Goal: Communication & Community: Answer question/provide support

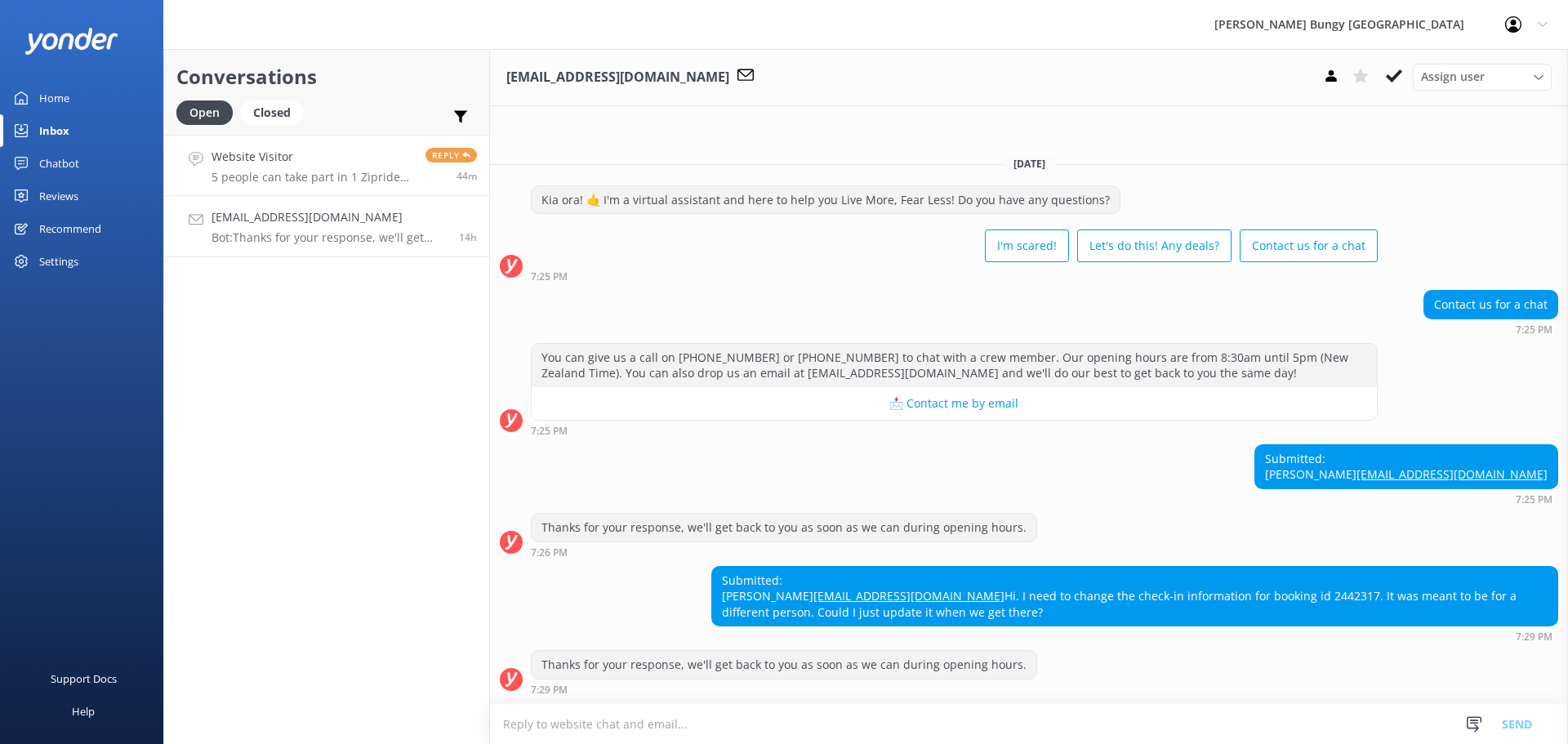
click at [273, 142] on link "Website Visitor 5 people can take part in 1 Zipride each, or 1 person for 5 Zip…" at bounding box center [326, 166] width 325 height 61
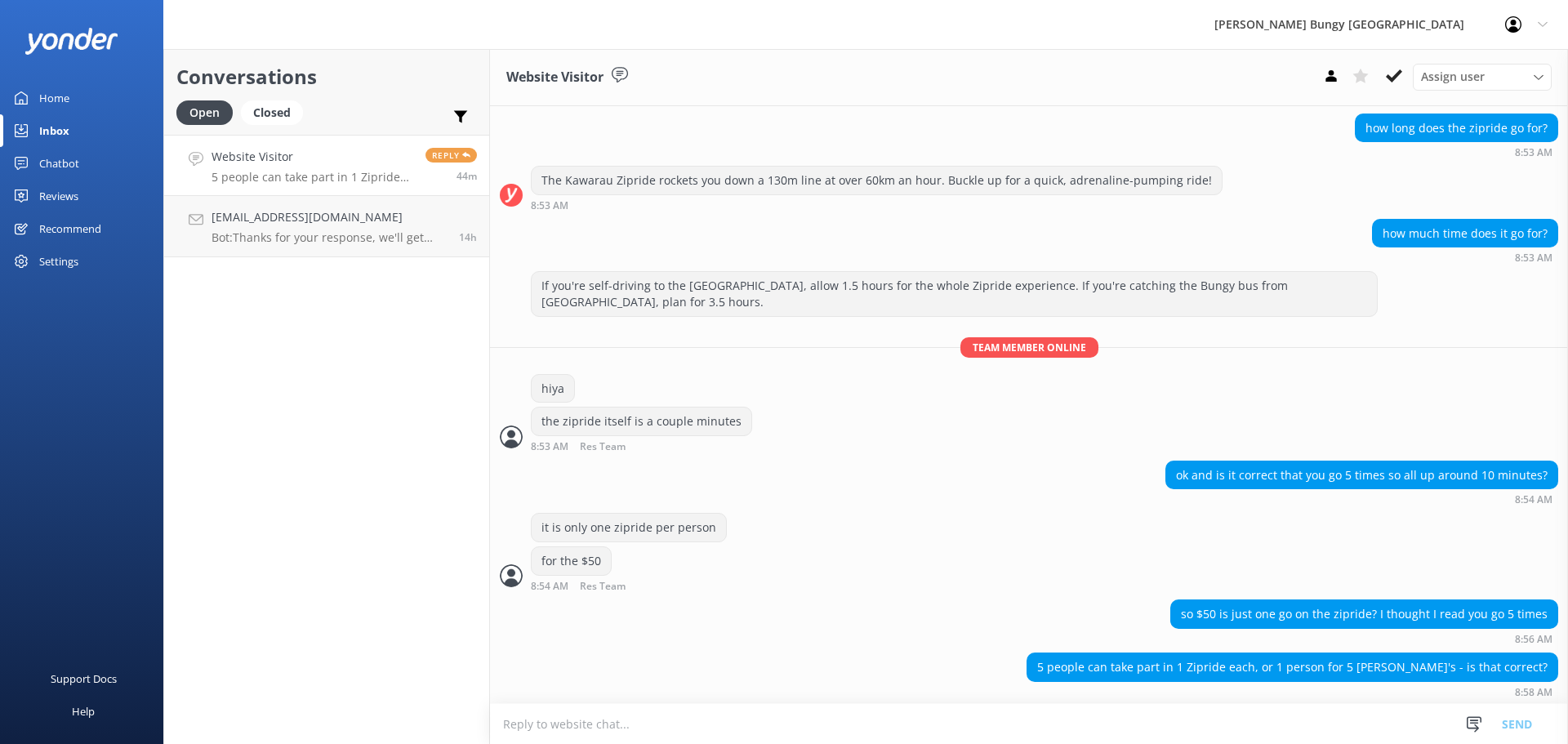
scroll to position [143, 0]
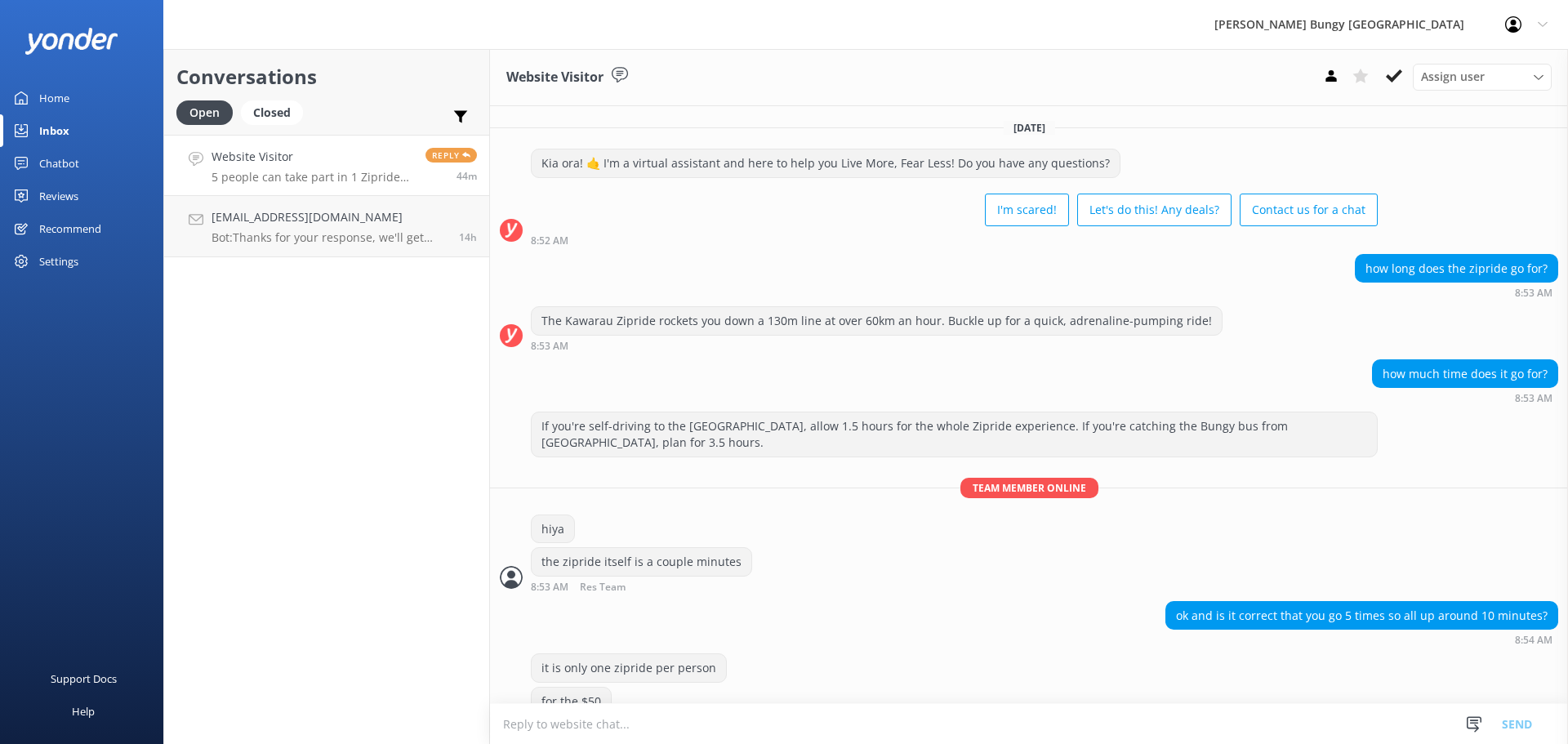
scroll to position [143, 0]
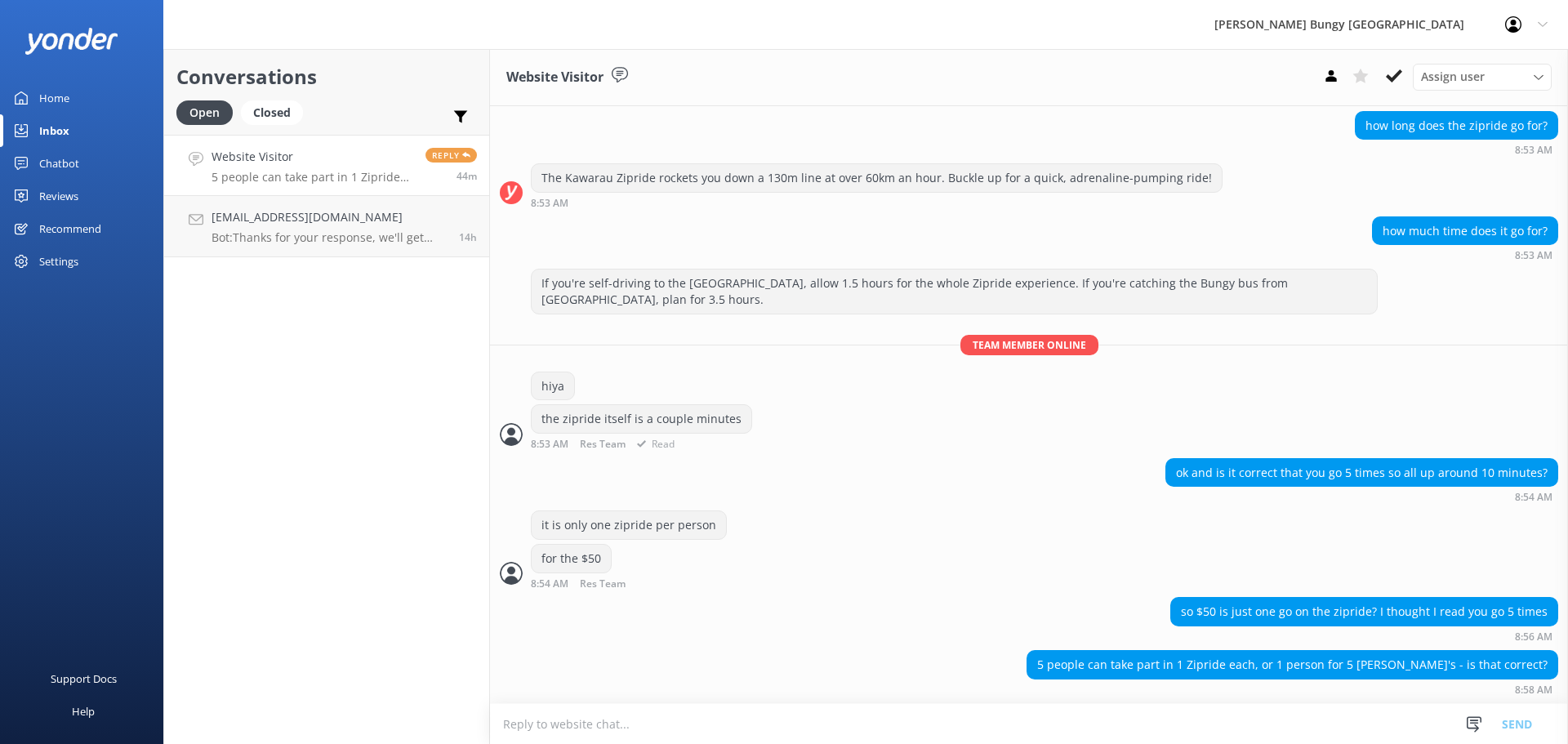
click at [854, 363] on div "If you're self-driving to the Kawarau Bridge, allow 1.5 hours for the whole Zip…" at bounding box center [1029, 363] width 1078 height 189
click at [313, 217] on h4 "[EMAIL_ADDRESS][DOMAIN_NAME]" at bounding box center [328, 218] width 235 height 18
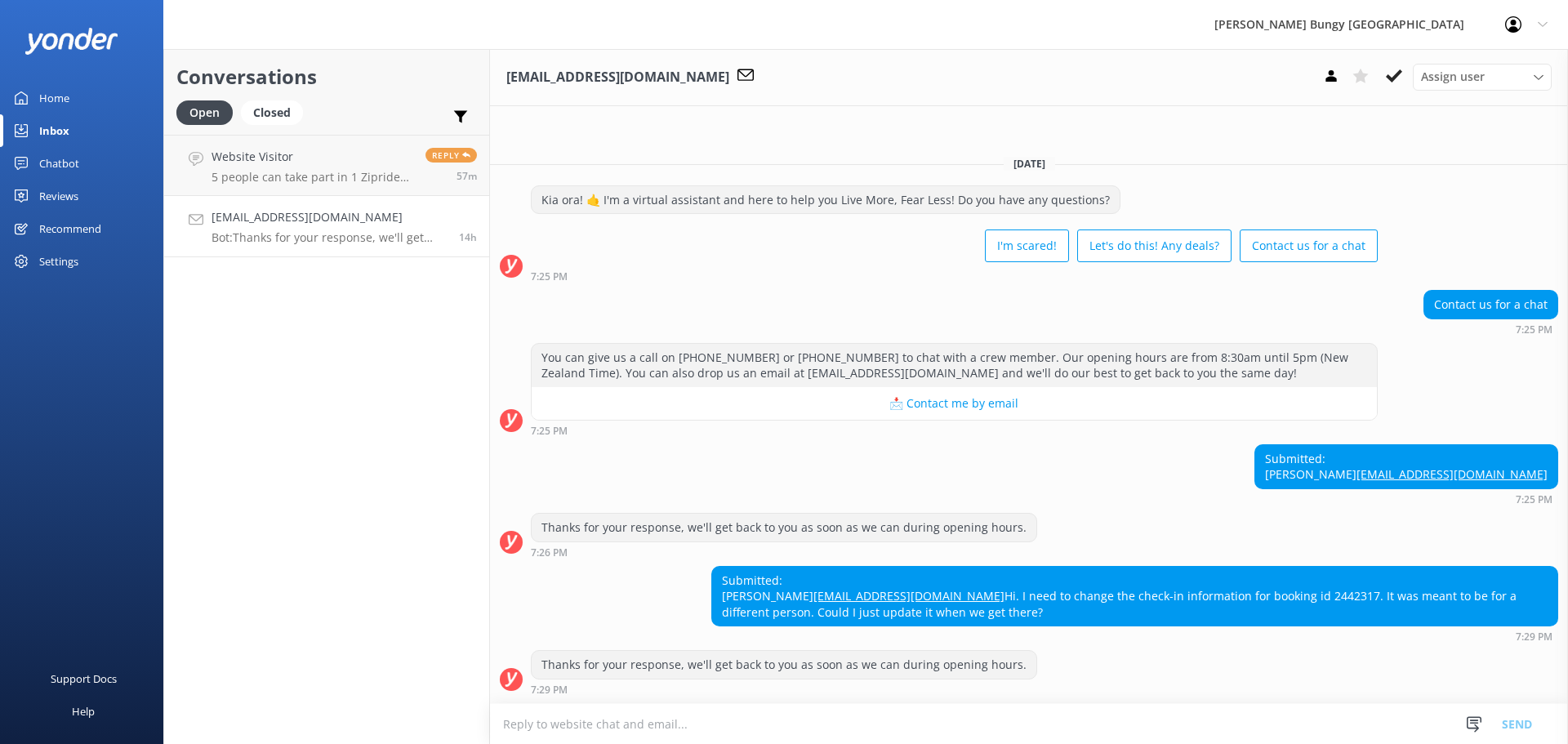
click at [1114, 731] on textarea at bounding box center [1029, 724] width 1078 height 40
click at [362, 173] on p "5 people can take part in 1 Zipride each, or 1 person for 5 Zipride's - is that…" at bounding box center [311, 177] width 201 height 14
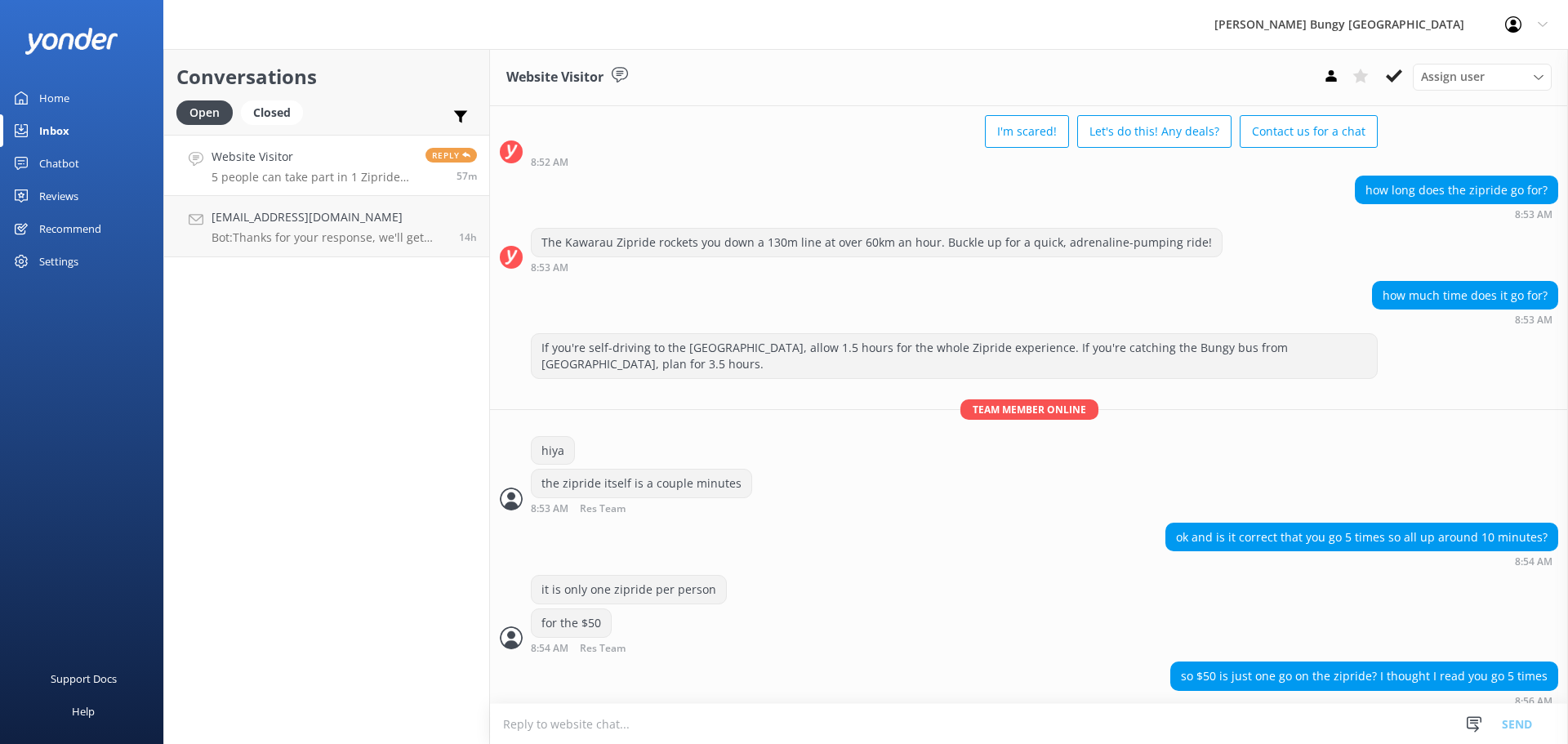
scroll to position [143, 0]
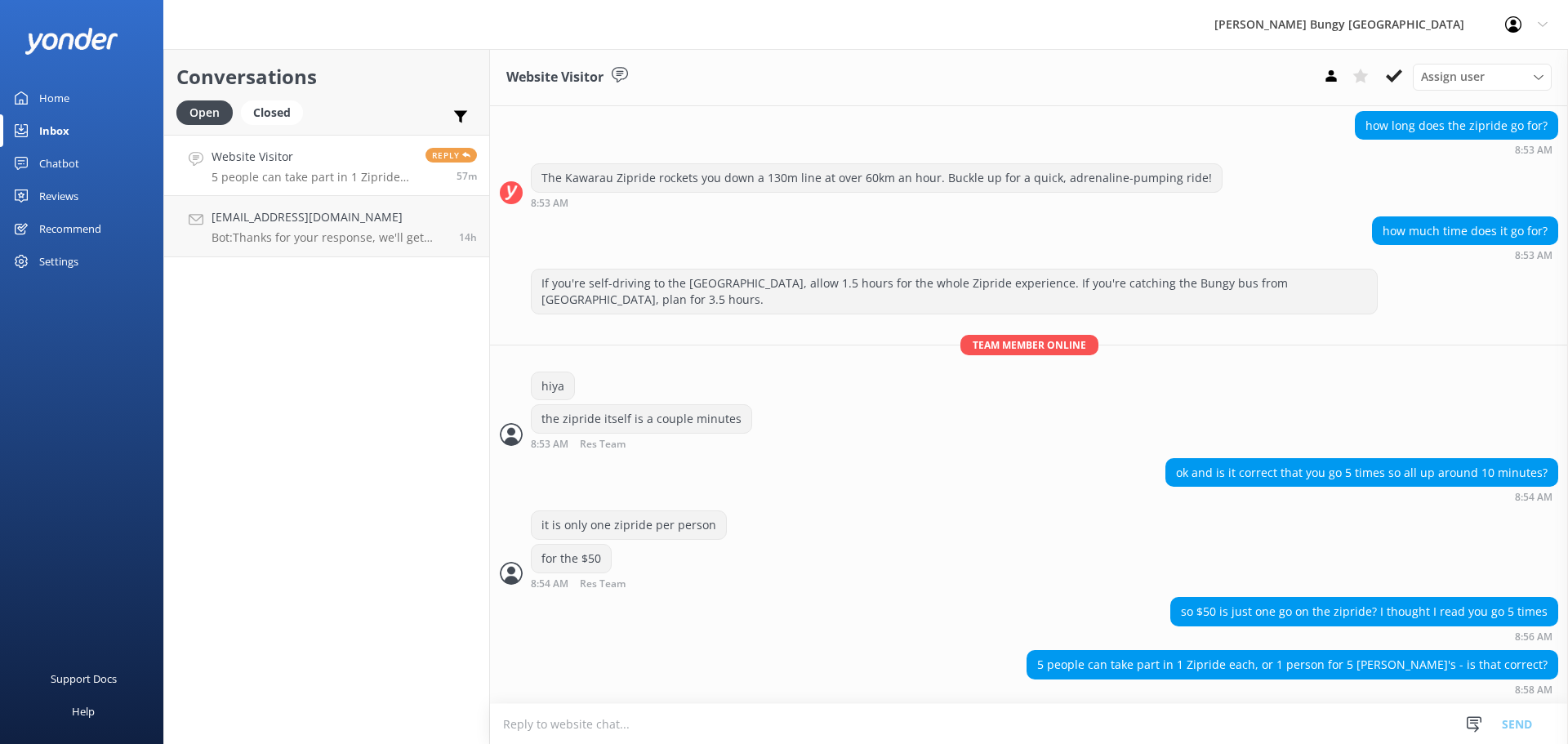
click at [1180, 717] on textarea at bounding box center [1029, 724] width 1078 height 40
type textarea "HIya"
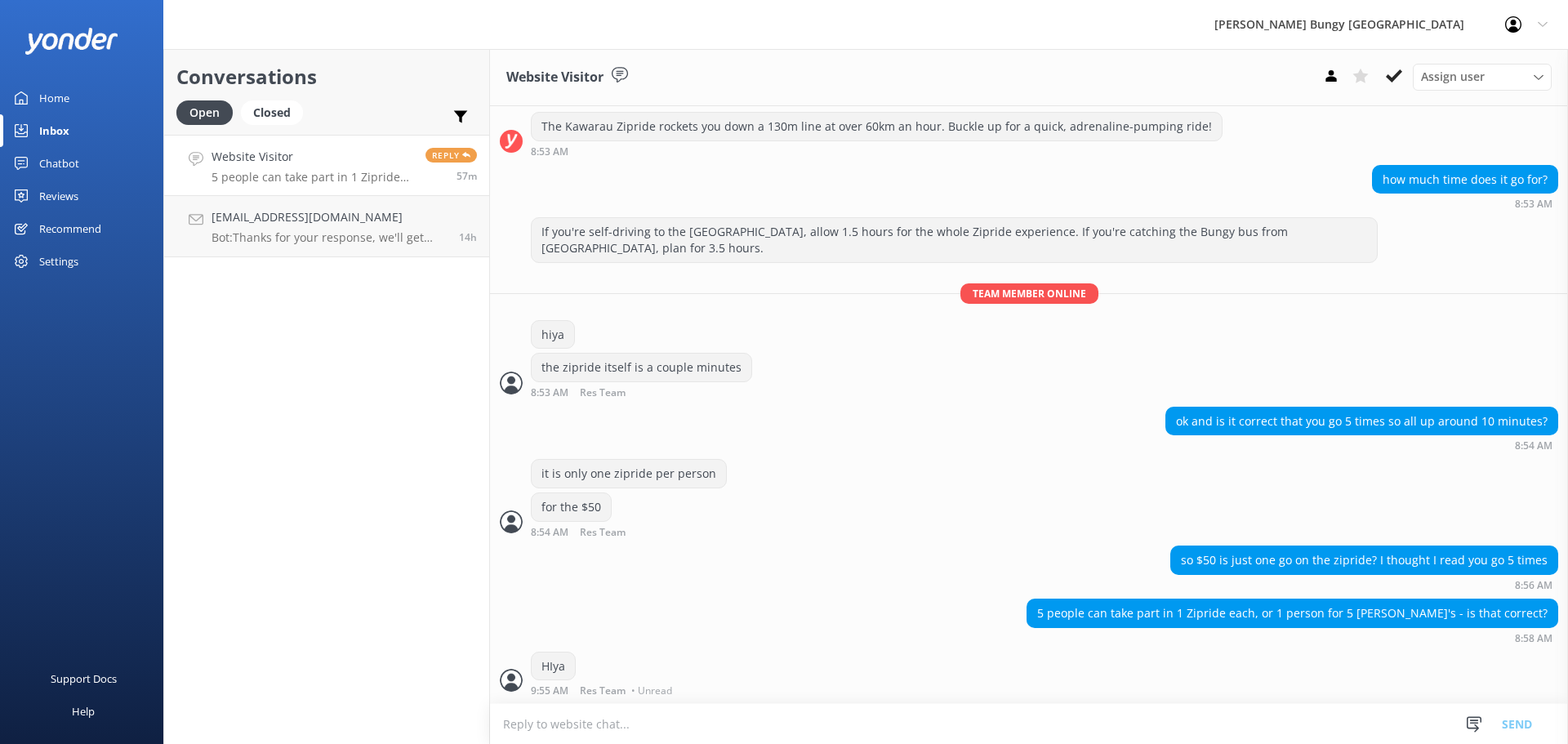
scroll to position [195, 0]
click at [959, 723] on textarea at bounding box center [1029, 724] width 1078 height 40
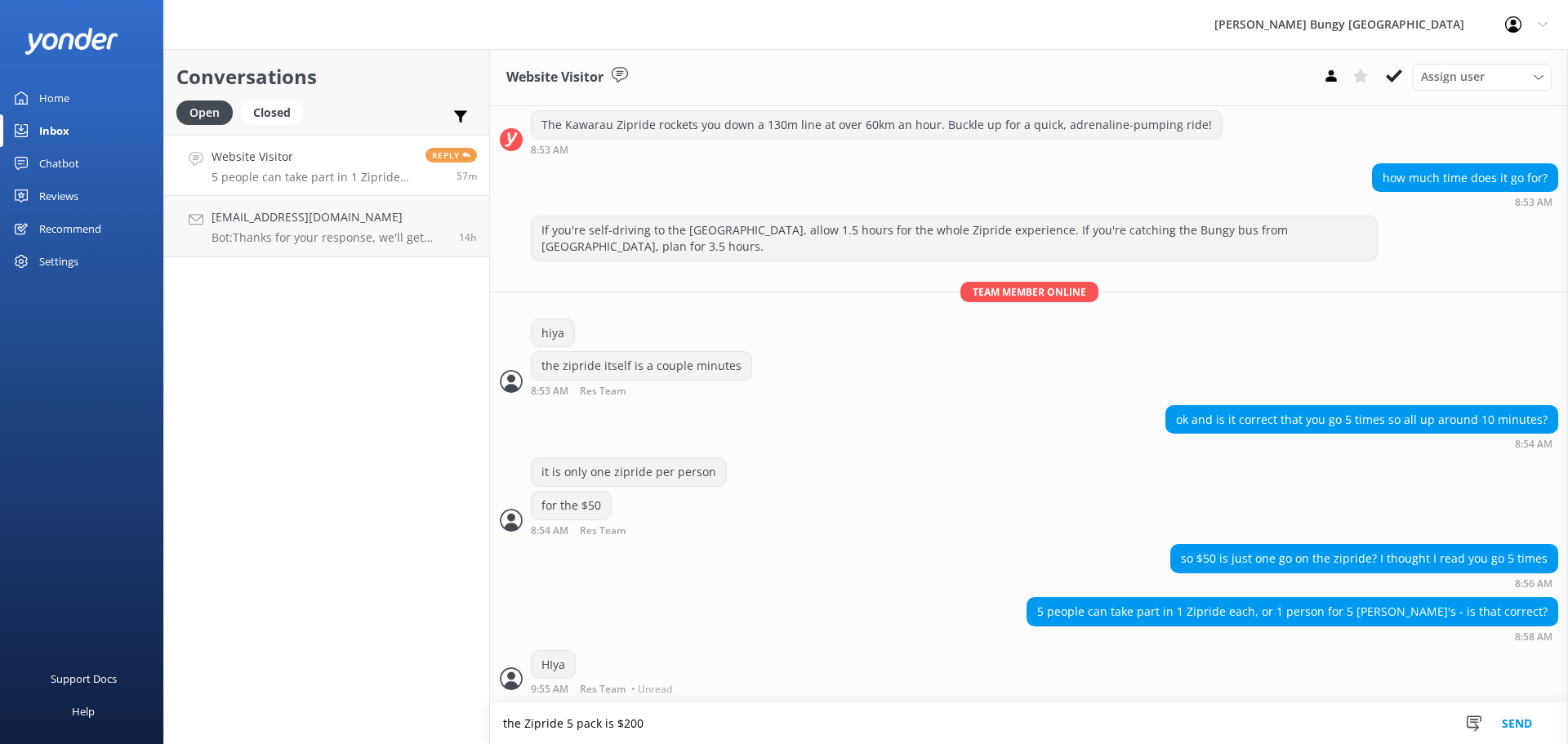
type textarea "the Zipride 5 pack is $200"
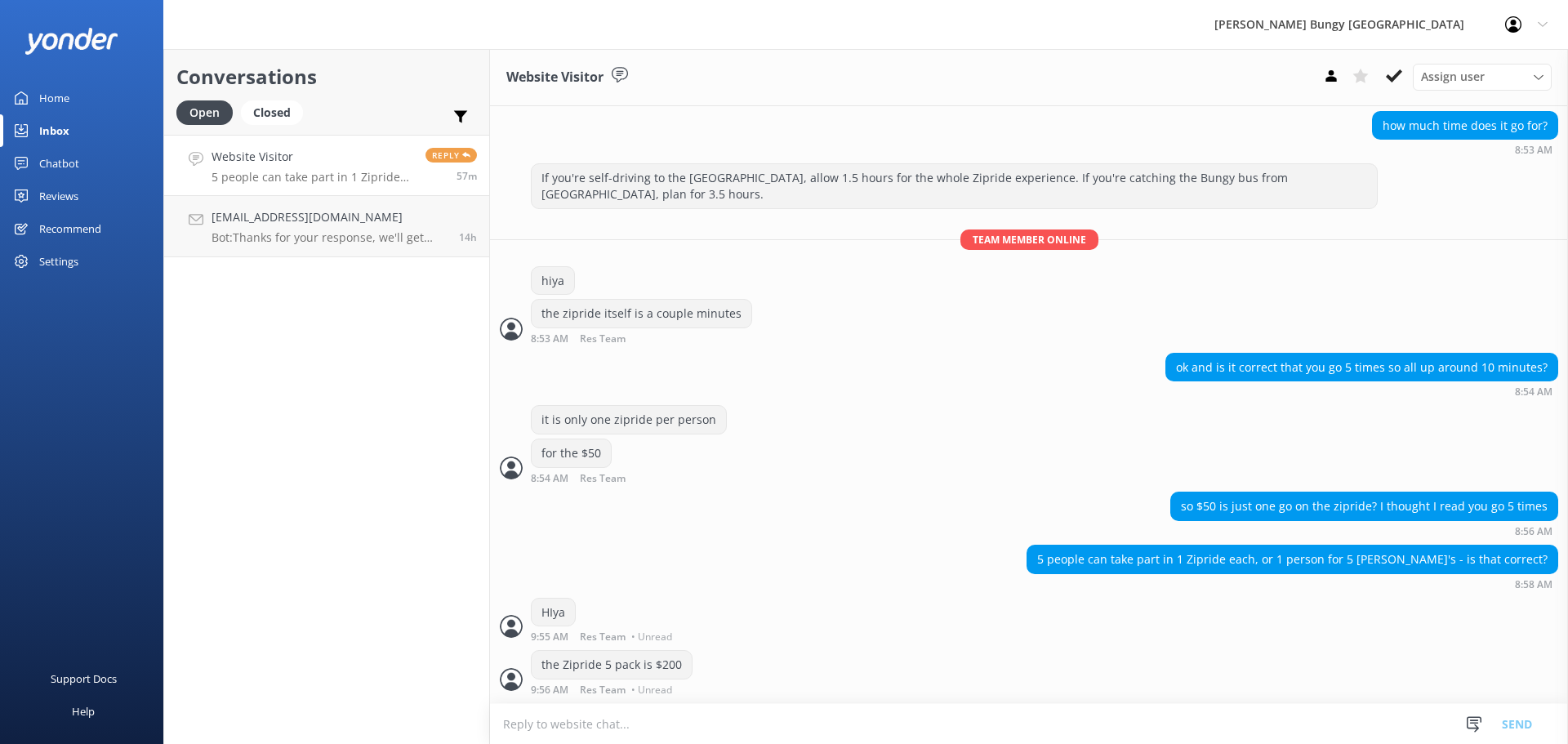
click at [955, 728] on textarea at bounding box center [1029, 724] width 1078 height 40
click at [1392, 77] on icon at bounding box center [1394, 76] width 16 height 16
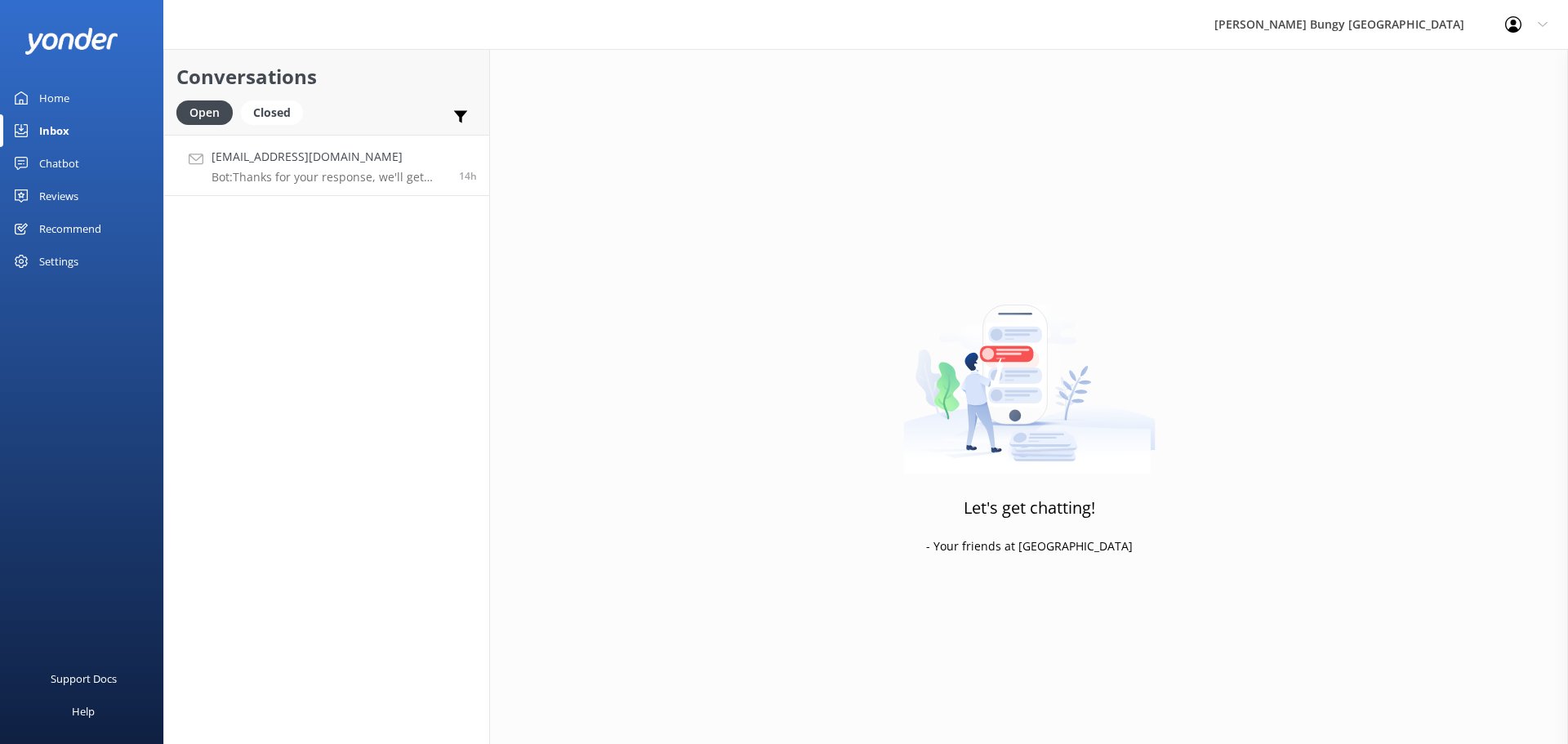
click at [320, 170] on p "Bot: Thanks for your response, we'll get back to you as soon as we can during o…" at bounding box center [328, 177] width 235 height 14
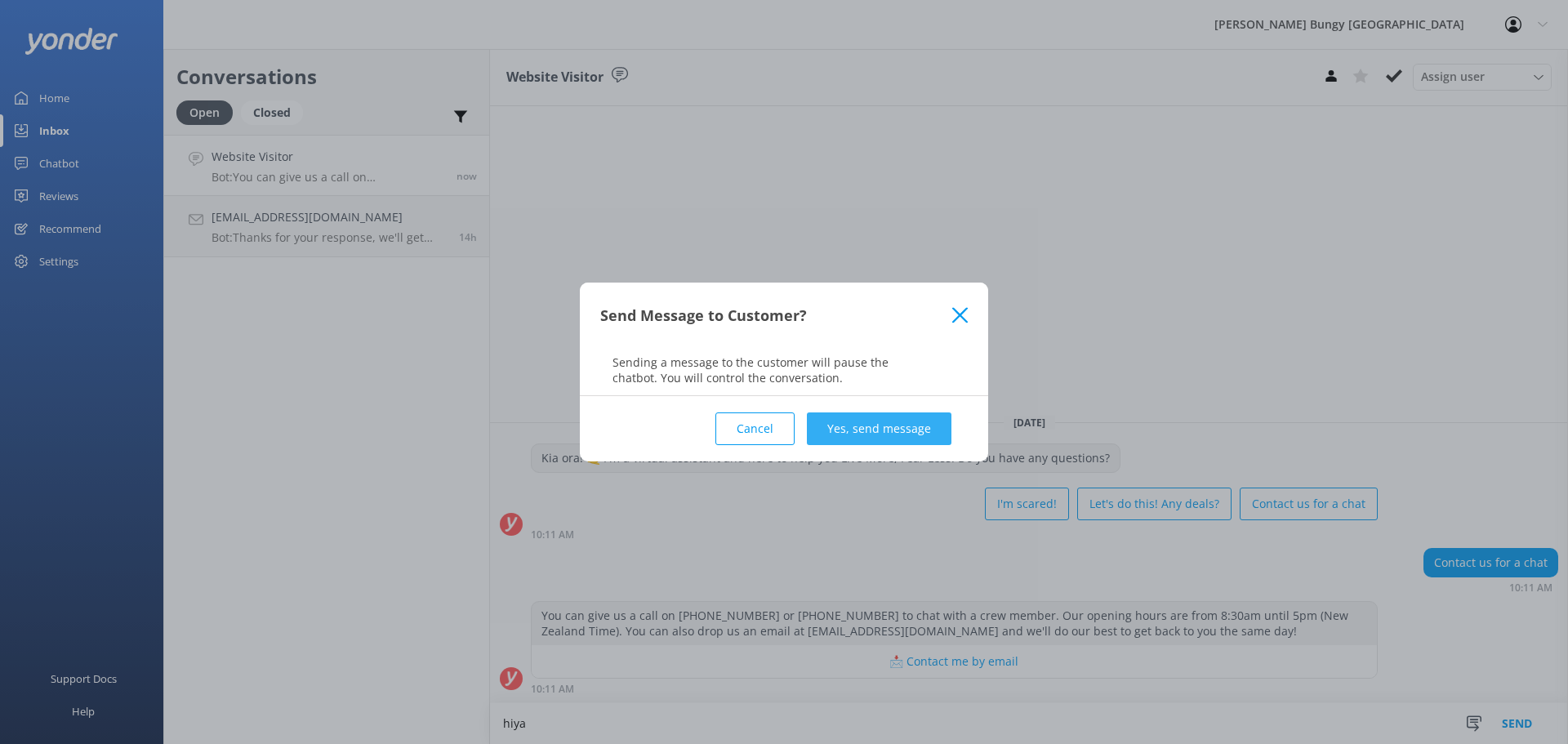
type textarea "hiya"
click at [835, 440] on button "Yes, send message" at bounding box center [880, 429] width 145 height 33
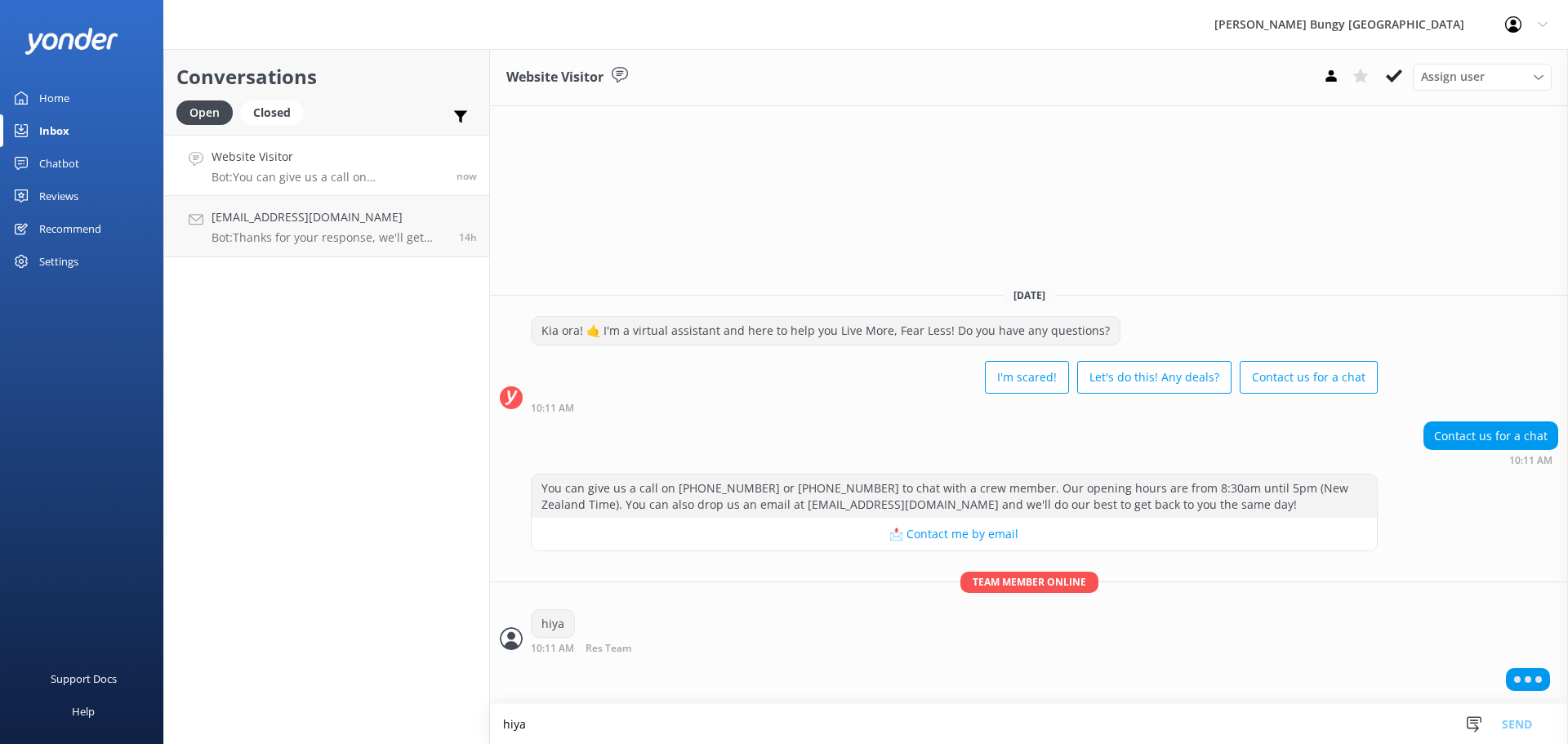
click at [809, 737] on textarea "hiya" at bounding box center [1029, 724] width 1078 height 40
type textarea "how can we help?"
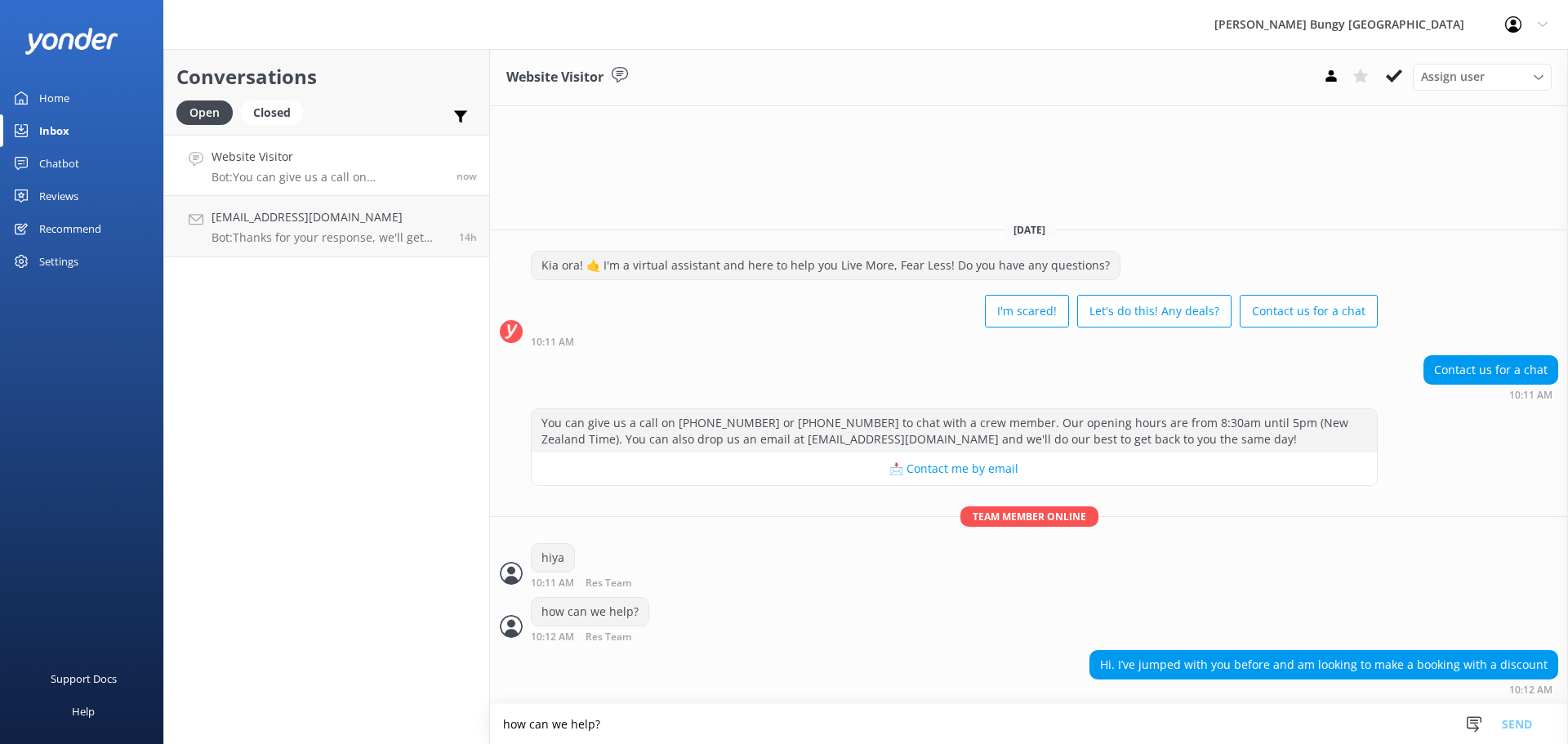
click at [1101, 713] on textarea "how can we help?" at bounding box center [1029, 724] width 1078 height 40
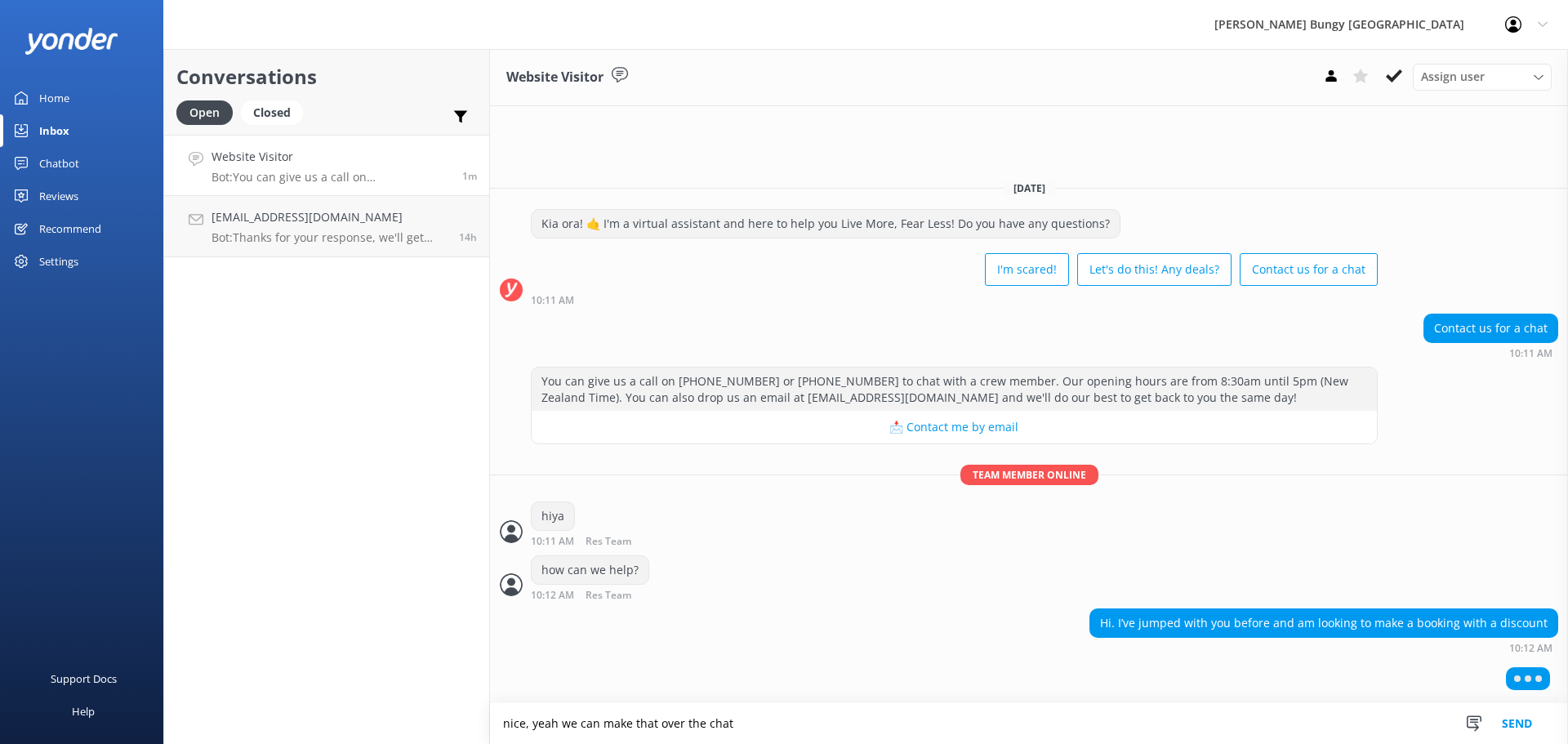
type textarea "nice, yeah we can make that over the chat"
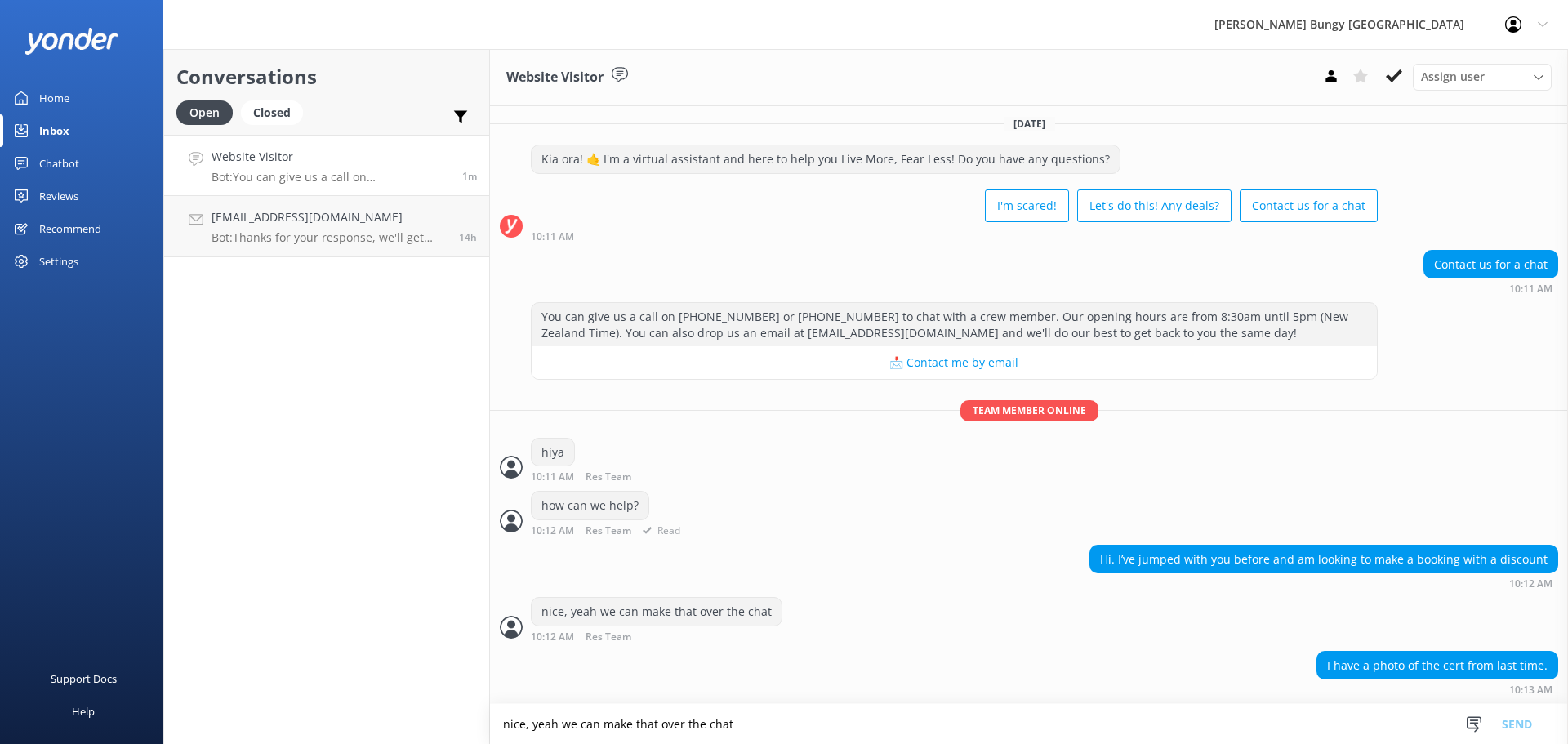
scroll to position [38, 0]
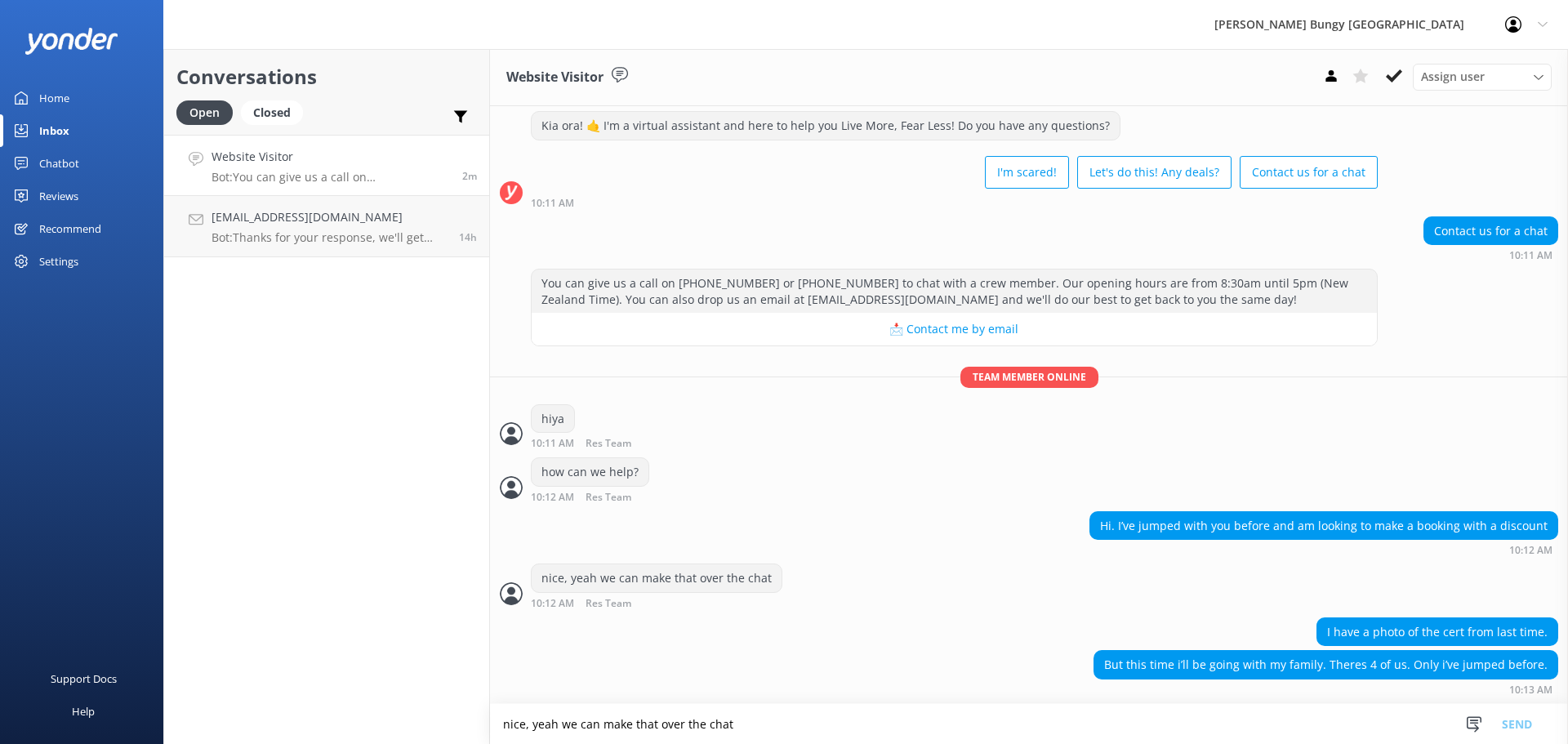
click at [1015, 731] on textarea "nice, yeah we can make that over the chat" at bounding box center [1029, 724] width 1078 height 40
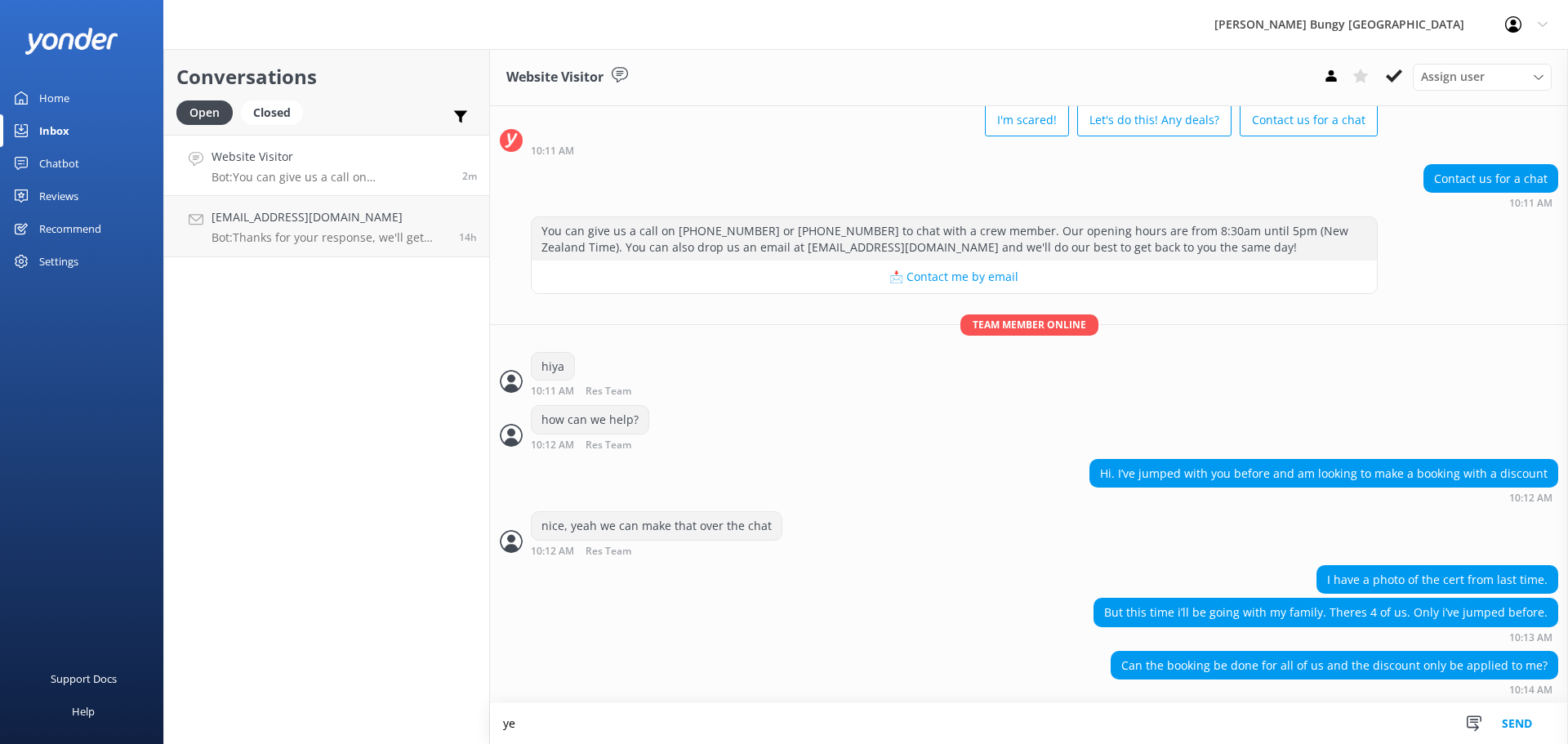
scroll to position [90, 0]
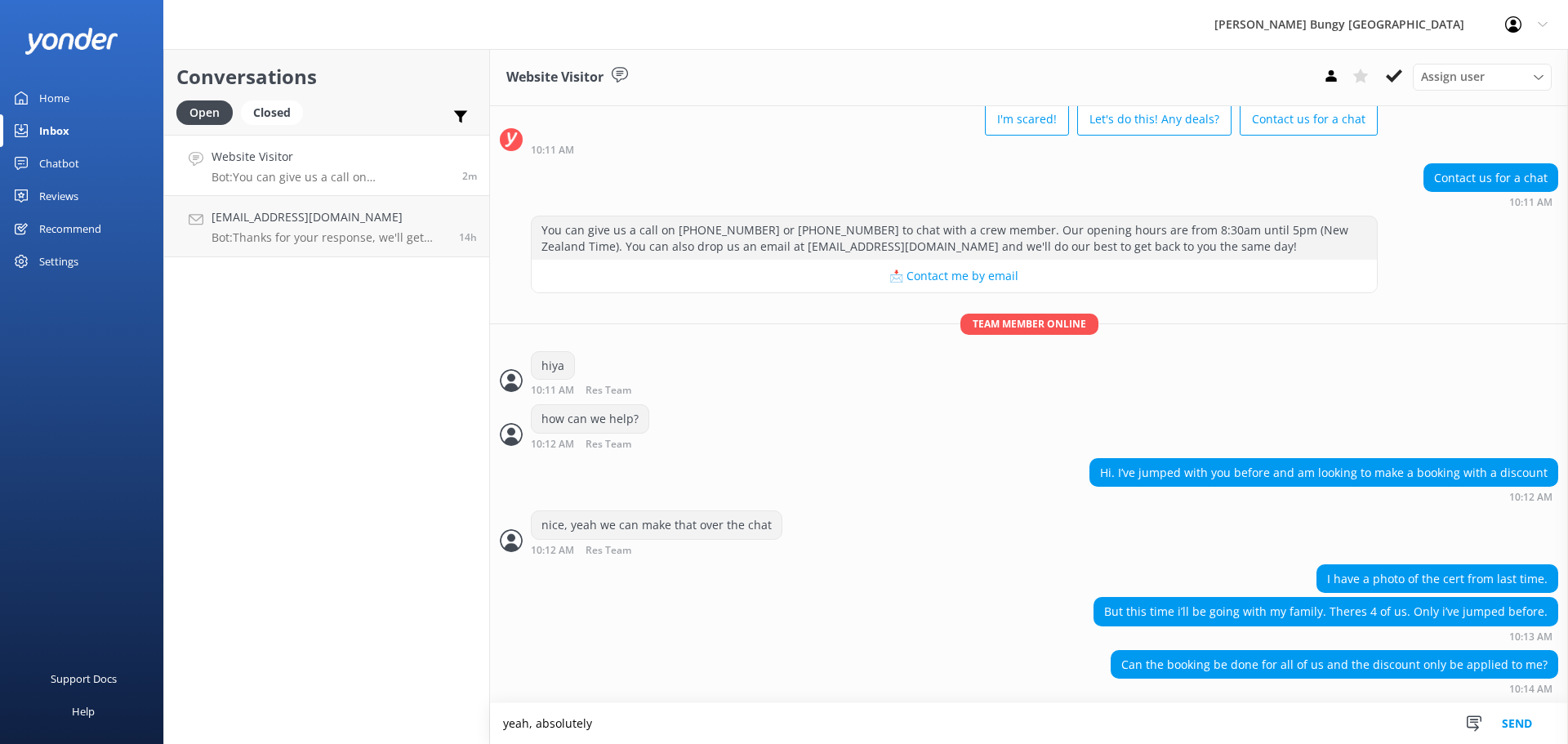
type textarea "yeah, absolutely"
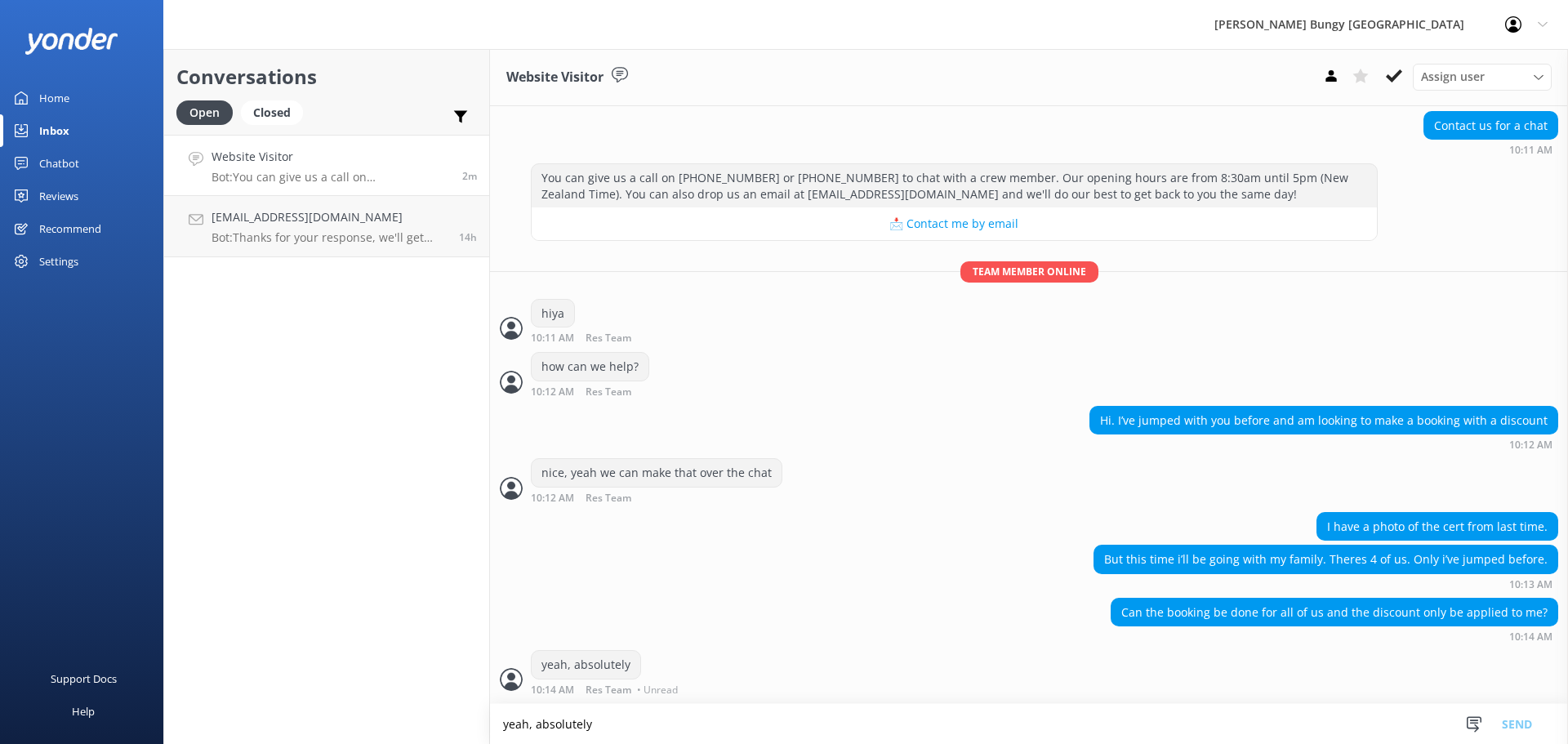
click at [1015, 731] on textarea "yeah, absolutely" at bounding box center [1029, 724] width 1078 height 40
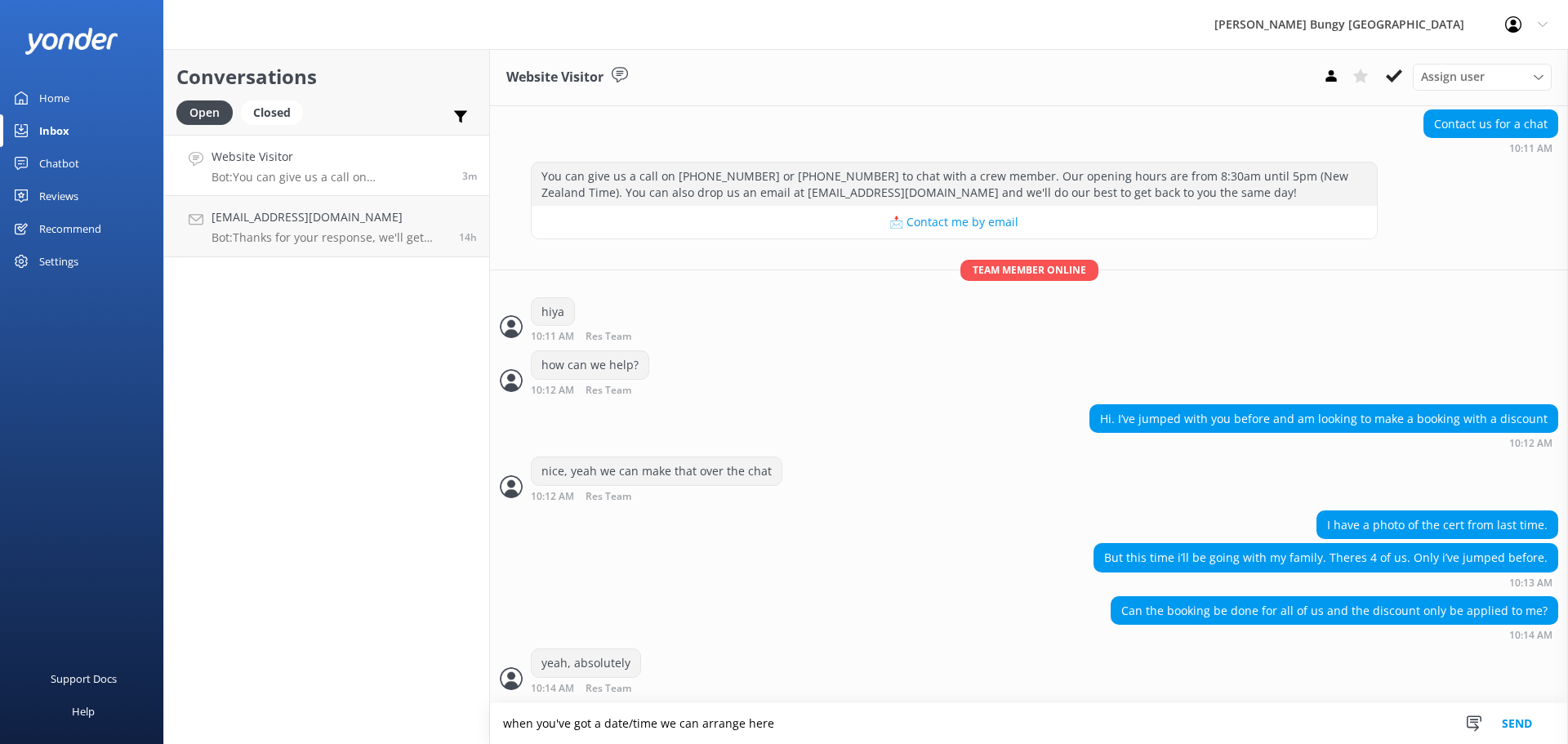
type textarea "when you've got a date/time we can arrange here"
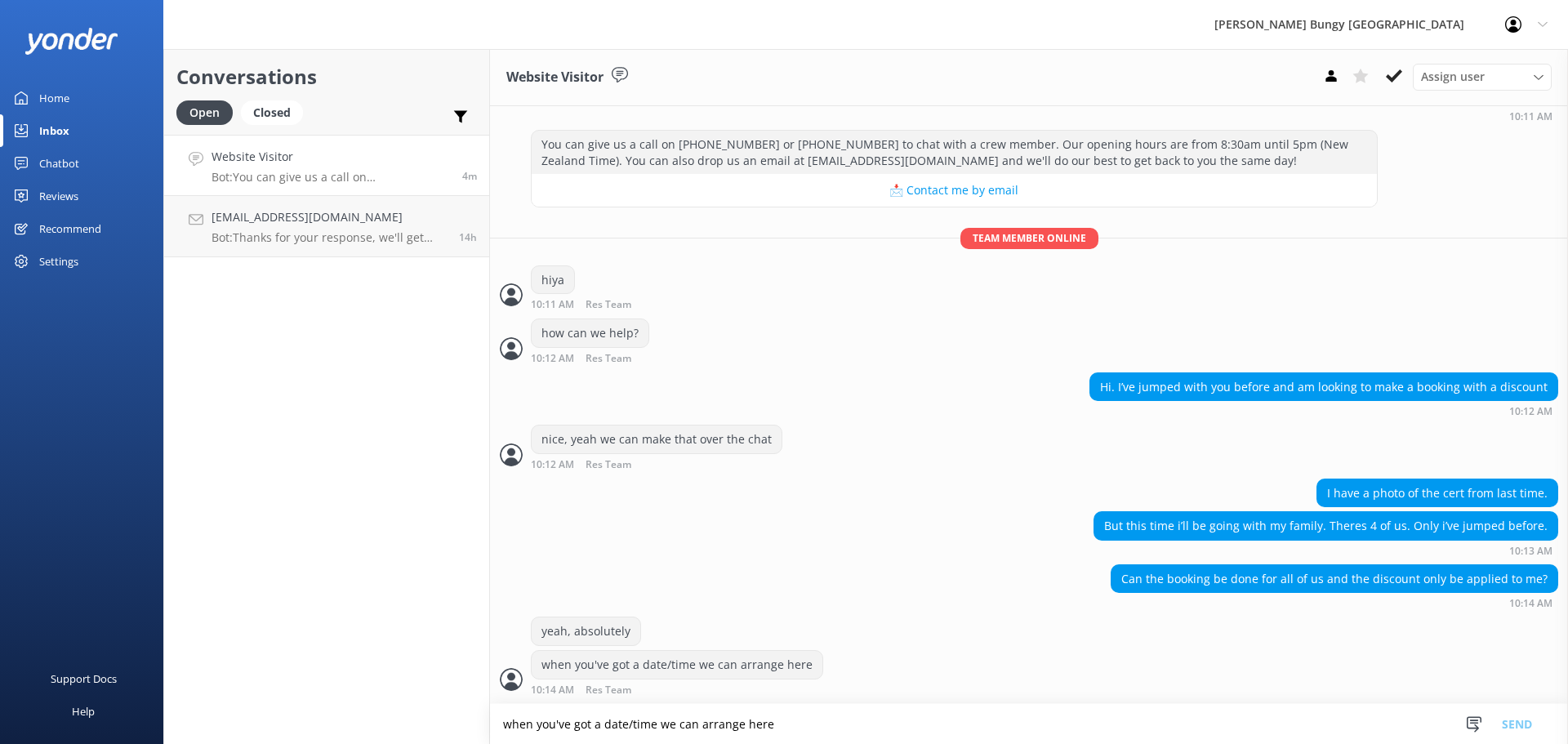
scroll to position [246, 0]
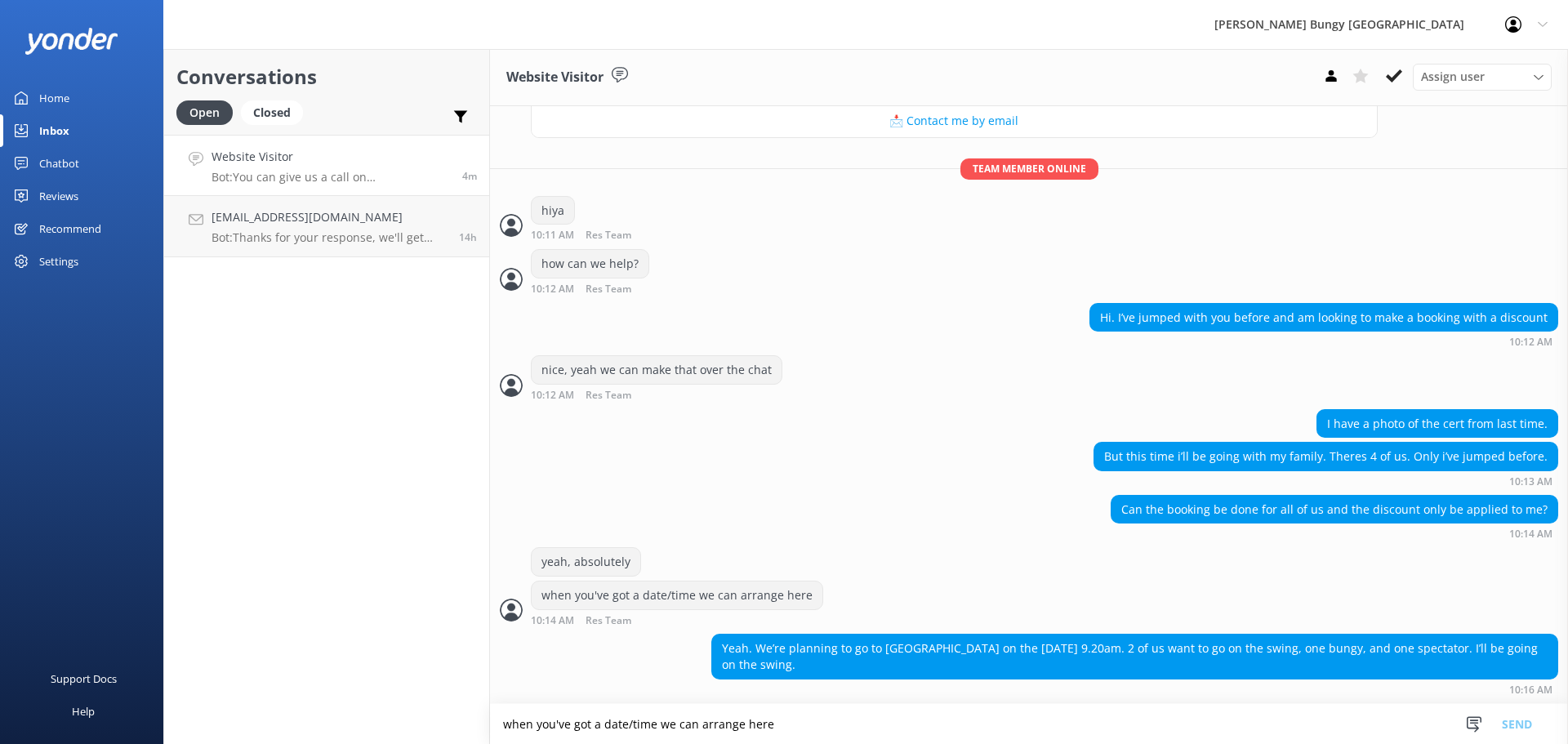
click at [1034, 731] on textarea "when you've got a date/time we can arrange here" at bounding box center [1029, 724] width 1078 height 40
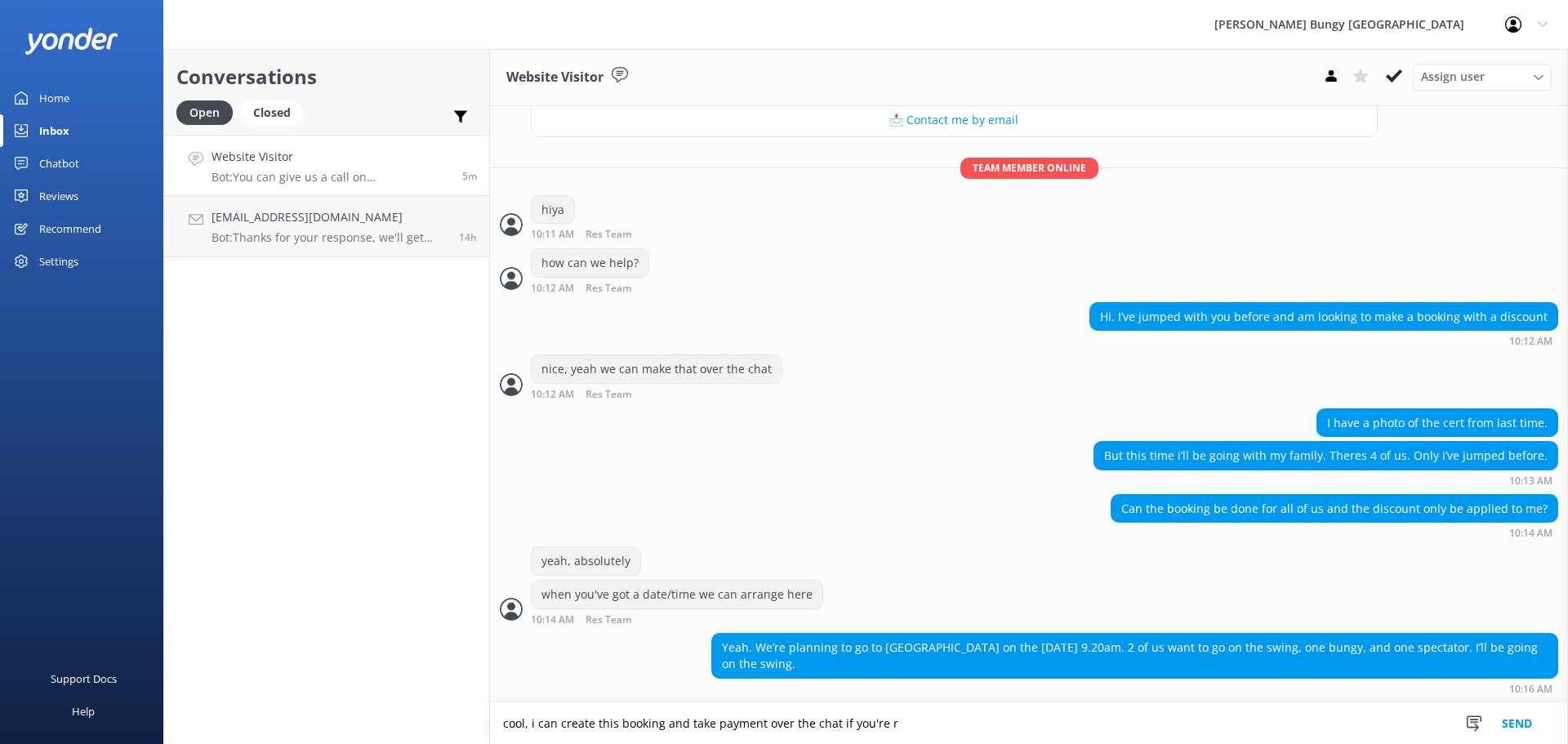
scroll to position [286, 0]
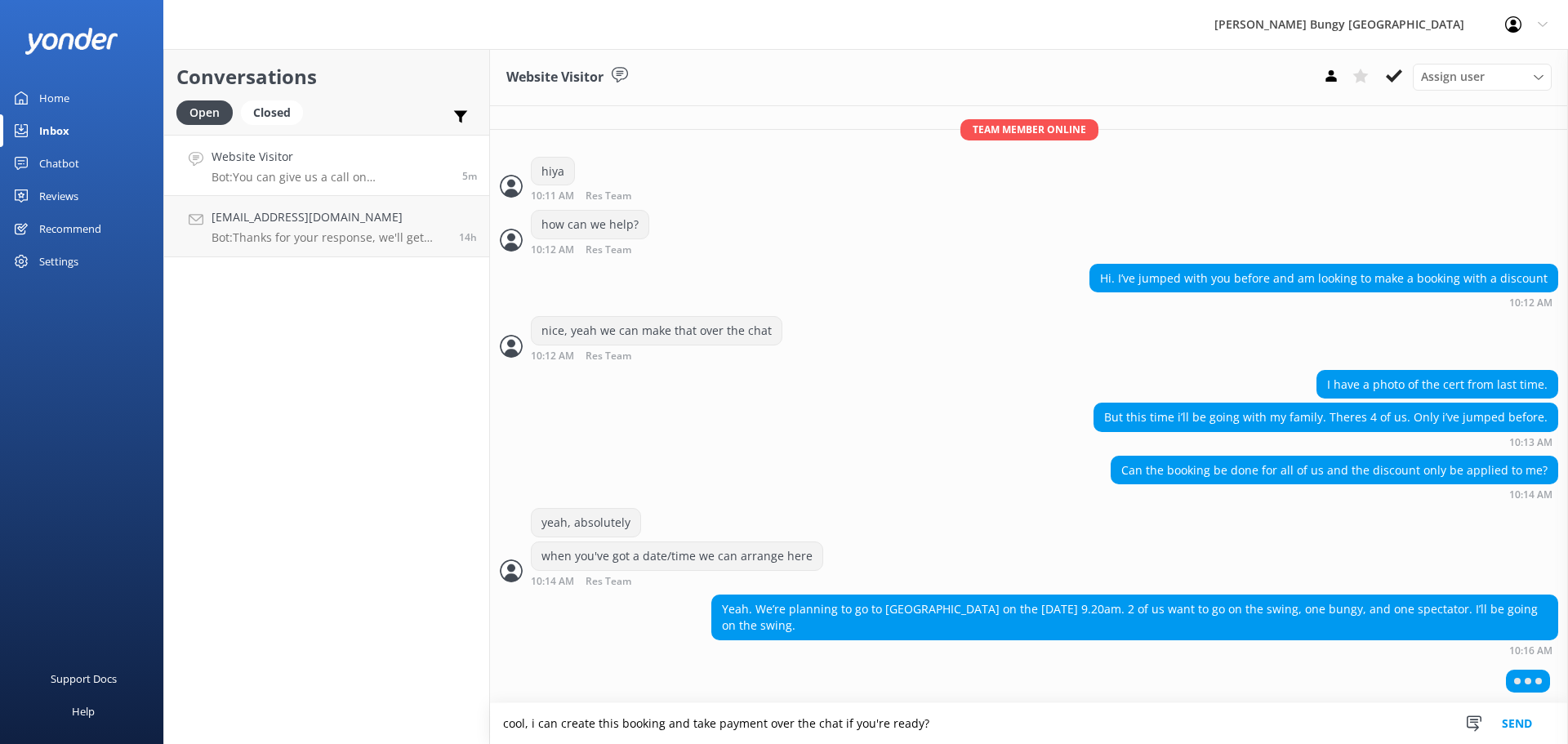
type textarea "cool, i can create this booking and take payment over the chat if you're ready?"
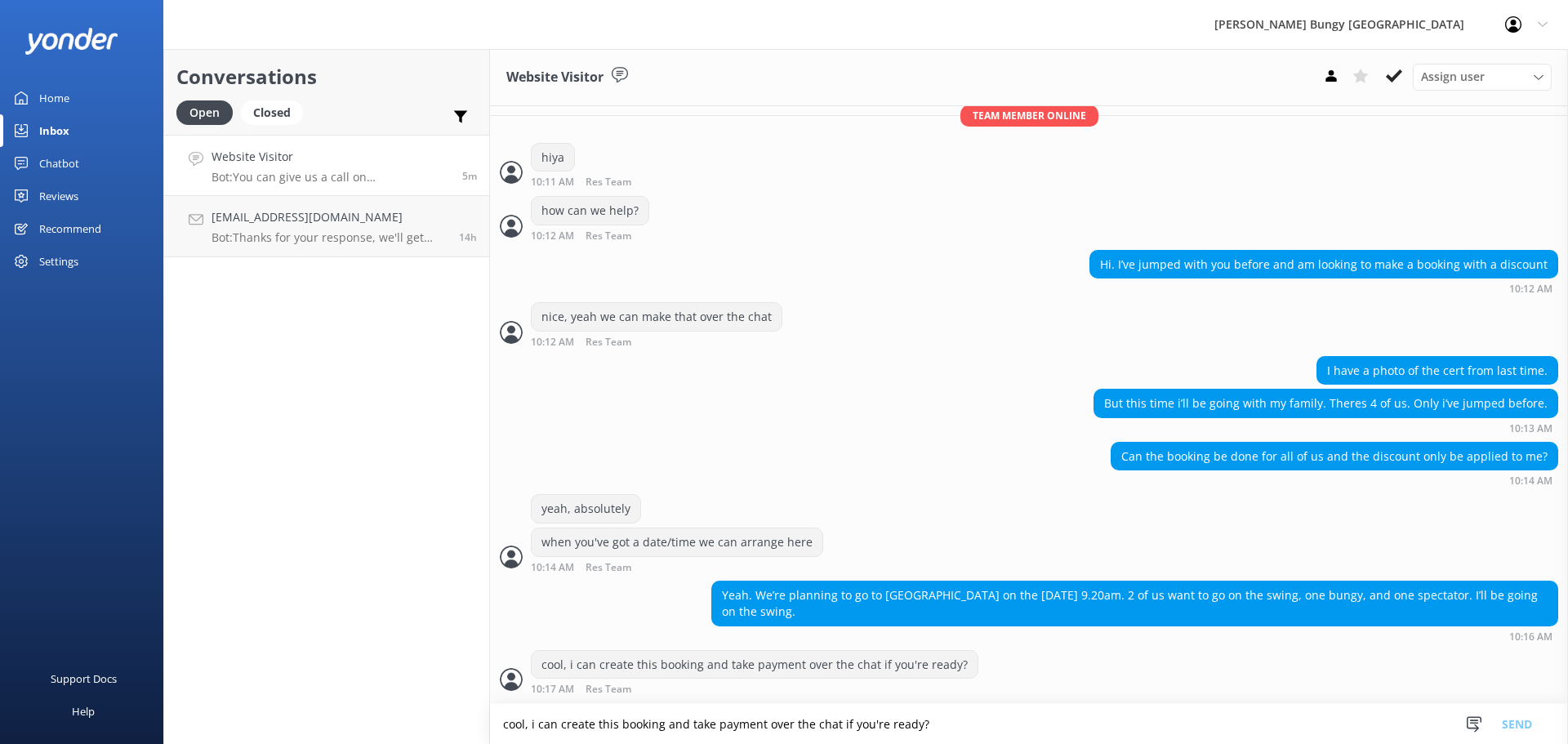
scroll to position [352, 0]
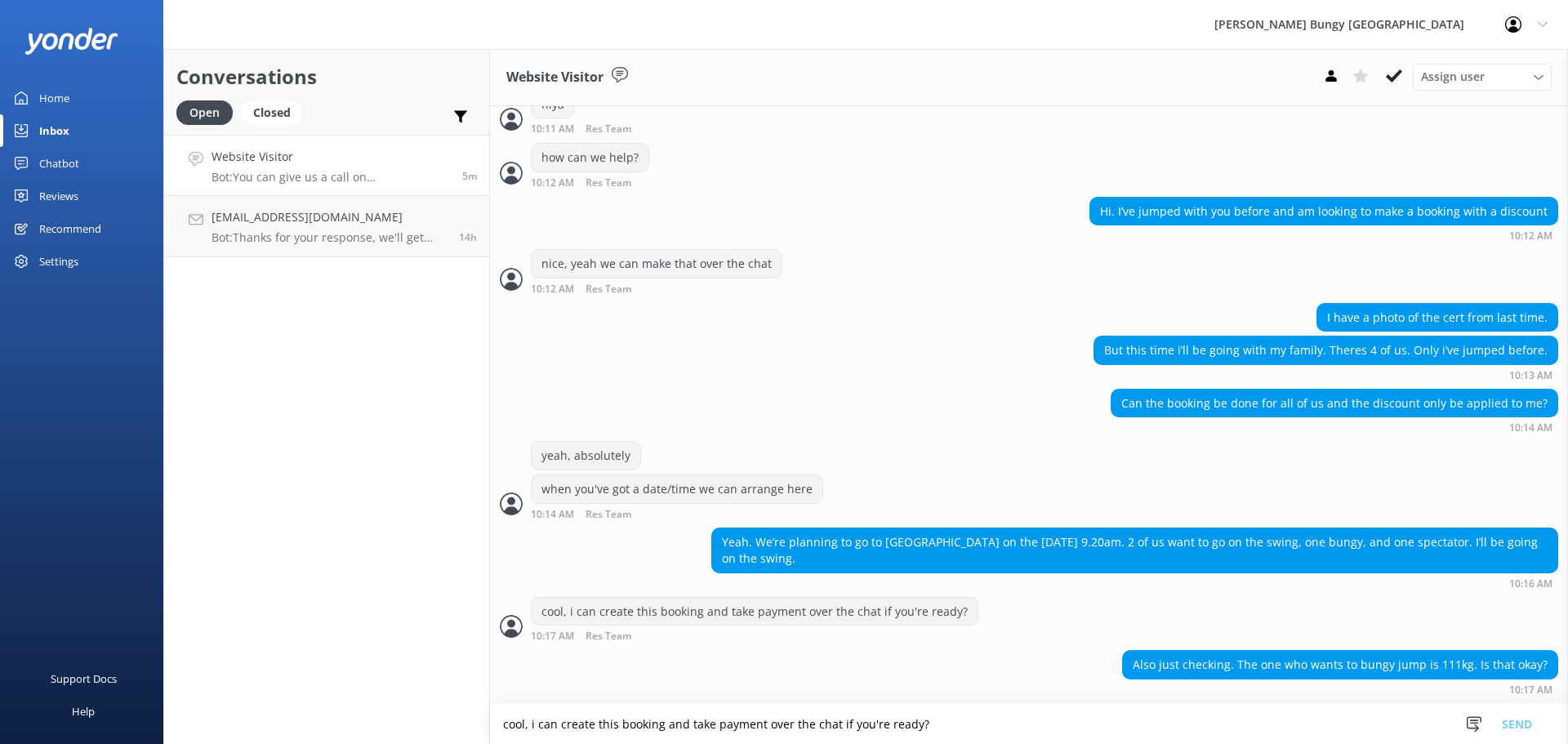
click at [952, 738] on textarea "cool, i can create this booking and take payment over the chat if you're ready?" at bounding box center [1029, 724] width 1078 height 40
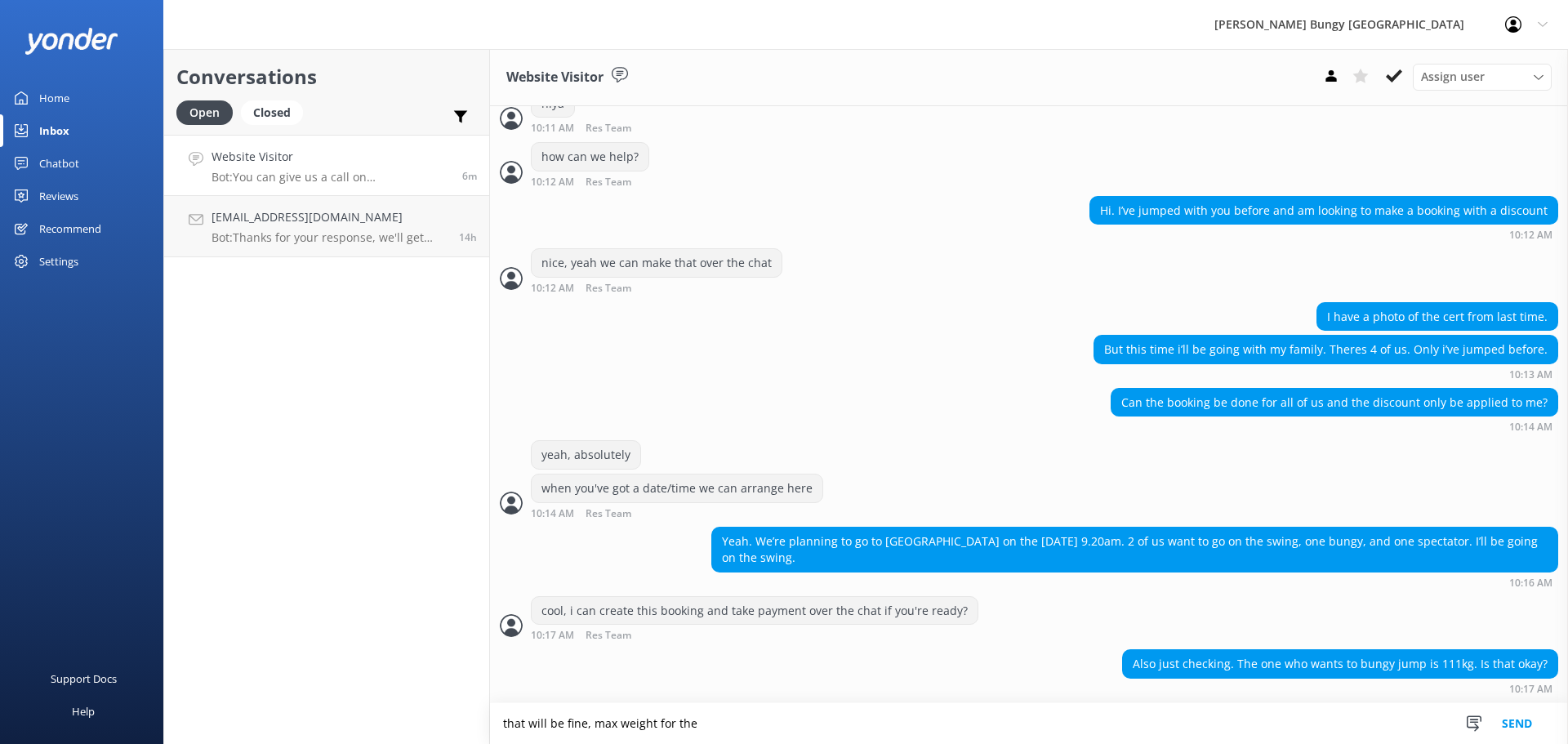
click at [934, 728] on textarea "that will be fine, max weight for the" at bounding box center [1029, 724] width 1078 height 41
click at [865, 721] on textarea "that will be fine, max weight for the nevis bungy" at bounding box center [1029, 724] width 1078 height 41
type textarea "that will be fine, max weight for the nevis bungy is 127kg"
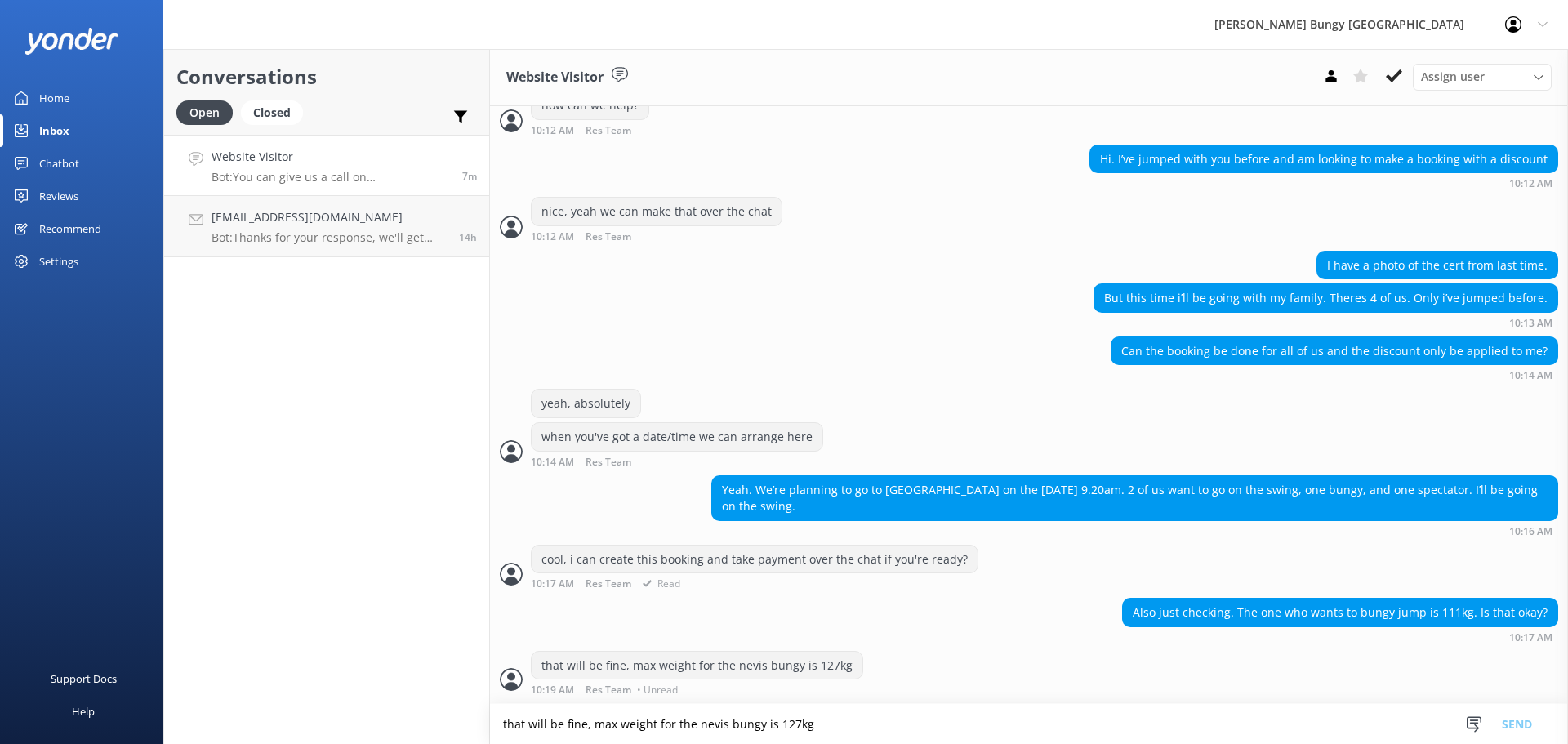
scroll to position [406, 0]
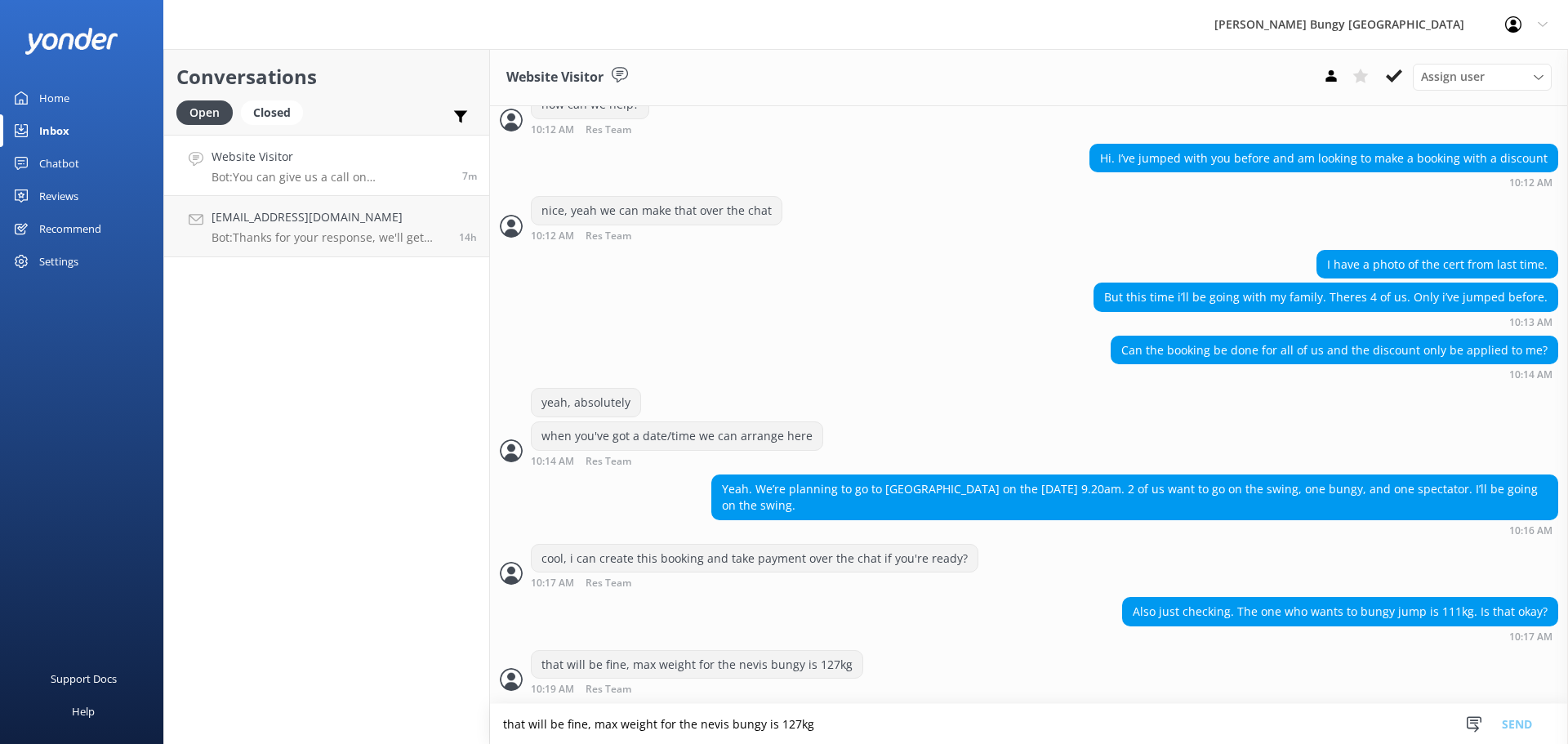
click at [831, 709] on textarea "that will be fine, max weight for the nevis bungy is 127kg" at bounding box center [1029, 724] width 1078 height 40
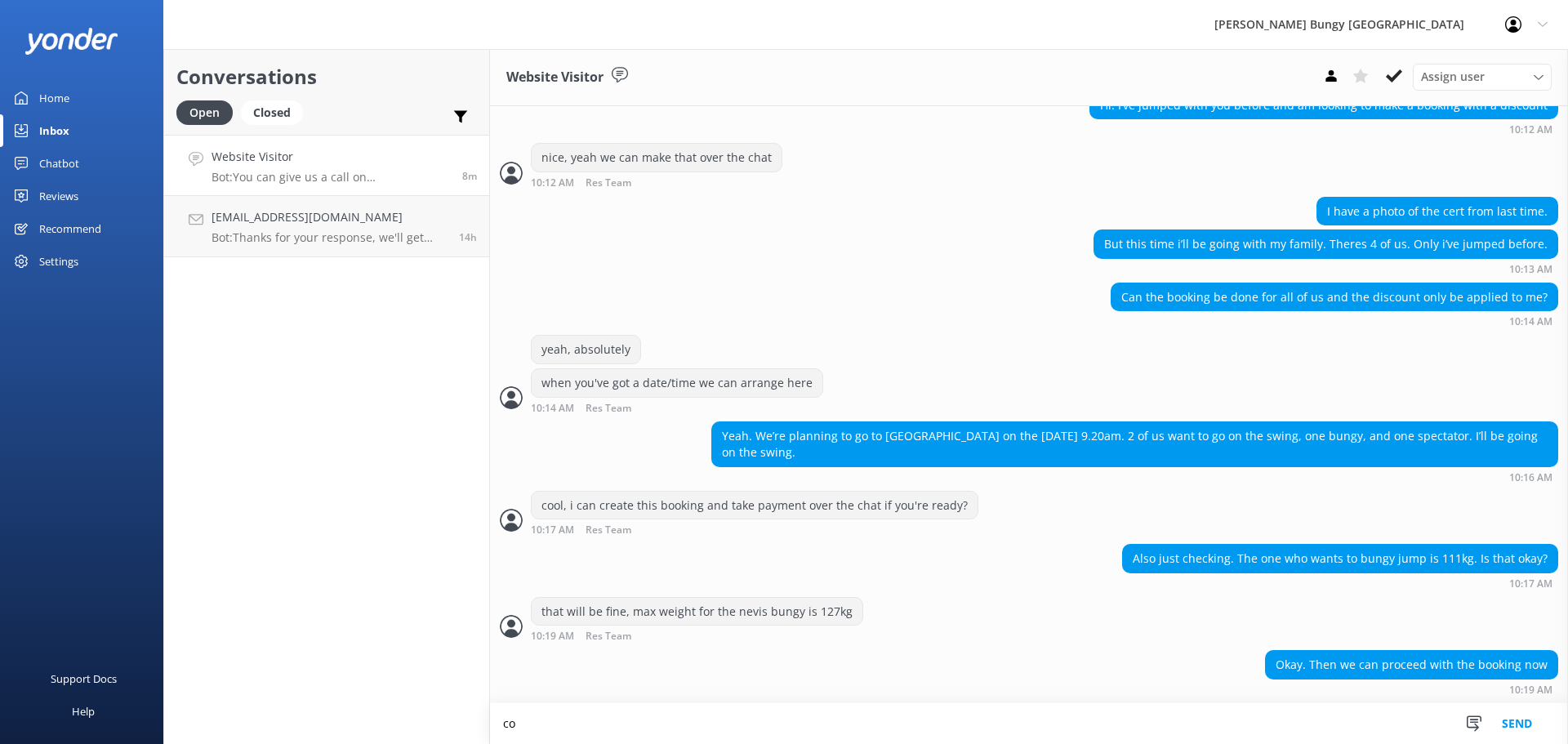
scroll to position [459, 0]
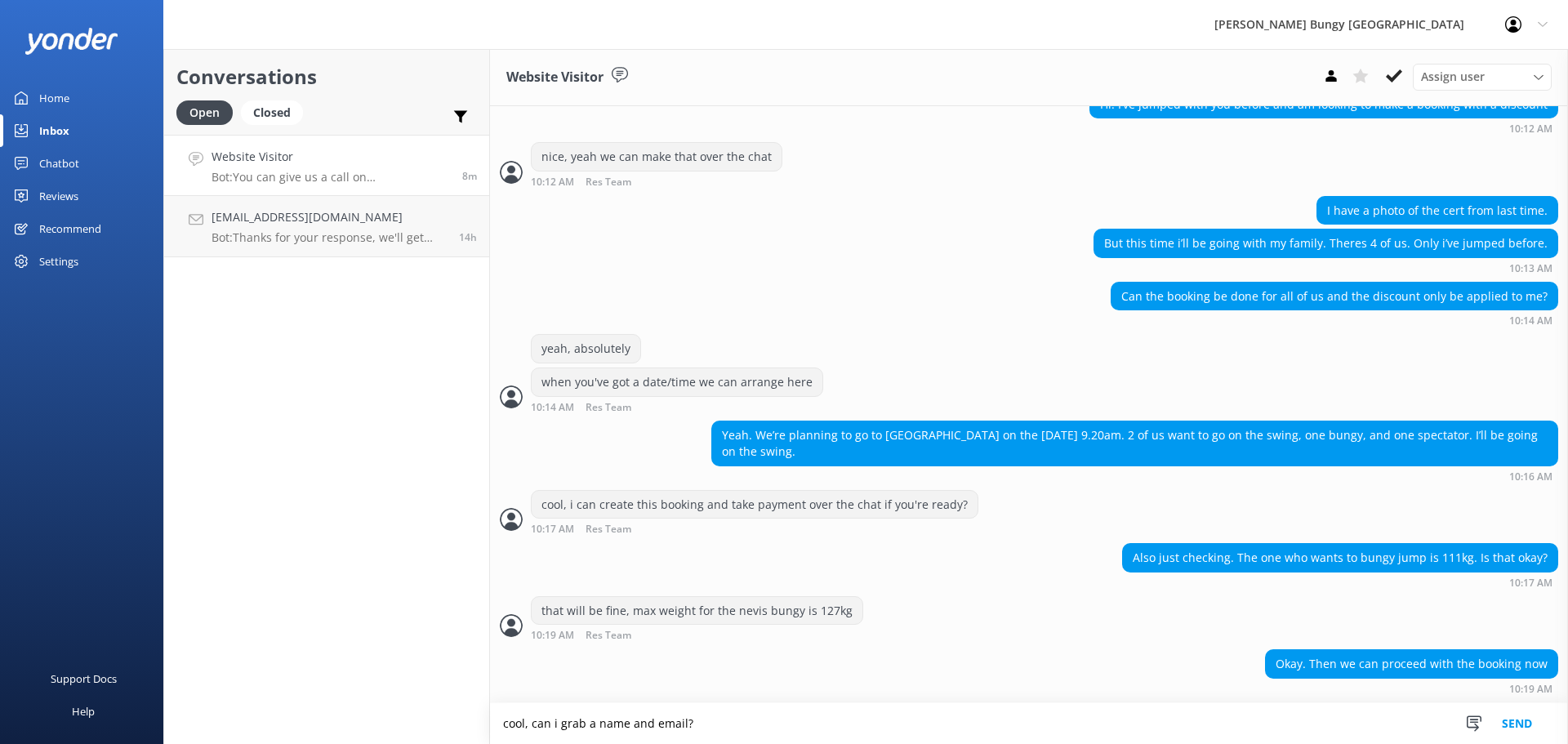
type textarea "cool, can i grab a name and email?"
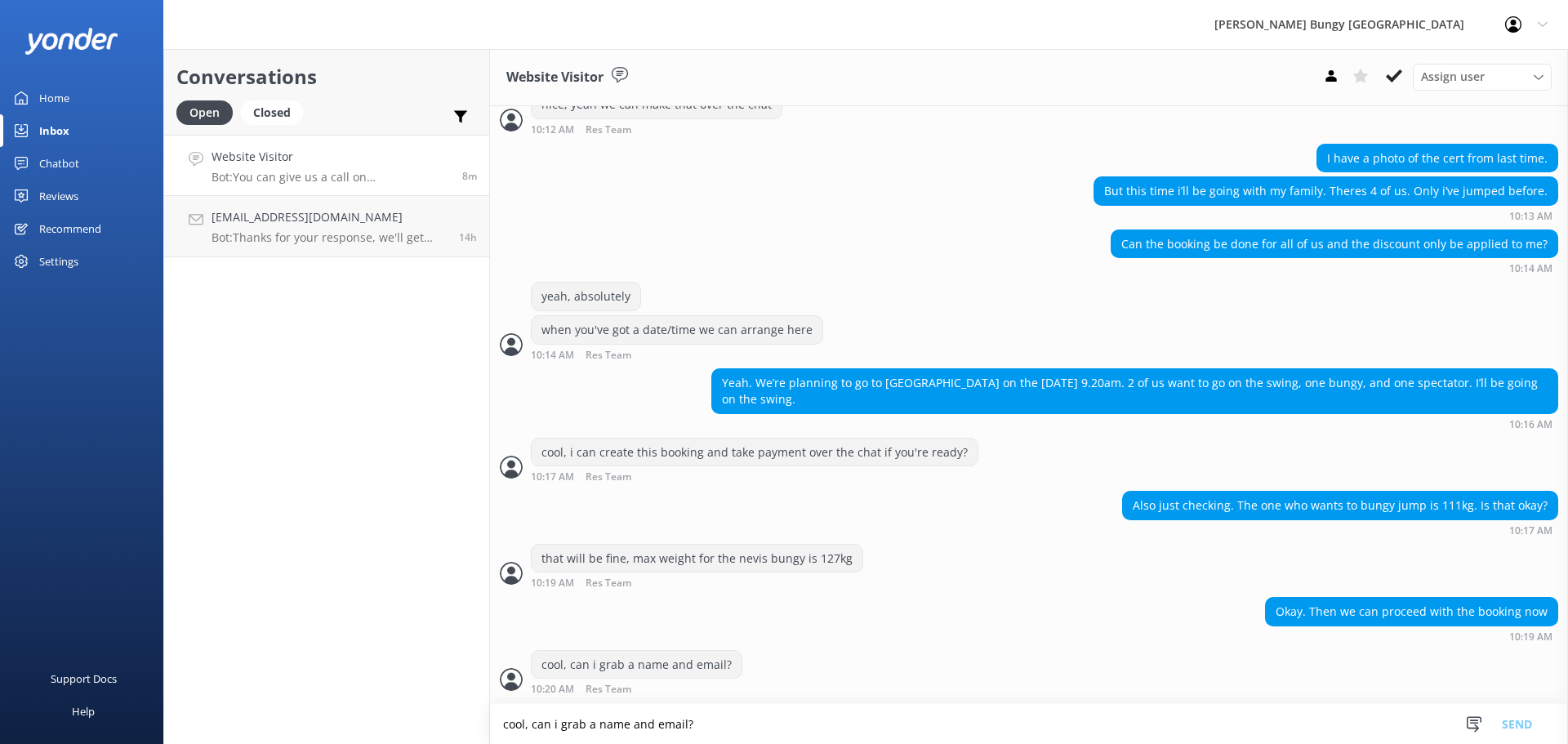
scroll to position [565, 0]
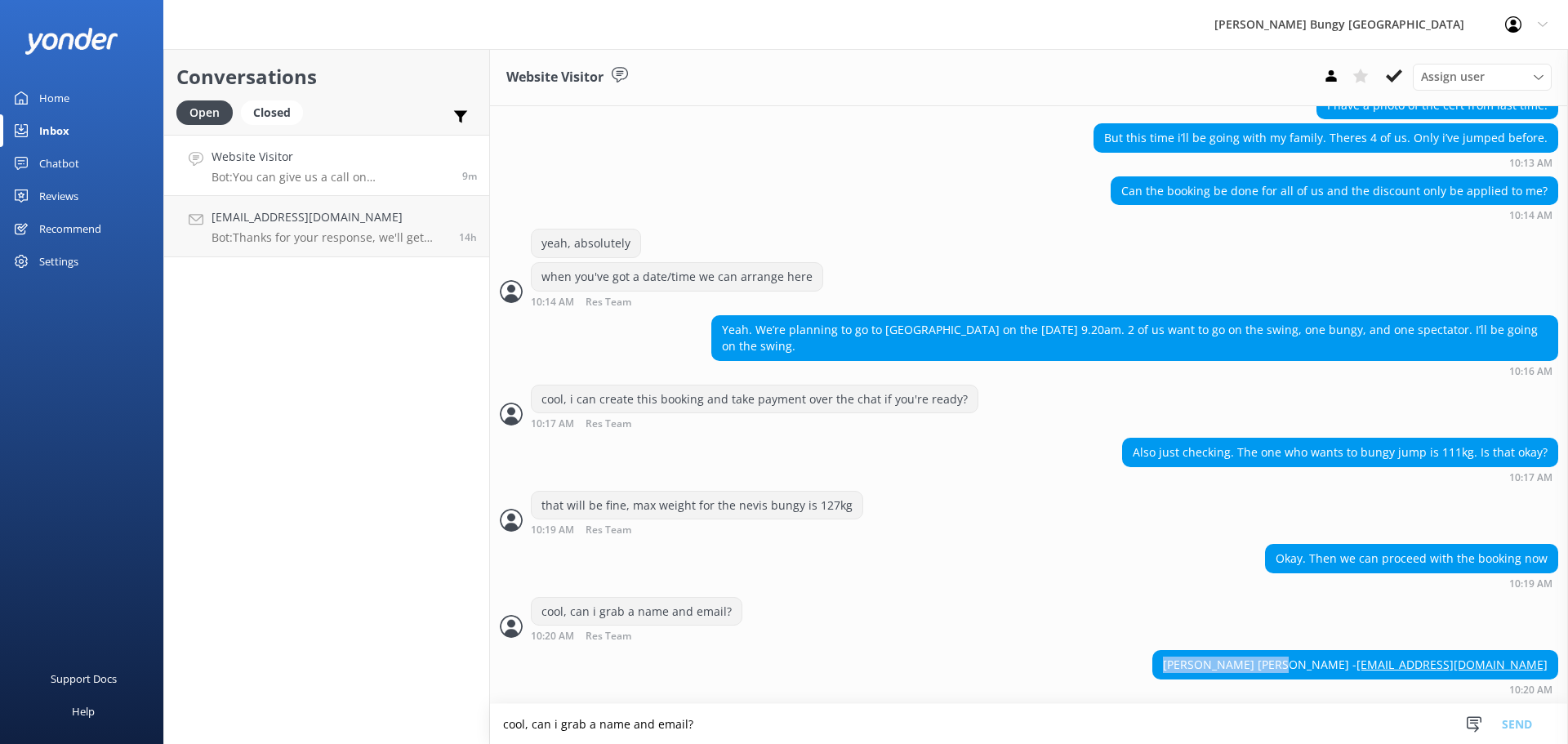
drag, startPoint x: 1391, startPoint y: 661, endPoint x: 1270, endPoint y: 669, distance: 121.3
click at [1270, 669] on div "Imran Izzuddin Shah - imran921006@gmail.com" at bounding box center [1356, 664] width 406 height 30
copy div "Imran Izzuddin Shah"
click at [989, 738] on textarea "cool, can i grab a name and email?" at bounding box center [1029, 724] width 1078 height 40
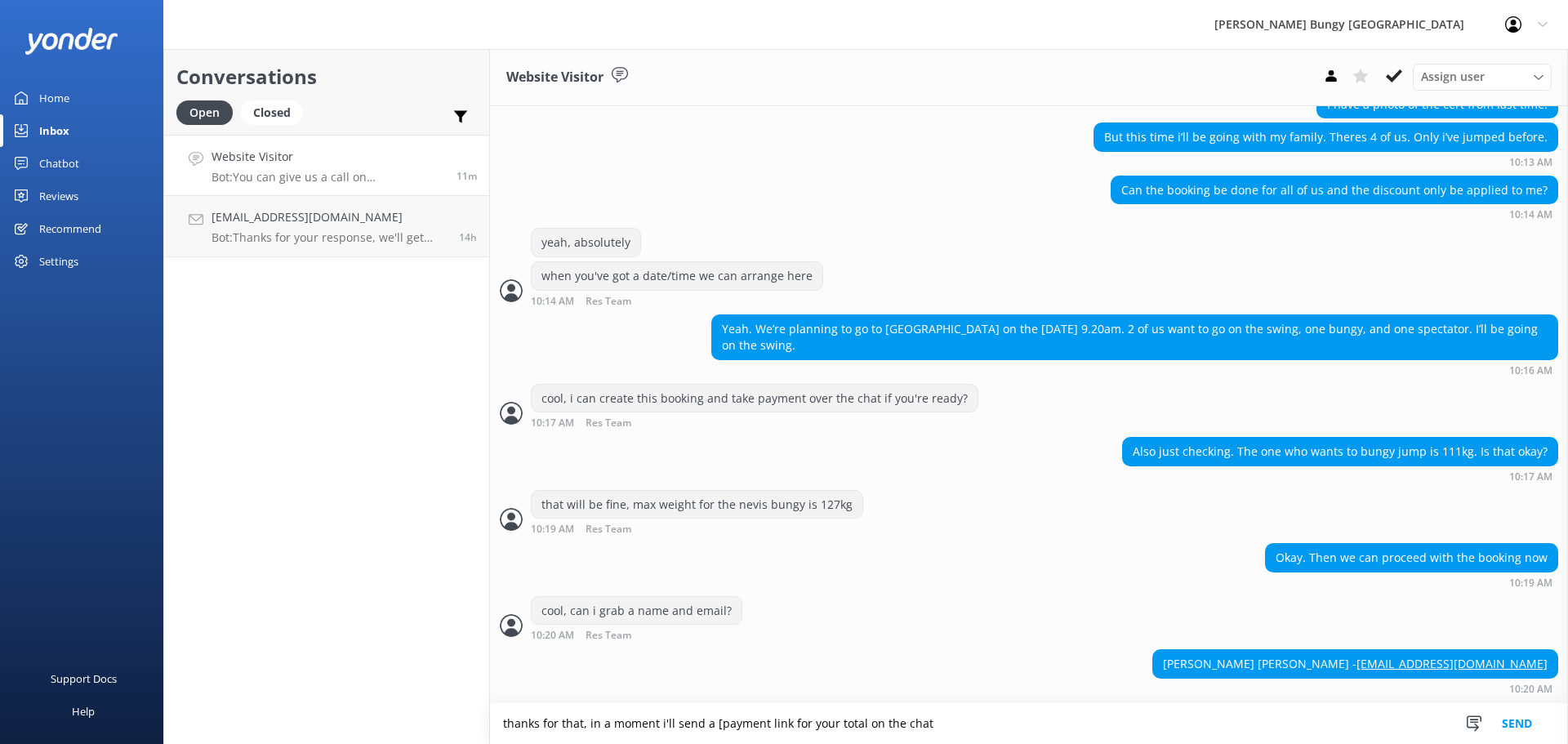
type textarea "thanks for that, in a moment i'll send a [payment link for your total on the ch…"
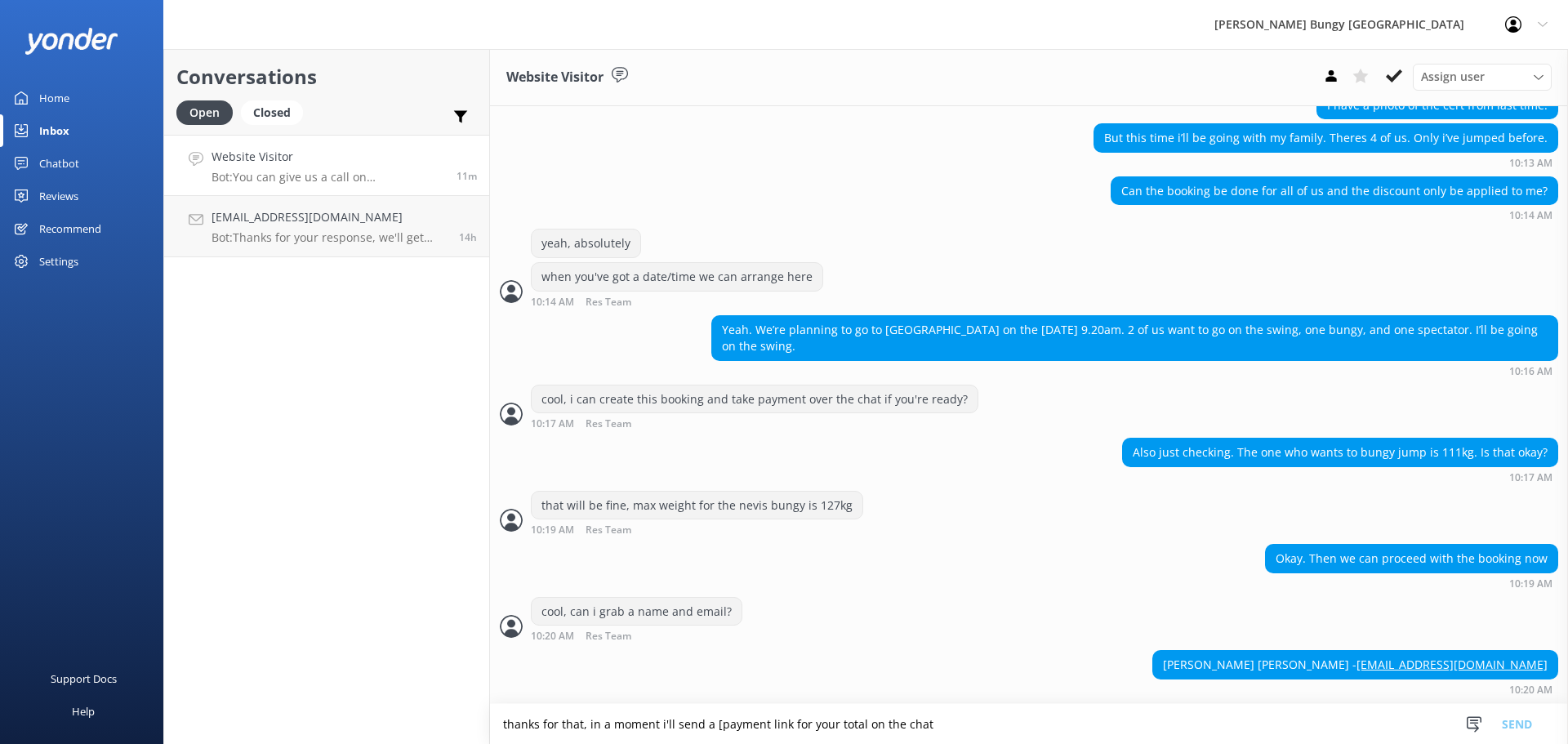
scroll to position [618, 0]
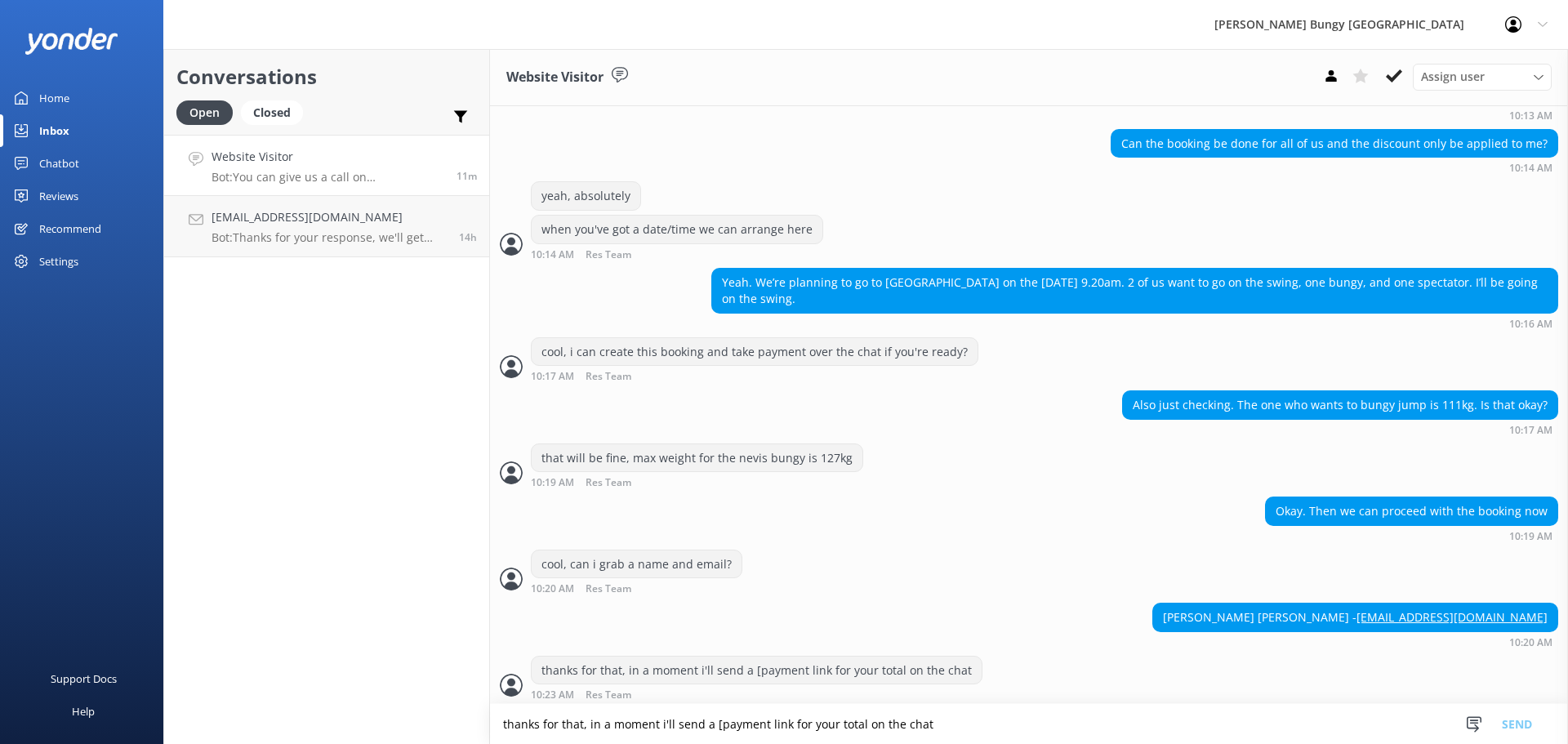
click at [989, 734] on textarea "thanks for that, in a moment i'll send a [payment link for your total on the ch…" at bounding box center [1029, 724] width 1078 height 40
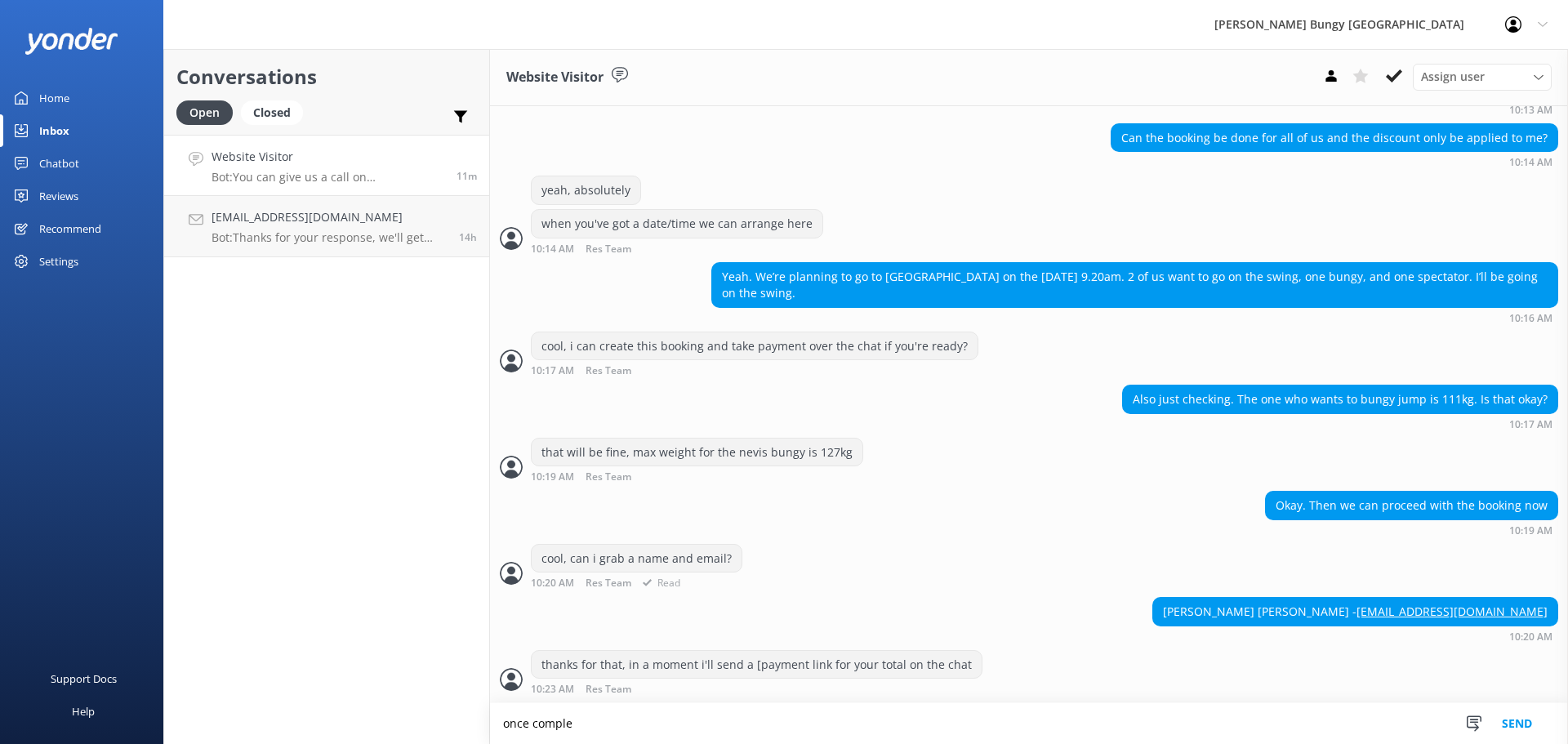
scroll to position [619, 0]
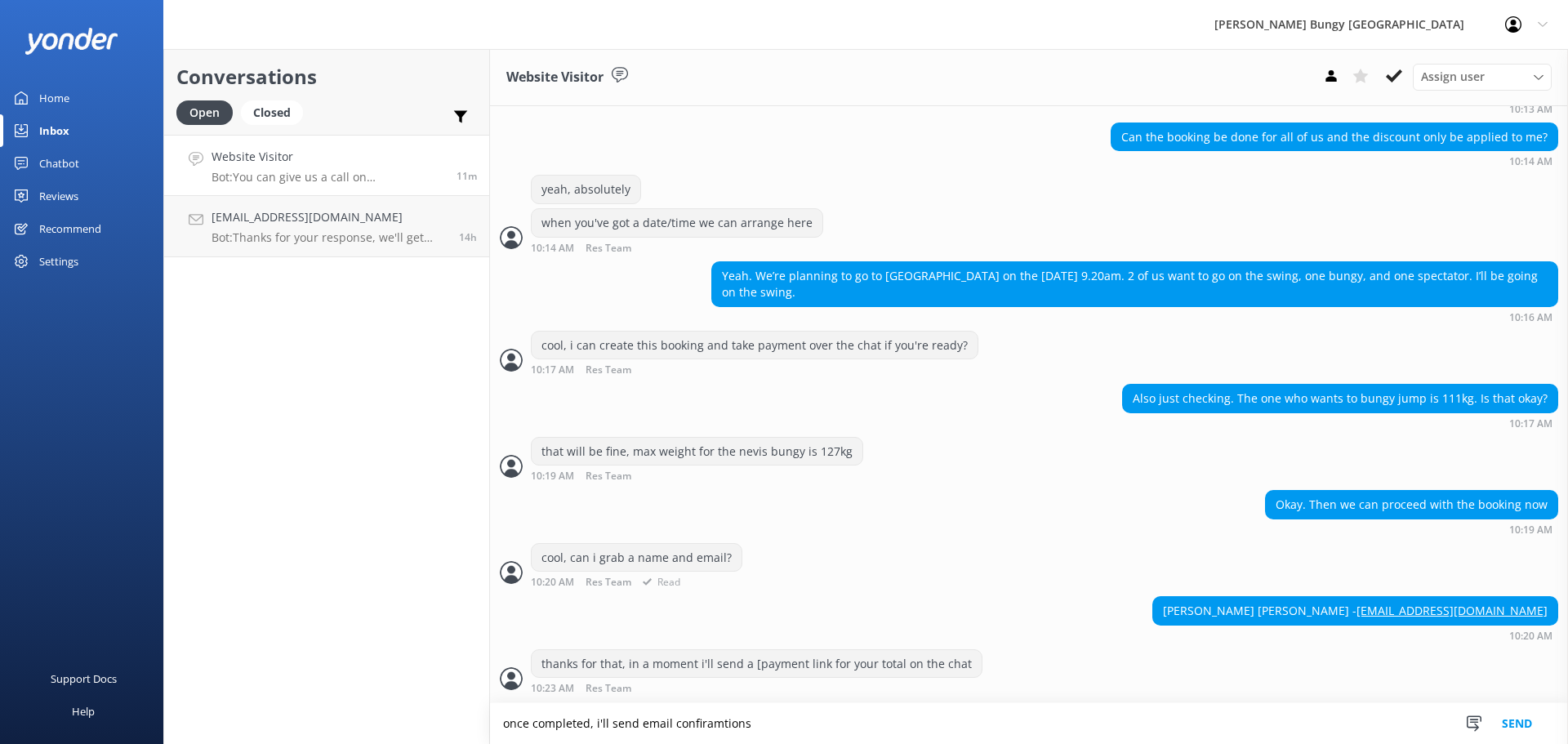
type textarea "once completed, i'll send email confiramtions"
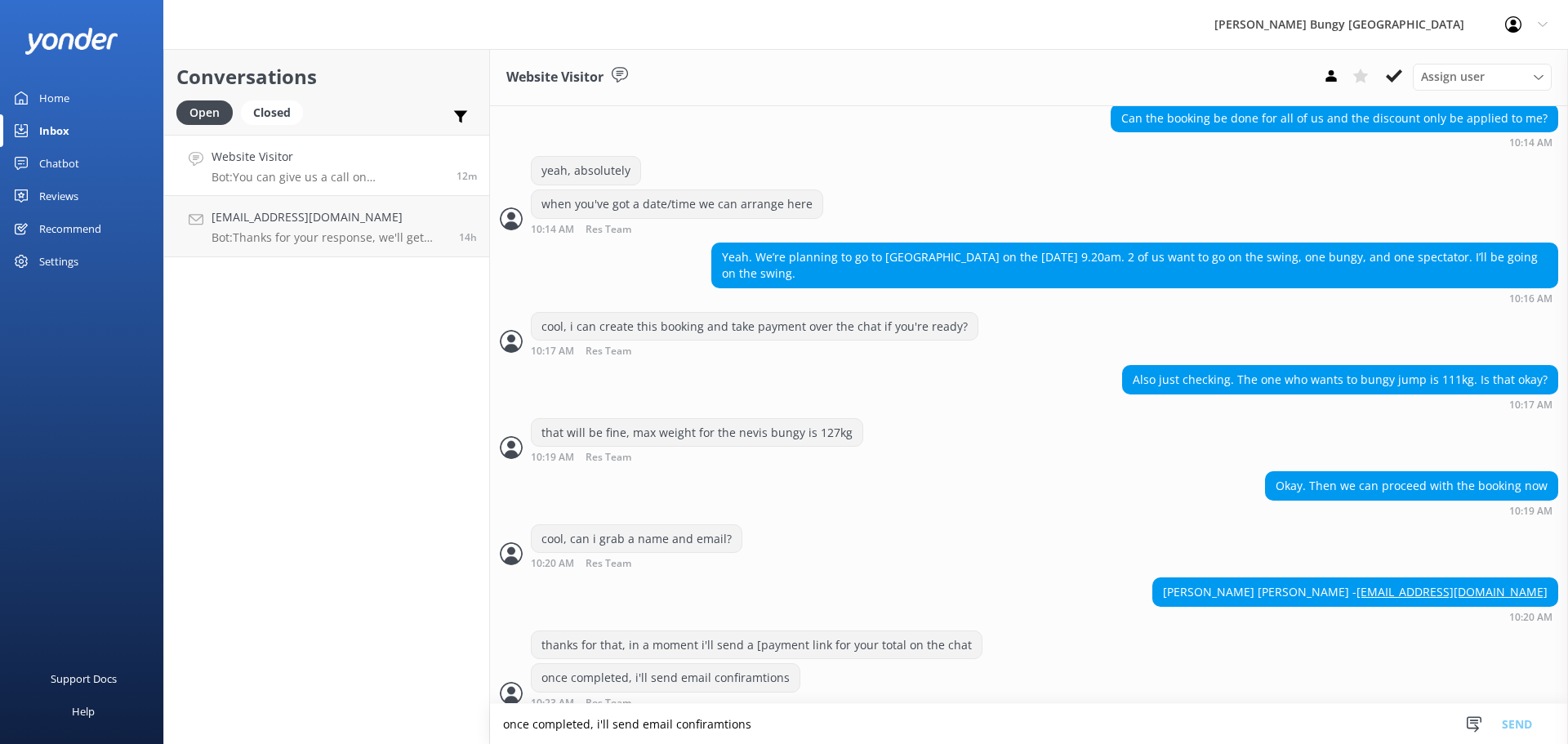
scroll to position [705, 0]
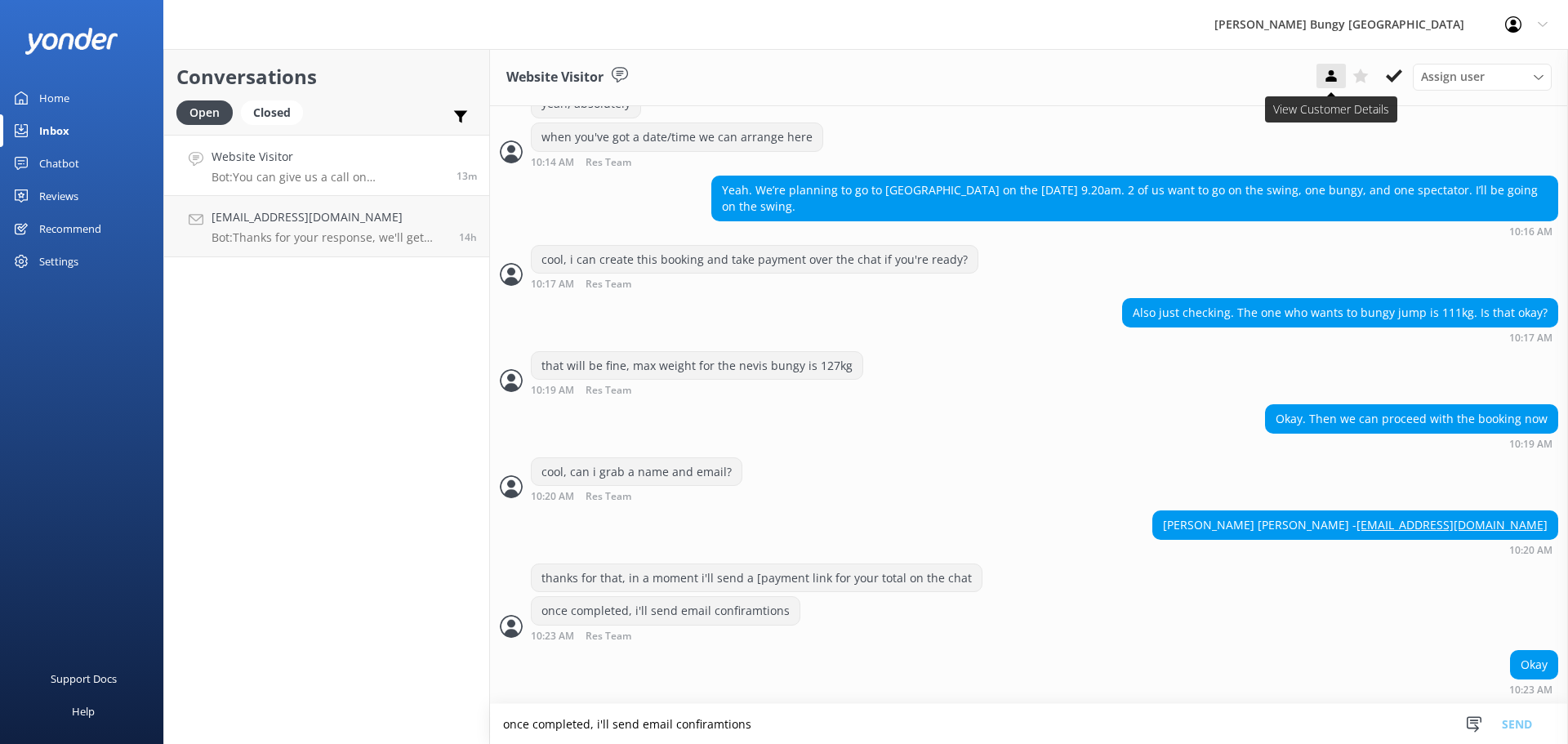
click at [1341, 70] on button at bounding box center [1331, 75] width 30 height 24
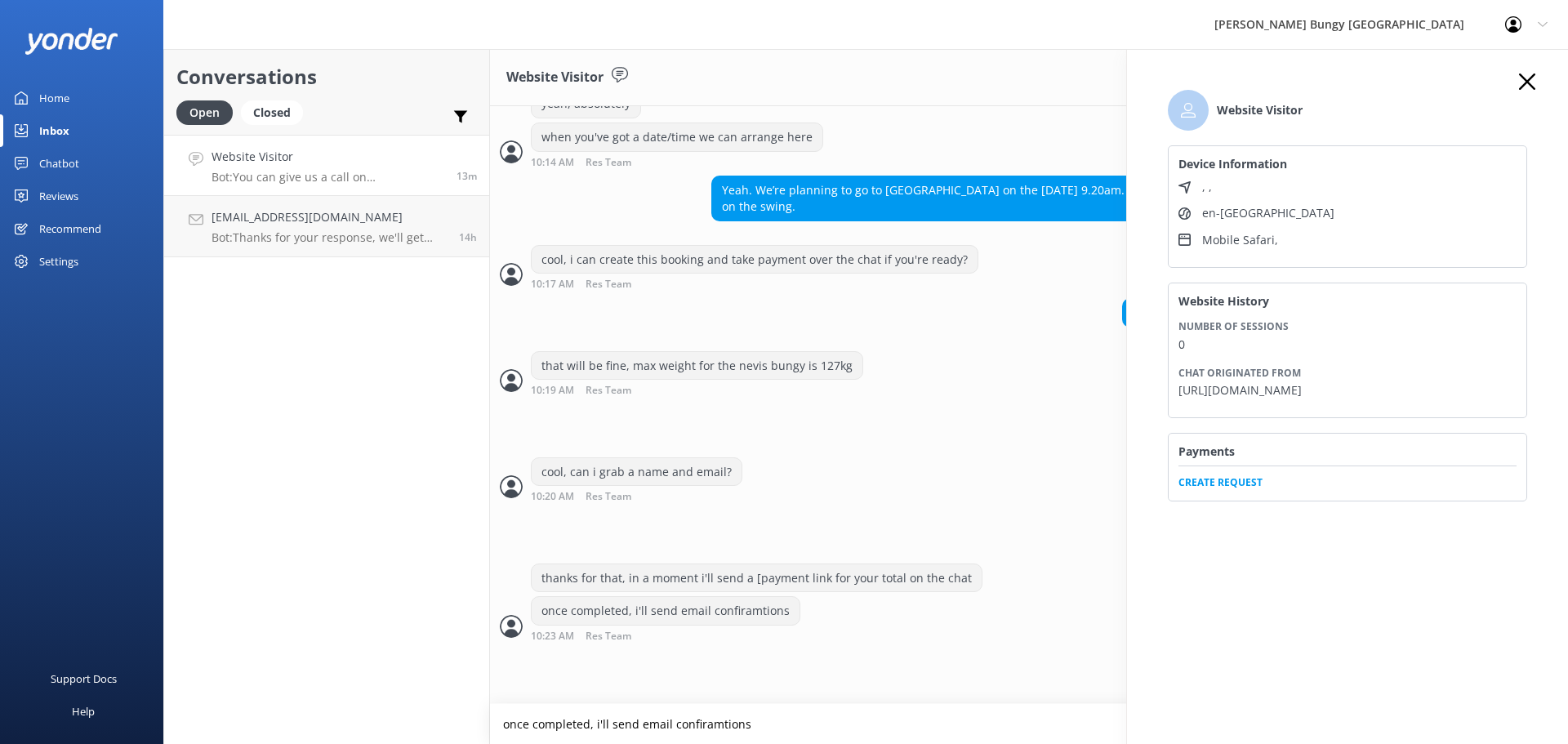
click at [1244, 500] on div "Payments Create Request" at bounding box center [1348, 467] width 360 height 68
click at [1192, 500] on div "Payments Create Request" at bounding box center [1348, 467] width 360 height 68
click at [1209, 500] on div "Payments Create Request" at bounding box center [1348, 467] width 360 height 68
click at [1211, 491] on span "Create Request" at bounding box center [1348, 477] width 338 height 24
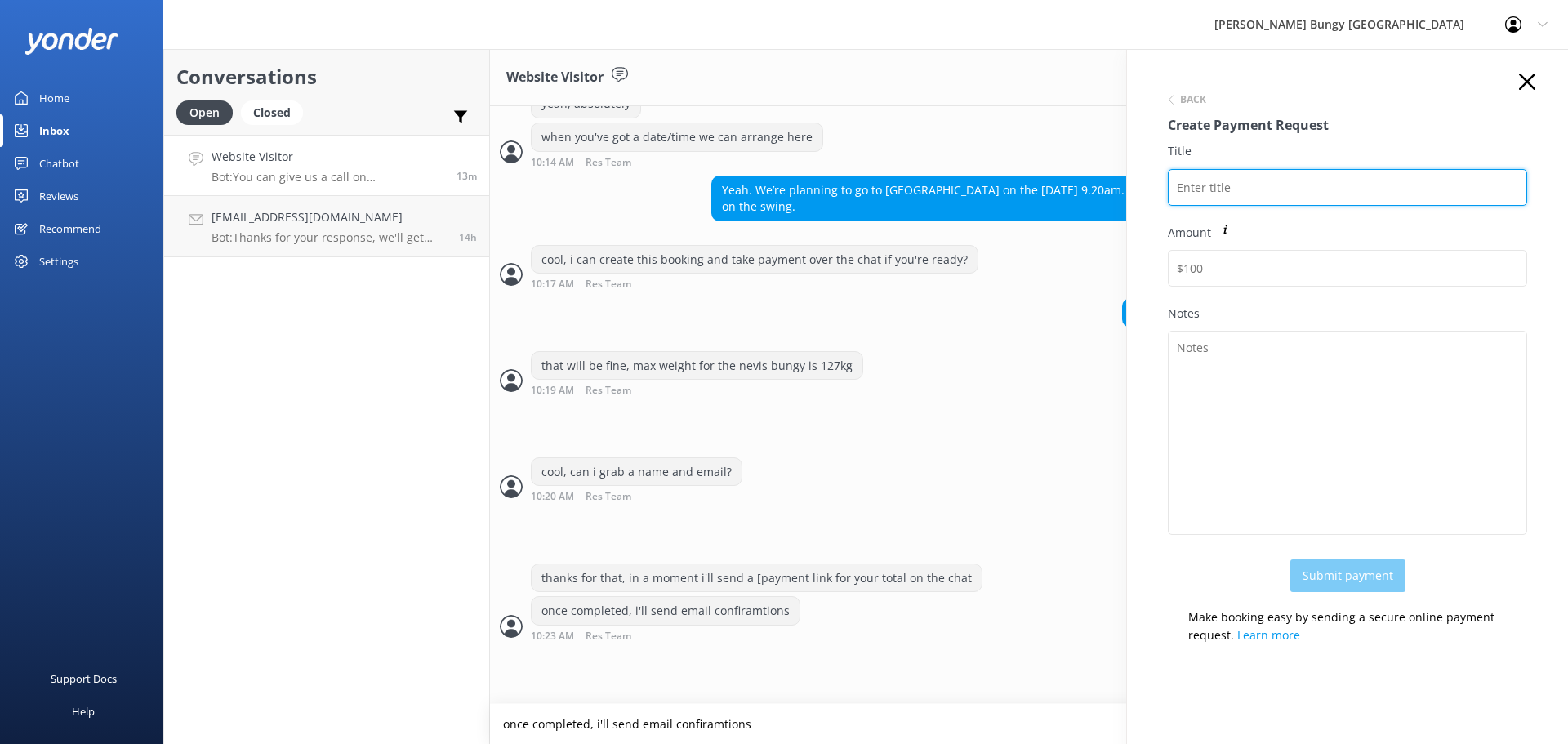
click at [1202, 191] on input "Title" at bounding box center [1348, 187] width 360 height 37
paste input "Imran Izzuddin Shah"
click at [1179, 189] on input "Imran Izzuddin Shah" at bounding box center [1348, 187] width 360 height 37
paste input "2452694"
drag, startPoint x: 1360, startPoint y: 189, endPoint x: 1151, endPoint y: 185, distance: 209.0
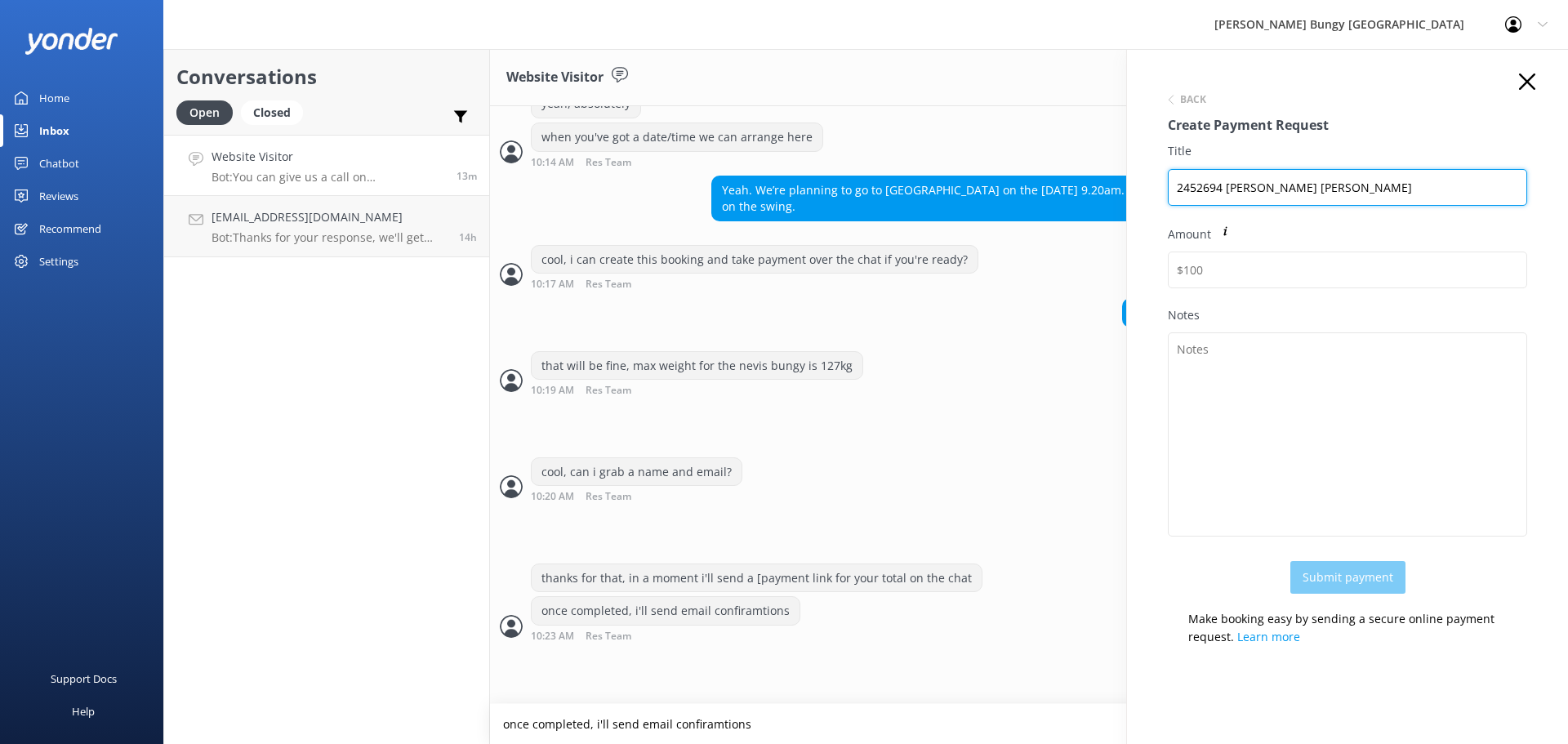
click at [1151, 185] on div "Back Create Payment Request Title 2452694 Imran Izzuddin Shah Amount Notes Subm…" at bounding box center [1347, 421] width 441 height 744
type input "2452694 Imran Izzuddin Shah"
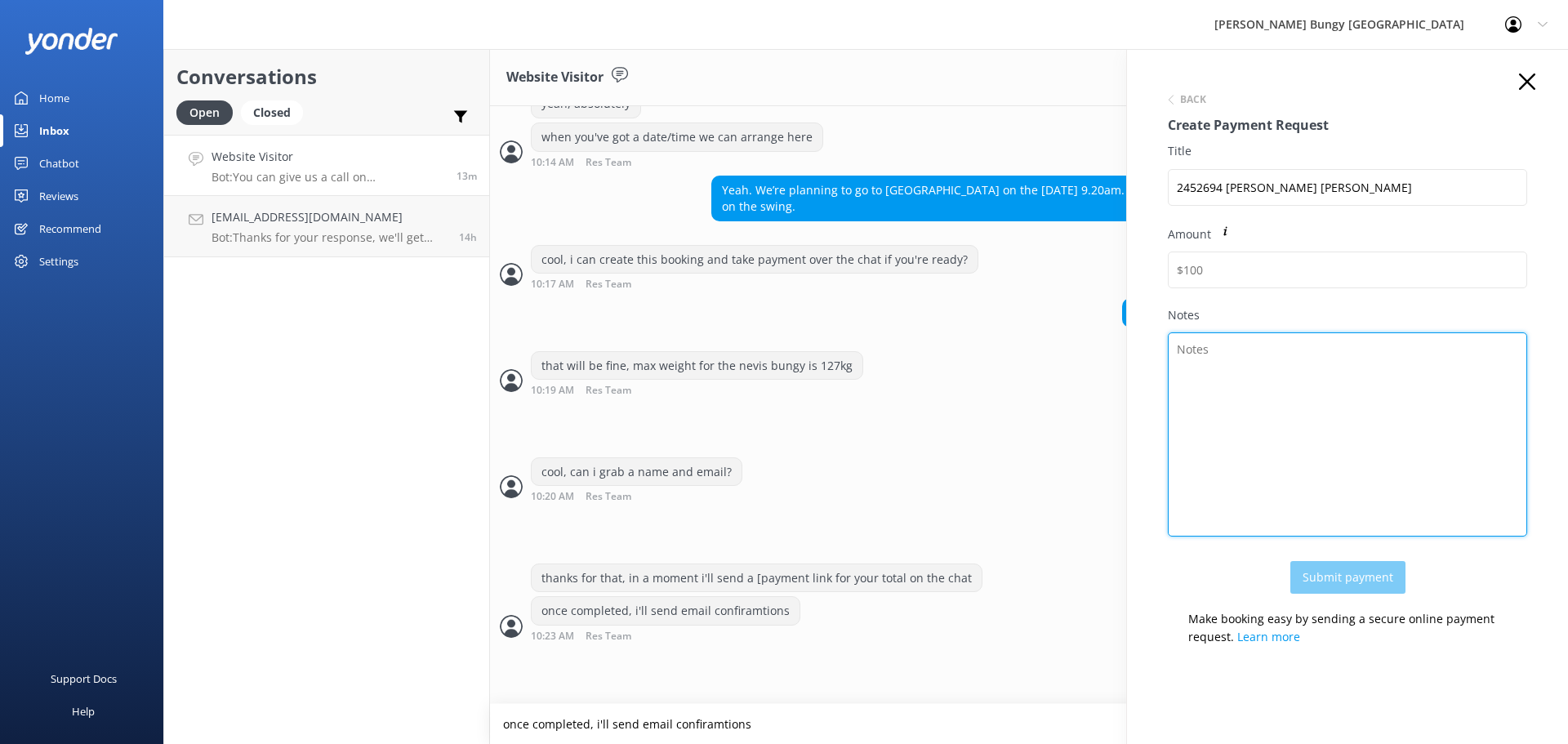
click at [1212, 397] on textarea "Notes" at bounding box center [1348, 434] width 360 height 204
paste textarea "2452694 Imran Izzuddin Shah"
type textarea "2452694 Imran Izzuddin Shah 1x Nevis Bungy 2x Nevis Swing (repeat) 1x Spectator"
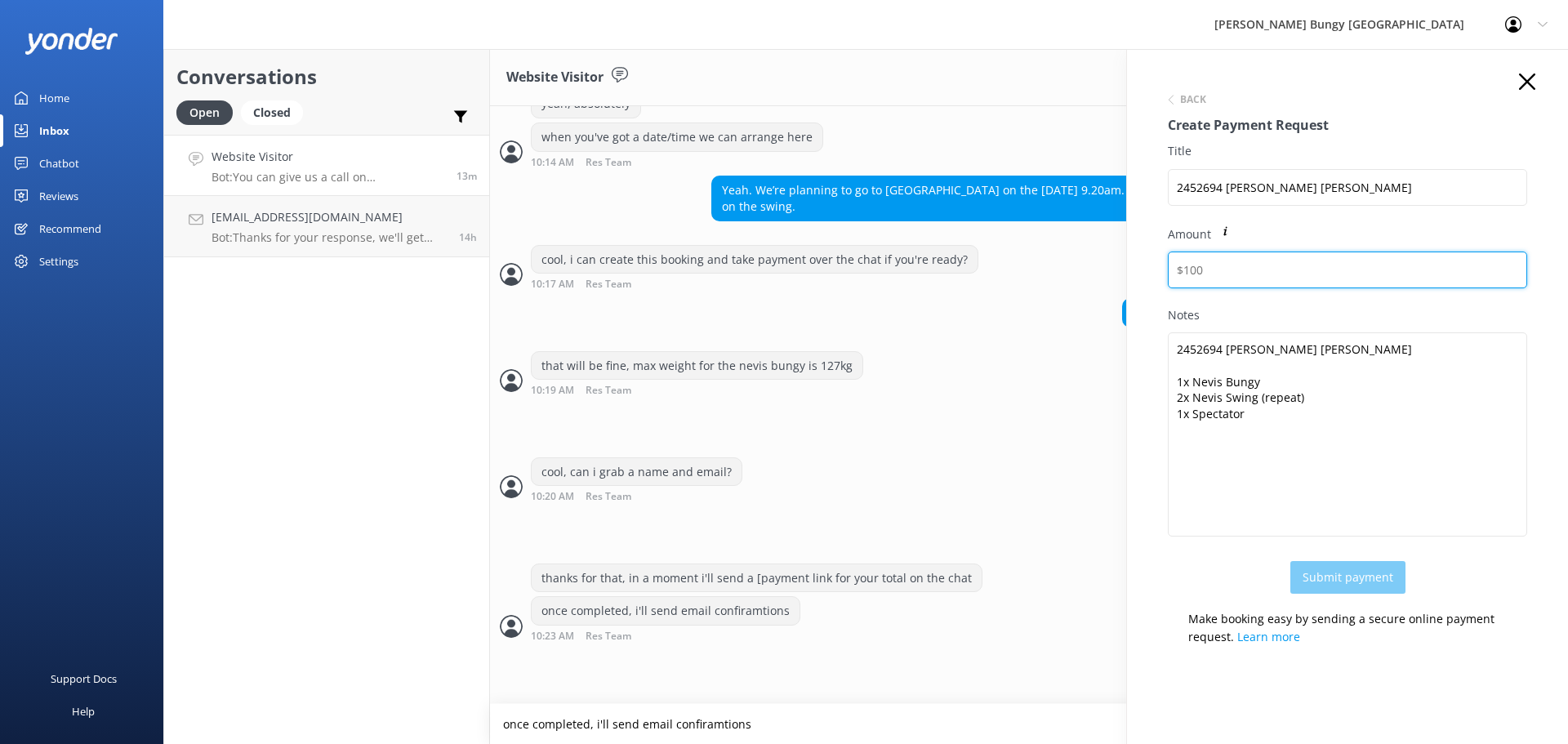
click at [1300, 271] on input "Amount" at bounding box center [1348, 269] width 360 height 37
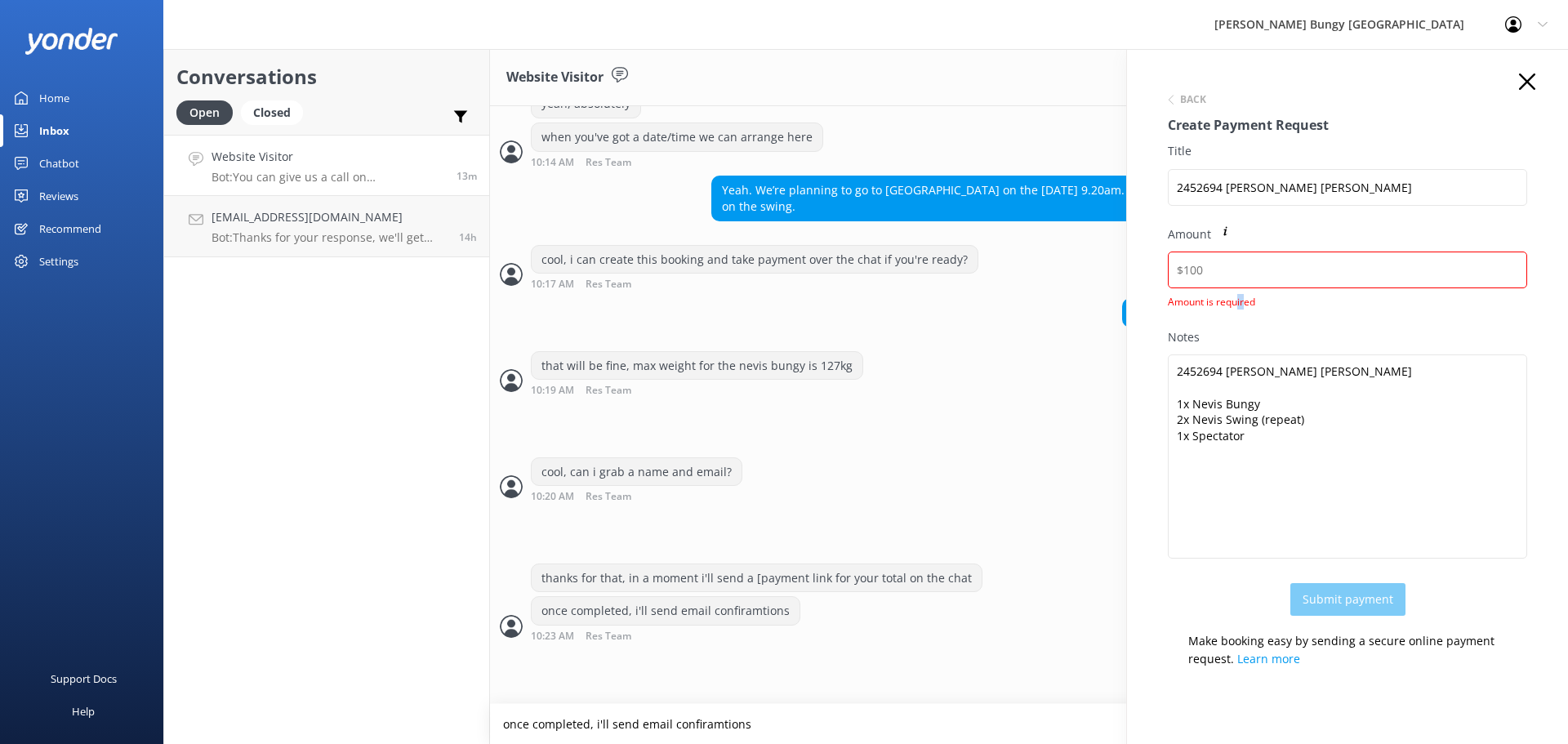
click at [1236, 289] on div "Amount Amount is required" at bounding box center [1348, 277] width 360 height 103
click at [1233, 274] on input "Amount" at bounding box center [1348, 269] width 360 height 37
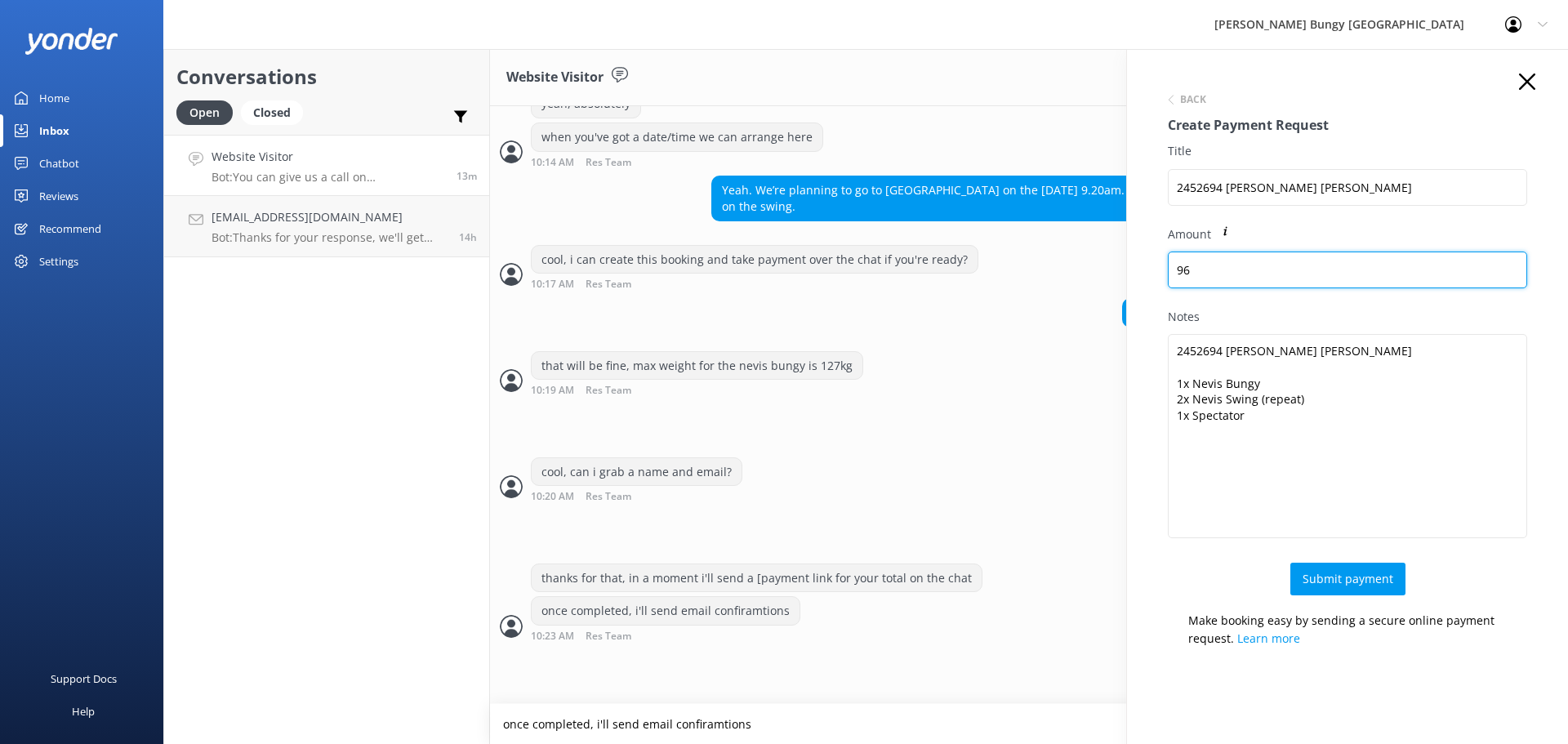
type input "965"
click button "Back" at bounding box center [1187, 99] width 38 height 10
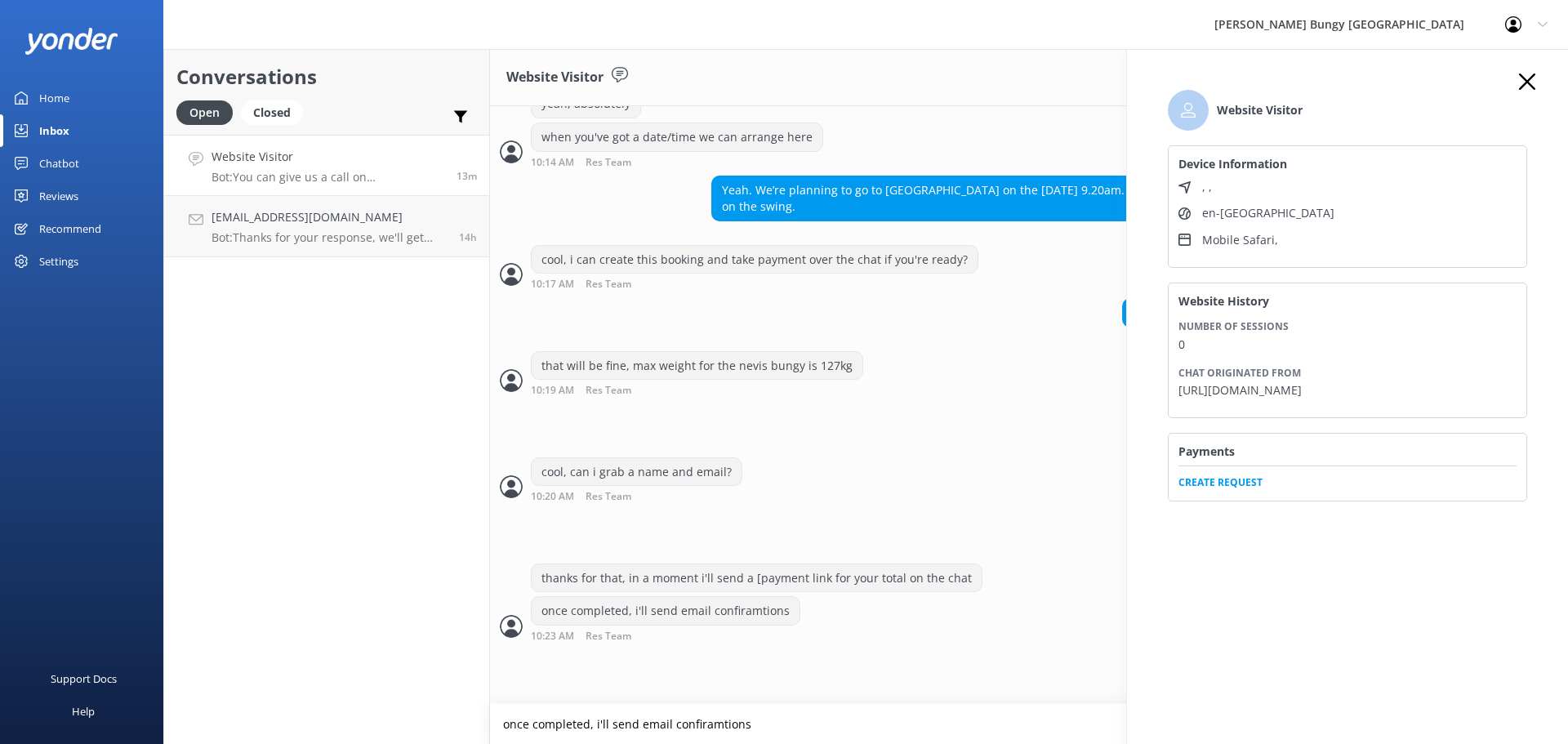
click at [1206, 491] on span "Create Request" at bounding box center [1348, 477] width 338 height 24
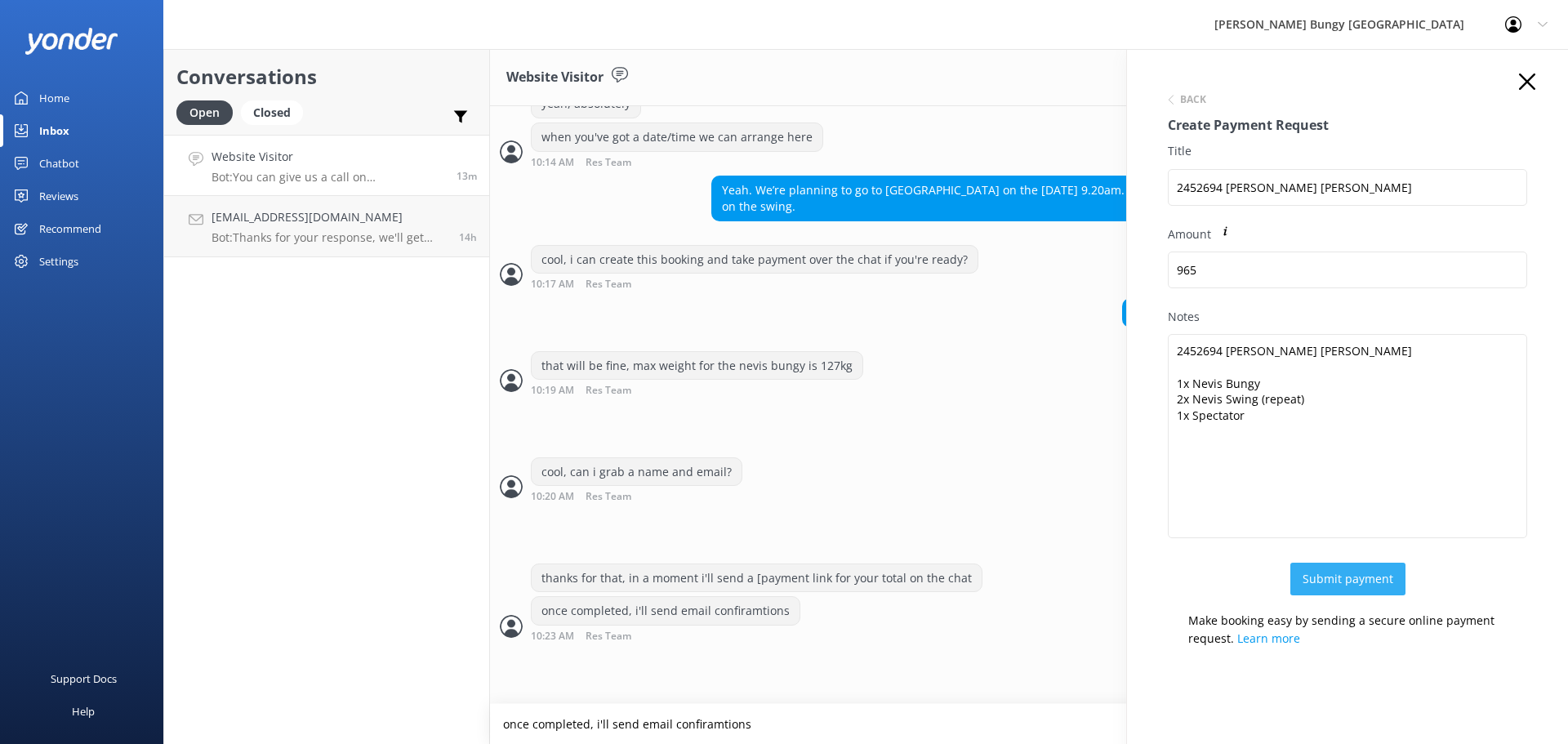
click at [1389, 577] on button "Submit payment" at bounding box center [1348, 579] width 115 height 33
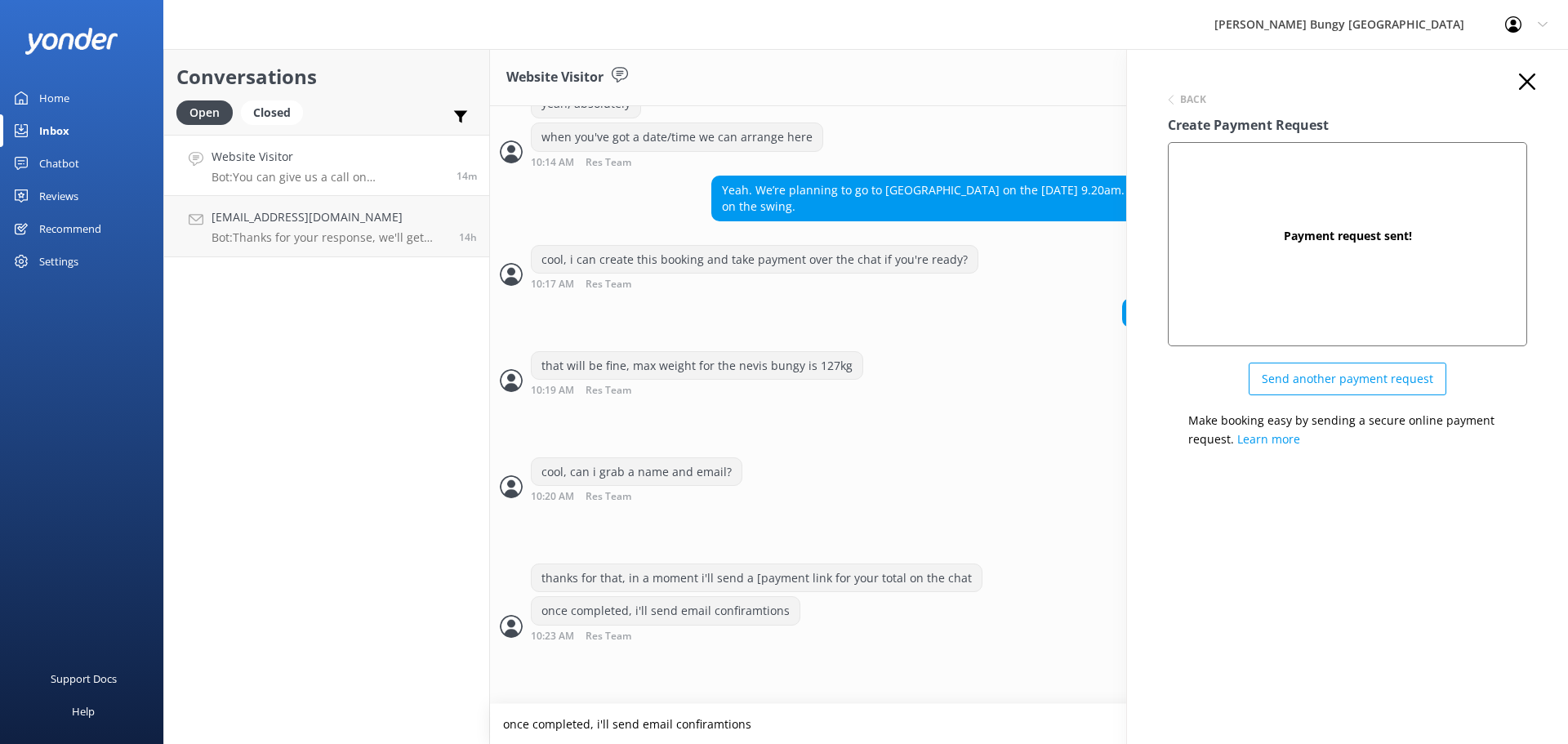
click at [1527, 73] on div "Back Create Payment Request Payment request sent! Send another payment request …" at bounding box center [1347, 421] width 441 height 744
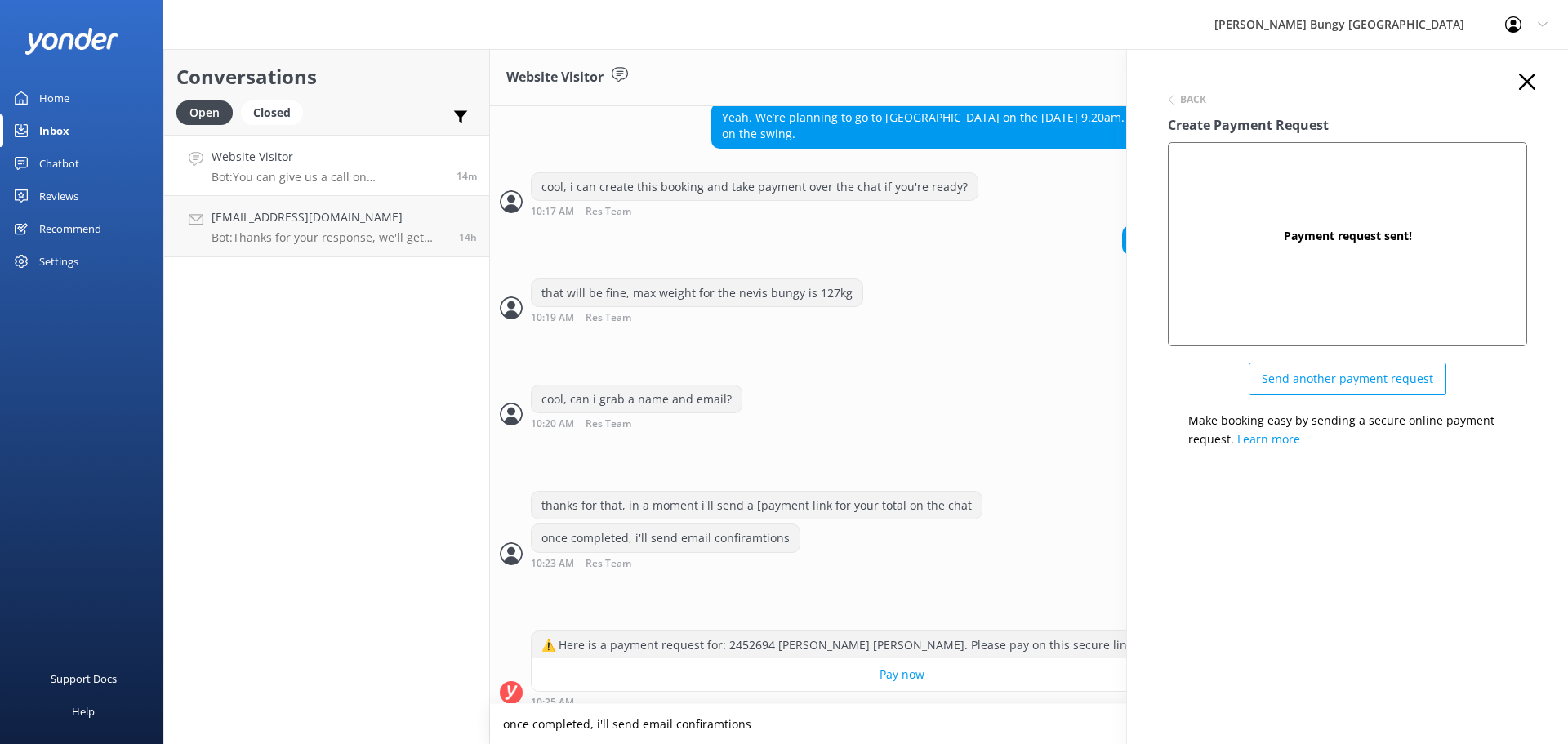
scroll to position [807, 0]
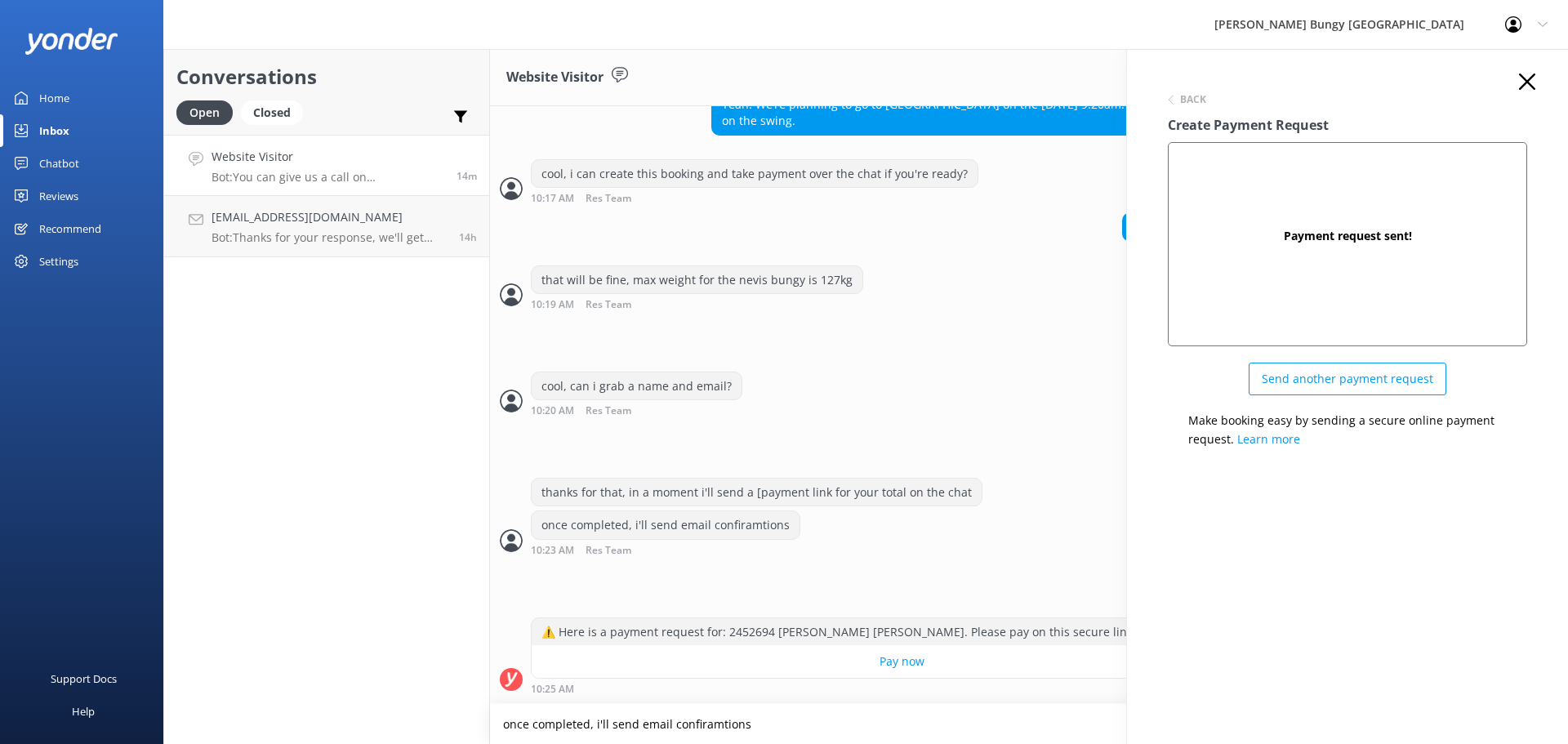
click at [1527, 76] on icon "button" at bounding box center [1528, 81] width 16 height 16
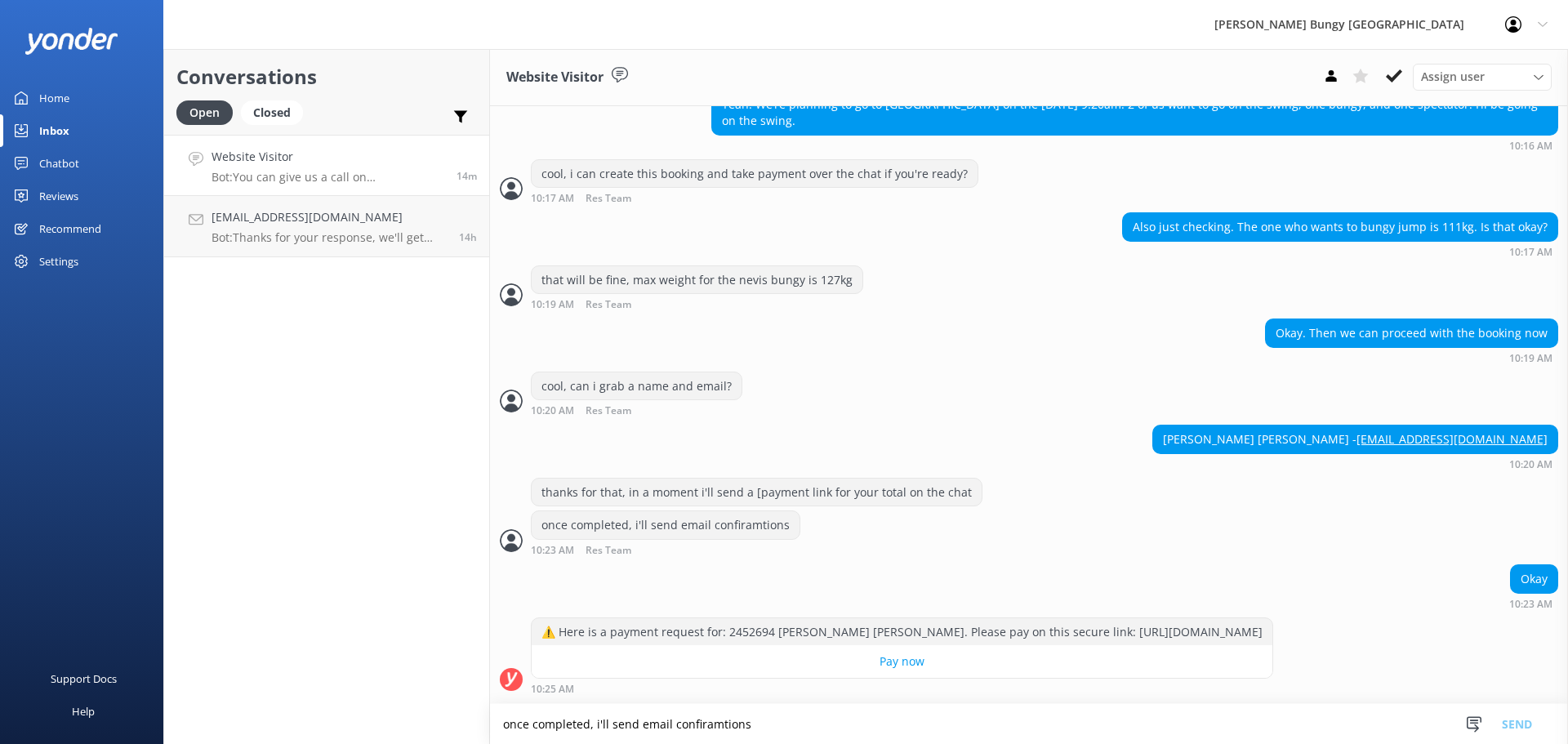
click at [977, 705] on textarea "once completed, i'll send email confiramtions" at bounding box center [1029, 724] width 1078 height 40
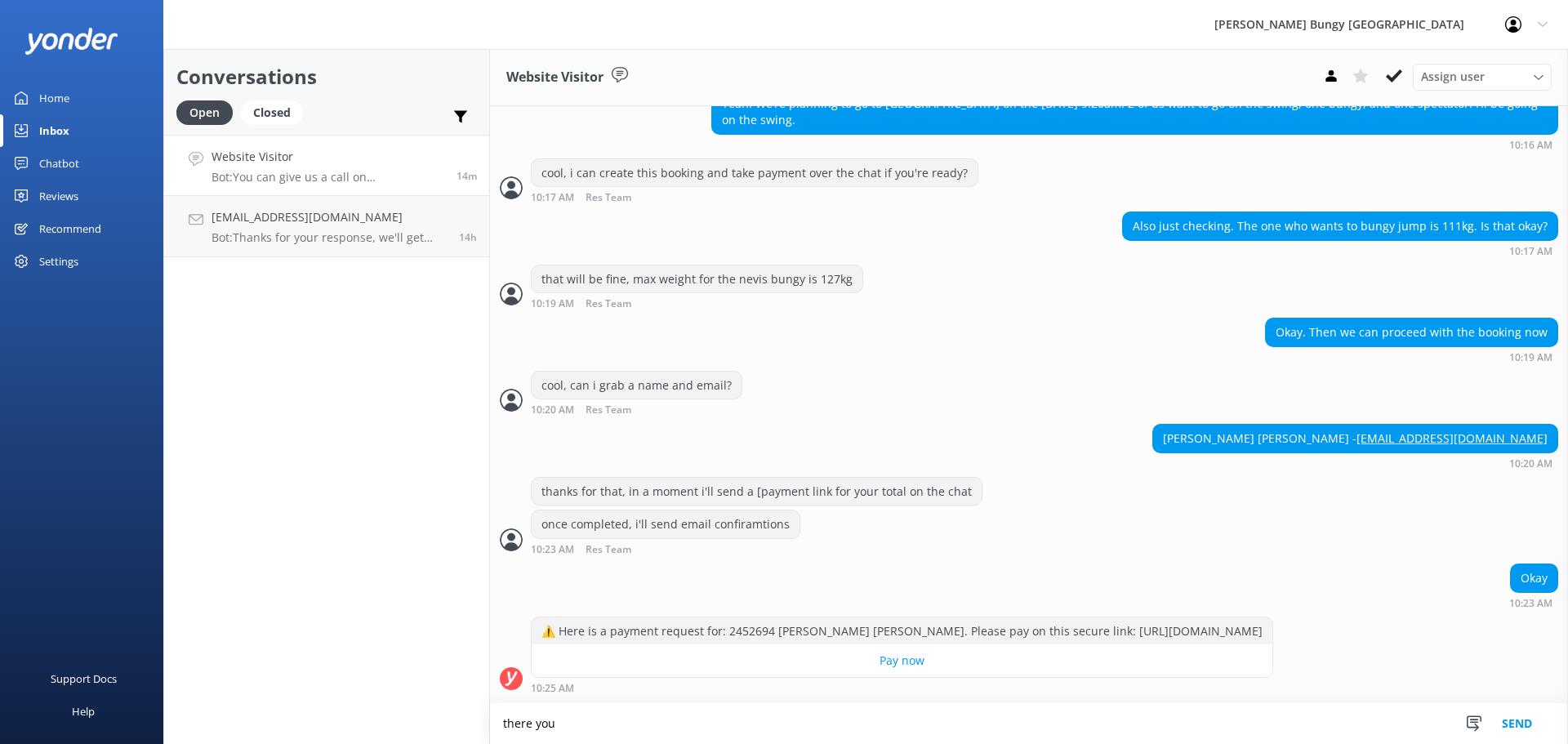
scroll to position [808, 0]
type textarea "there you are :)"
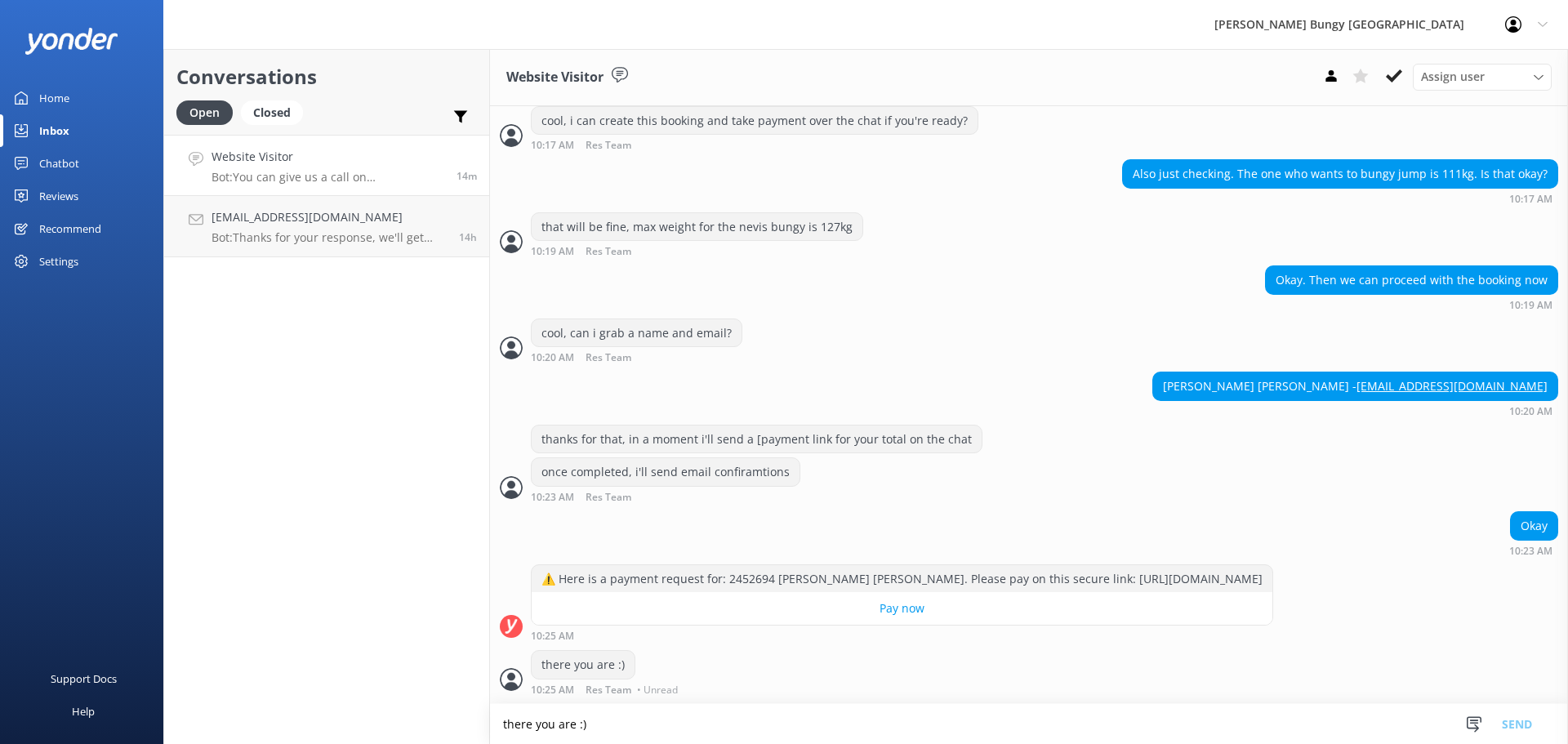
scroll to position [839, 0]
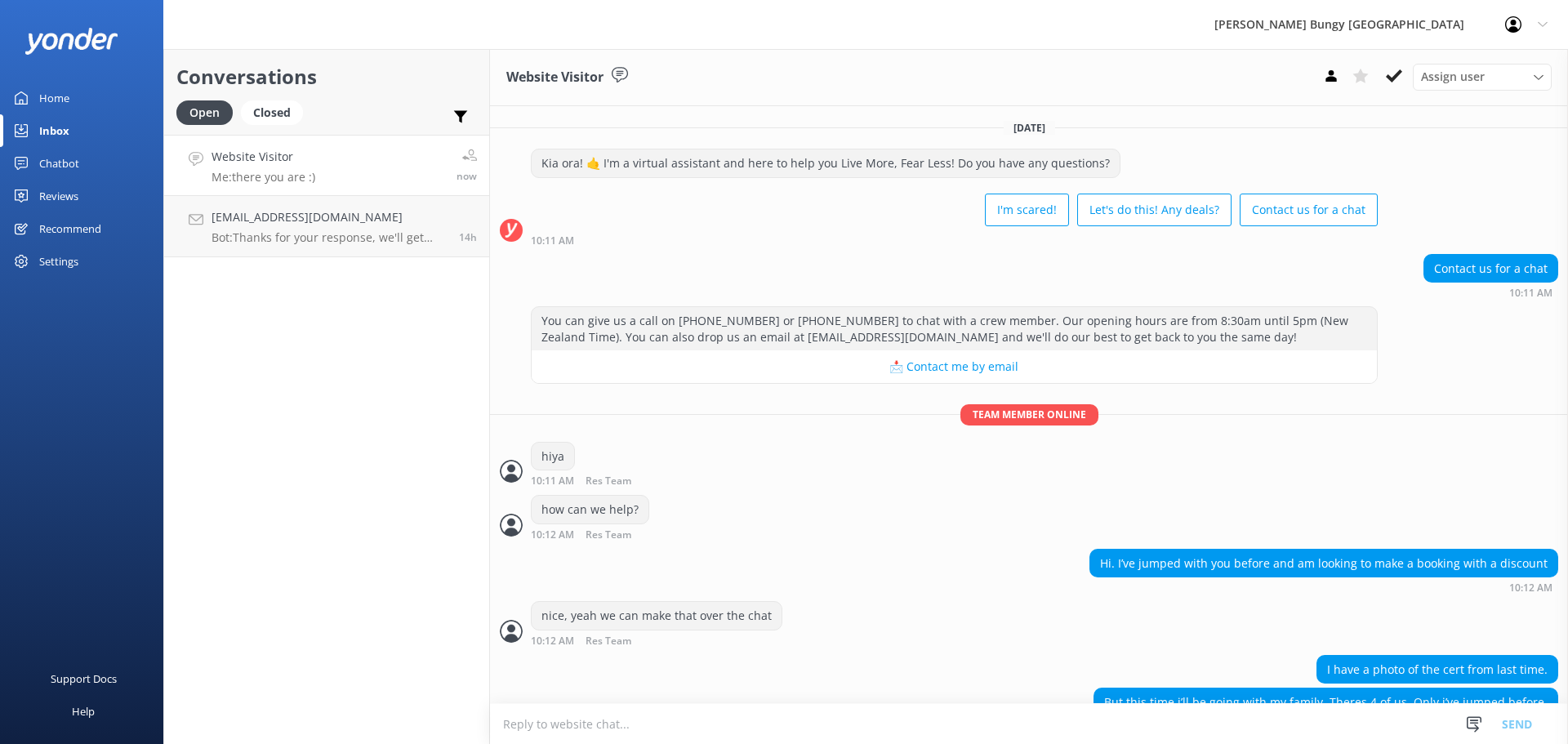
scroll to position [839, 0]
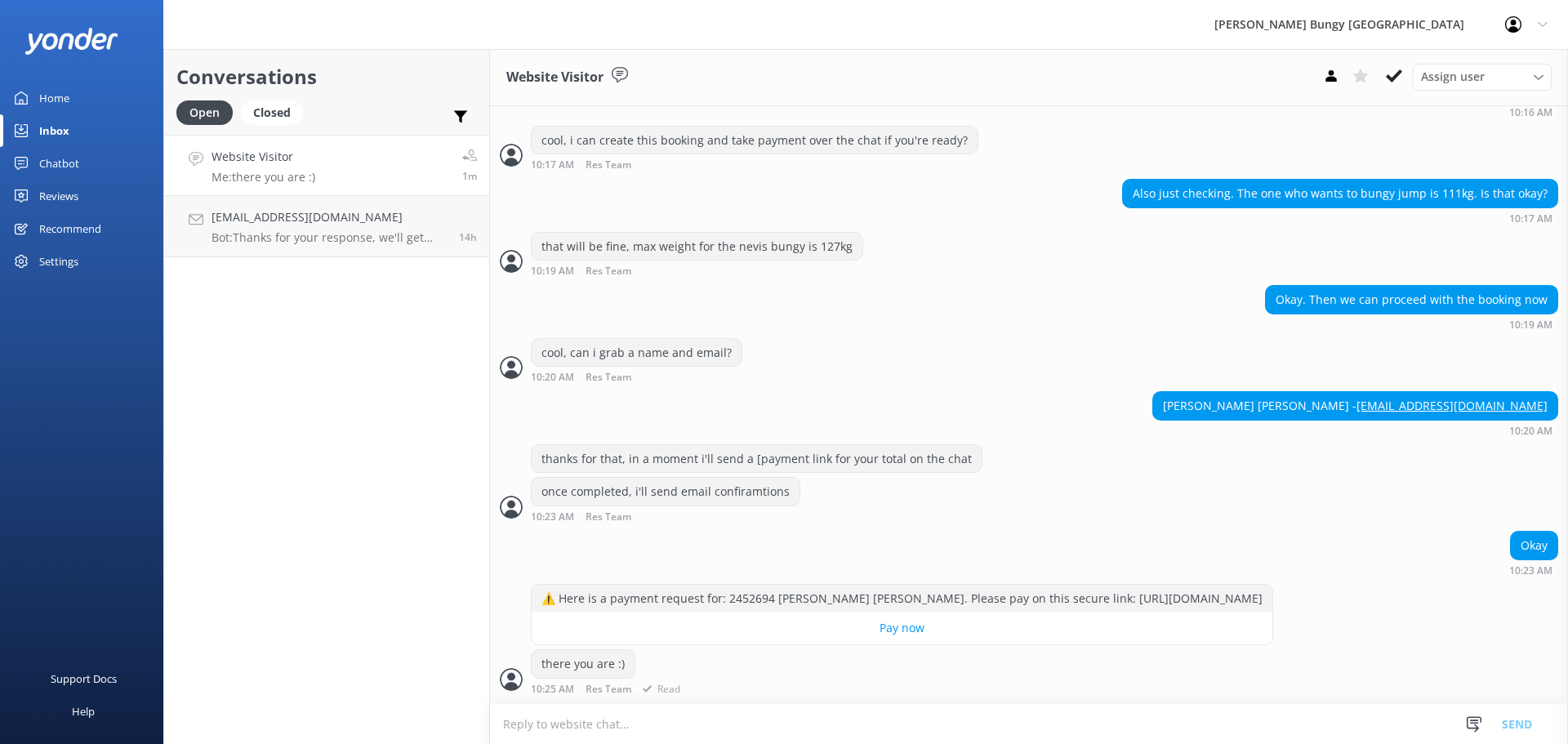
click at [718, 679] on div "there you are :) 10:25 AM Res Team Read" at bounding box center [1029, 672] width 1078 height 45
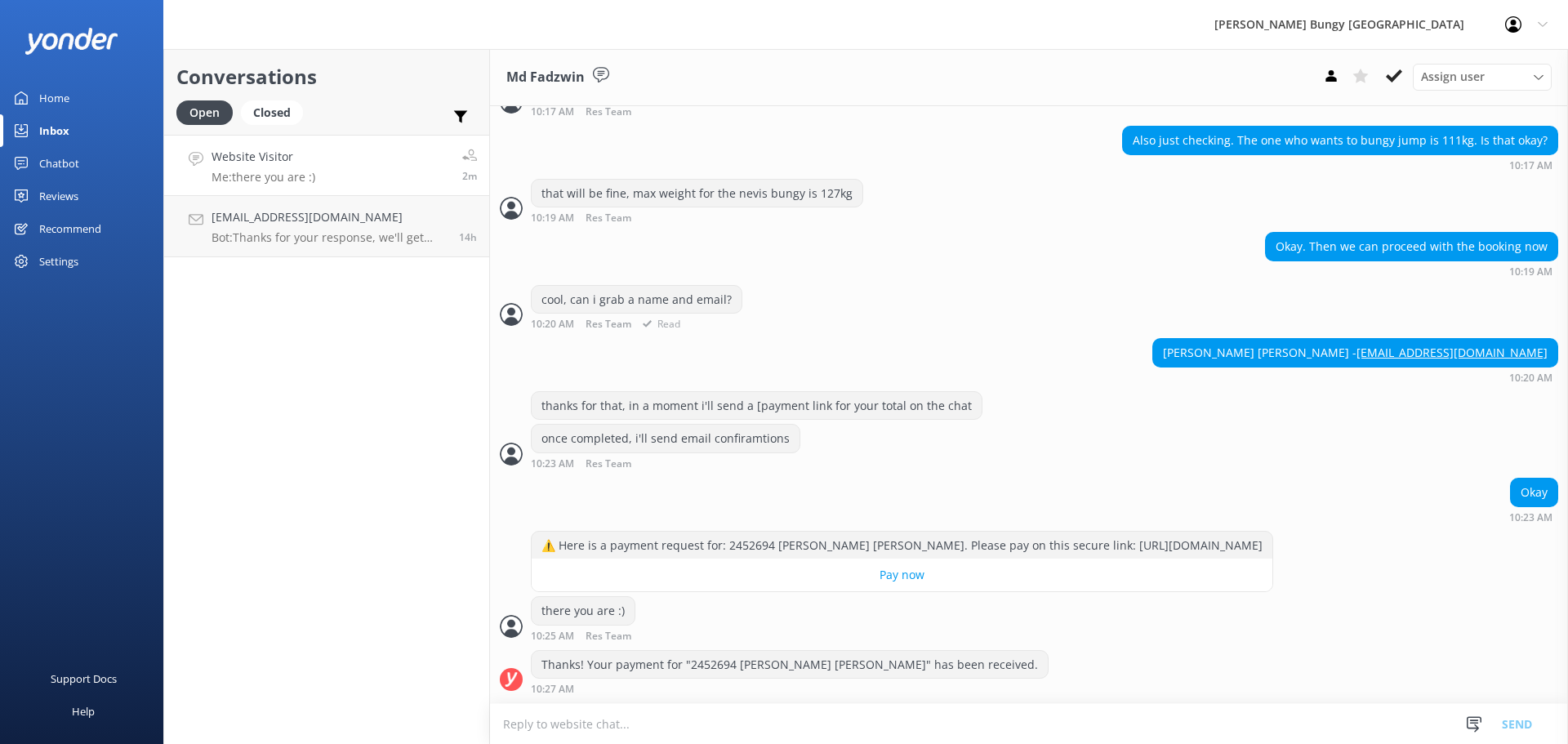
scroll to position [894, 0]
drag, startPoint x: 1539, startPoint y: 323, endPoint x: 1407, endPoint y: 321, distance: 132.0
copy div "[PERSON_NAME] [PERSON_NAME] - [EMAIL_ADDRESS][DOMAIN_NAME]"
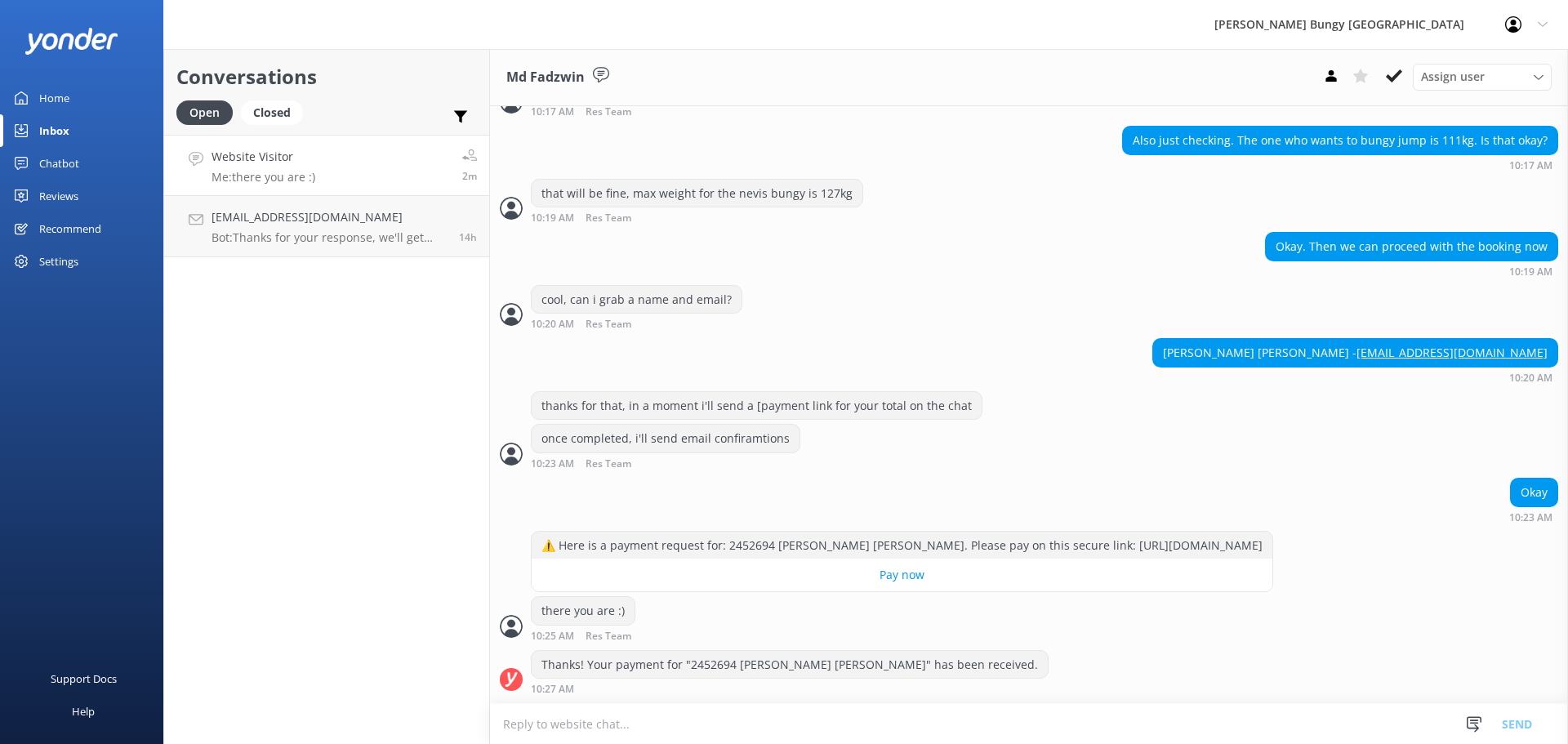
click at [1542, 339] on div "Imran Izzuddin Shah - imran921006@gmail.com" at bounding box center [1356, 353] width 405 height 28
drag, startPoint x: 1540, startPoint y: 335, endPoint x: 1427, endPoint y: 331, distance: 113.1
click at [1427, 339] on div "Imran Izzuddin Shah - imran921006@gmail.com" at bounding box center [1356, 353] width 405 height 28
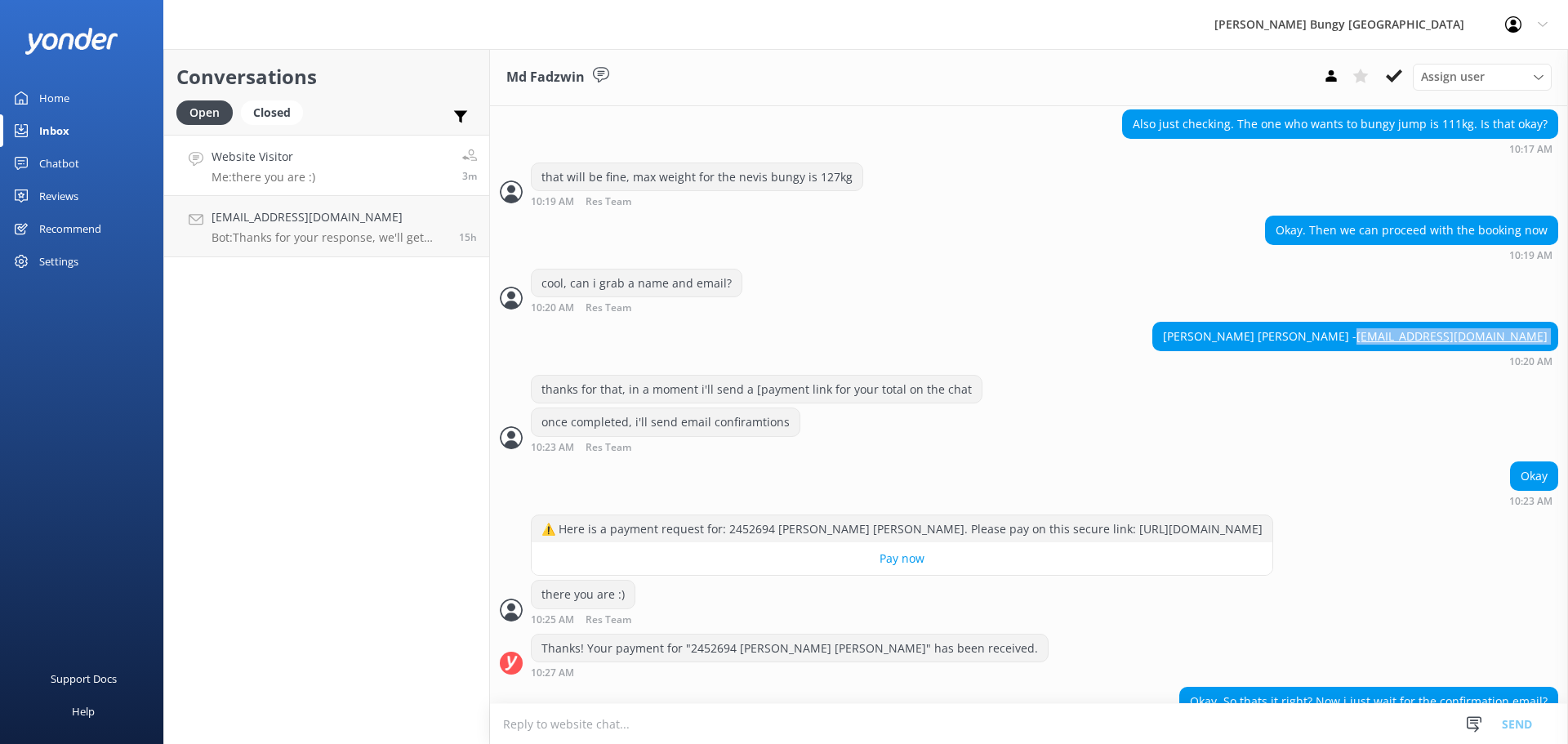
scroll to position [945, 0]
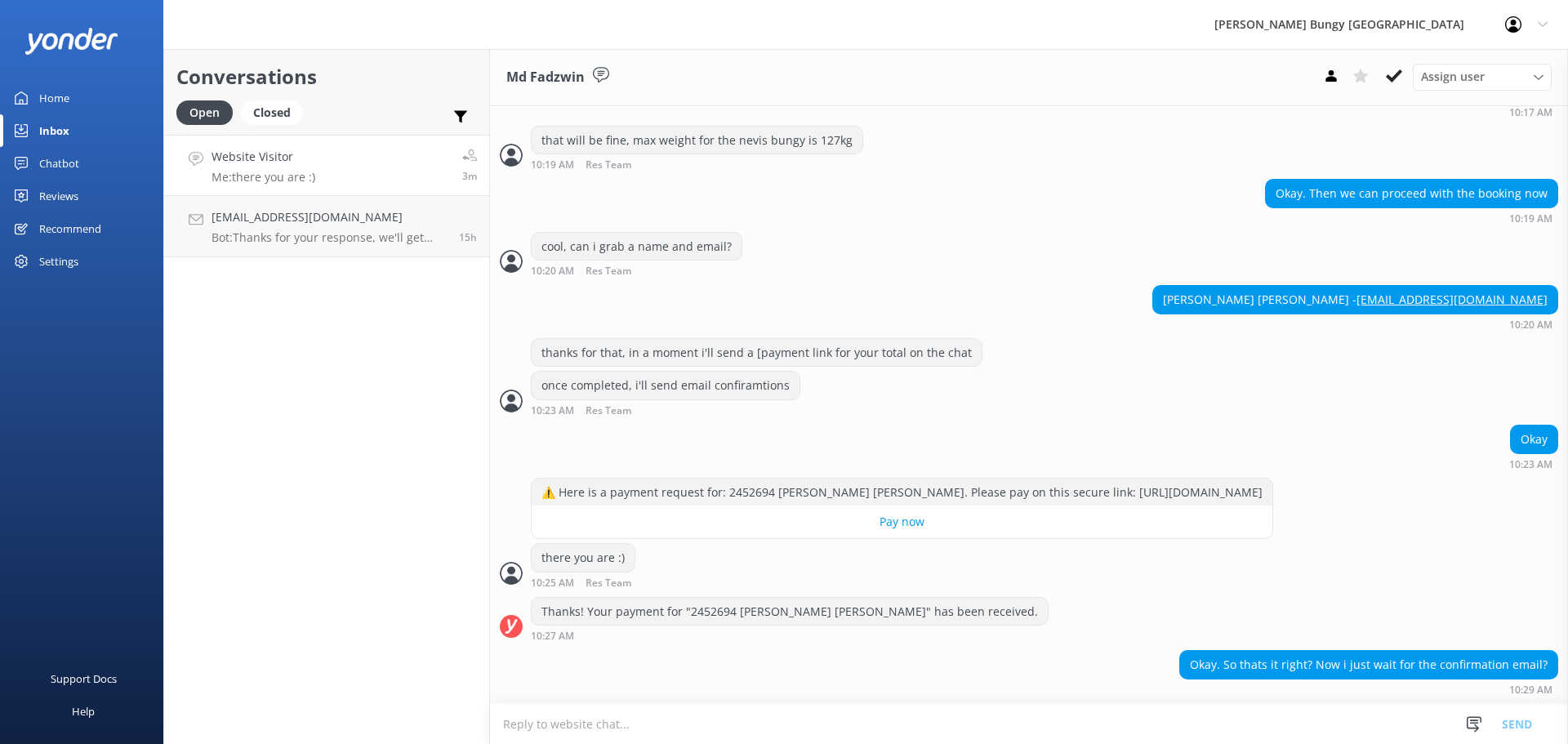
click at [812, 720] on textarea at bounding box center [1029, 724] width 1078 height 40
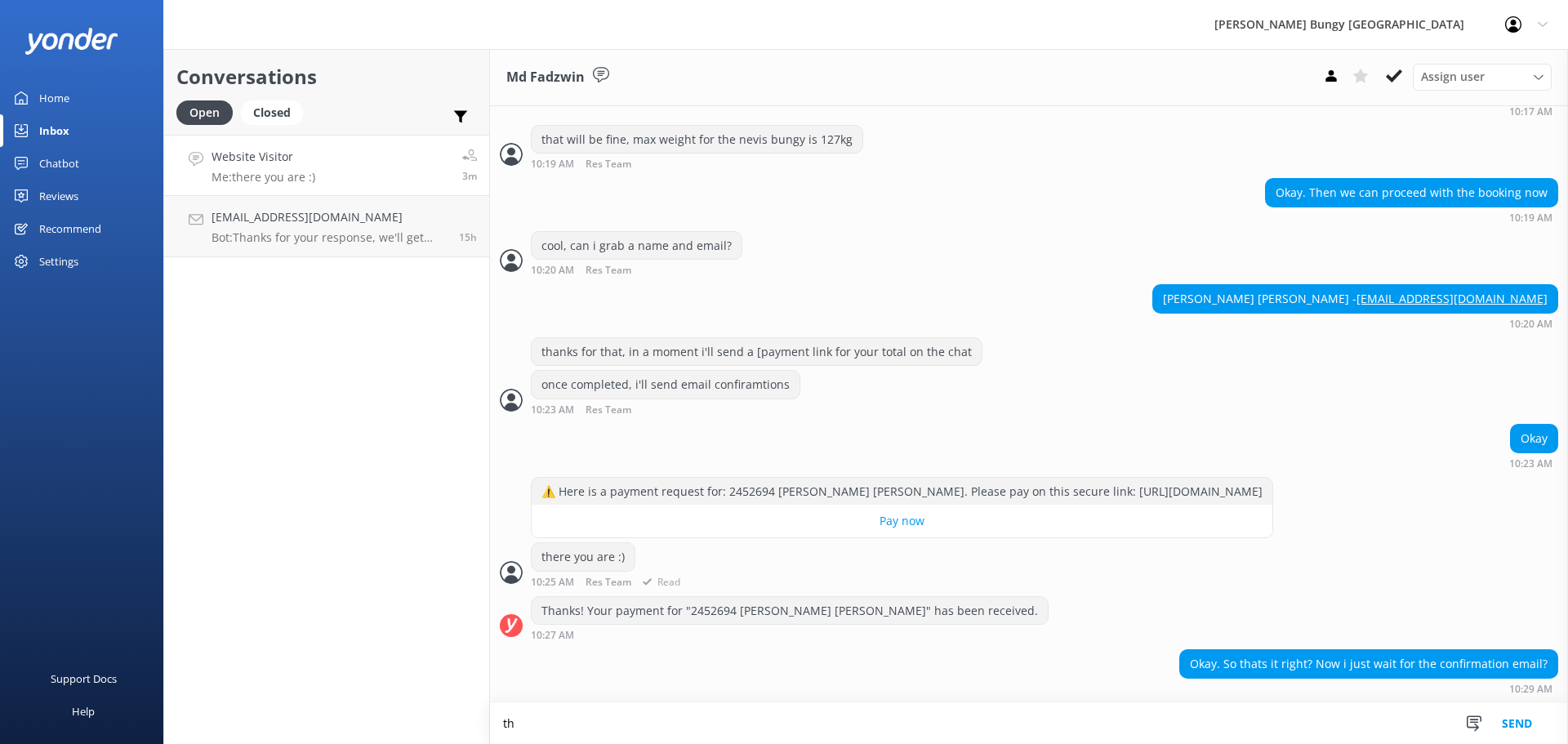
scroll to position [946, 0]
type textarea "that's it, you're all ready :)"
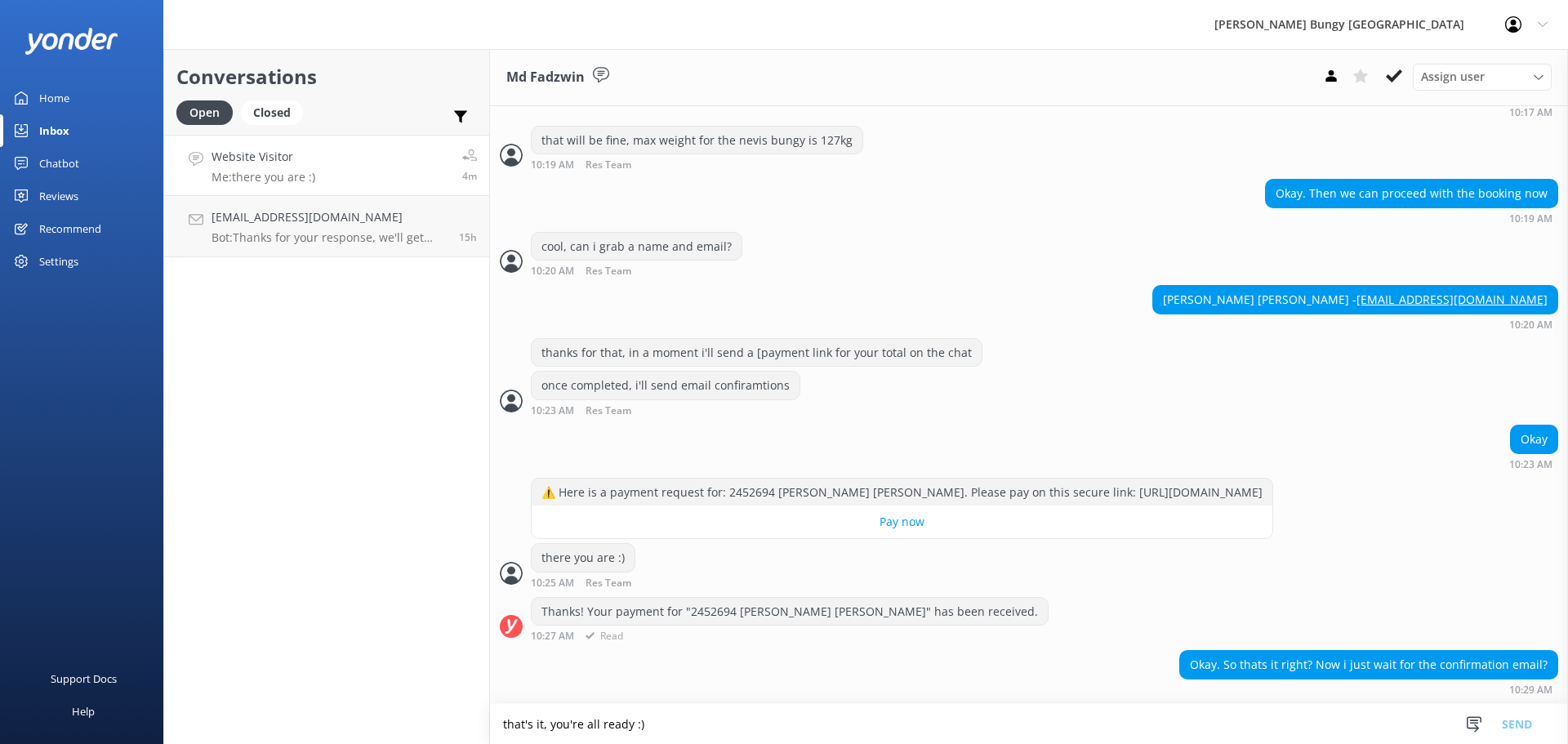
scroll to position [999, 0]
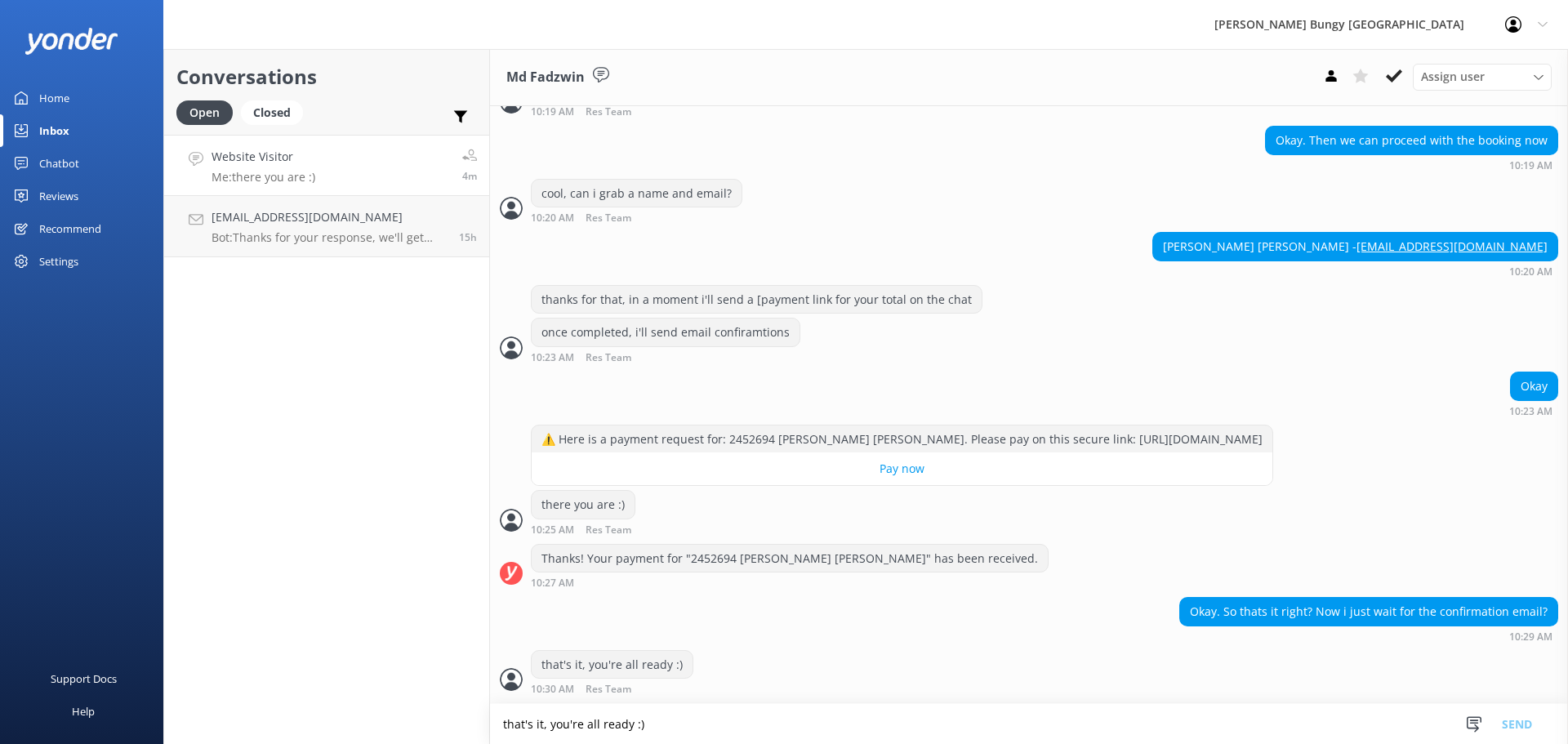
click at [676, 736] on textarea "that's it, you're all ready :)" at bounding box center [1029, 724] width 1078 height 40
type textarea "just sent now"
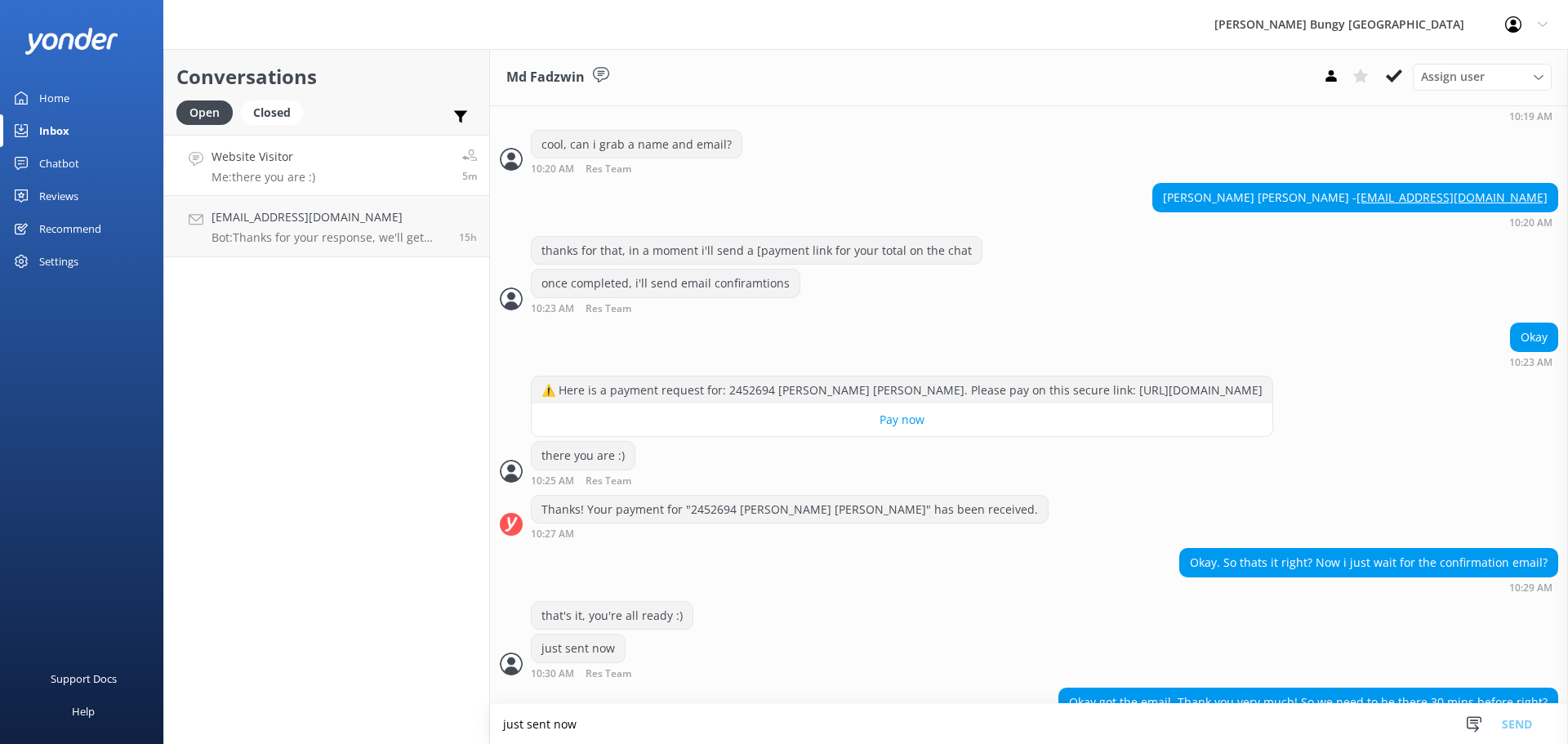
scroll to position [1085, 0]
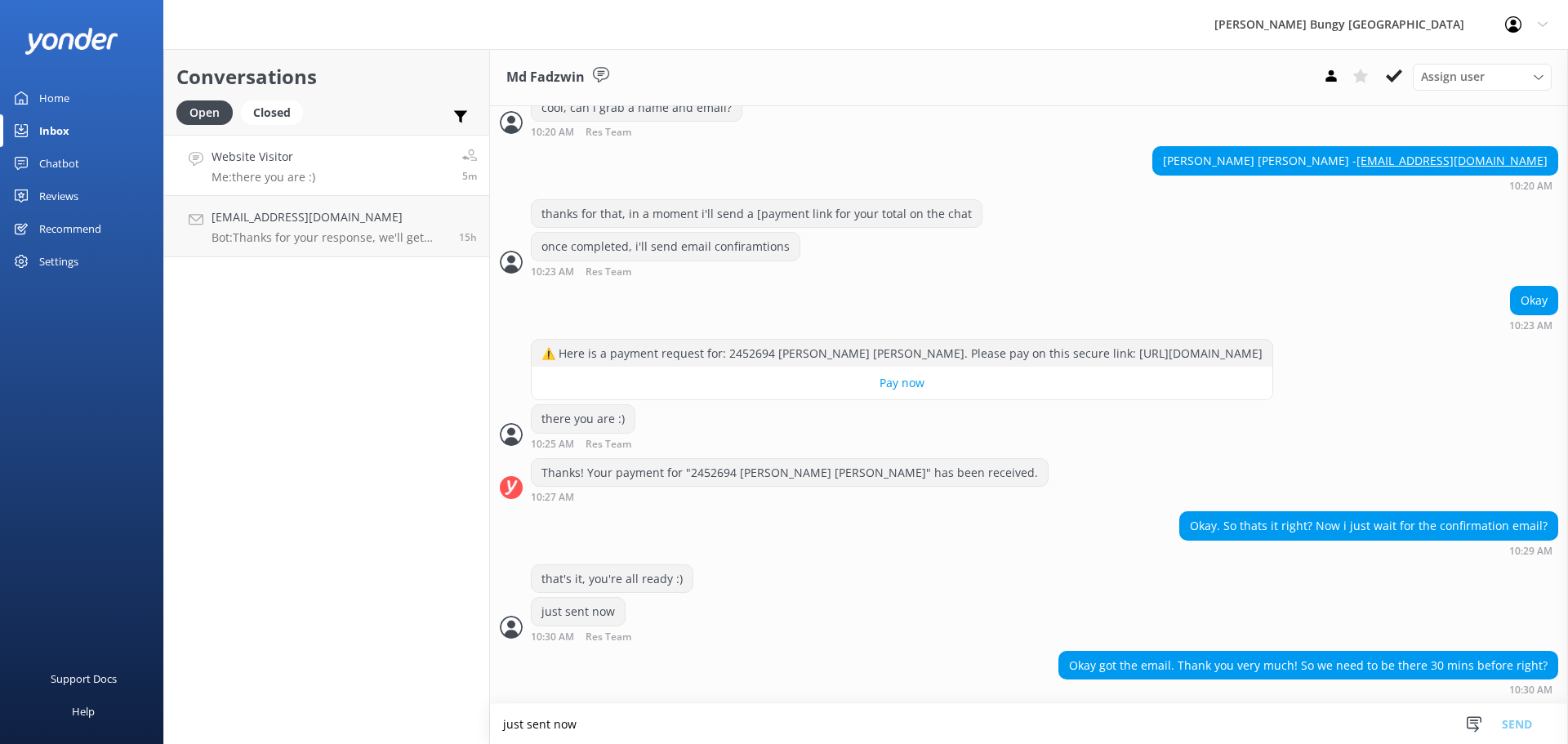
click at [511, 715] on textarea "just sent now" at bounding box center [1029, 724] width 1078 height 40
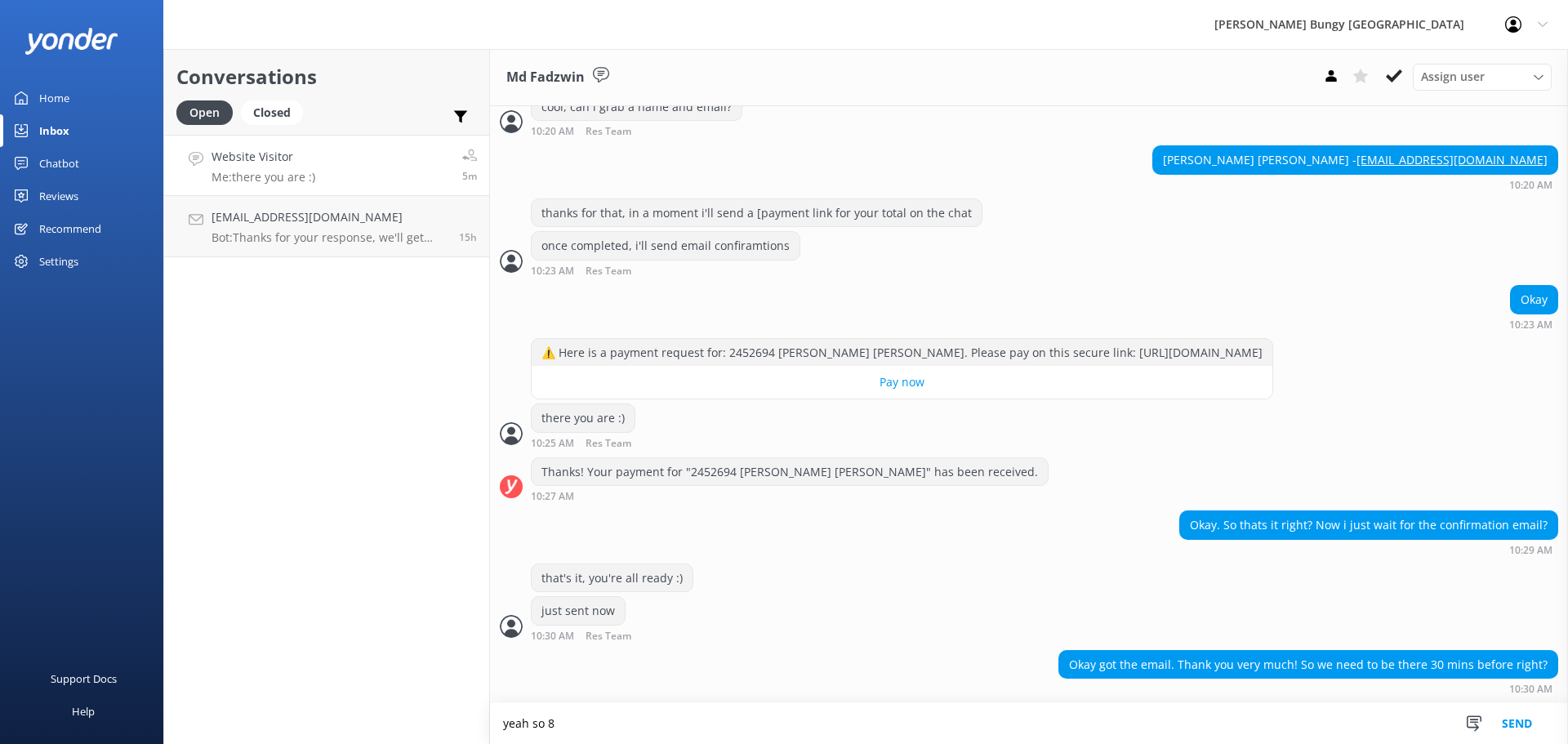
scroll to position [1086, 0]
type textarea "yeah so 8:50am will be your check in time"
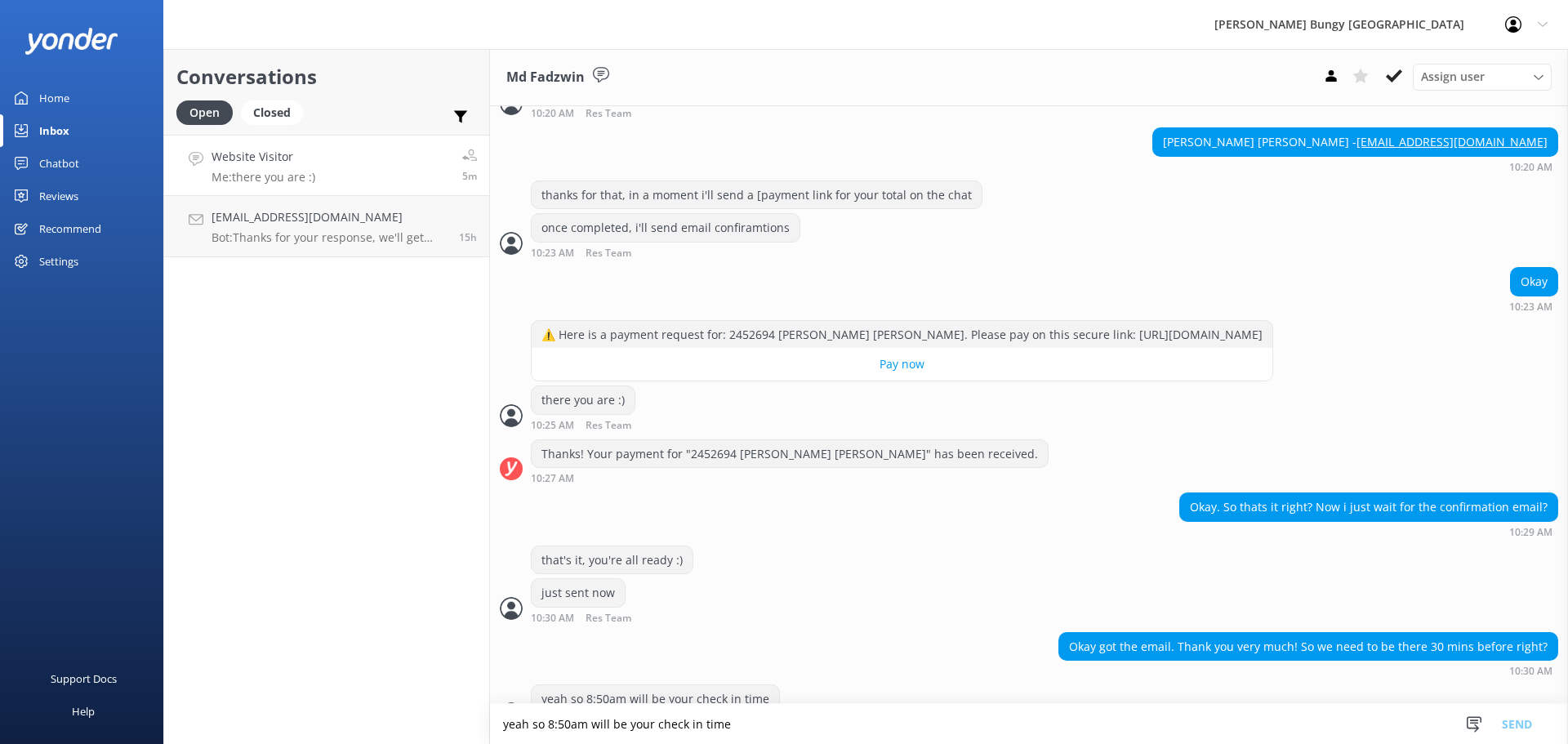
scroll to position [1138, 0]
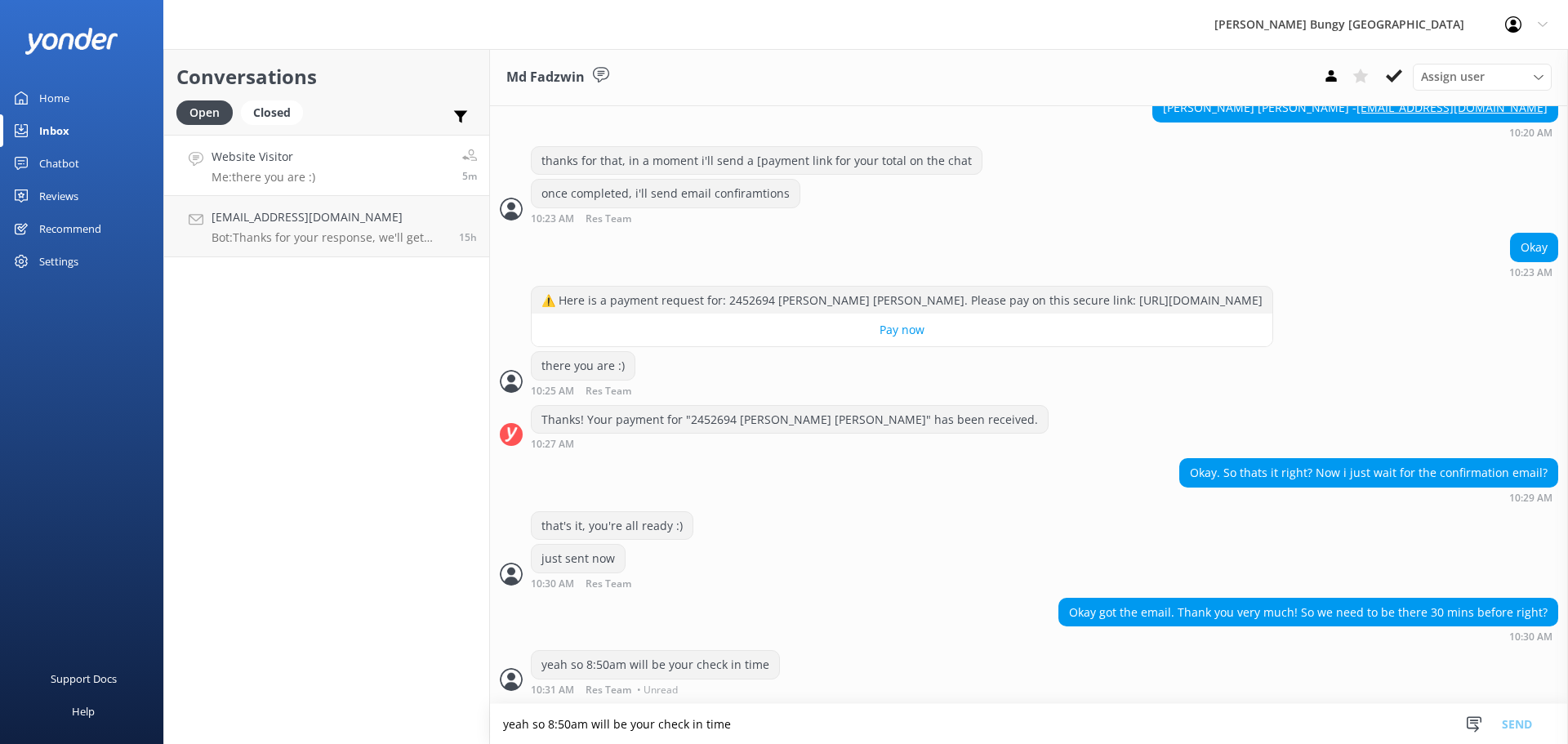
click at [511, 715] on textarea "yeah so 8:50am will be your check in time" at bounding box center [1029, 724] width 1078 height 40
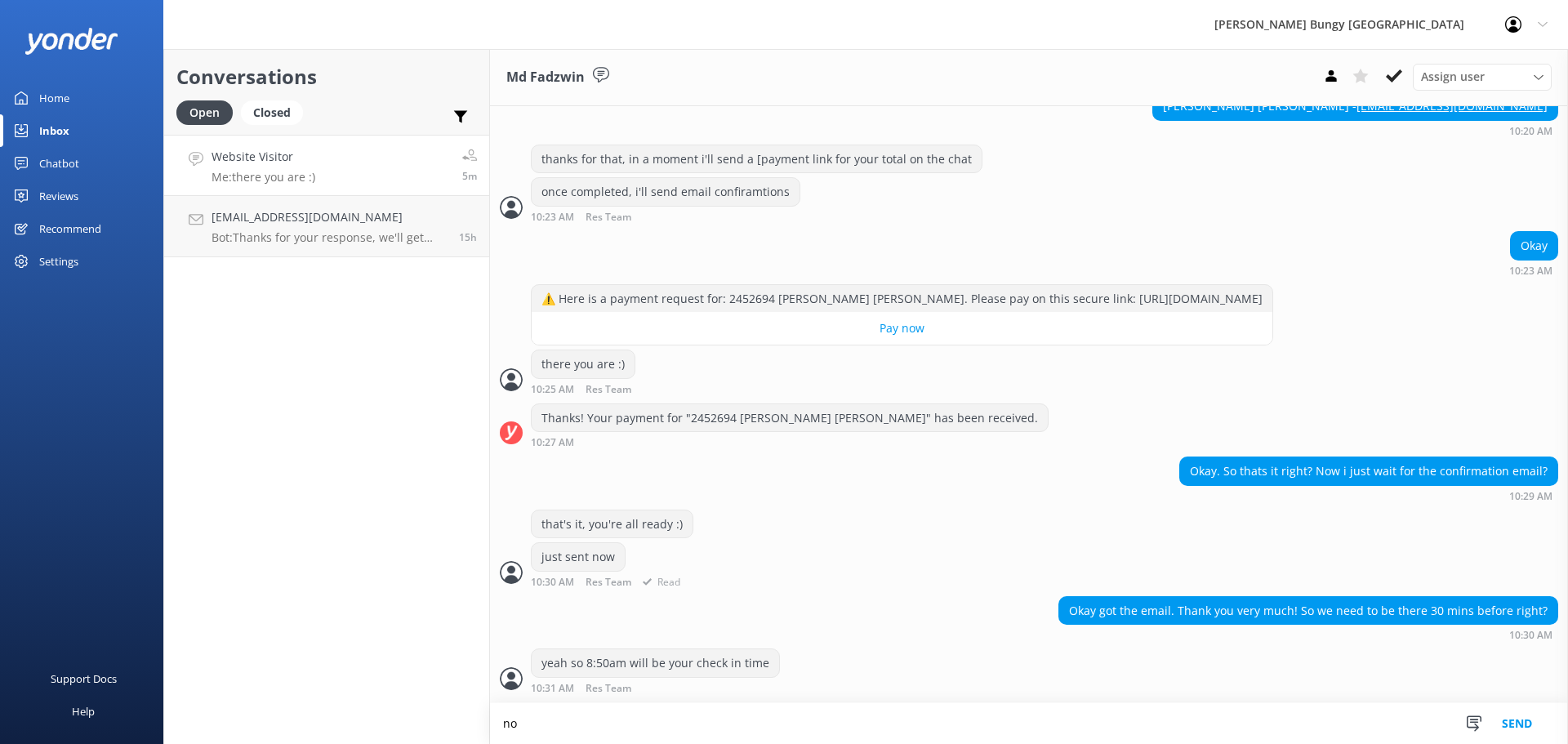
scroll to position [1139, 0]
type textarea "no need to arrive before then"
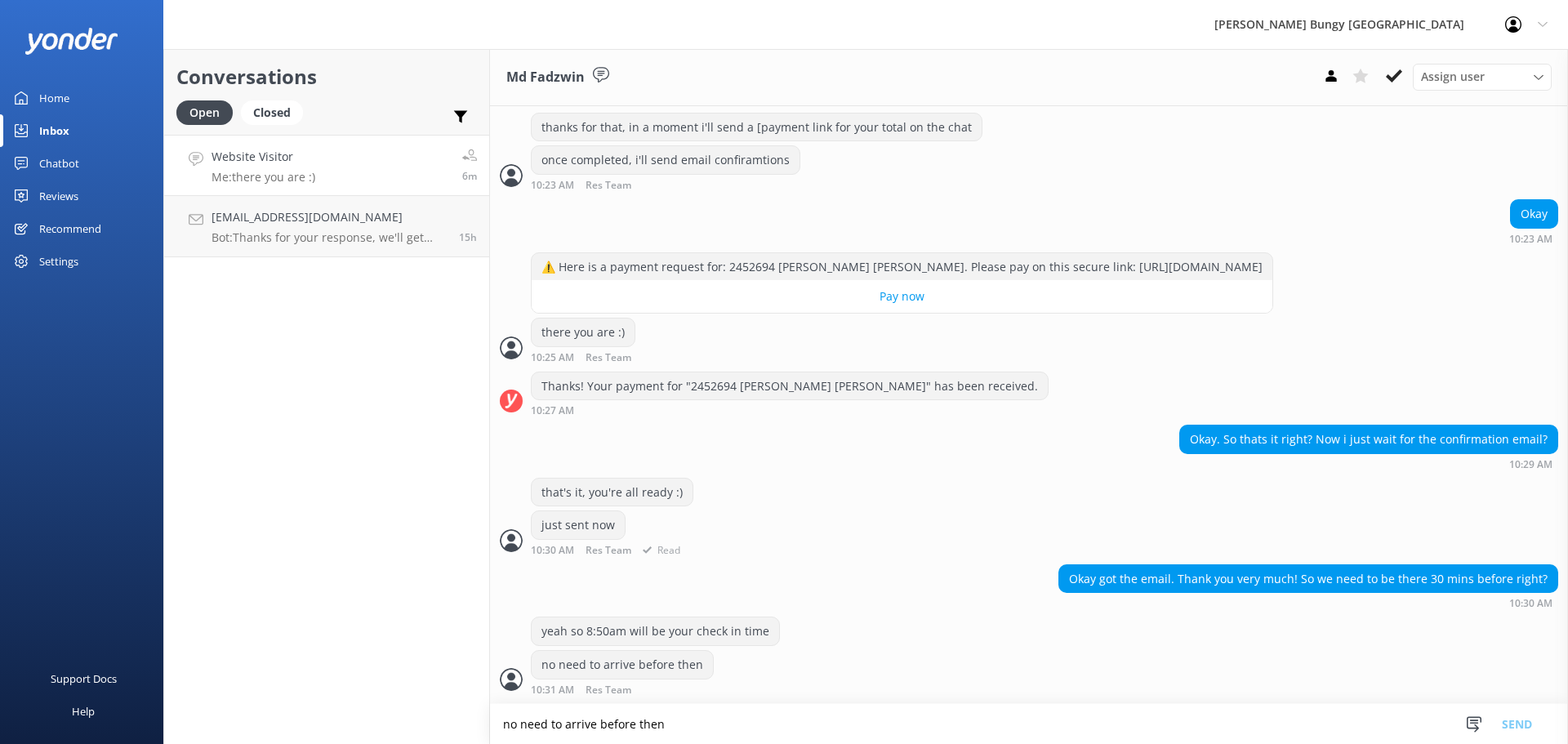
scroll to position [1172, 0]
click at [328, 403] on div "Conversations Open Closed Important Assigned to me Unassigned Website Visitor M…" at bounding box center [327, 397] width 327 height 696
click at [295, 398] on div "Conversations Open Closed Important Assigned to me Unassigned Website Visitor M…" at bounding box center [327, 397] width 327 height 696
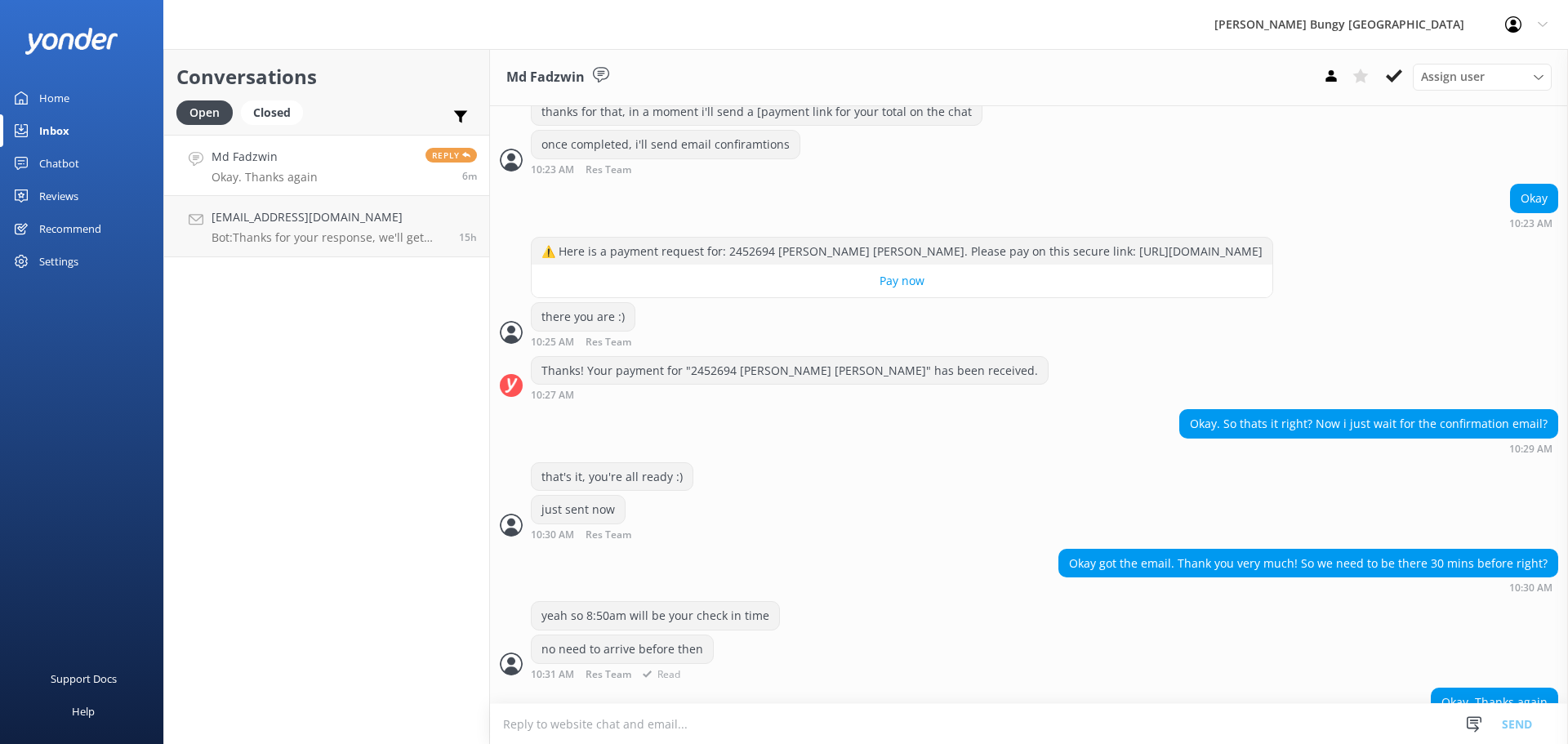
scroll to position [1225, 0]
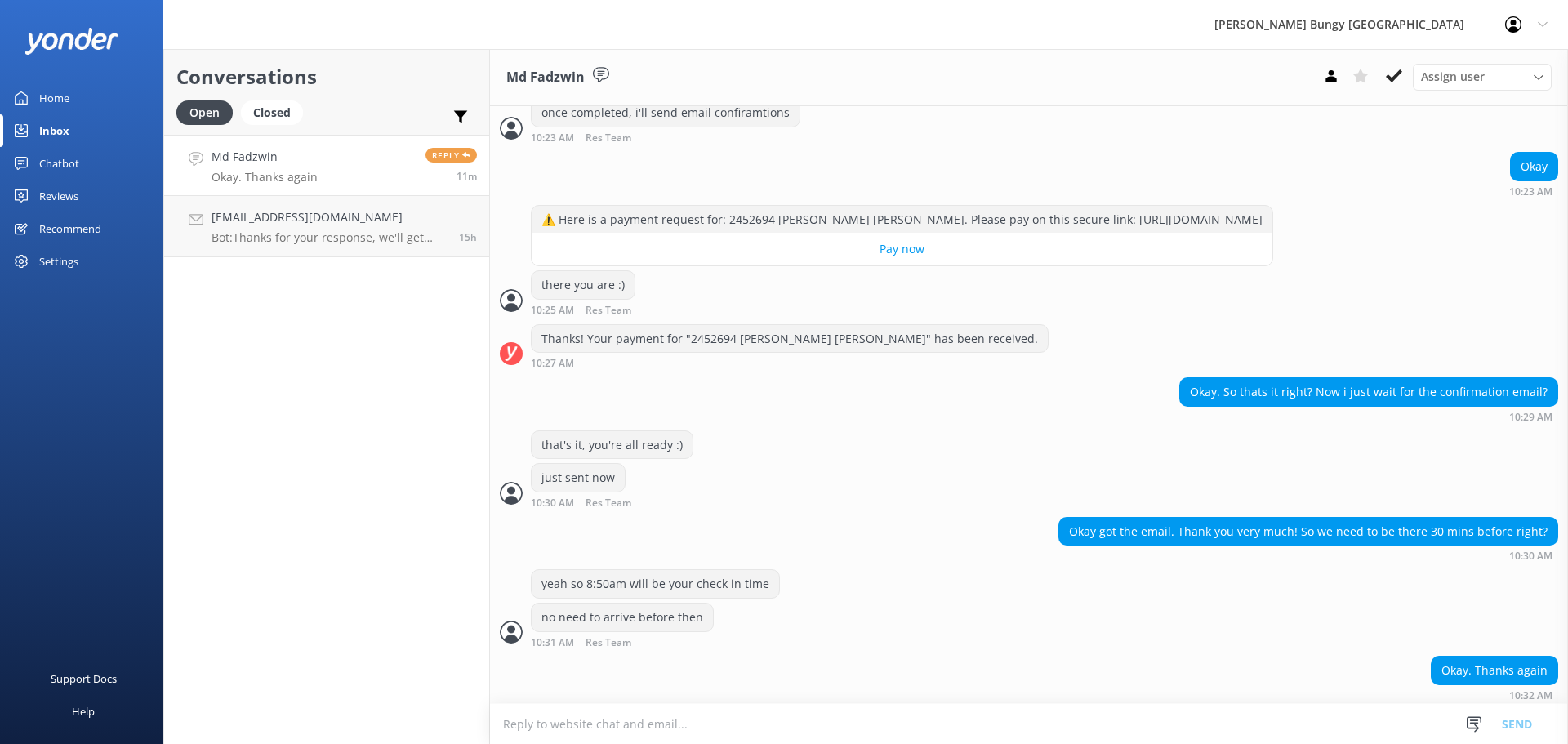
scroll to position [1225, 0]
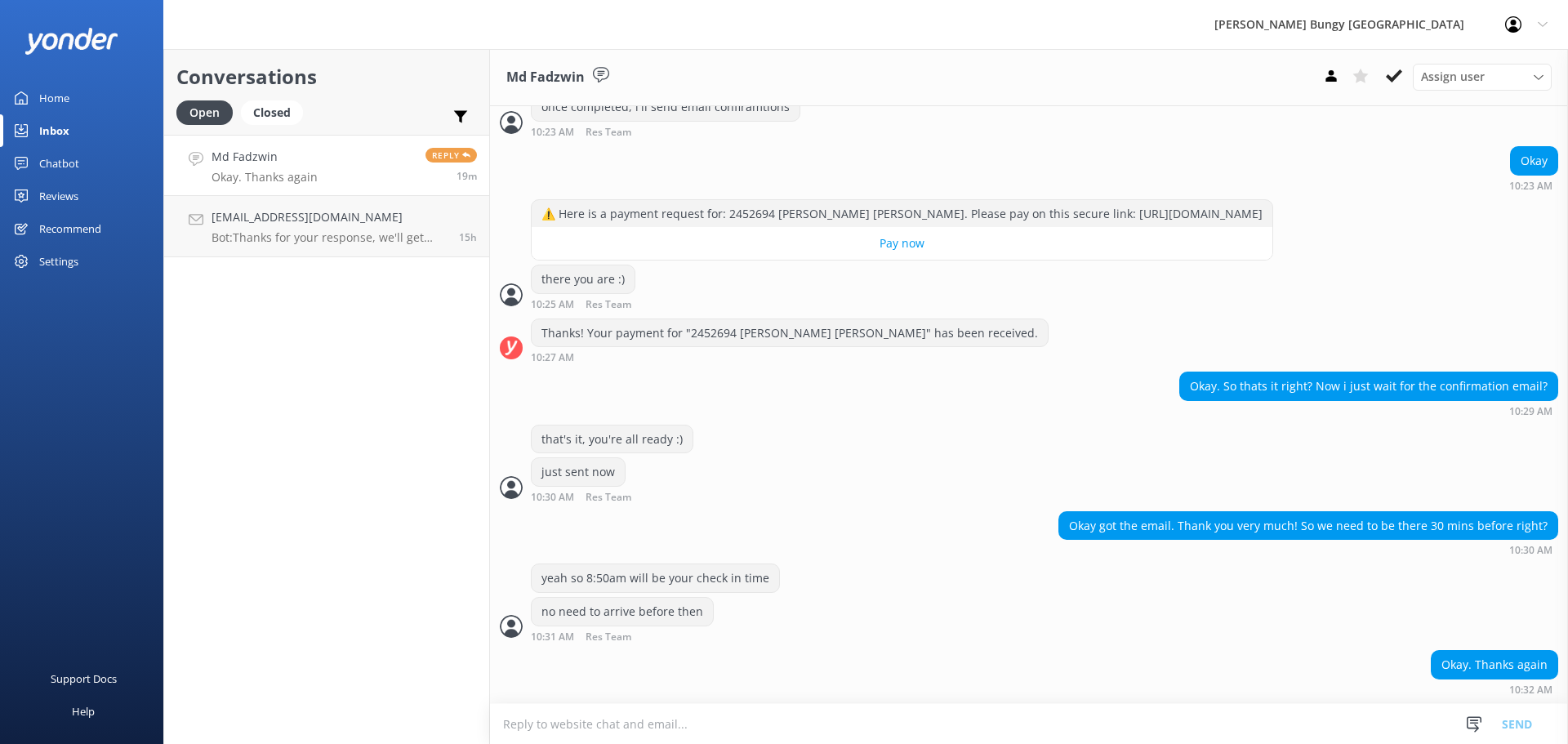
click at [555, 721] on textarea at bounding box center [1029, 724] width 1078 height 40
click at [365, 346] on div "Conversations Open Closed Important Assigned to me Unassigned Md [PERSON_NAME].…" at bounding box center [327, 397] width 327 height 696
click at [172, 449] on div "Conversations Open Closed Important Assigned to me Unassigned Md [PERSON_NAME].…" at bounding box center [327, 397] width 327 height 696
click at [161, 436] on div "Support Docs Help" at bounding box center [81, 559] width 164 height 372
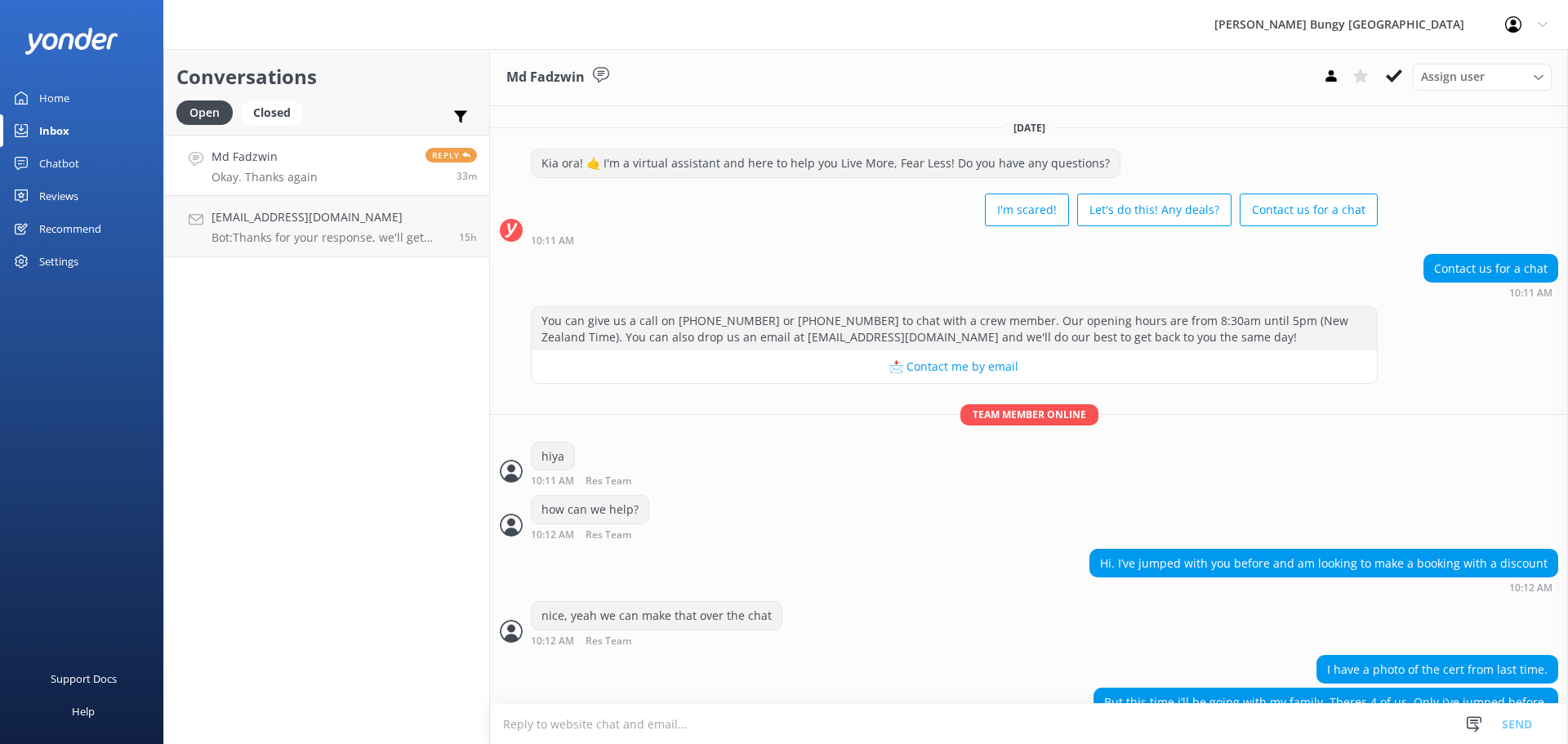
scroll to position [1225, 0]
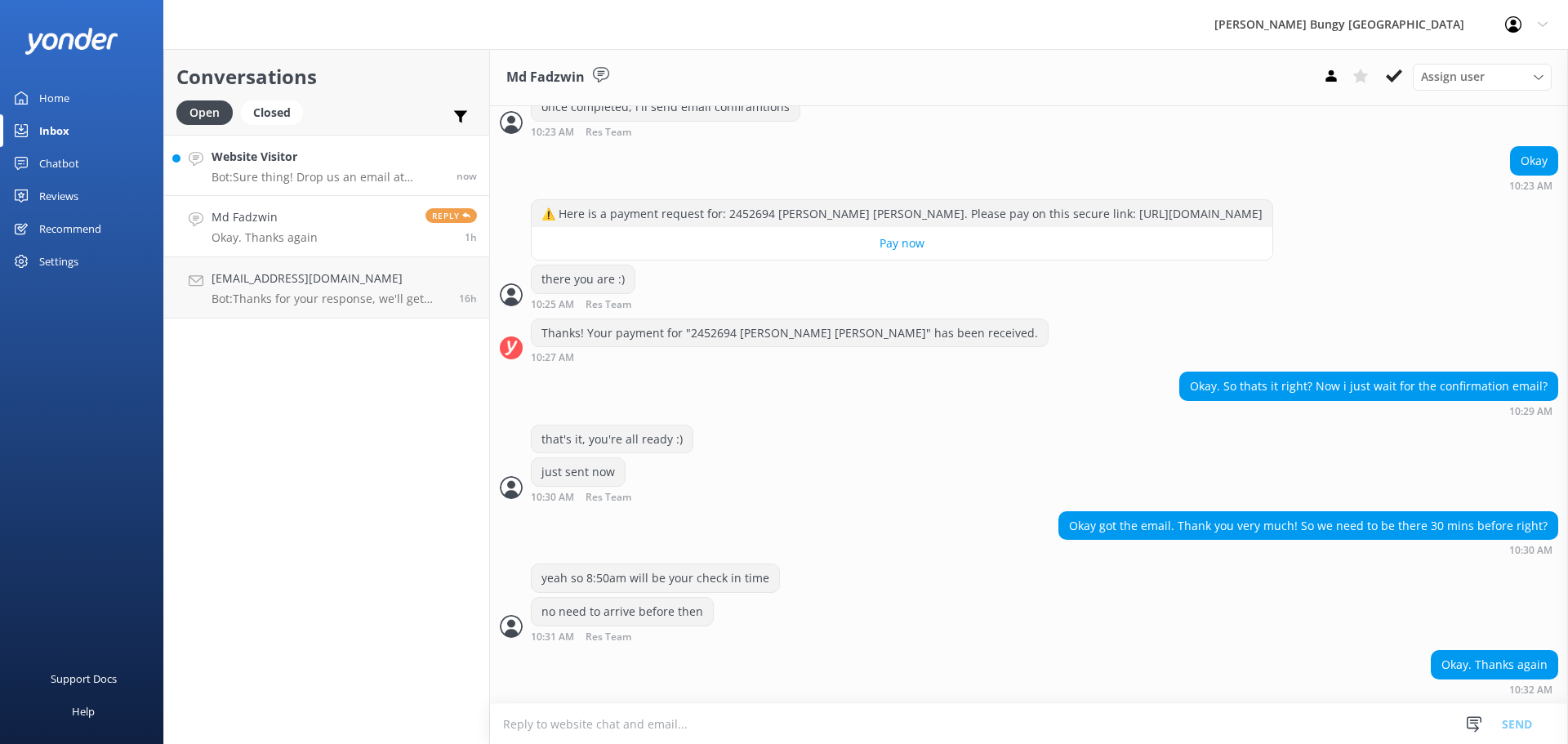
click at [332, 150] on h4 "Website Visitor" at bounding box center [328, 157] width 233 height 18
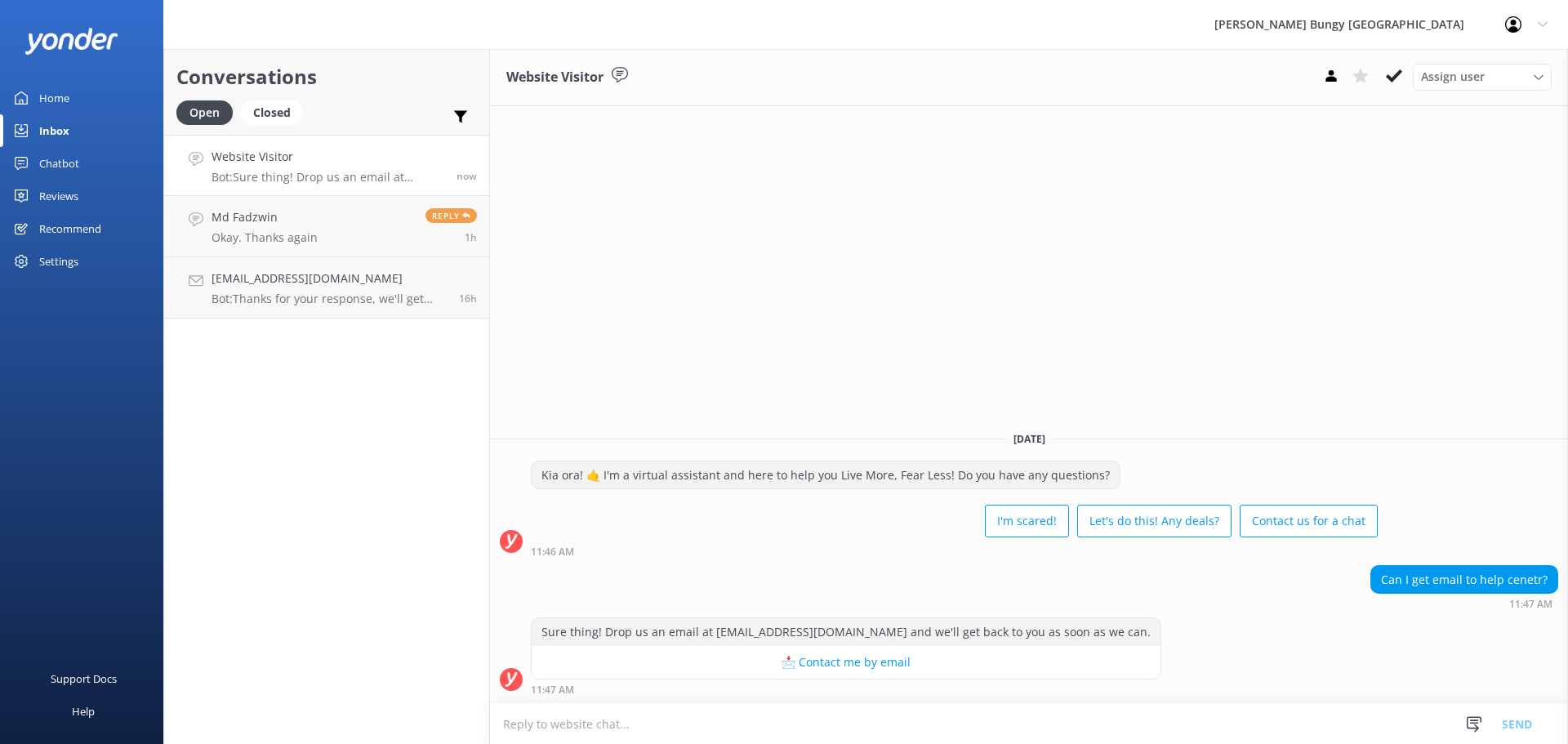
click at [1116, 743] on textarea at bounding box center [1029, 724] width 1078 height 40
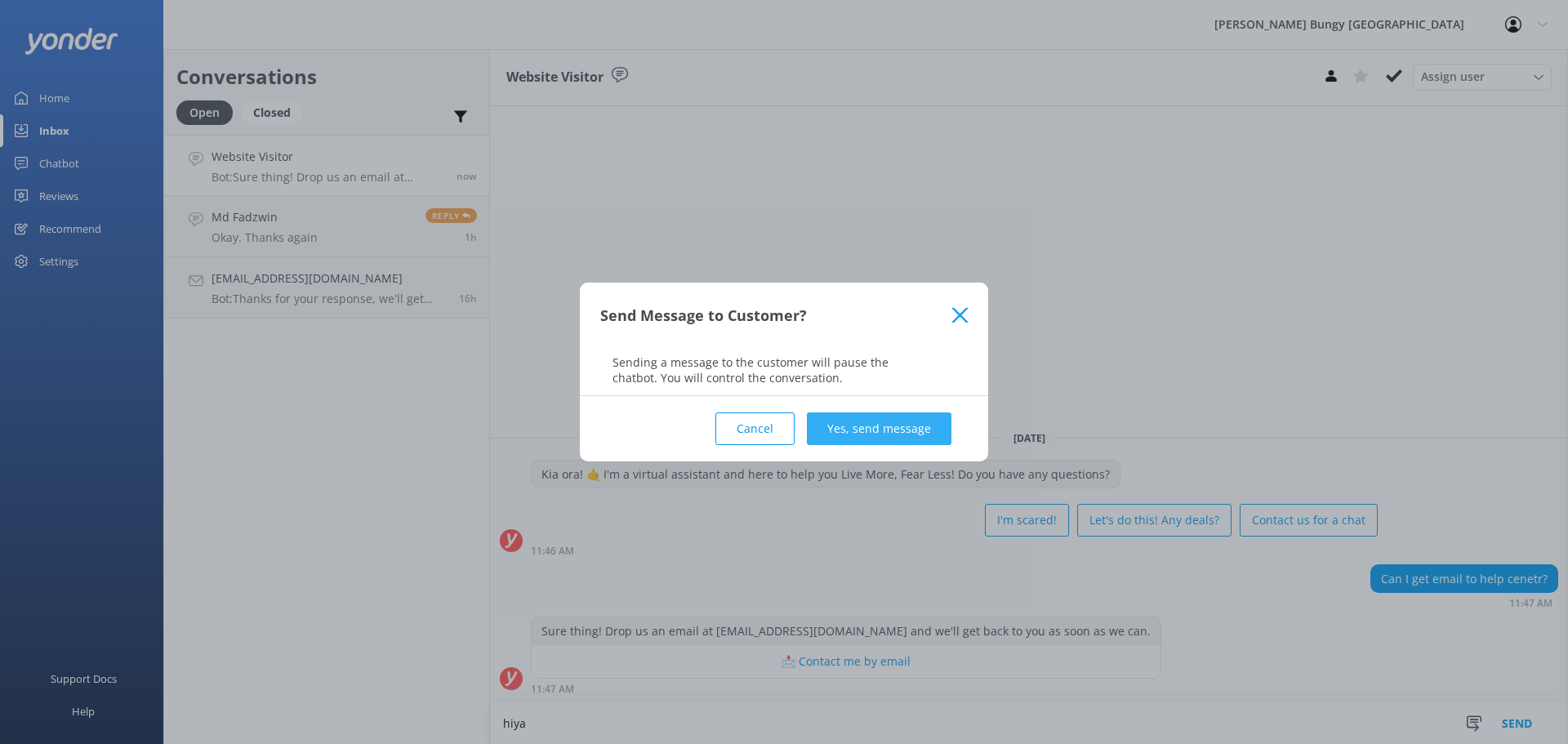
type textarea "hiya"
click at [925, 424] on button "Yes, send message" at bounding box center [880, 429] width 145 height 33
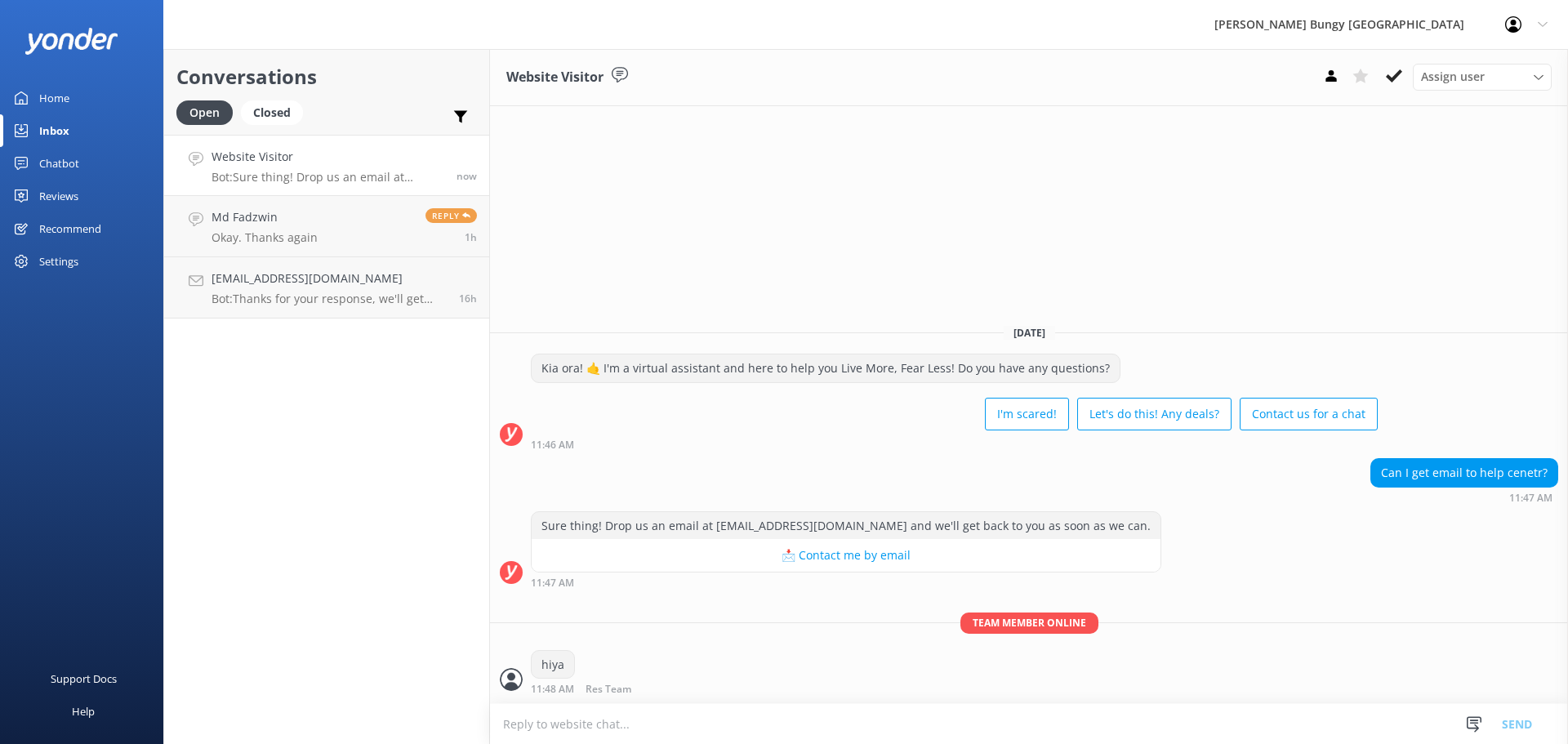
click at [917, 716] on textarea at bounding box center [1029, 724] width 1078 height 40
type textarea "how can we help?"
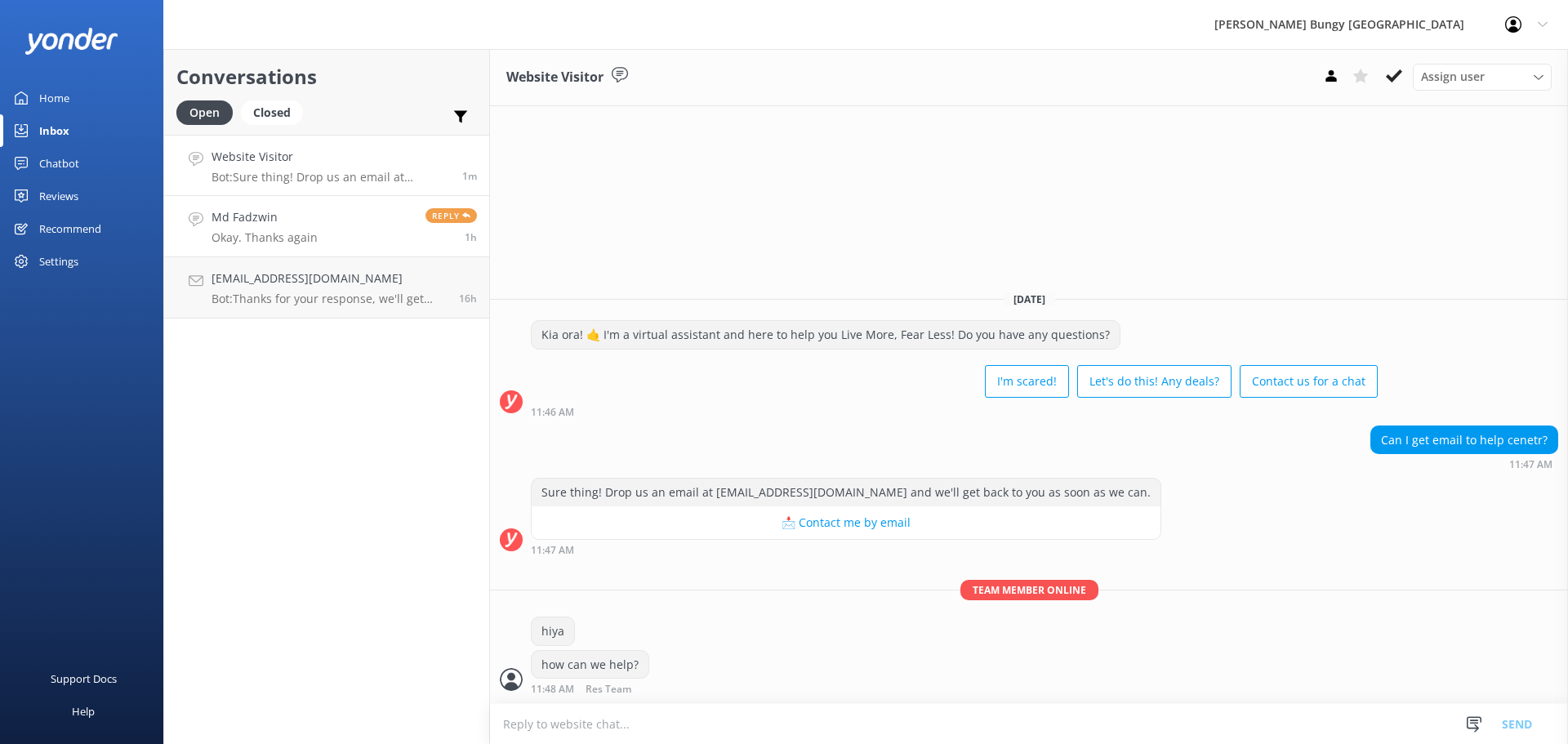
click at [292, 248] on link "Md Fadzwin Okay. Thanks again Reply 1h" at bounding box center [326, 227] width 325 height 61
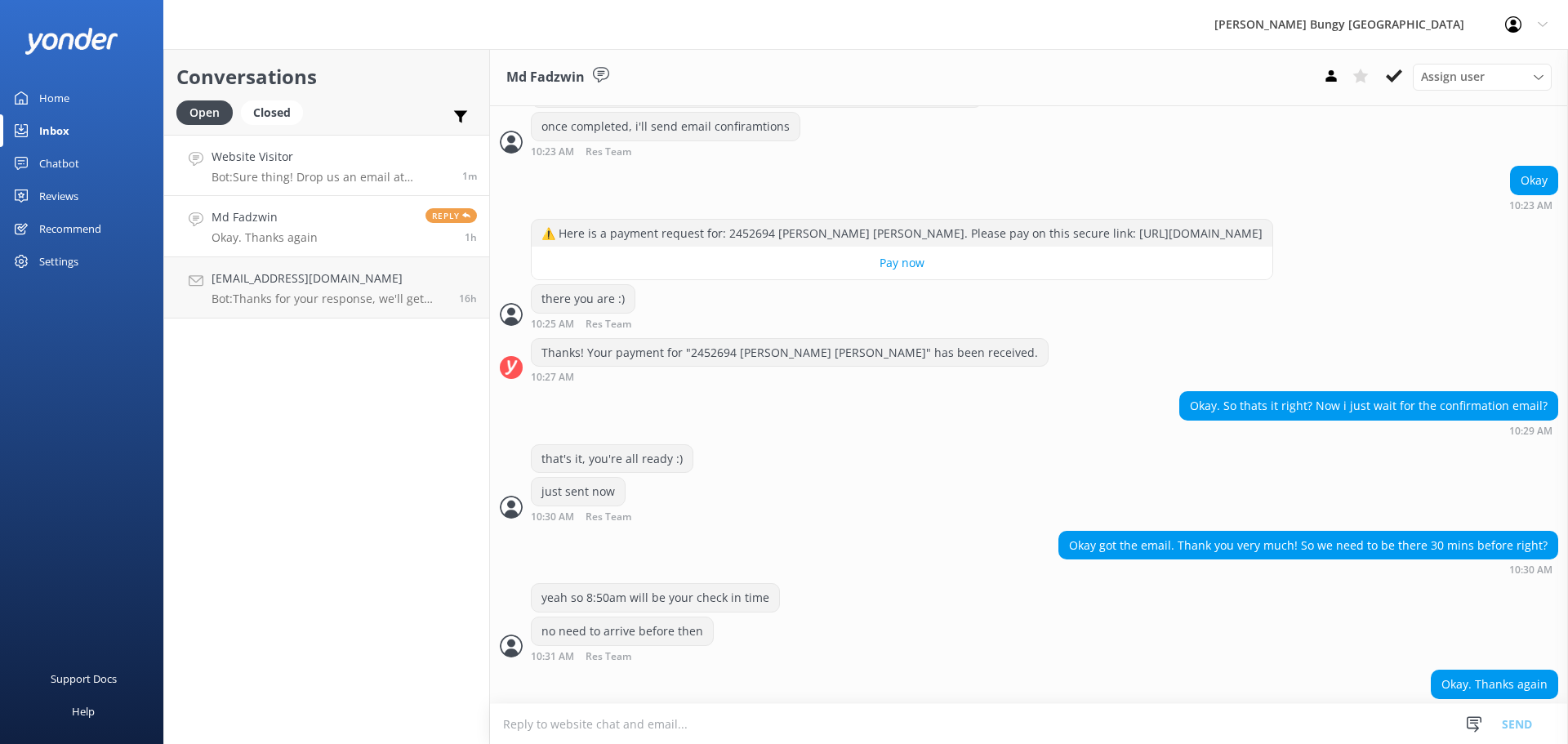
scroll to position [1225, 0]
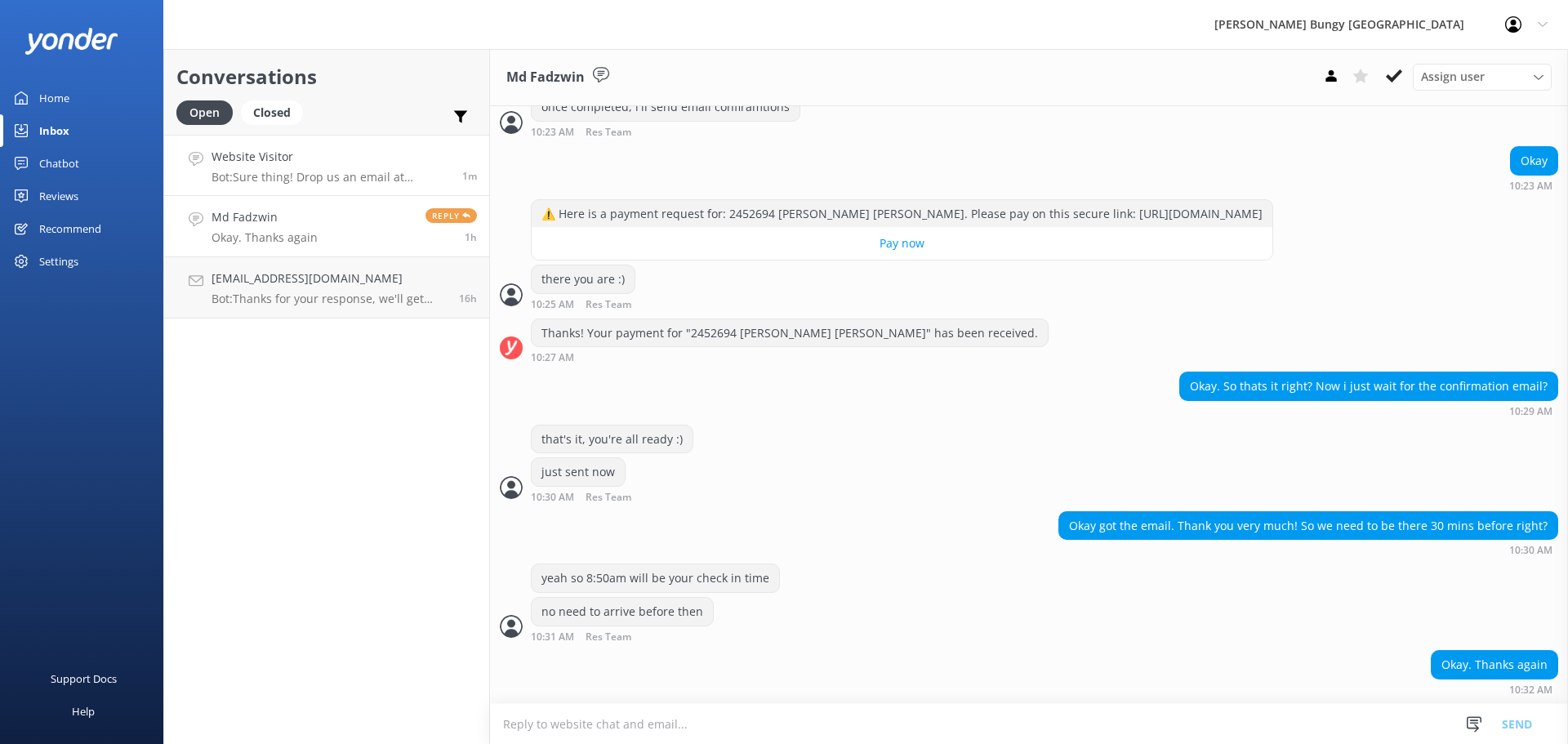
click at [321, 179] on p "Bot: Sure thing! Drop us an email at info@bungy.co.nz and we'll get back to you…" at bounding box center [330, 177] width 238 height 14
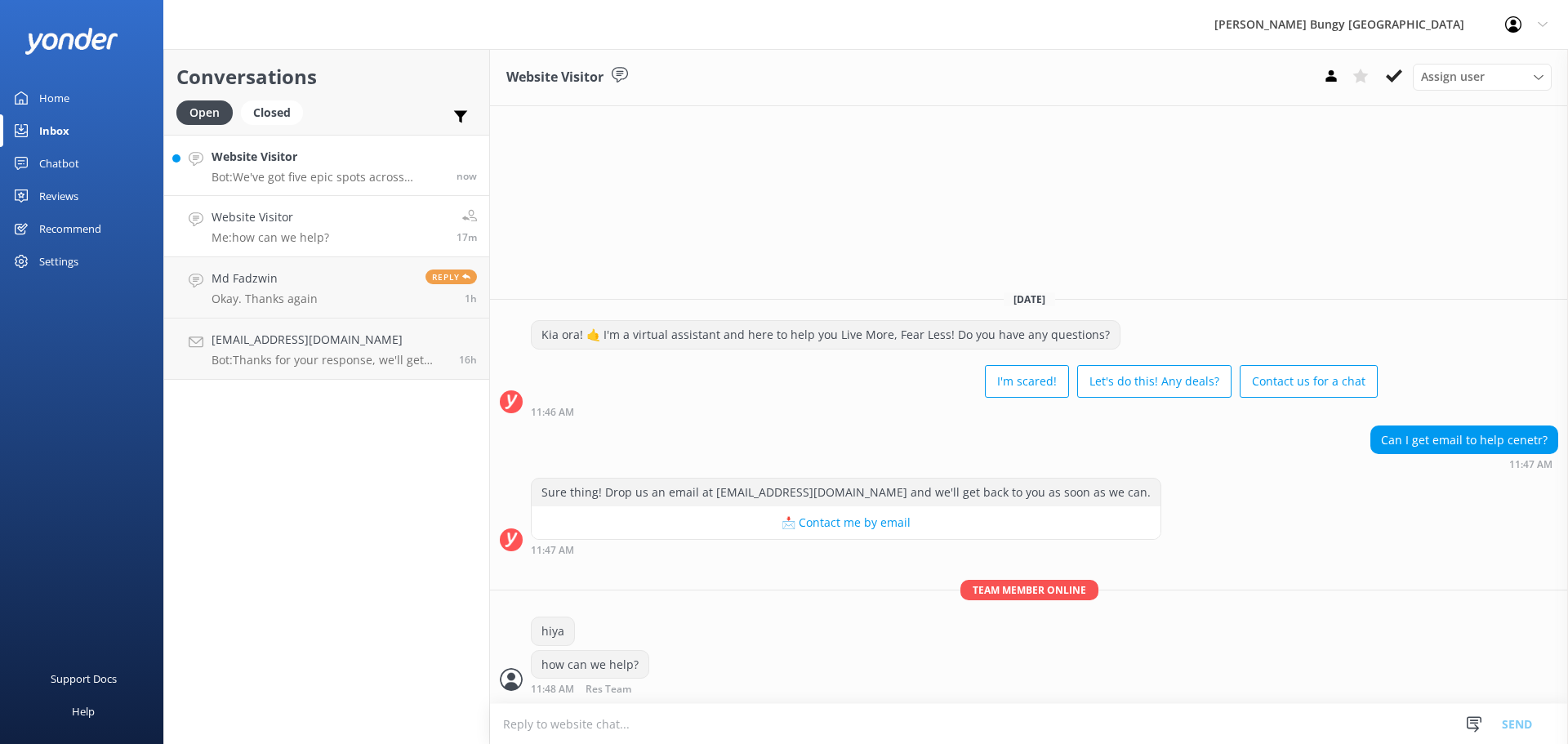
click at [343, 150] on h4 "Website Visitor" at bounding box center [328, 157] width 233 height 18
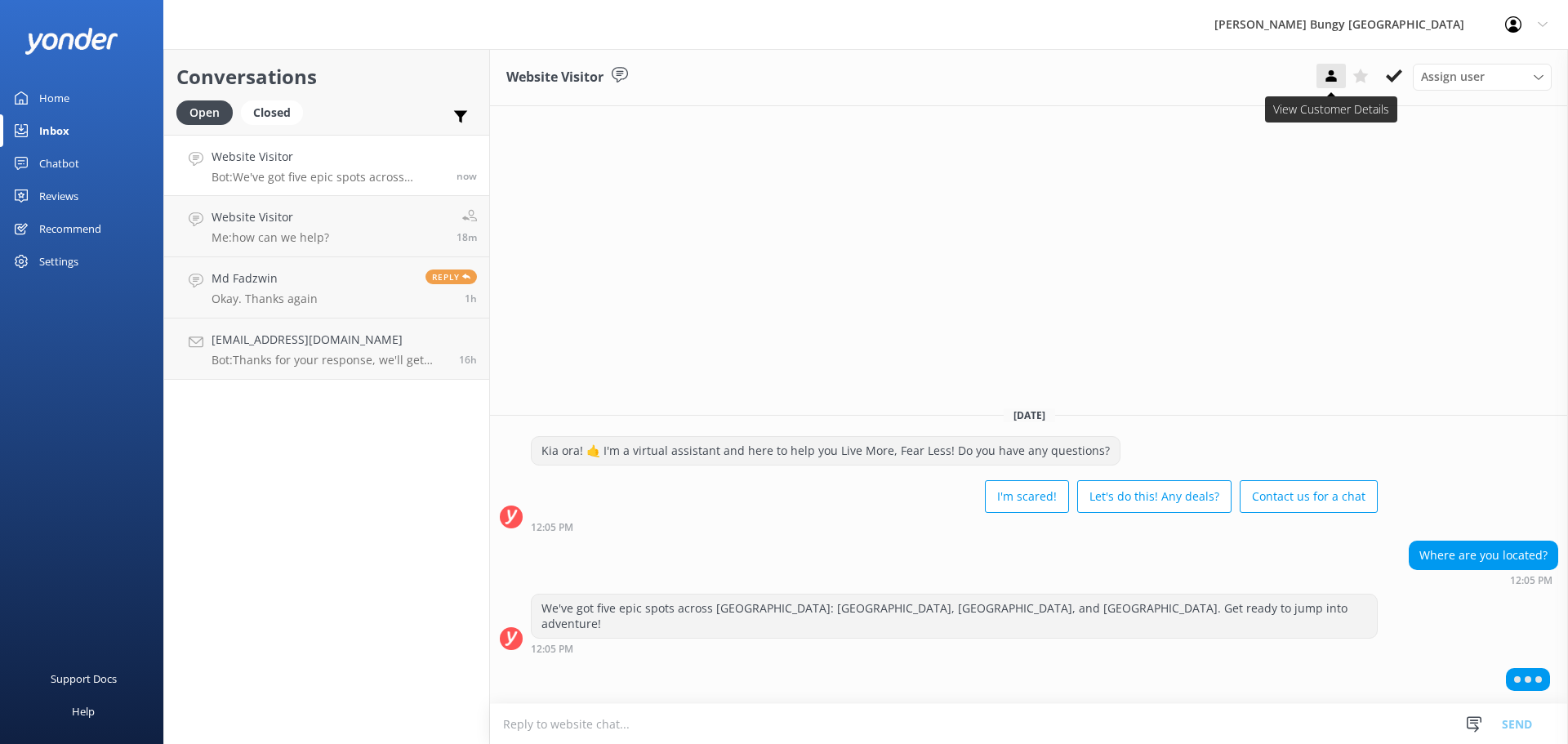
click at [1325, 71] on icon at bounding box center [1332, 76] width 16 height 16
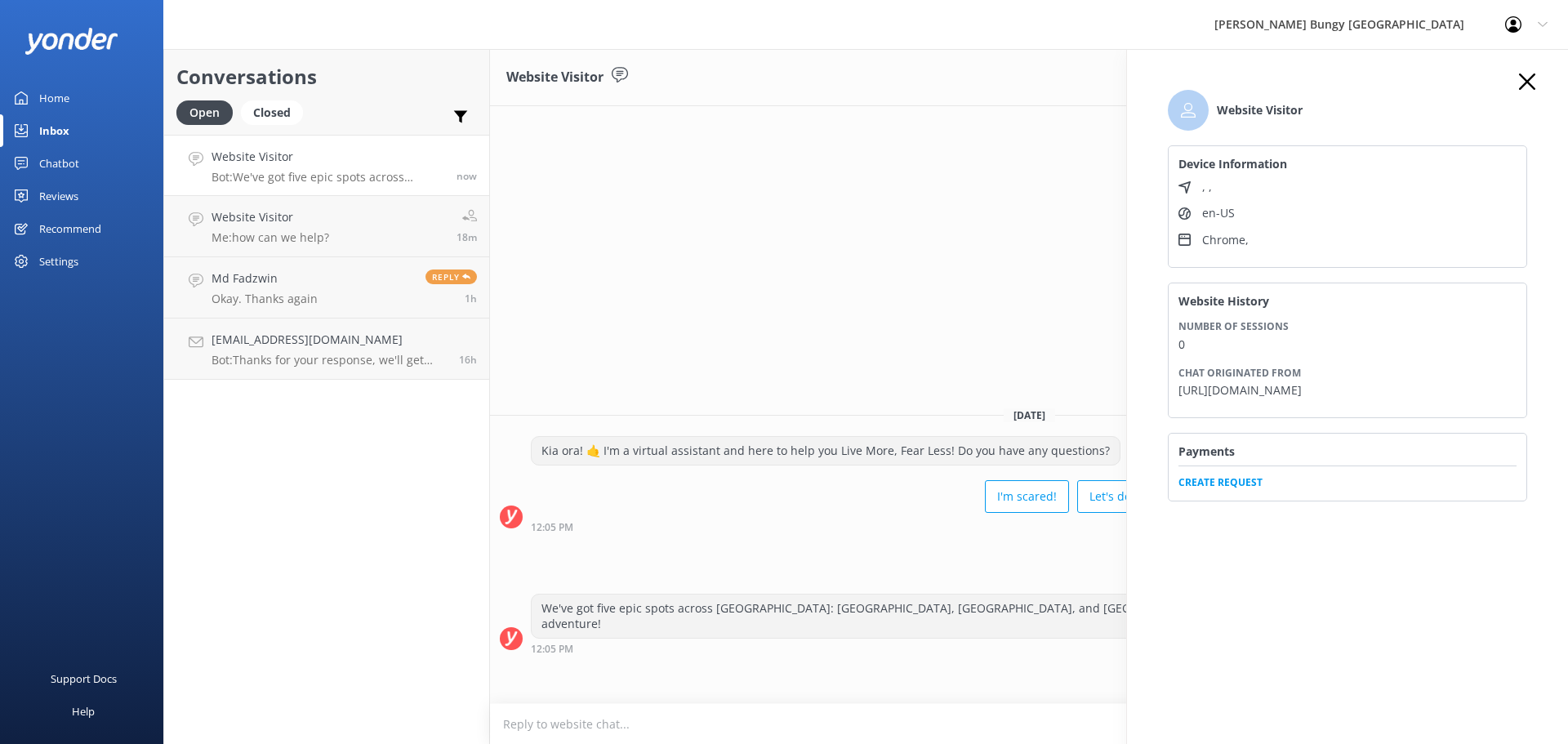
click at [1533, 89] on use "button" at bounding box center [1528, 81] width 16 height 16
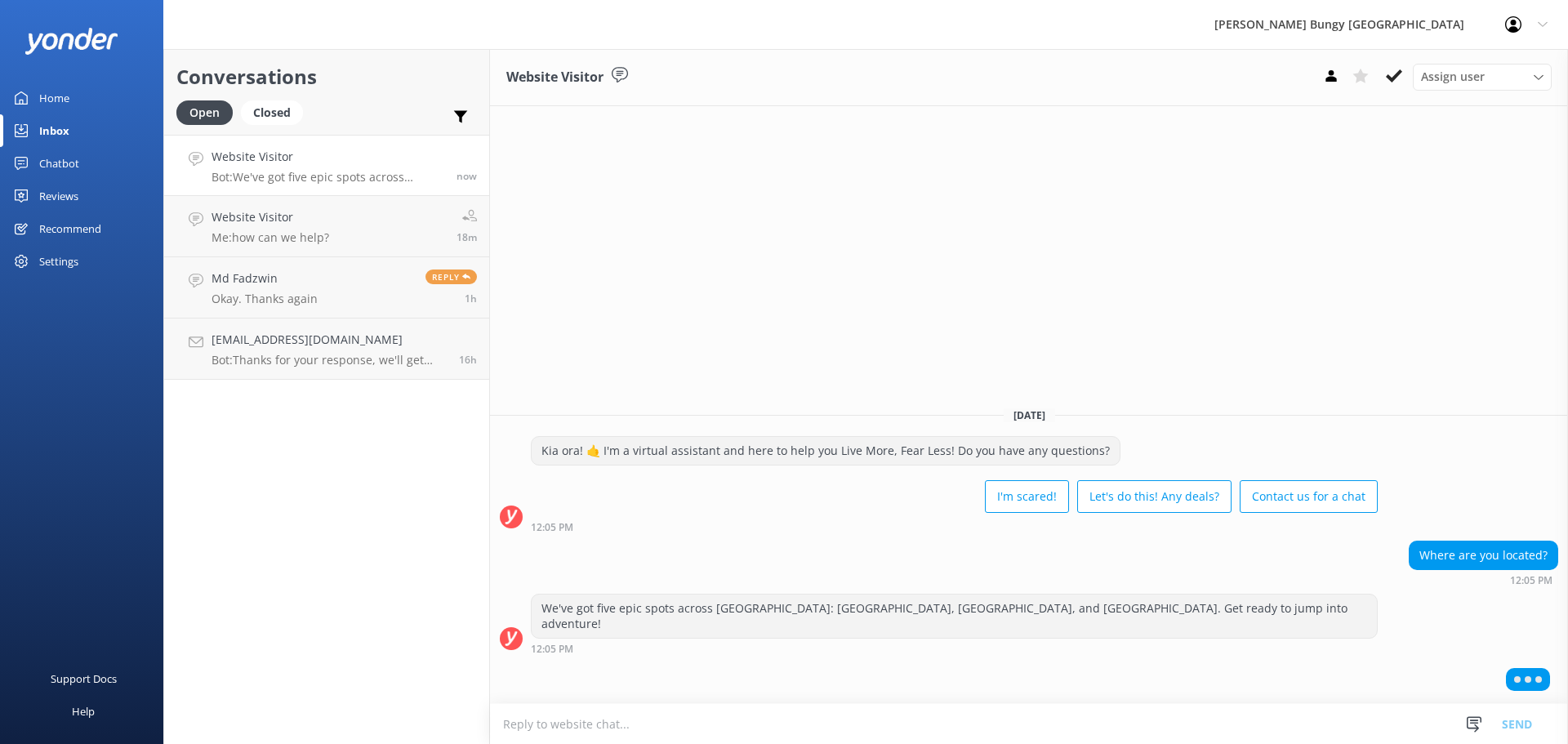
click at [1080, 191] on div "Website Visitor Assign user Mike Voyce Michelle Gillard Tech Admin Dan Waugh Re…" at bounding box center [1029, 397] width 1078 height 696
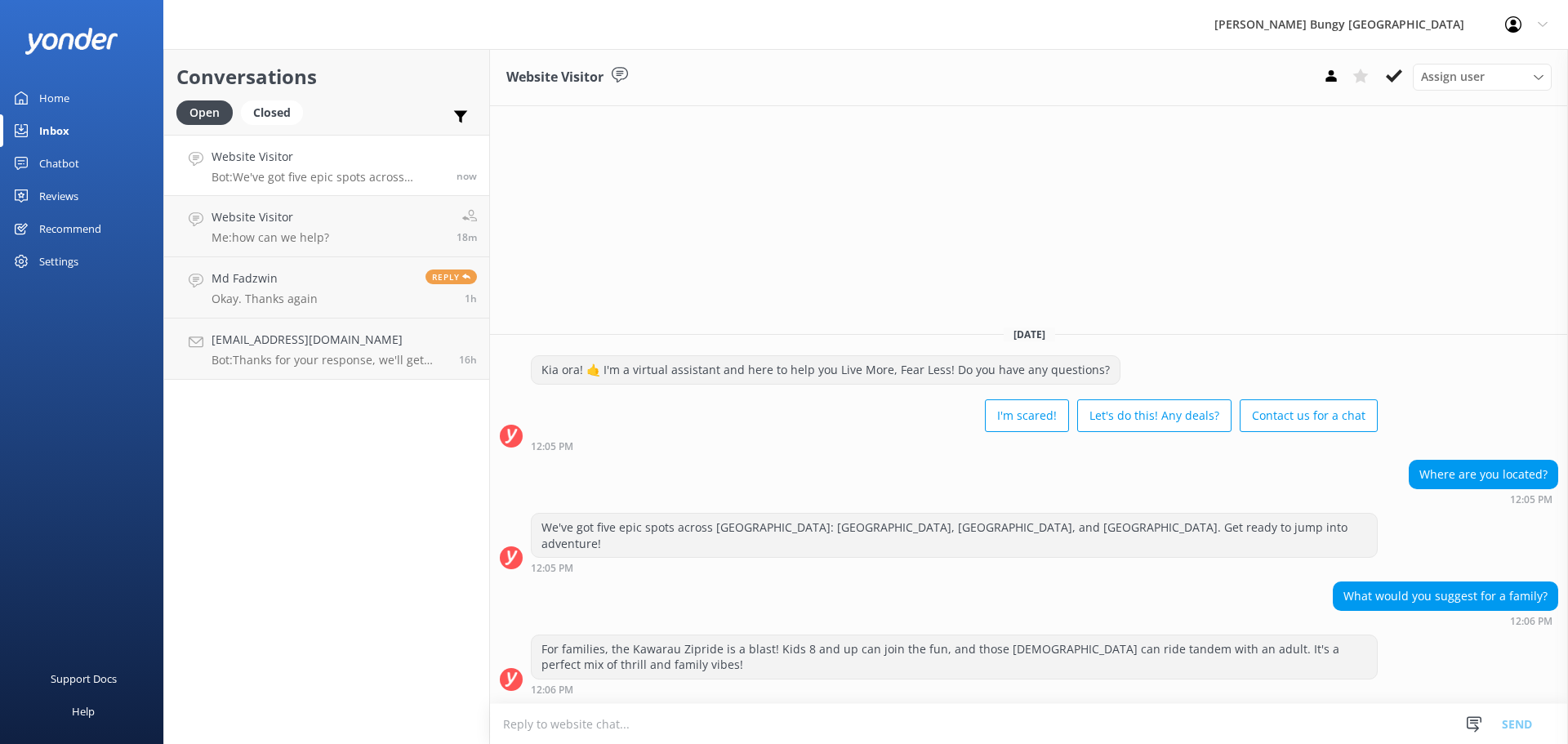
click at [380, 644] on div "Conversations Open Closed Important Assigned to me Unassigned Website Visitor B…" at bounding box center [327, 397] width 327 height 696
click at [190, 574] on div "Conversations Open Closed Important Assigned to me Unassigned Website Visitor B…" at bounding box center [327, 397] width 327 height 696
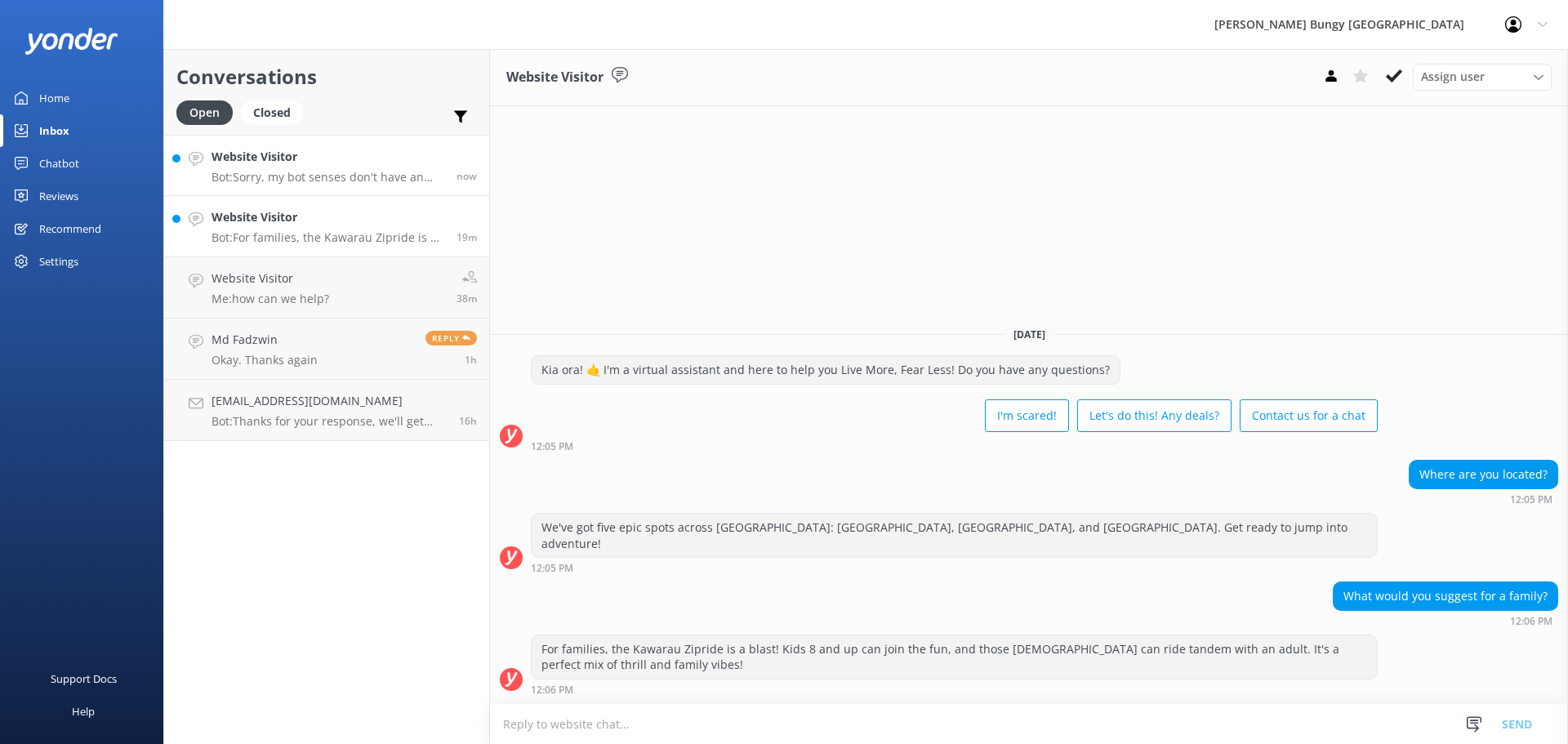
click at [302, 154] on h4 "Website Visitor" at bounding box center [328, 157] width 233 height 18
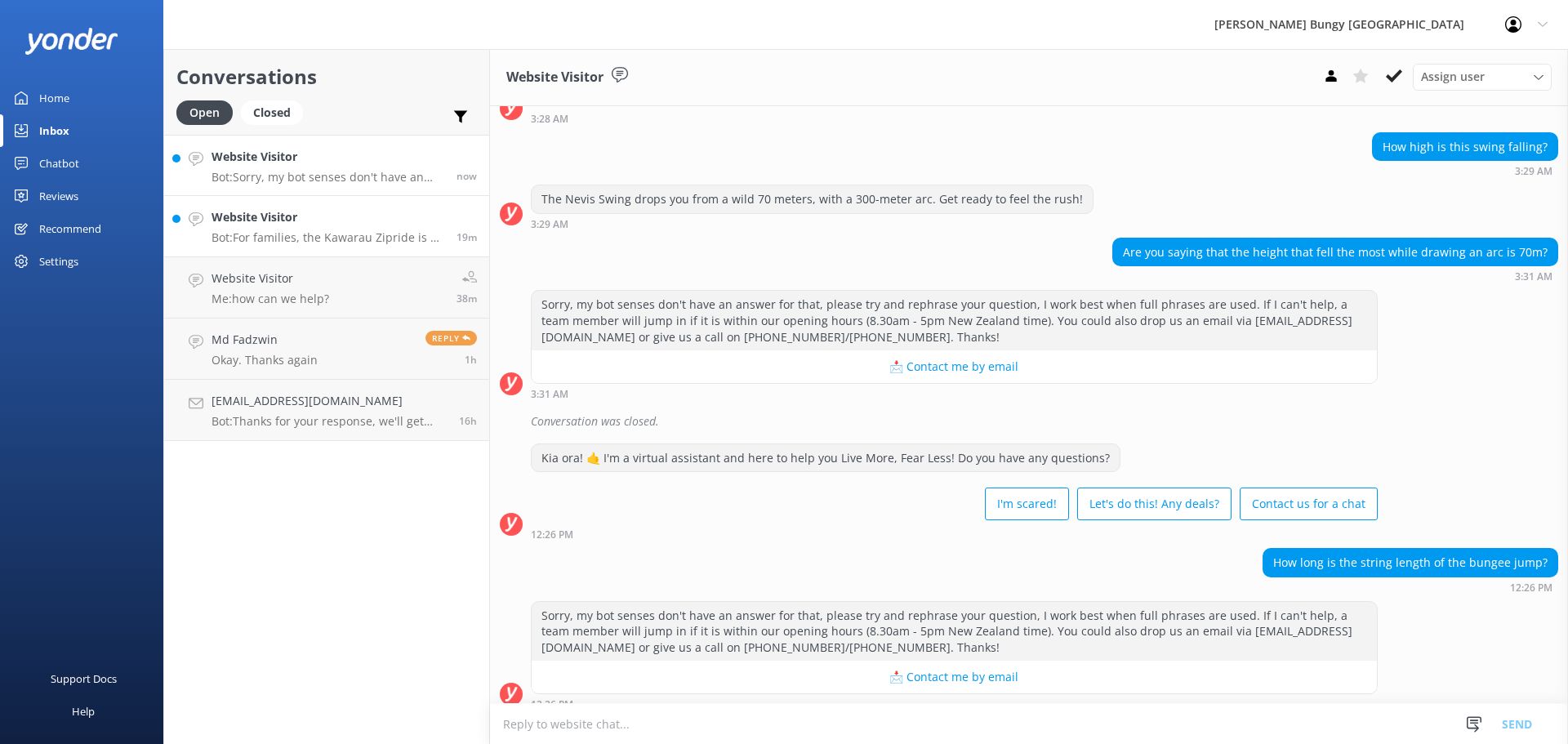
scroll to position [136, 0]
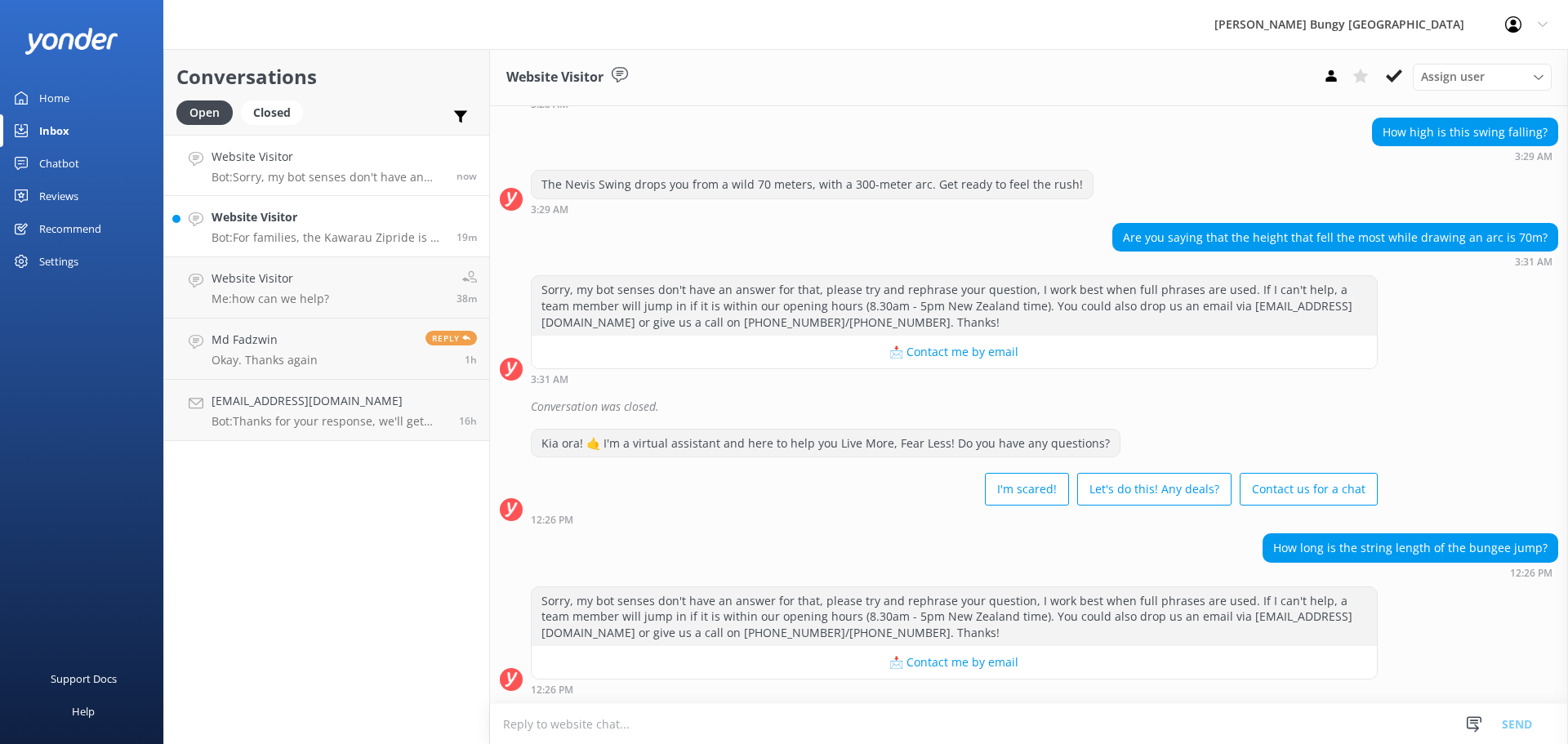
click at [347, 236] on p "Bot: For families, the Kawarau Zipride is a blast! Kids 8 and up can join the f…" at bounding box center [328, 237] width 233 height 14
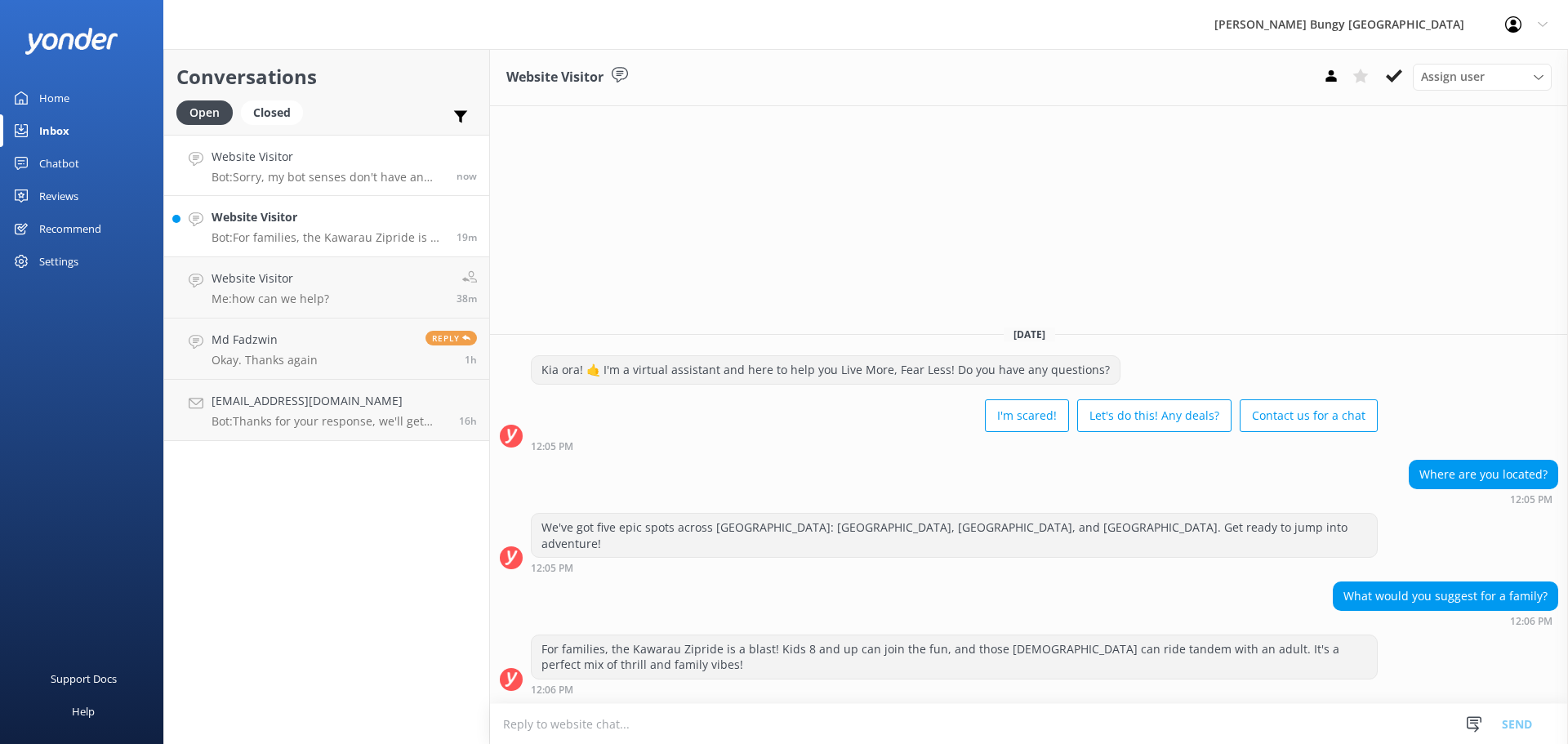
click at [309, 173] on p "Bot: Sorry, my bot senses don't have an answer for that, please try and rephras…" at bounding box center [328, 177] width 233 height 14
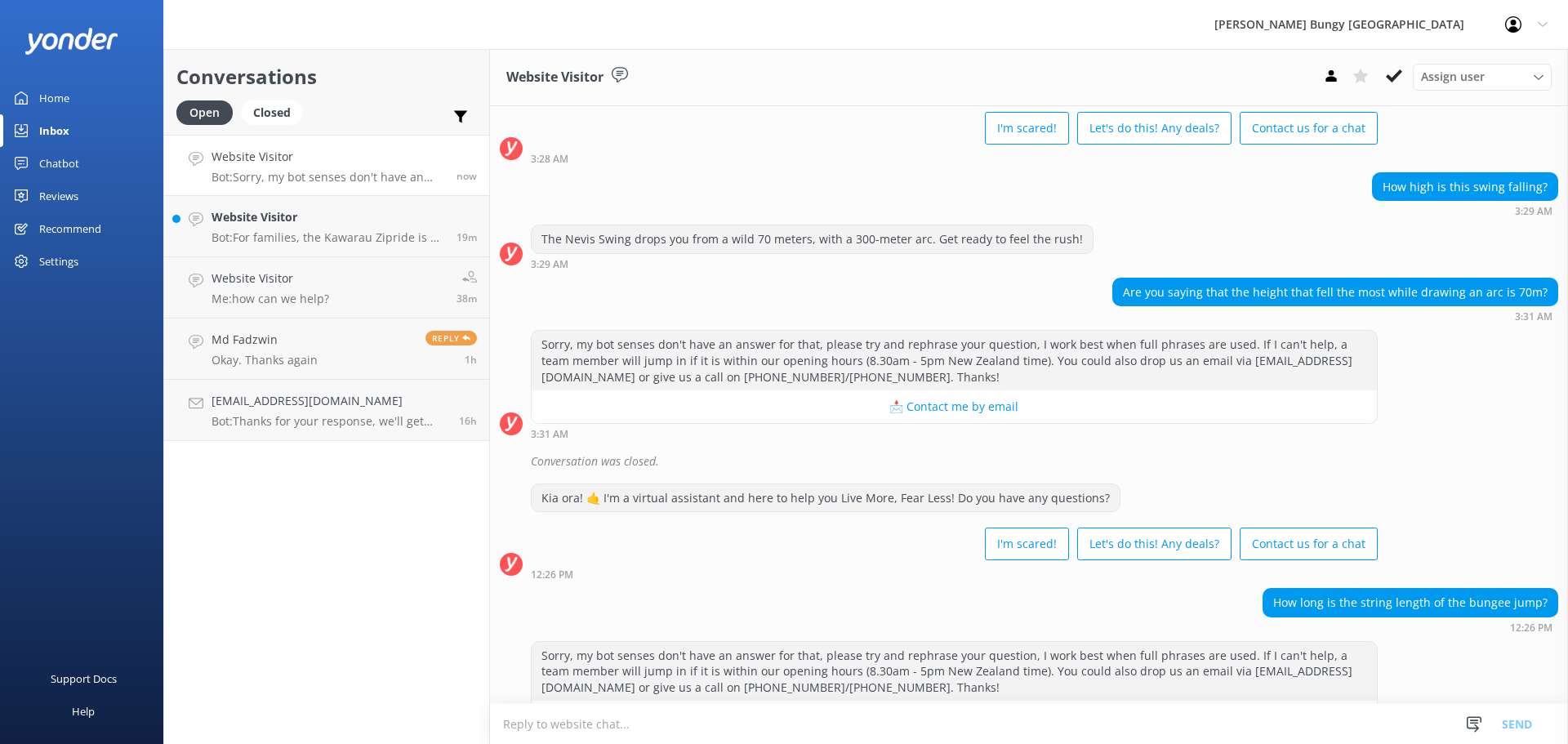
scroll to position [136, 0]
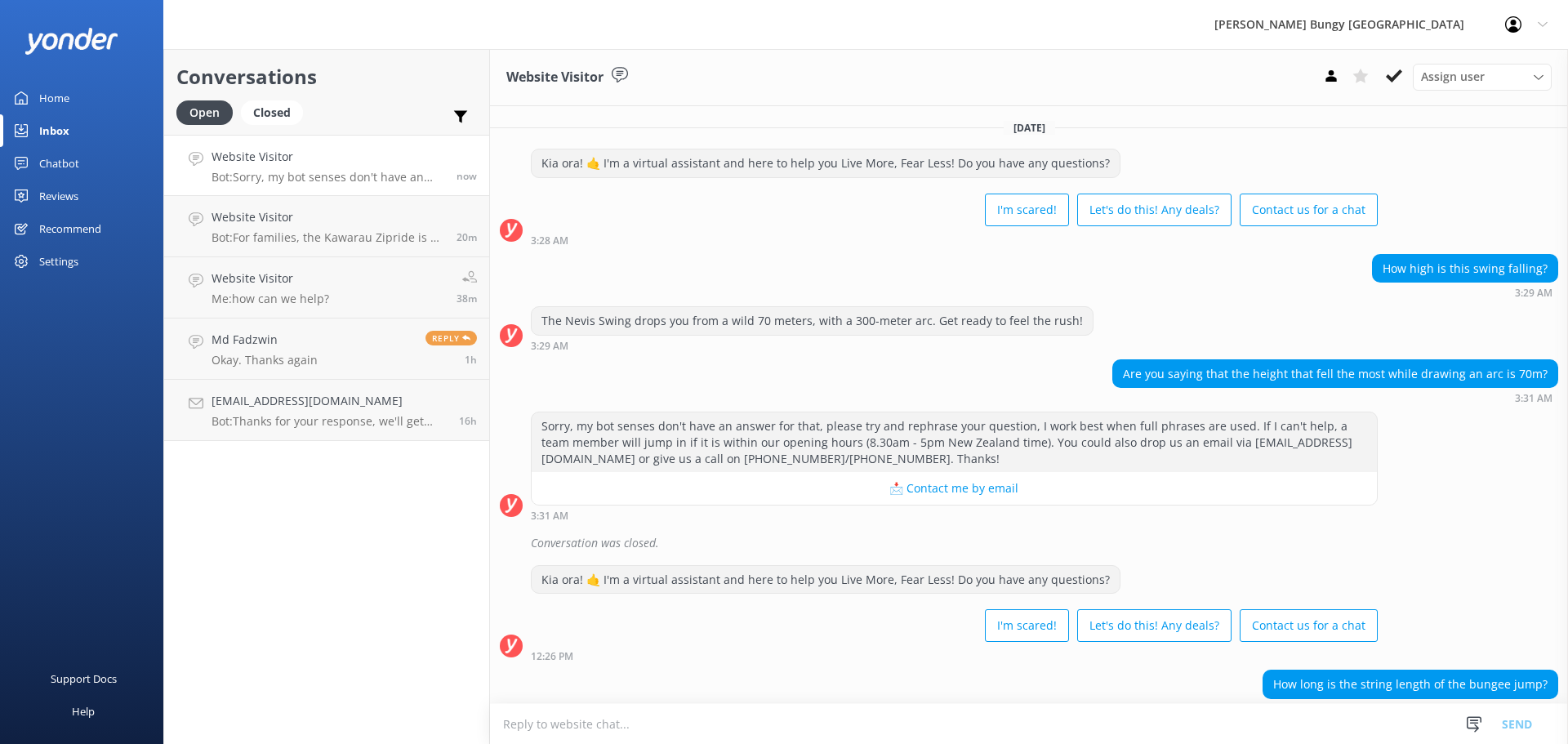
scroll to position [136, 0]
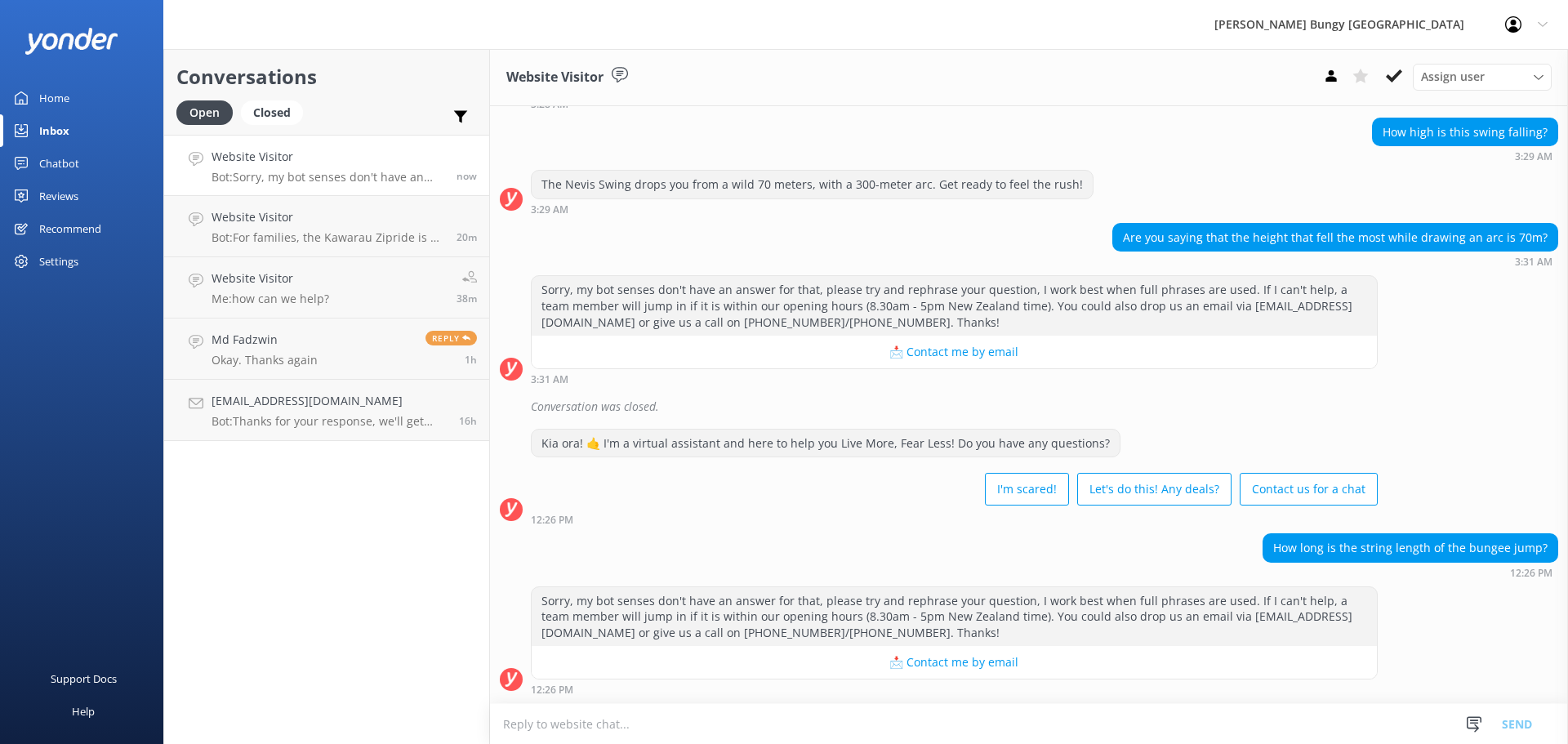
click at [306, 663] on div "Conversations Open Closed Important Assigned to me Unassigned Website Visitor B…" at bounding box center [327, 397] width 327 height 696
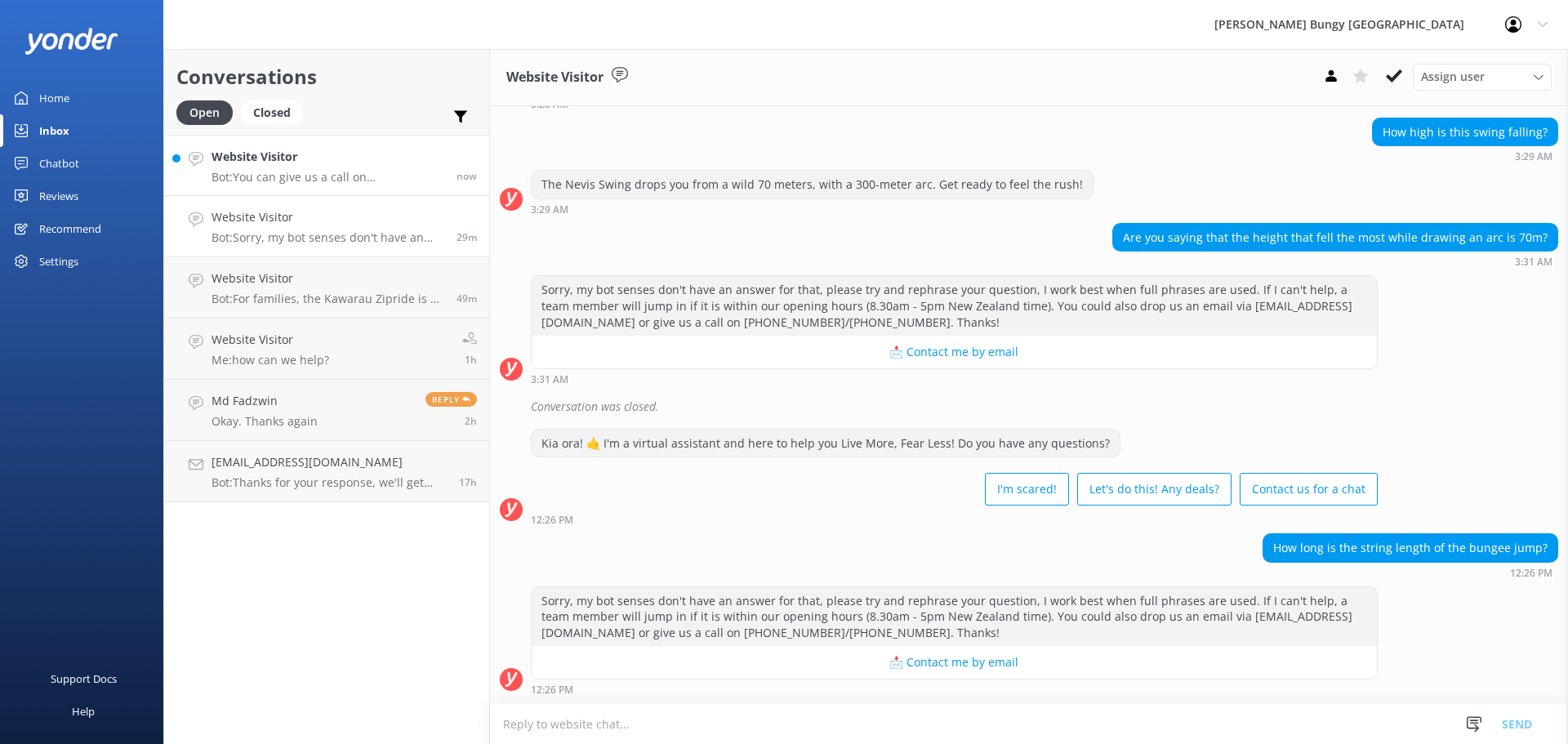
click at [379, 154] on h4 "Website Visitor" at bounding box center [328, 157] width 233 height 18
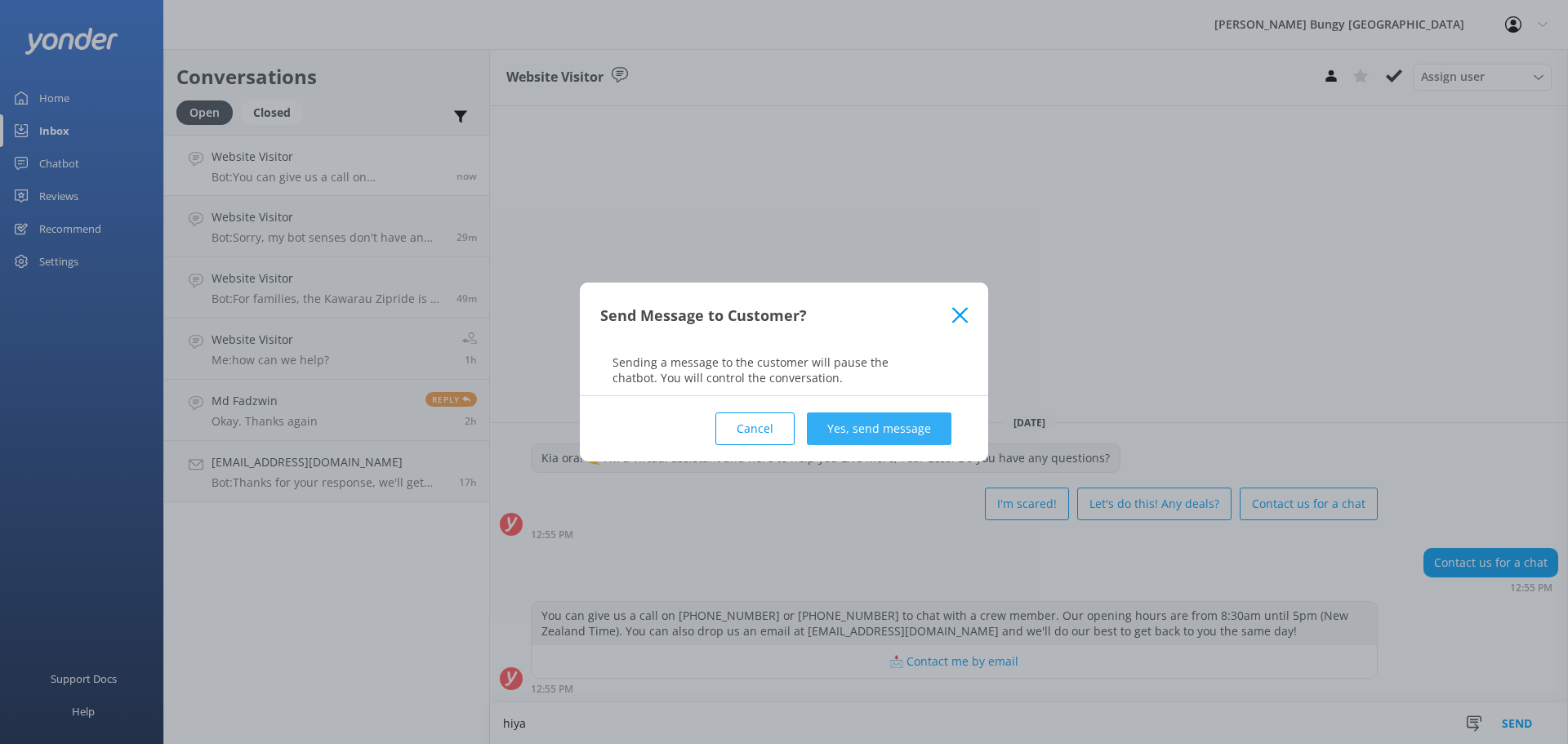
type textarea "hiya"
click at [844, 435] on button "Yes, send message" at bounding box center [880, 429] width 145 height 33
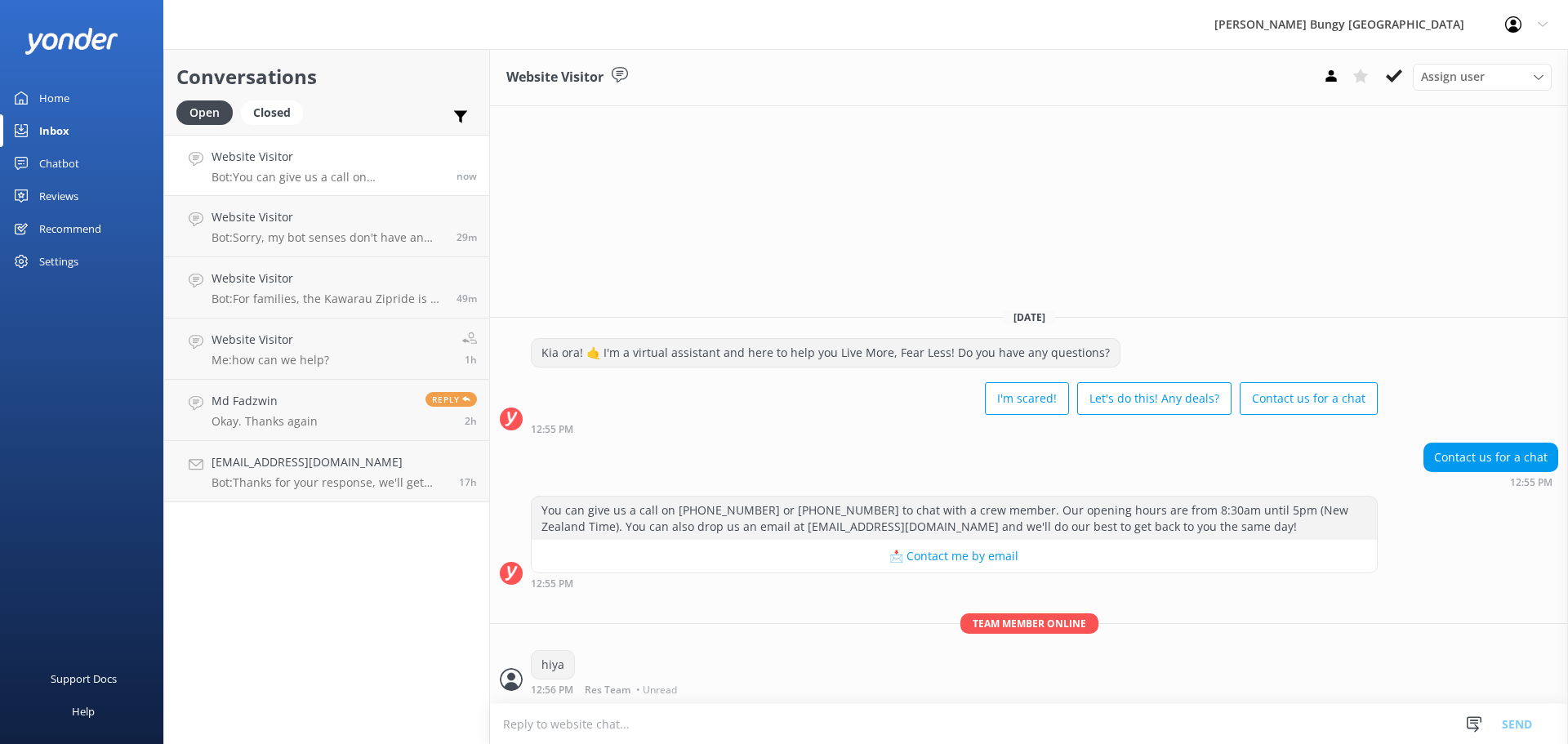
click at [712, 725] on textarea at bounding box center [1029, 724] width 1078 height 40
type textarea "how can we help?"
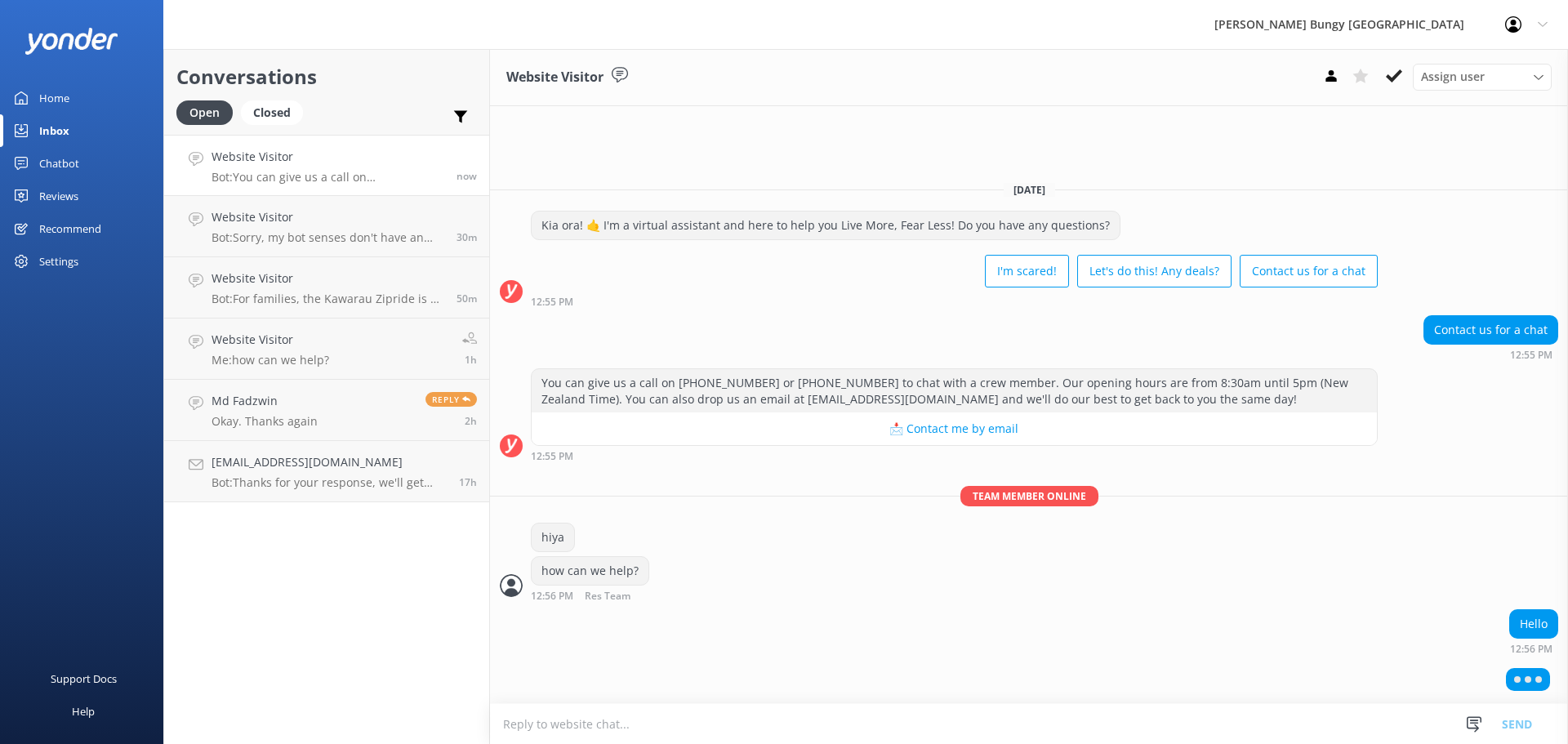
click at [406, 544] on div "Conversations Open Closed Important Assigned to me Unassigned Website Visitor B…" at bounding box center [327, 397] width 327 height 696
click at [388, 227] on h4 "Website Visitor" at bounding box center [328, 218] width 233 height 18
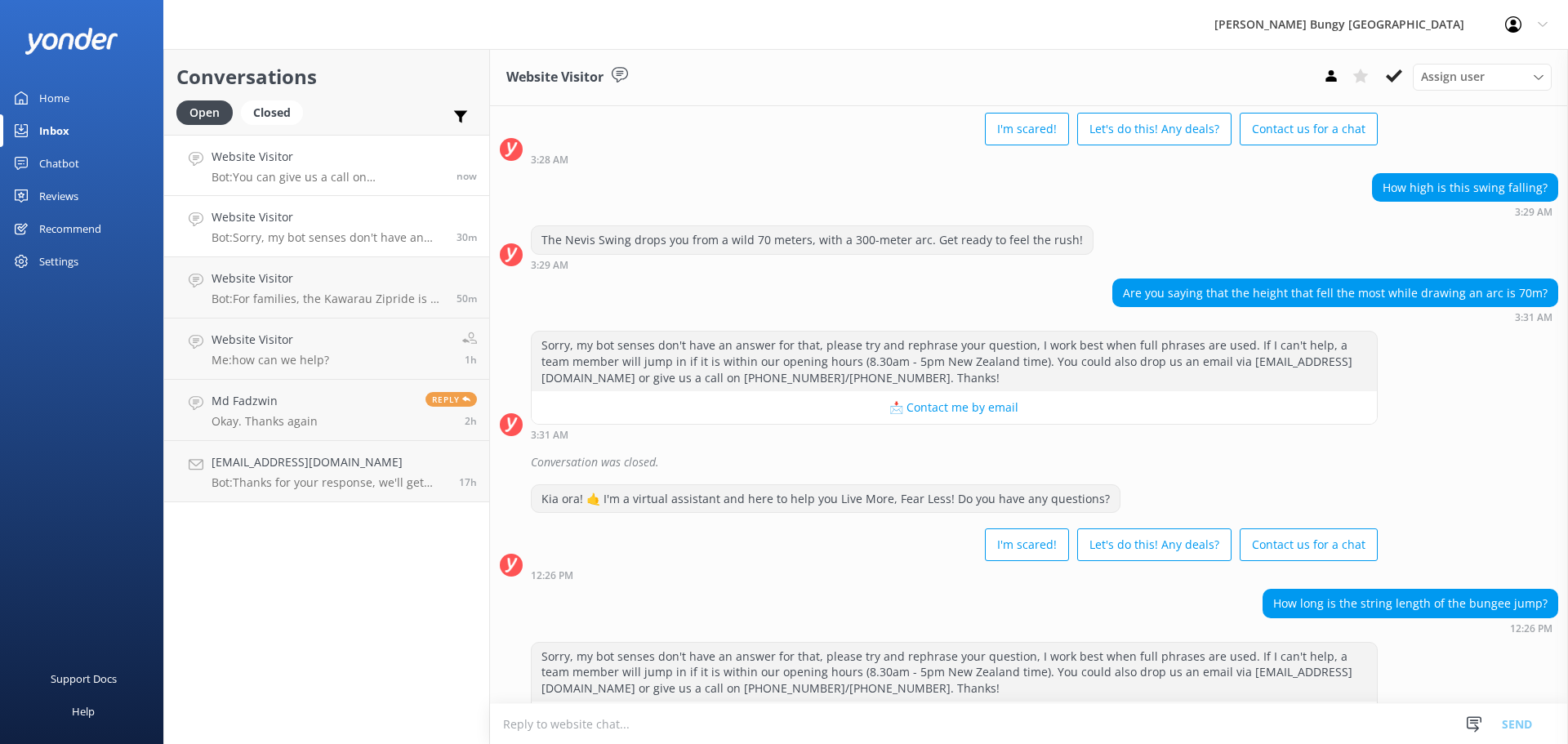
scroll to position [175, 0]
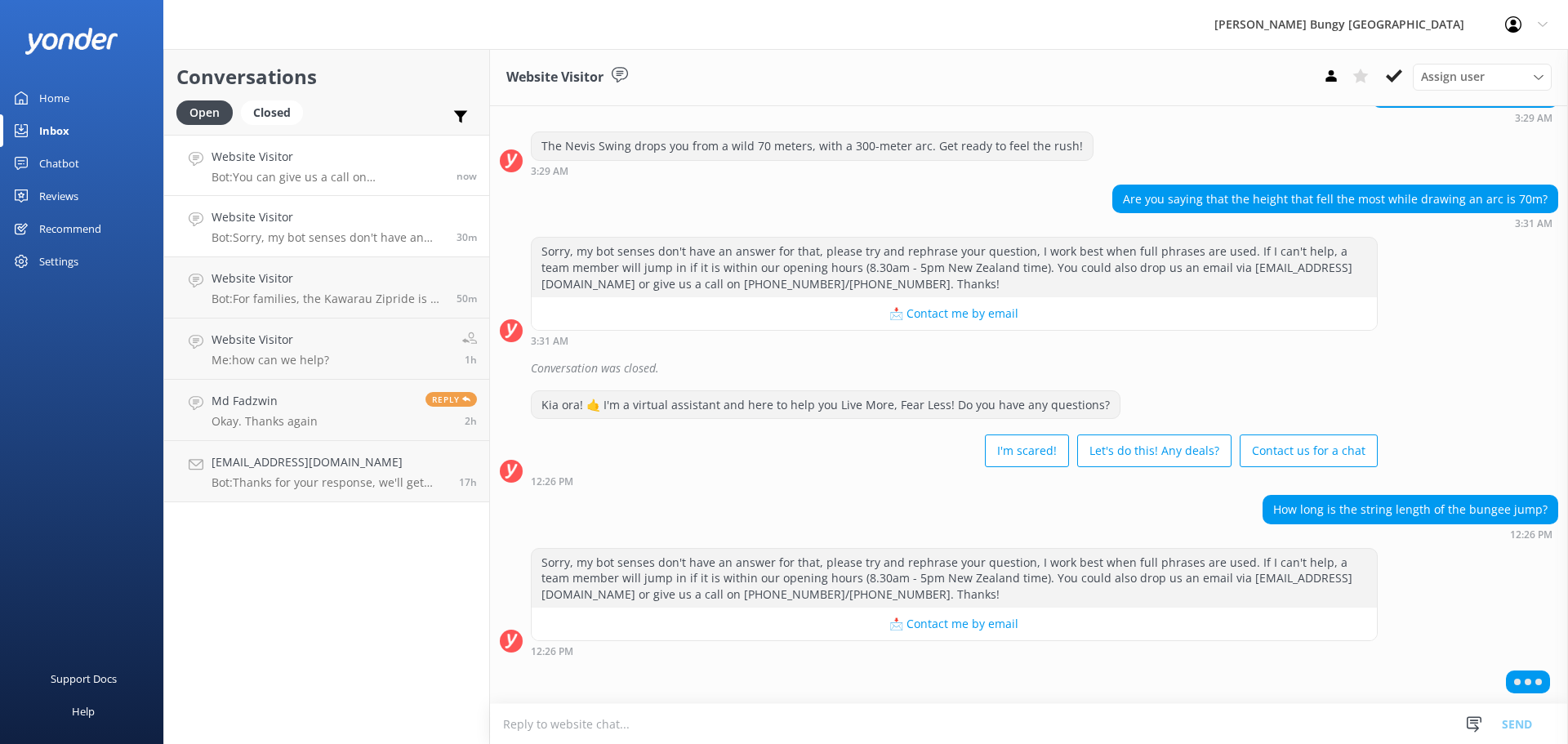
click at [370, 158] on h4 "Website Visitor" at bounding box center [328, 157] width 233 height 18
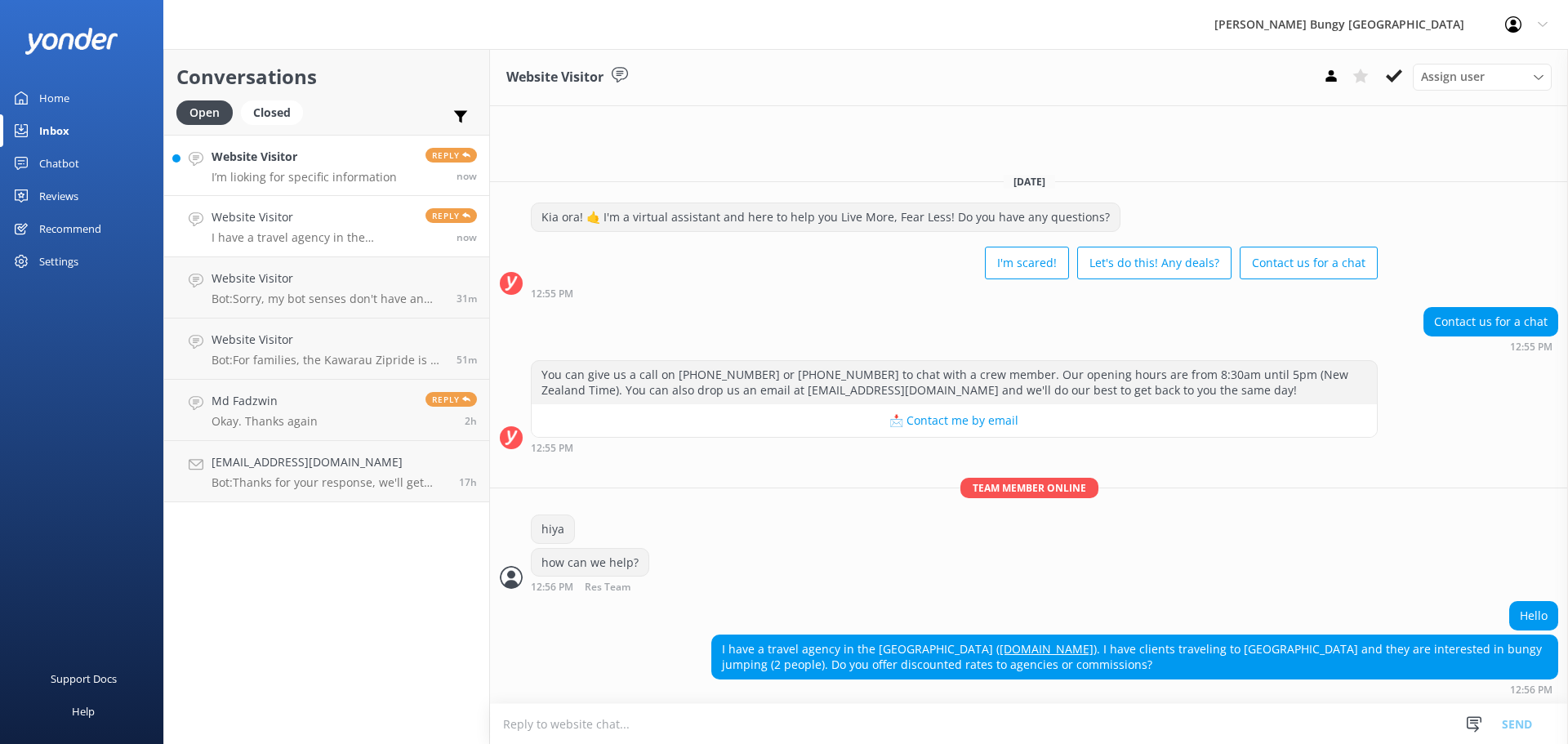
click at [345, 170] on p "I’m lioking for specific information" at bounding box center [303, 177] width 185 height 14
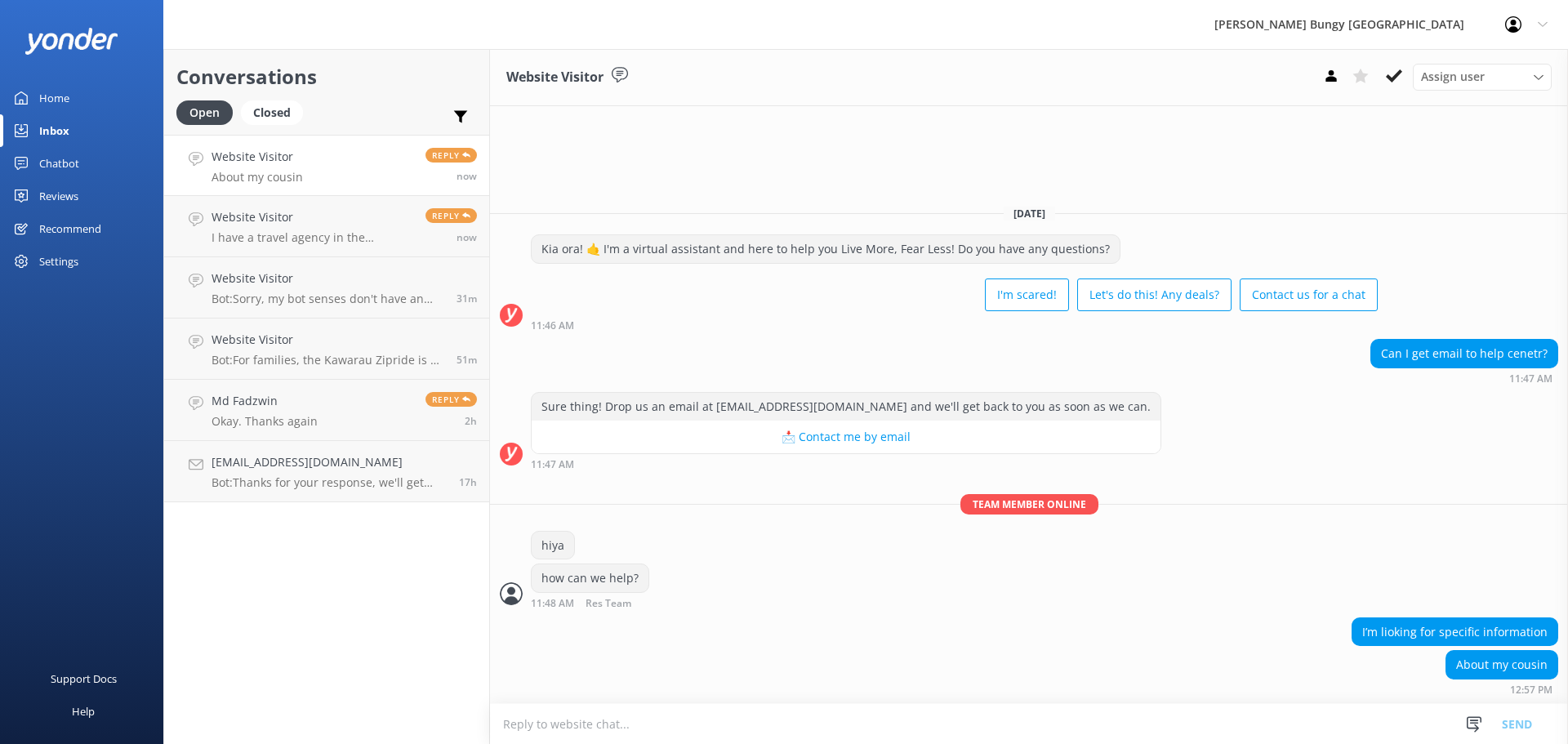
click at [1018, 720] on textarea at bounding box center [1029, 724] width 1078 height 40
click at [868, 632] on div "I’m lioking for specific information" at bounding box center [1029, 634] width 1078 height 33
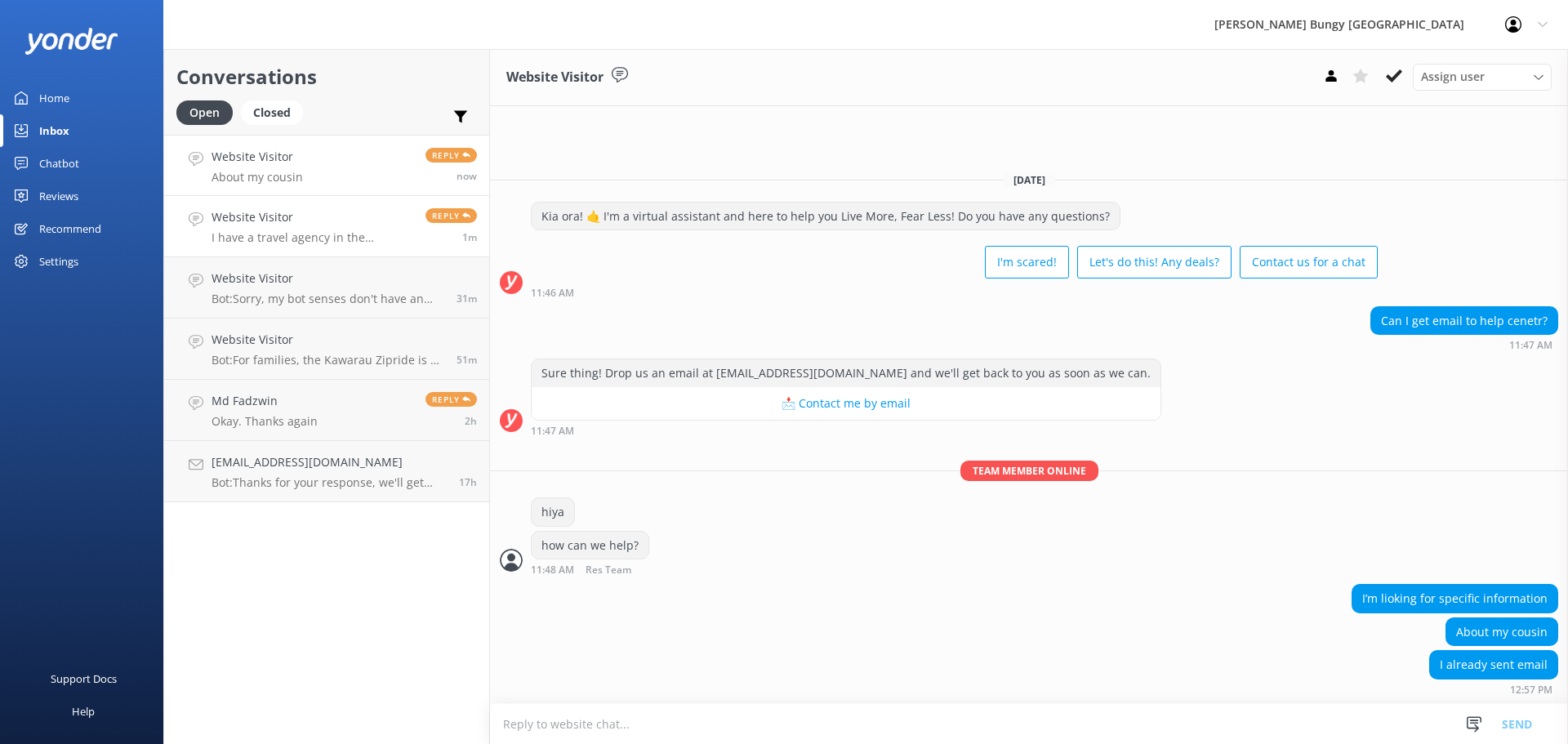
click at [258, 241] on p "I have a travel agency in the US (exploreatravels.com). I have clients travelin…" at bounding box center [311, 237] width 201 height 14
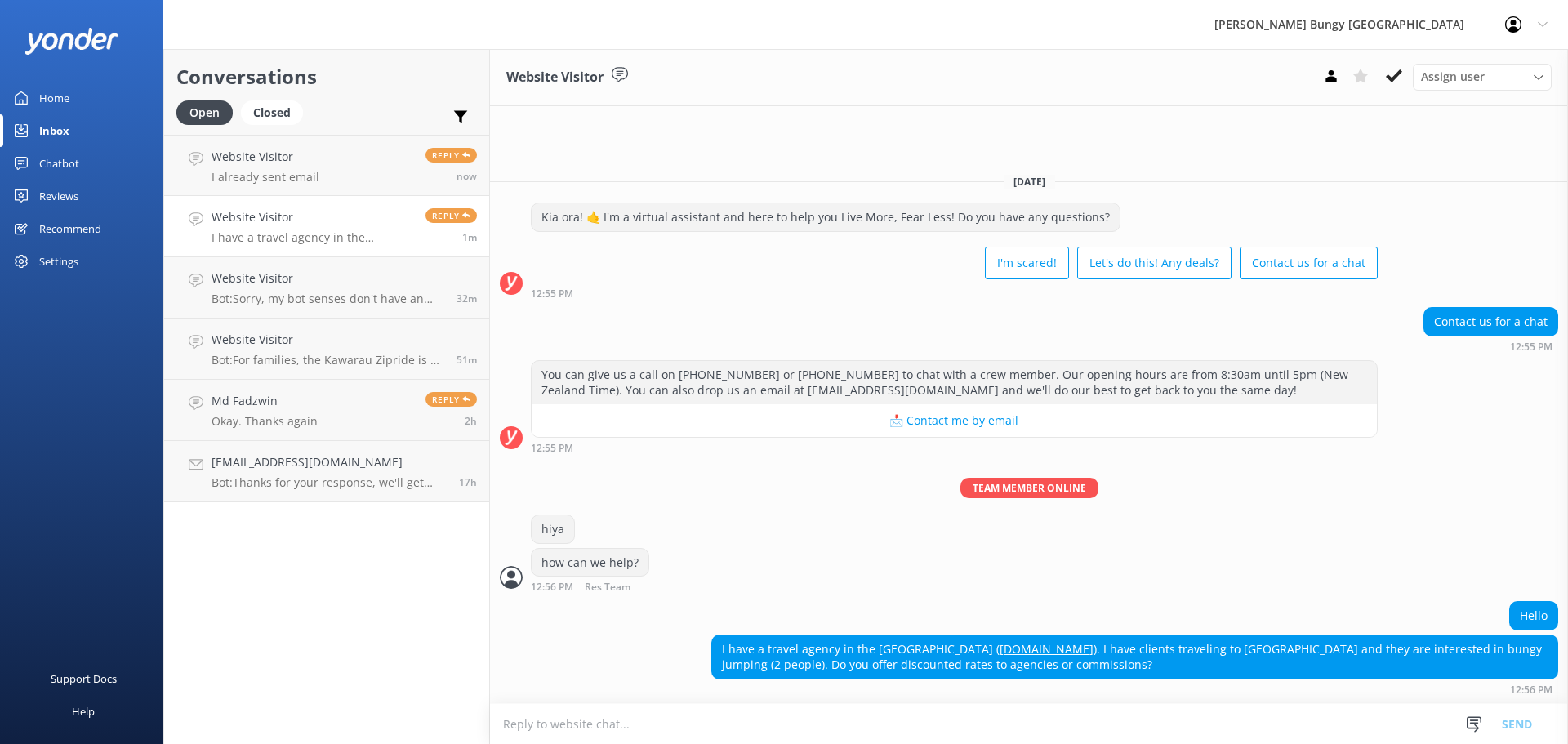
click at [782, 714] on textarea at bounding box center [1029, 724] width 1078 height 40
click at [217, 153] on h4 "Website Visitor" at bounding box center [265, 157] width 107 height 18
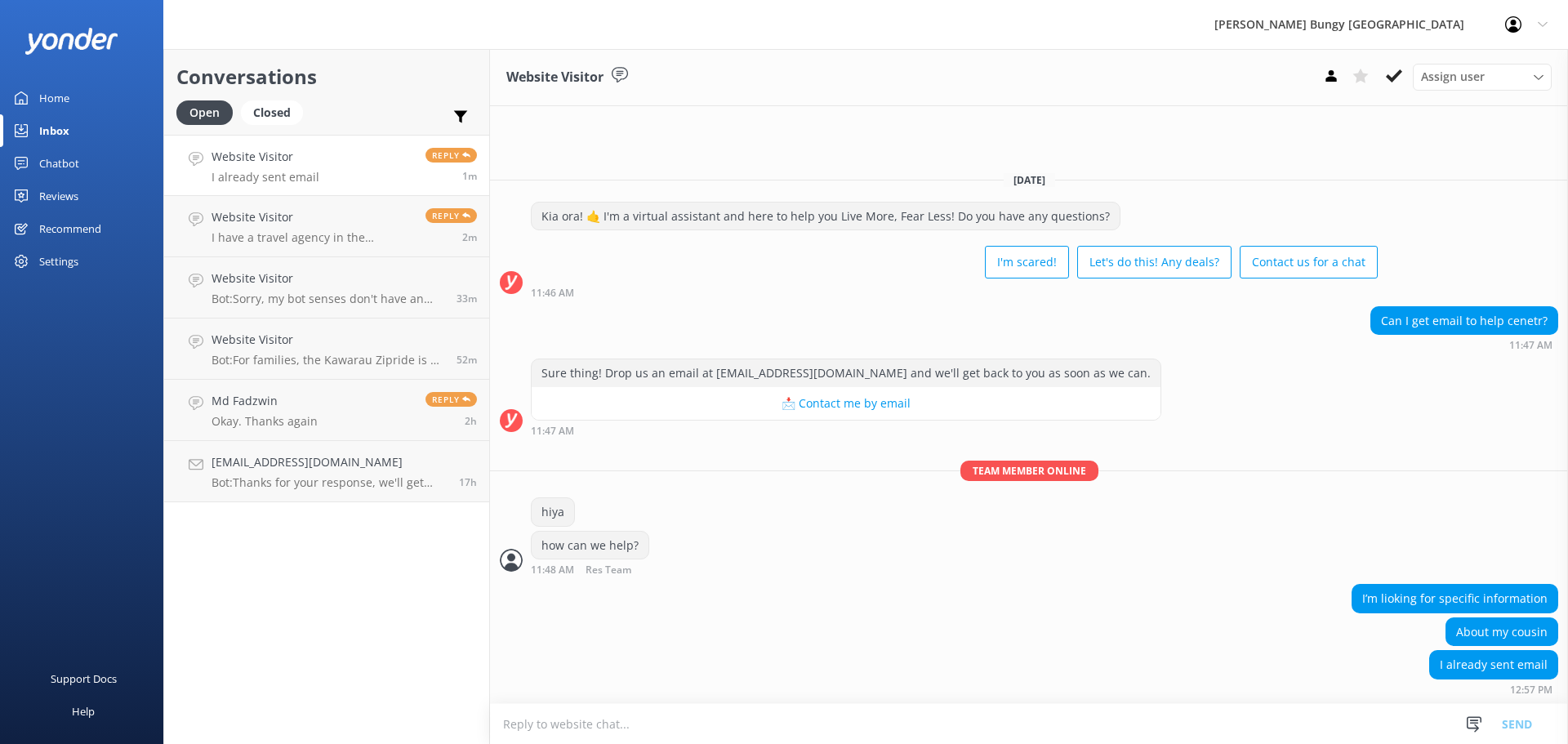
click at [491, 646] on div "About my cousin" at bounding box center [1029, 634] width 1078 height 33
click at [623, 680] on div "I already sent email 12:57 PM" at bounding box center [1029, 672] width 1078 height 45
click at [256, 217] on h4 "Website Visitor" at bounding box center [311, 218] width 201 height 18
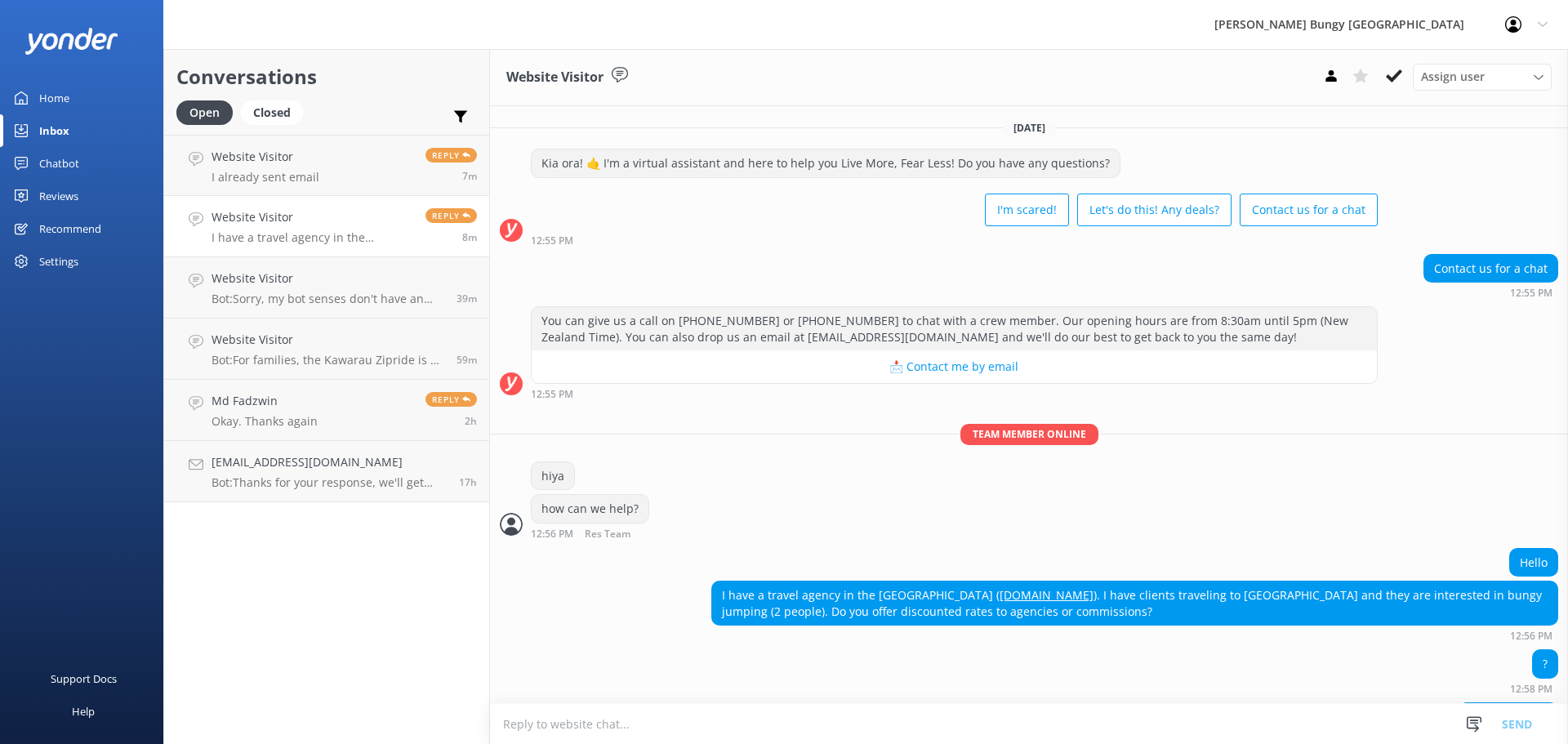
scroll to position [52, 0]
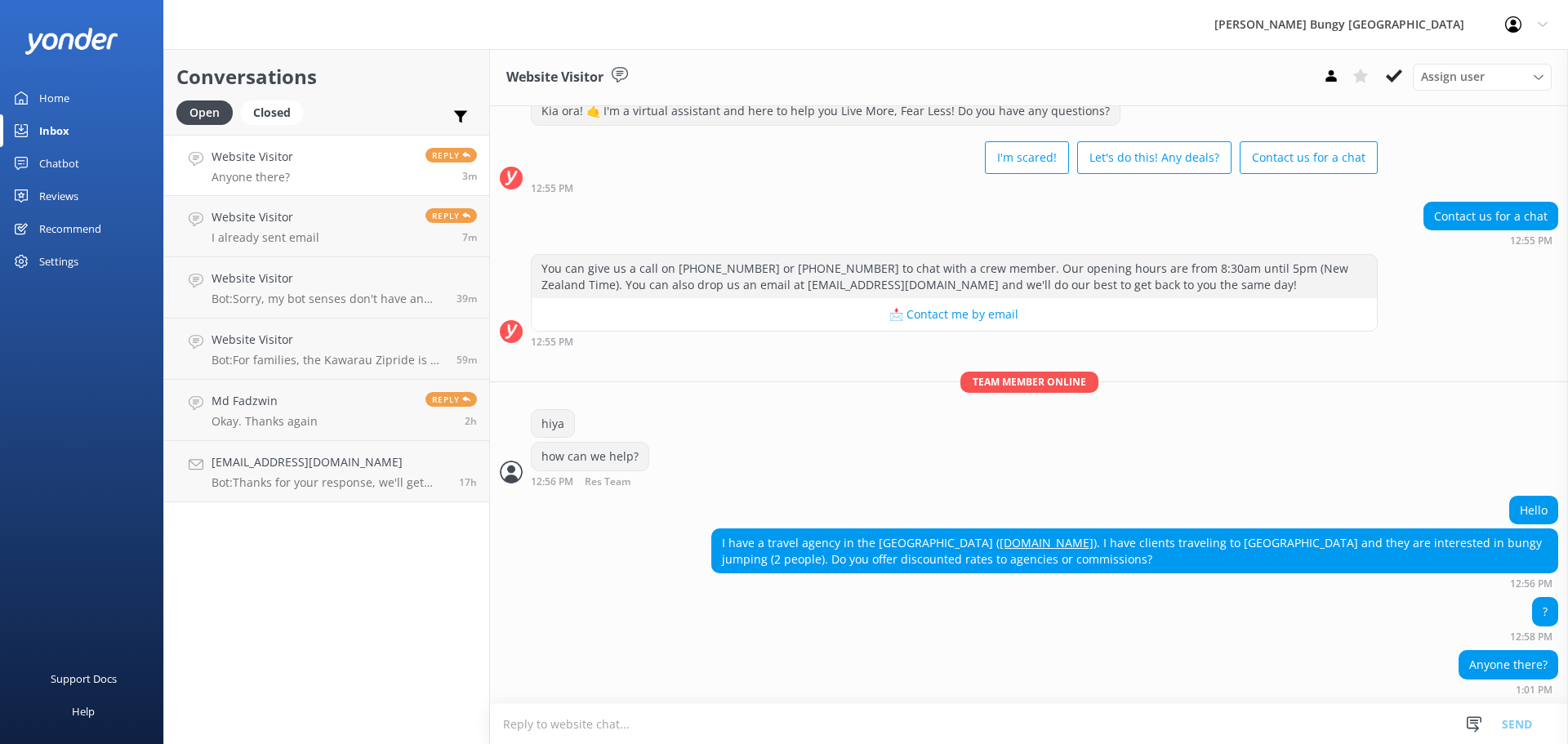
click at [805, 655] on div "Anyone there? 1:01 PM" at bounding box center [1029, 672] width 1078 height 45
click at [575, 669] on div "Anyone there? 1:01 PM" at bounding box center [1029, 672] width 1078 height 45
click at [307, 555] on div "Conversations Open Closed Important Assigned to me Unassigned Website Visitor A…" at bounding box center [327, 397] width 327 height 696
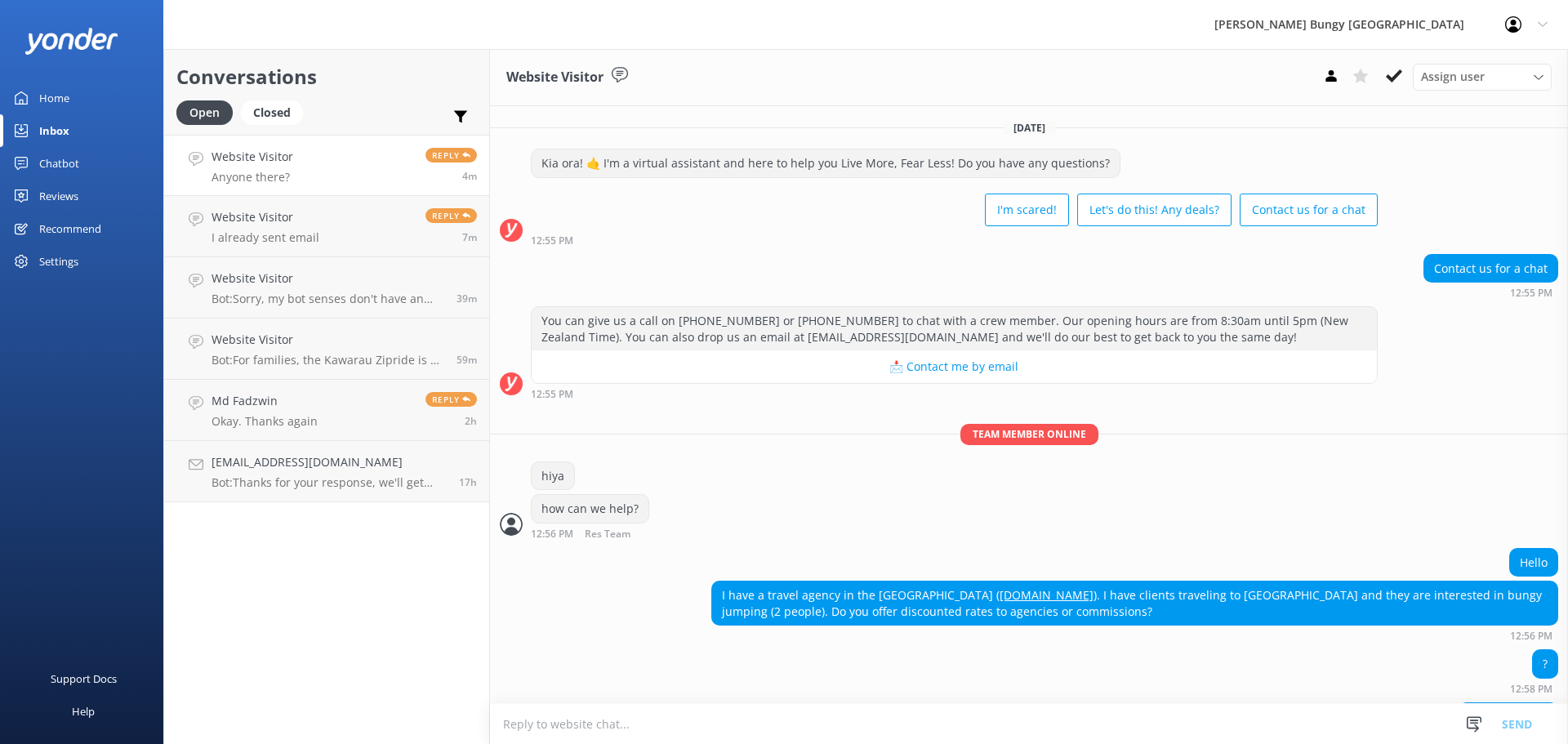
scroll to position [52, 0]
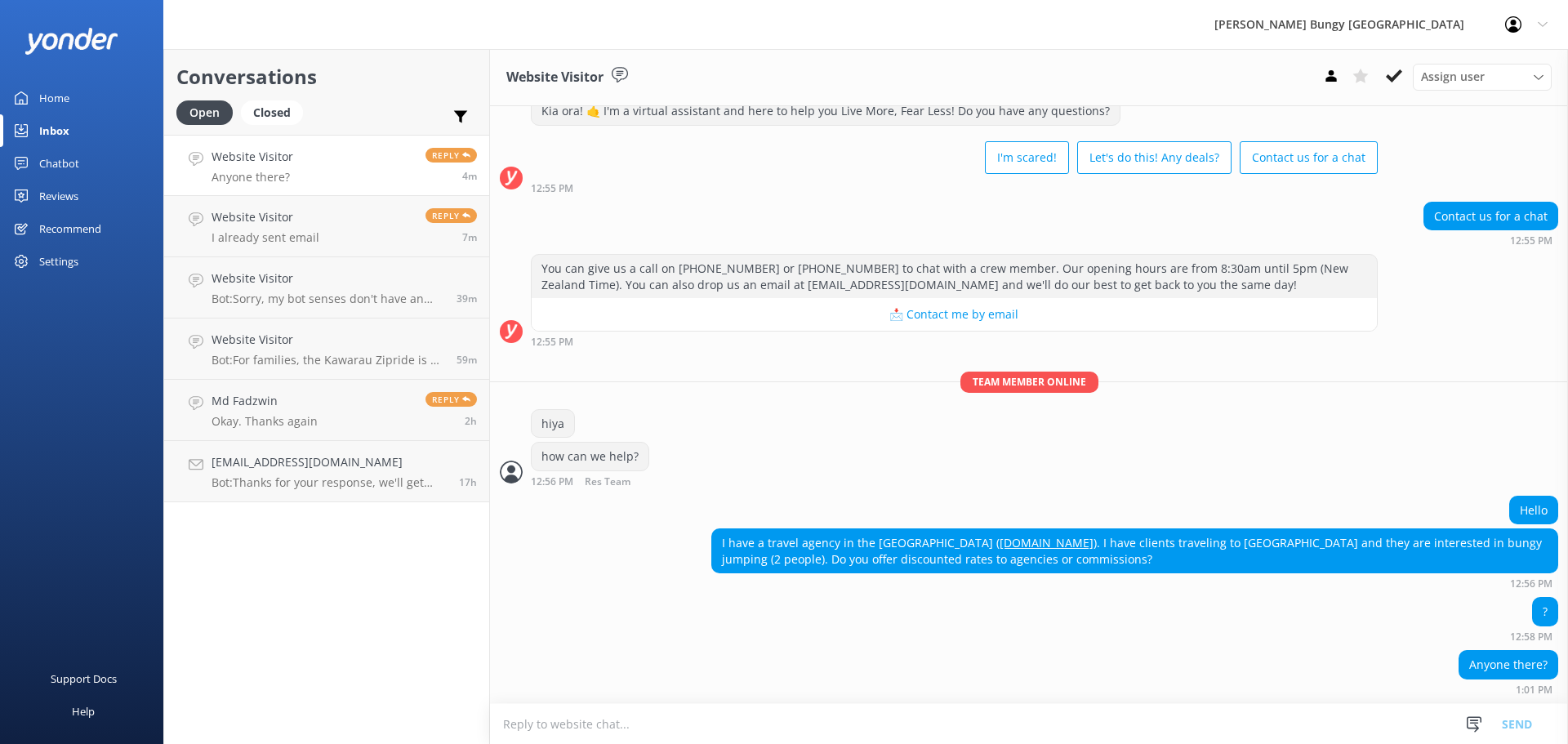
click at [677, 714] on textarea at bounding box center [1029, 724] width 1078 height 40
click at [695, 514] on div "Hello" at bounding box center [1029, 512] width 1078 height 33
click at [372, 389] on link "Md [PERSON_NAME]. Thanks again Reply 2h" at bounding box center [326, 410] width 325 height 61
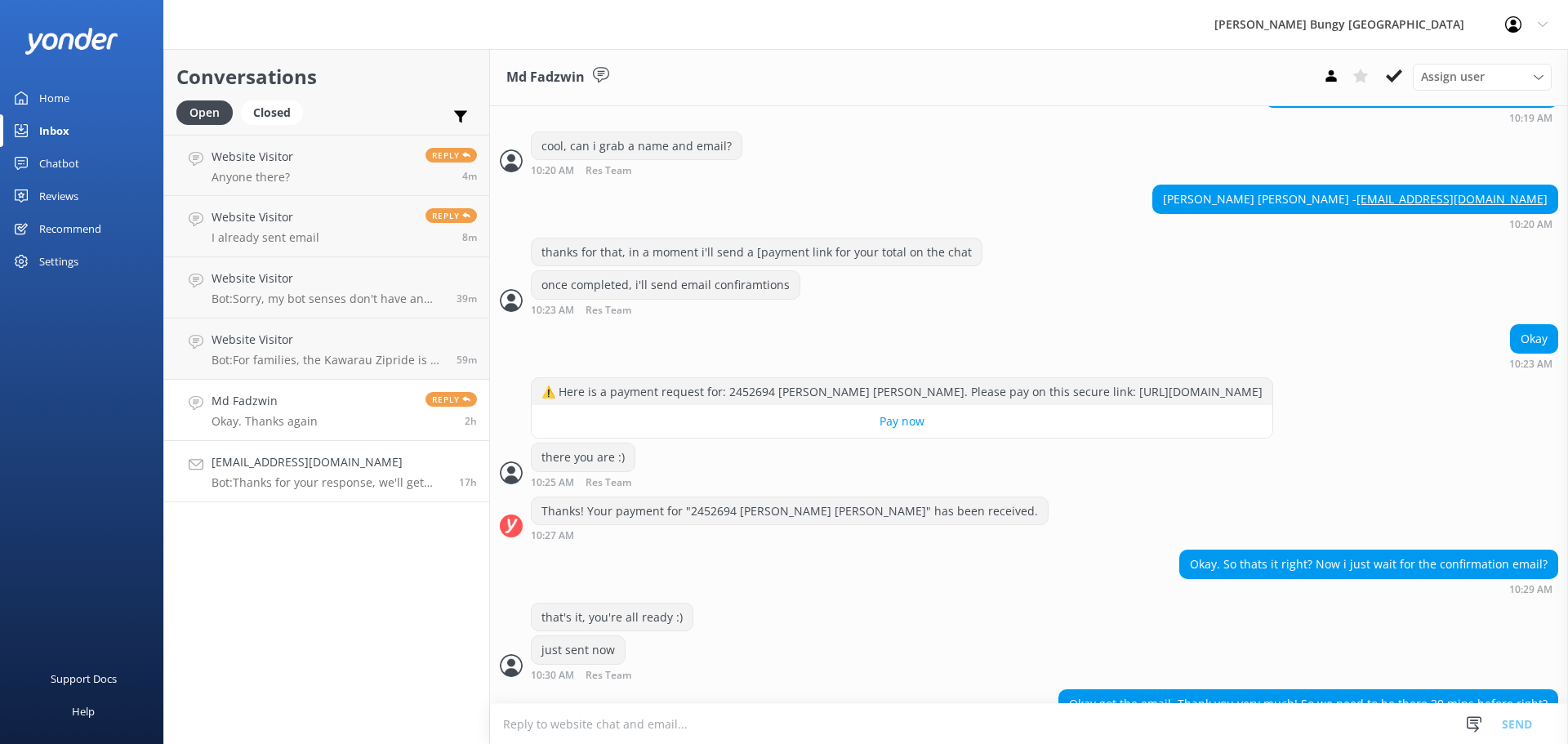
scroll to position [1213, 0]
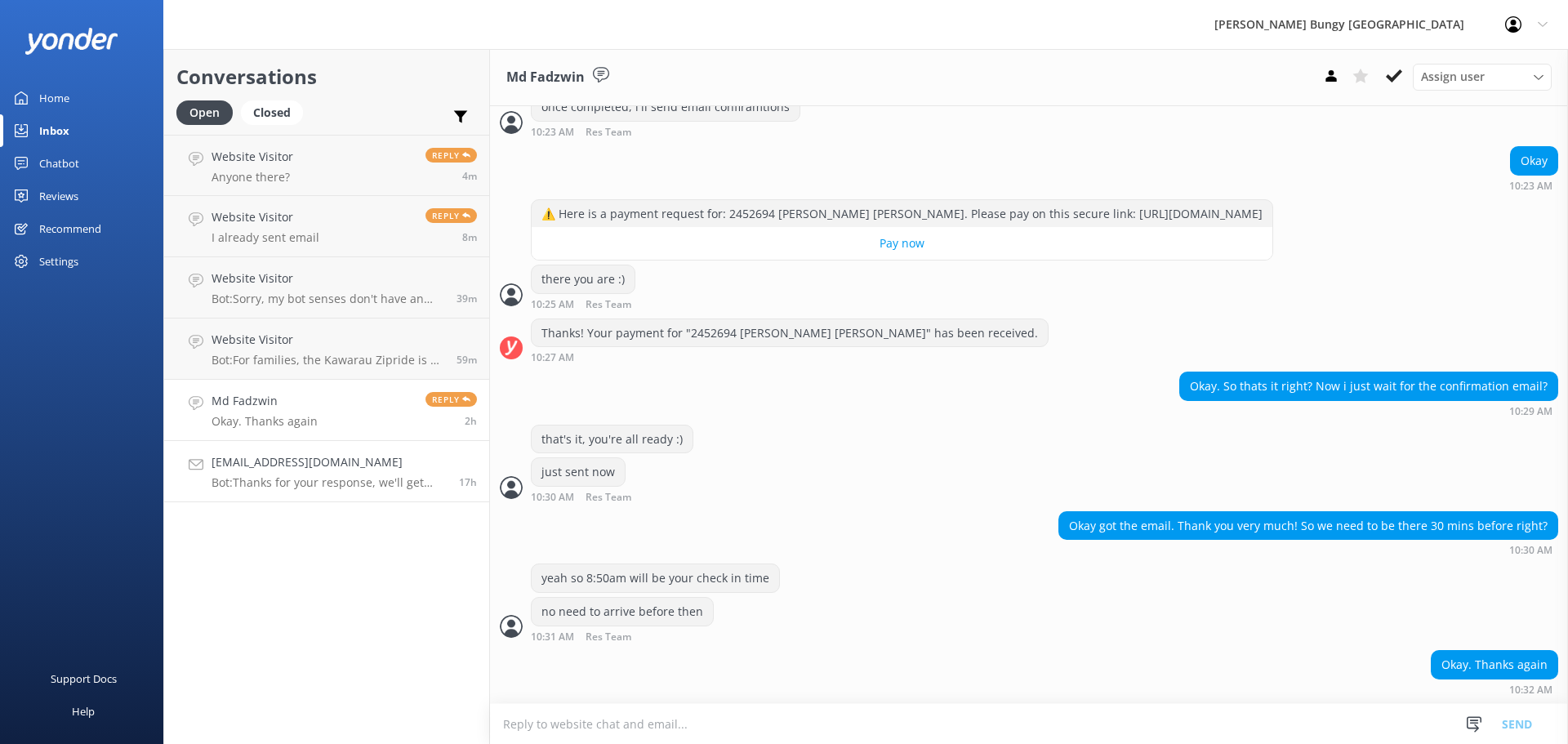
click at [346, 465] on h4 "[EMAIL_ADDRESS][DOMAIN_NAME]" at bounding box center [328, 463] width 235 height 18
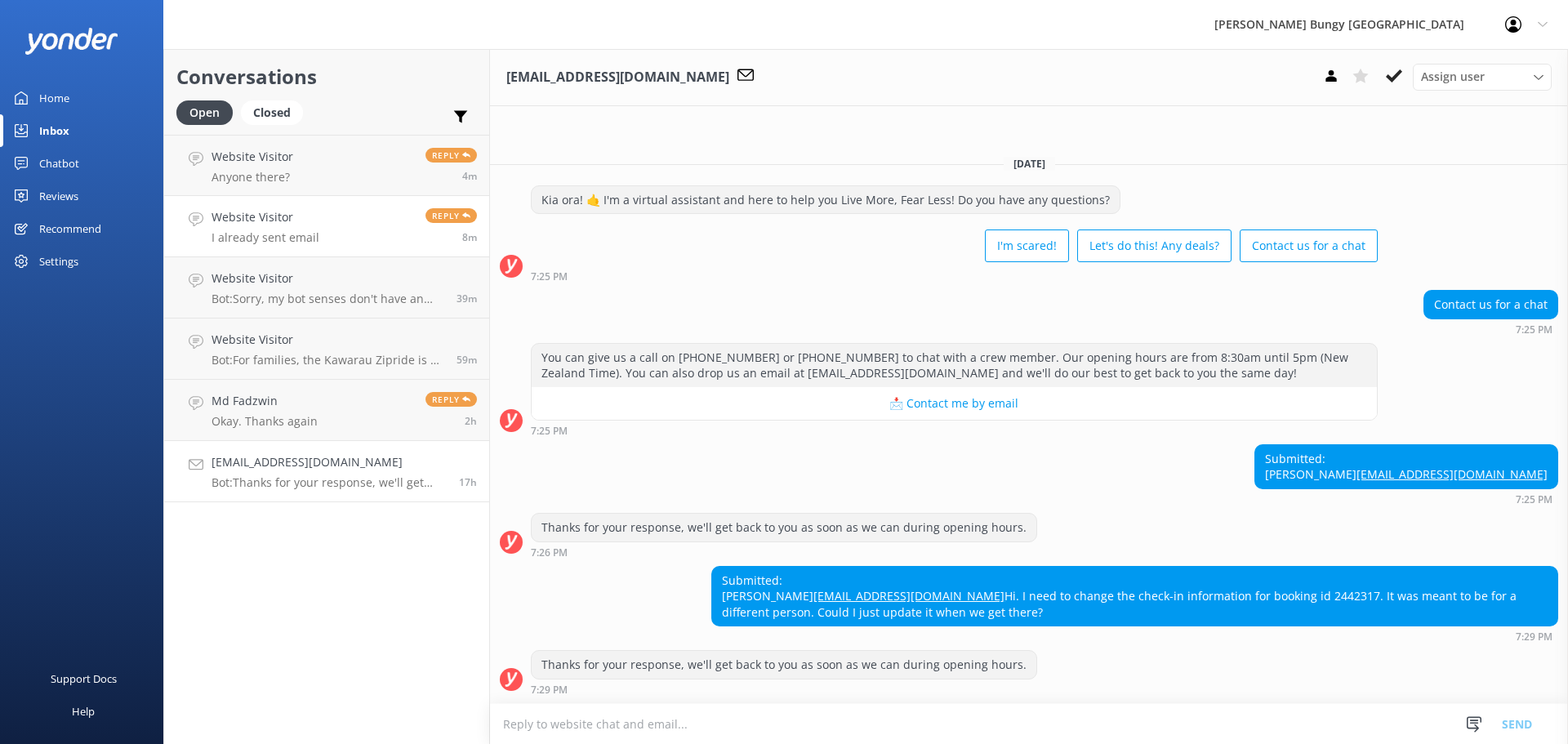
click at [339, 235] on link "Website Visitor I already sent email Reply 8m" at bounding box center [326, 227] width 325 height 61
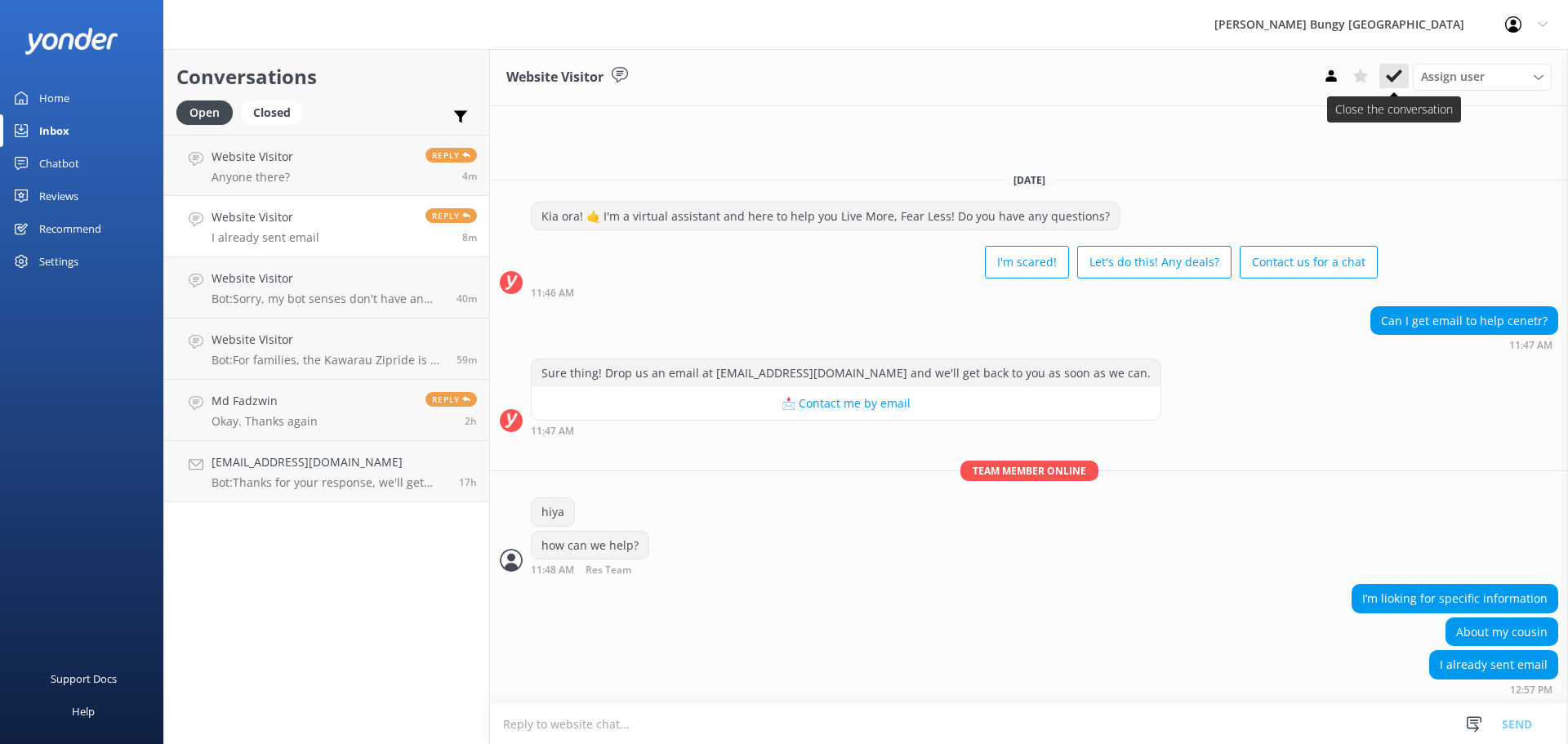
click at [1402, 78] on button at bounding box center [1393, 75] width 30 height 24
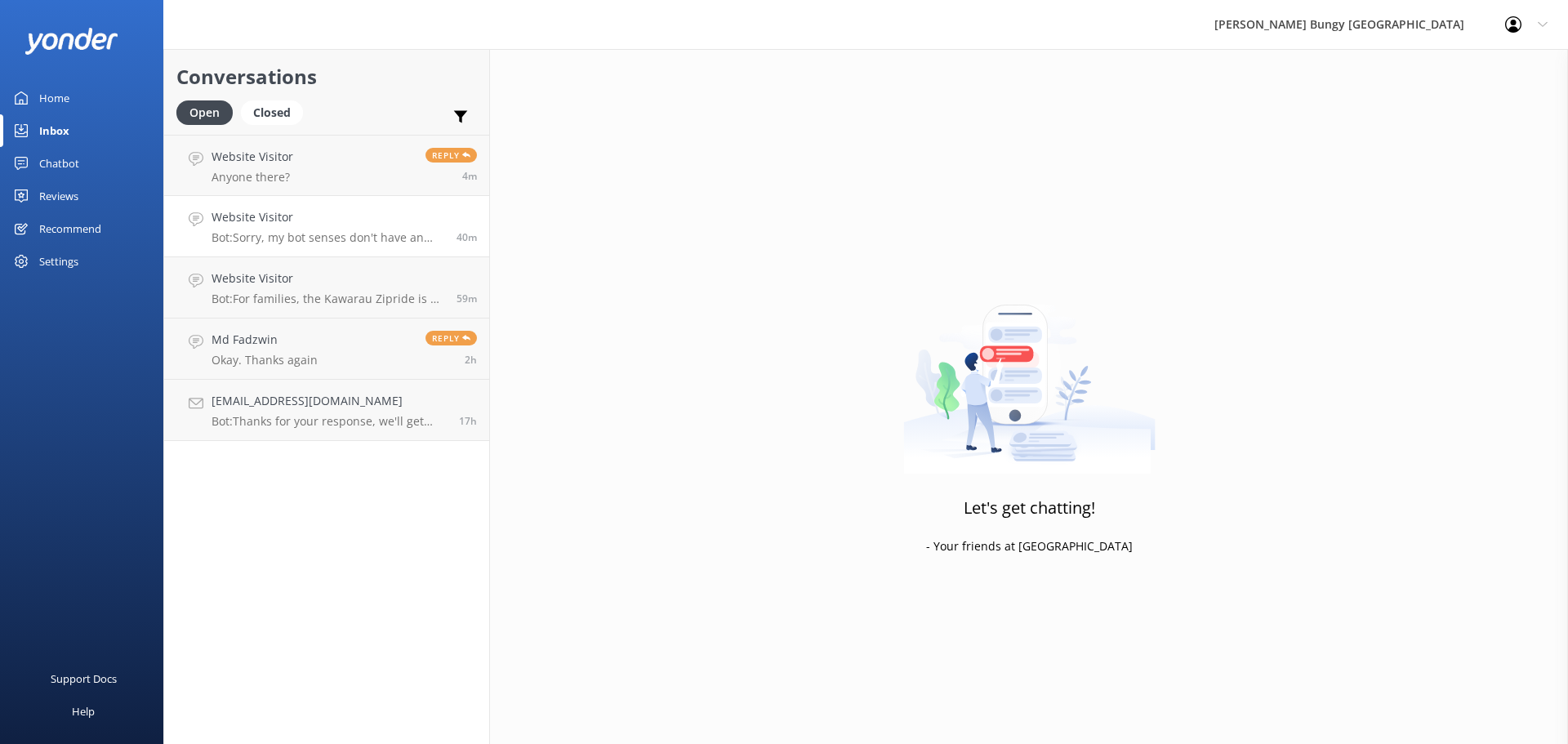
click at [376, 220] on h4 "Website Visitor" at bounding box center [328, 218] width 233 height 18
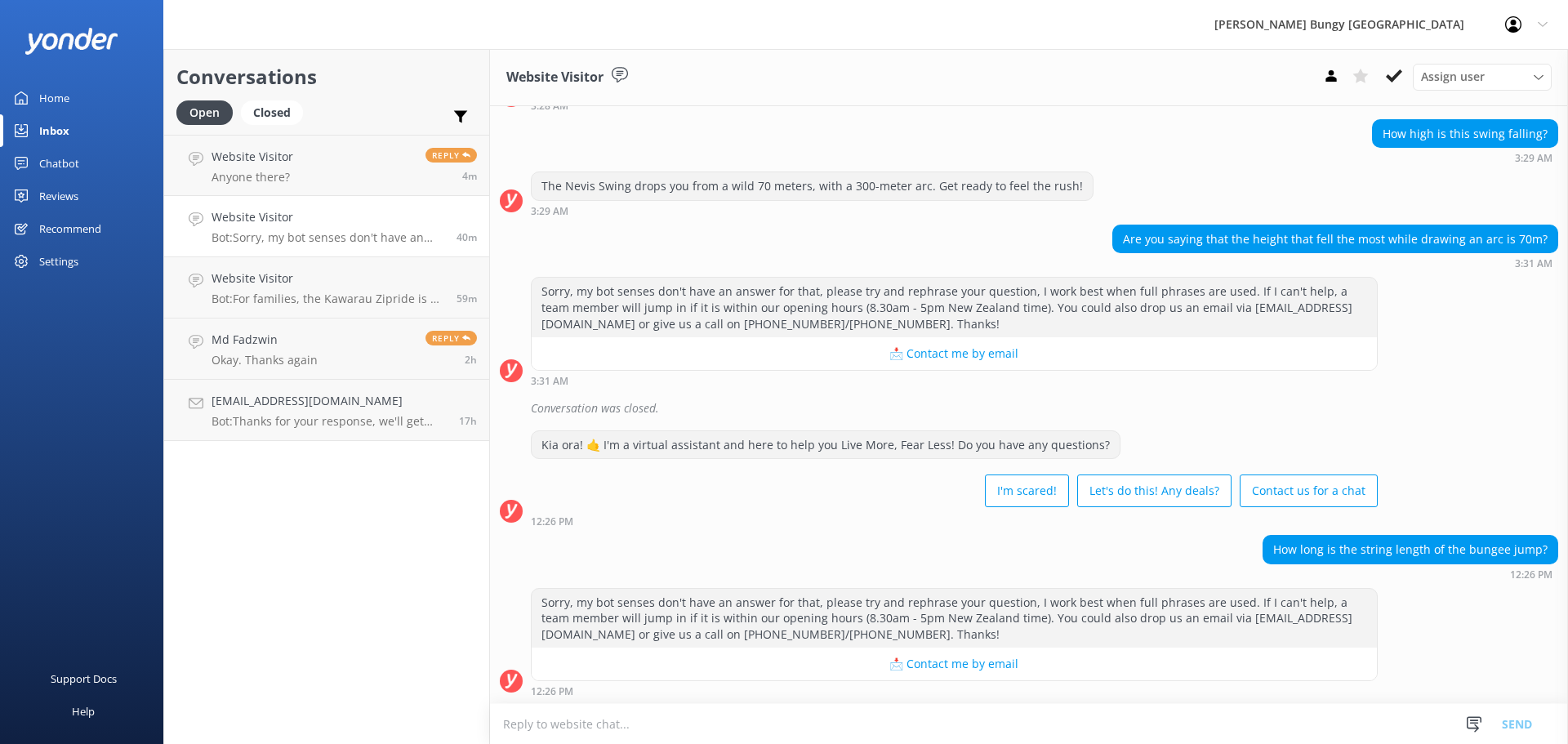
scroll to position [136, 0]
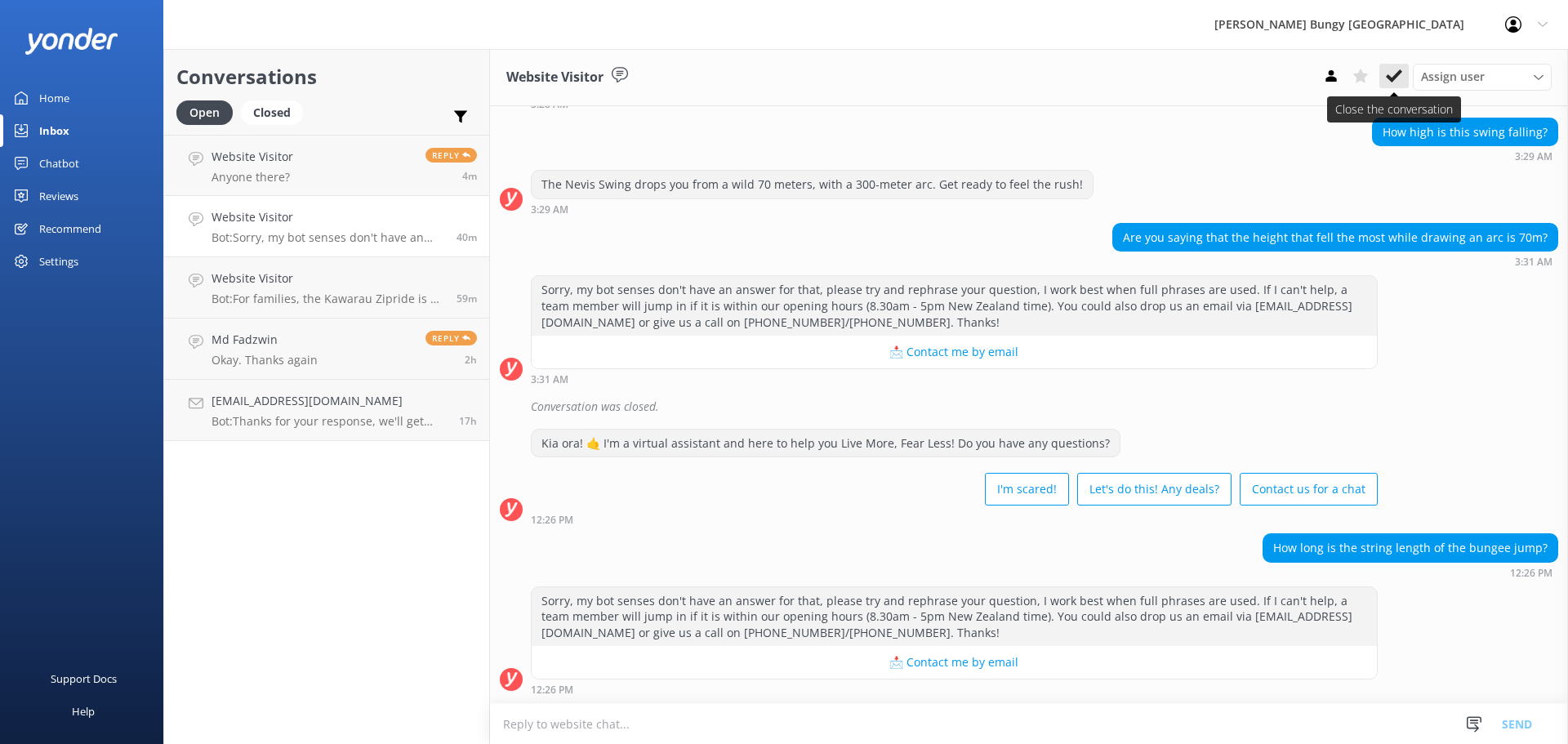
click at [1396, 77] on use at bounding box center [1394, 76] width 16 height 13
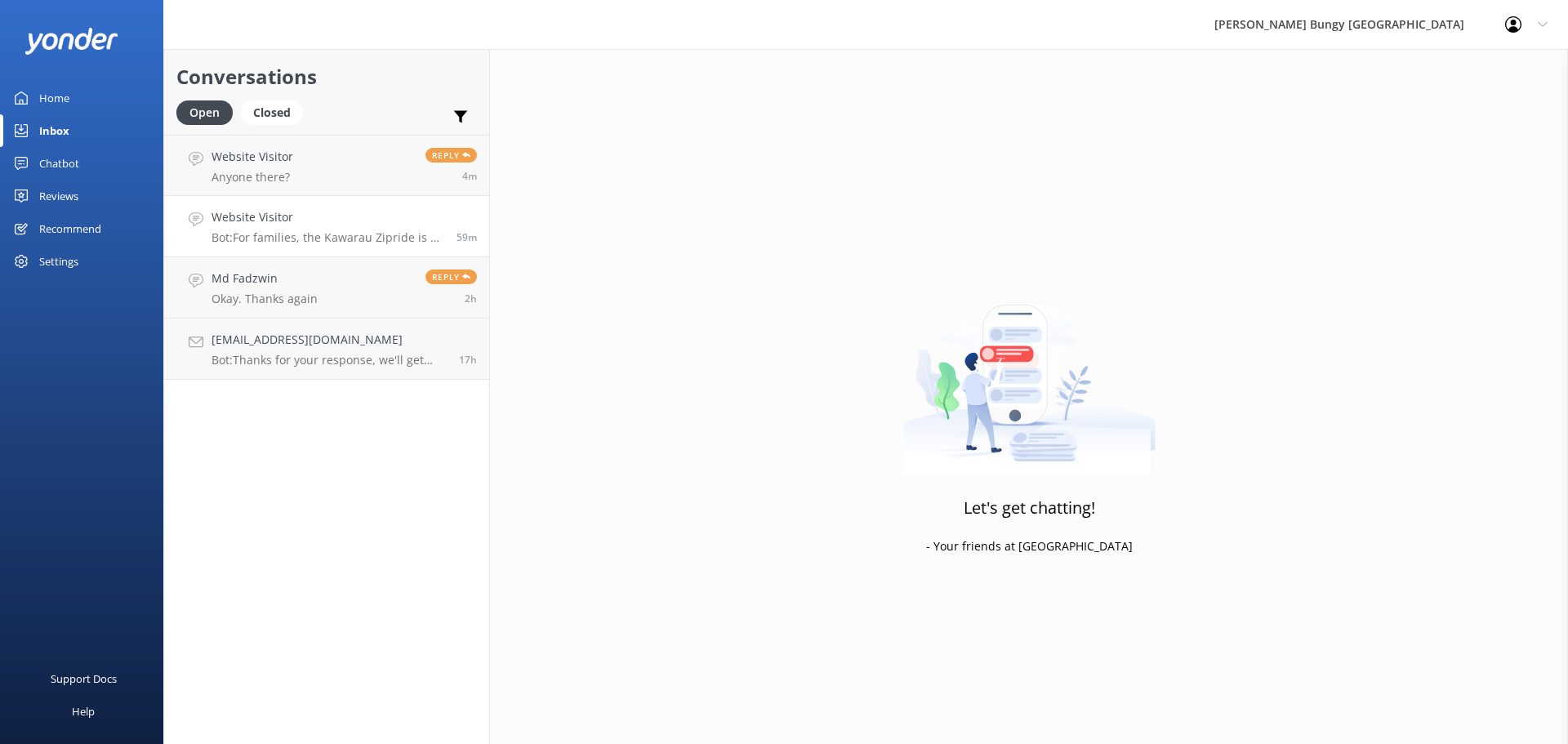
click at [328, 243] on p "Bot: For families, the Kawarau Zipride is a blast! Kids 8 and up can join the f…" at bounding box center [328, 237] width 233 height 14
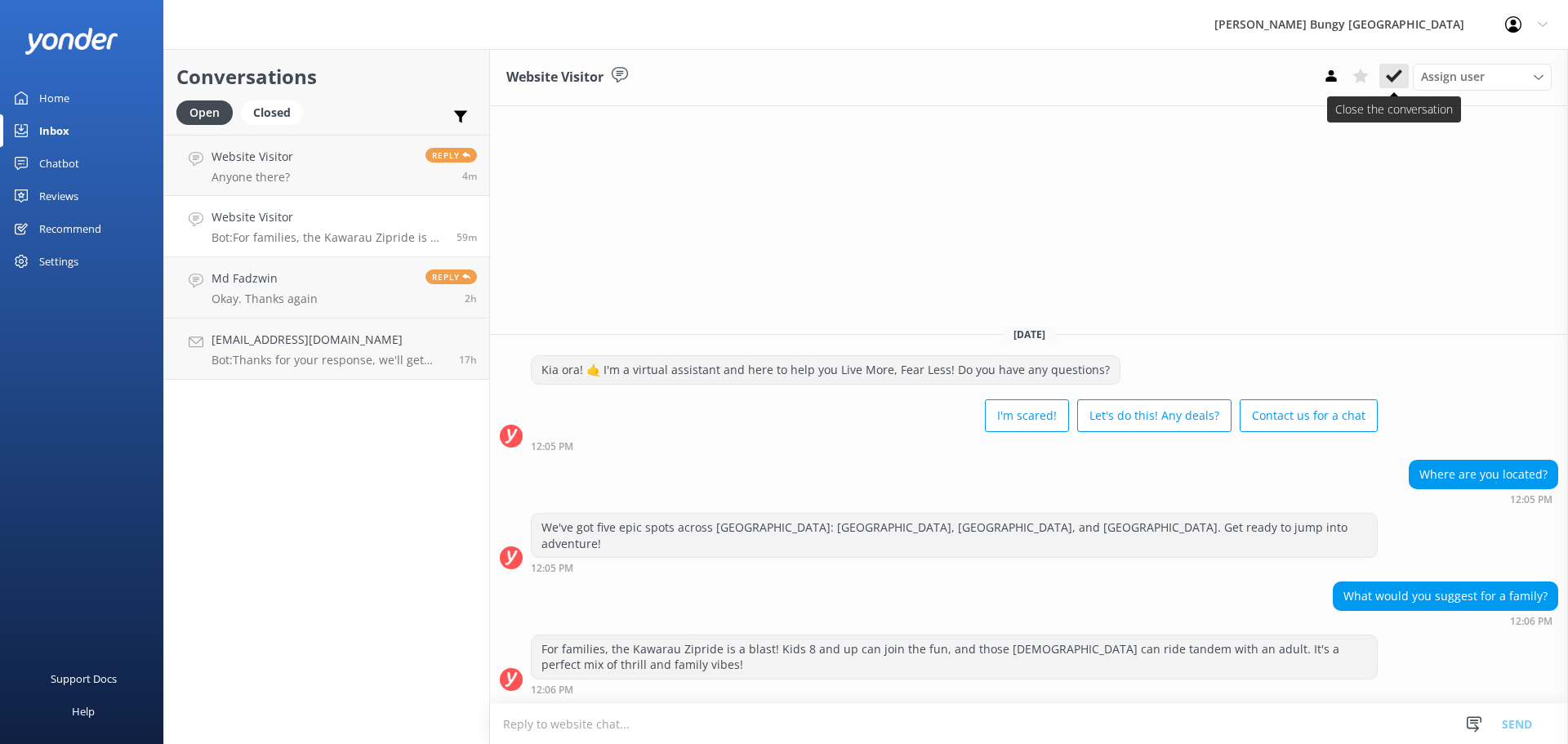
click at [1399, 73] on use at bounding box center [1394, 76] width 16 height 13
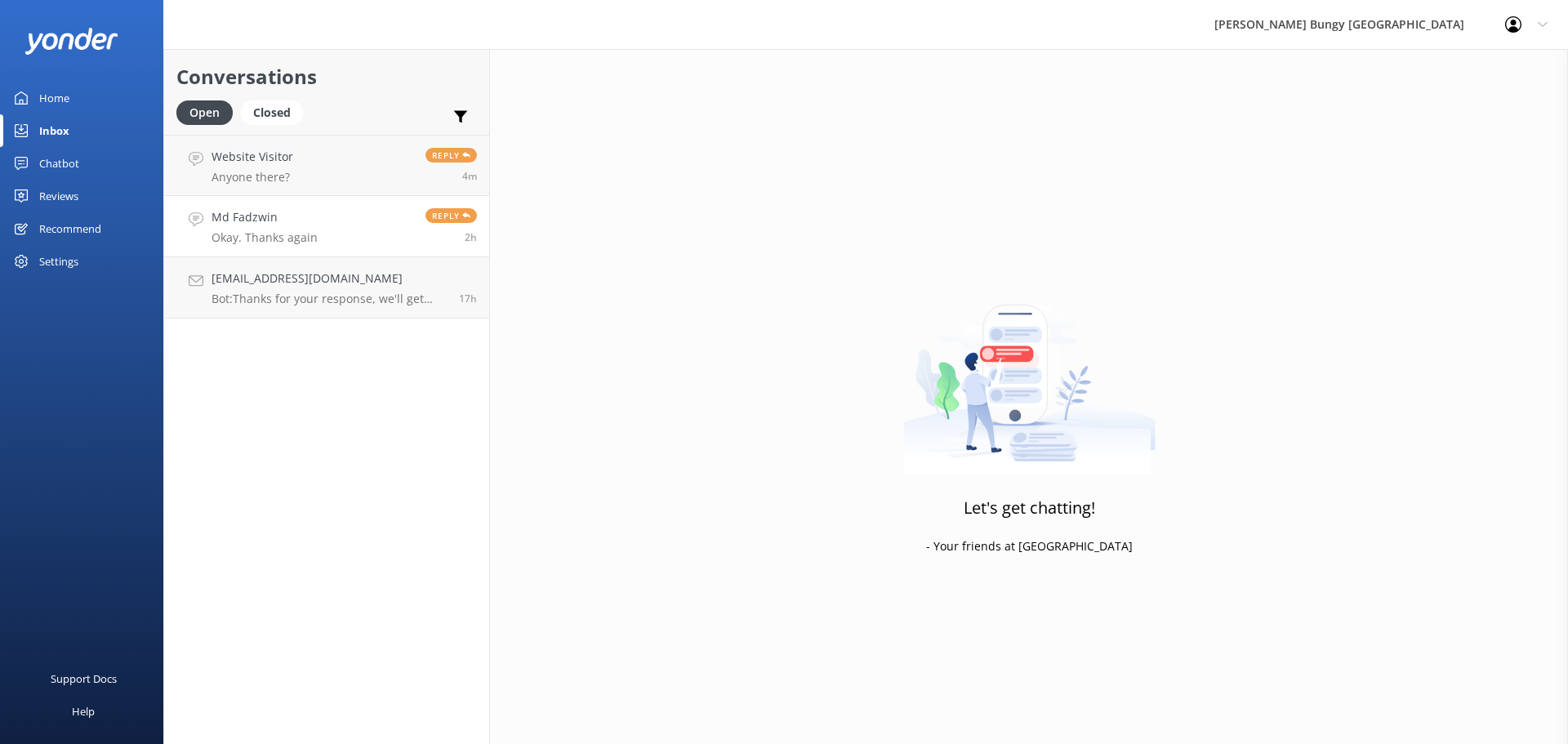
click at [237, 245] on link "Md [PERSON_NAME]. Thanks again Reply 2h" at bounding box center [326, 227] width 325 height 61
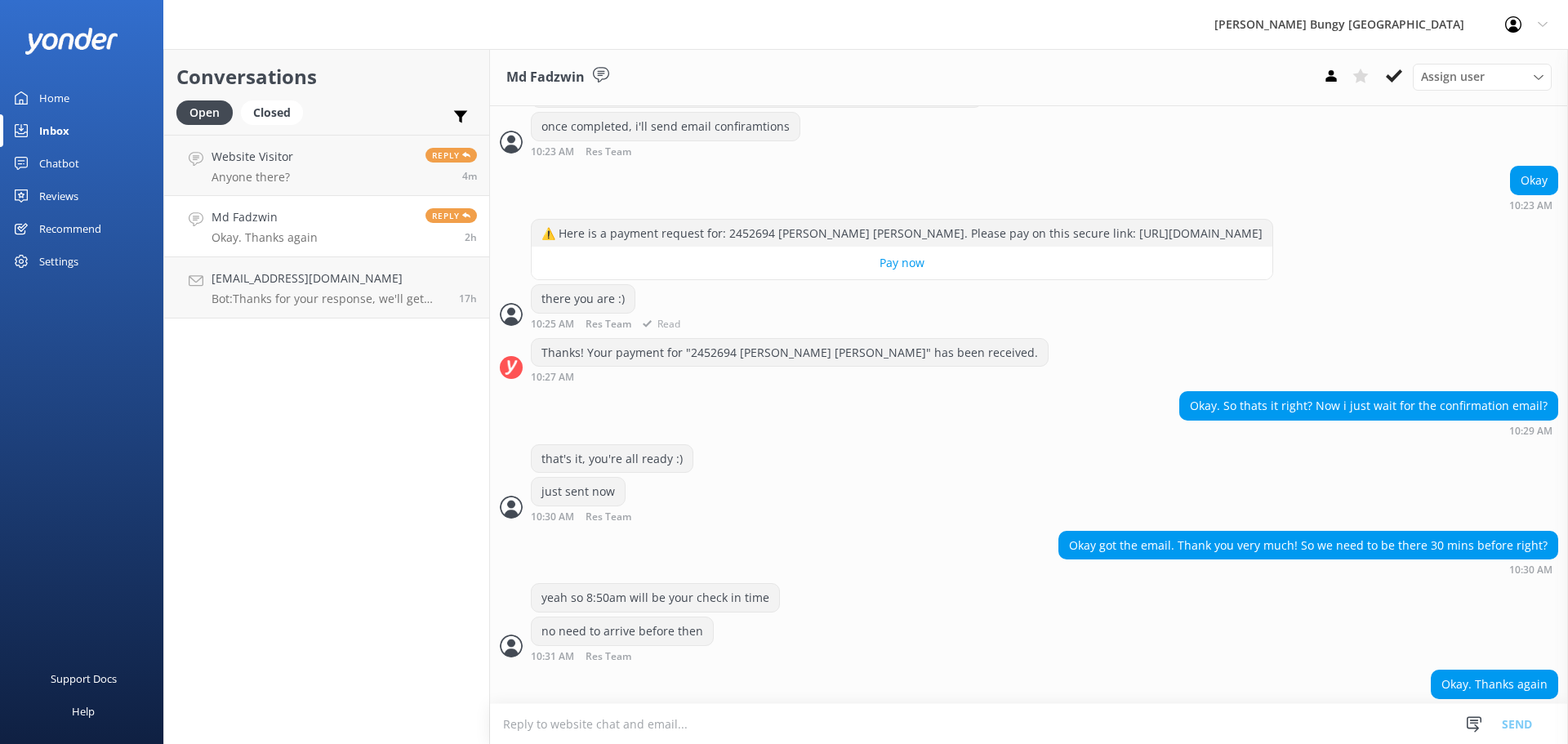
scroll to position [1225, 0]
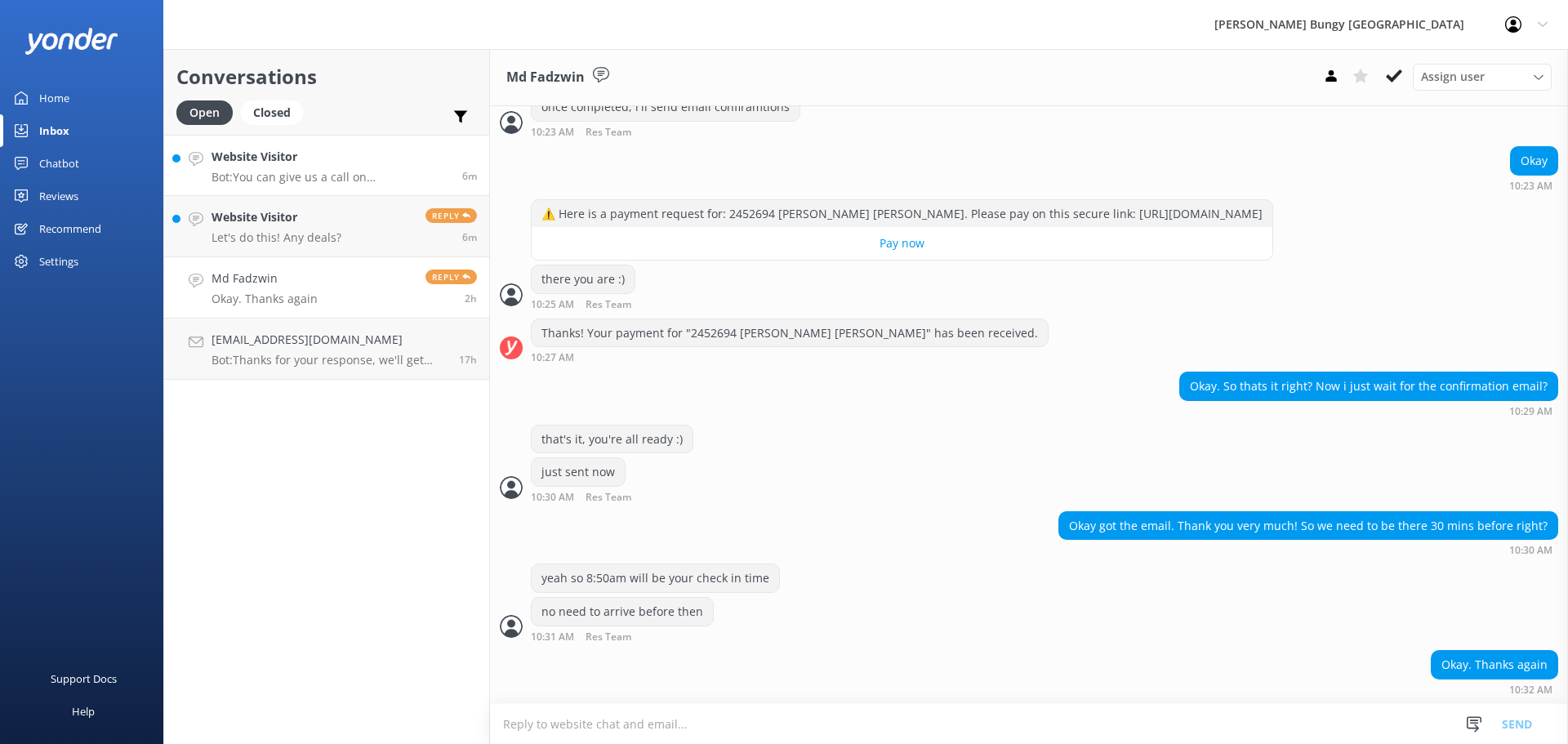
click at [330, 178] on p "Bot: You can give us a call on [PHONE_NUMBER] or [PHONE_NUMBER] to chat with a …" at bounding box center [330, 177] width 238 height 14
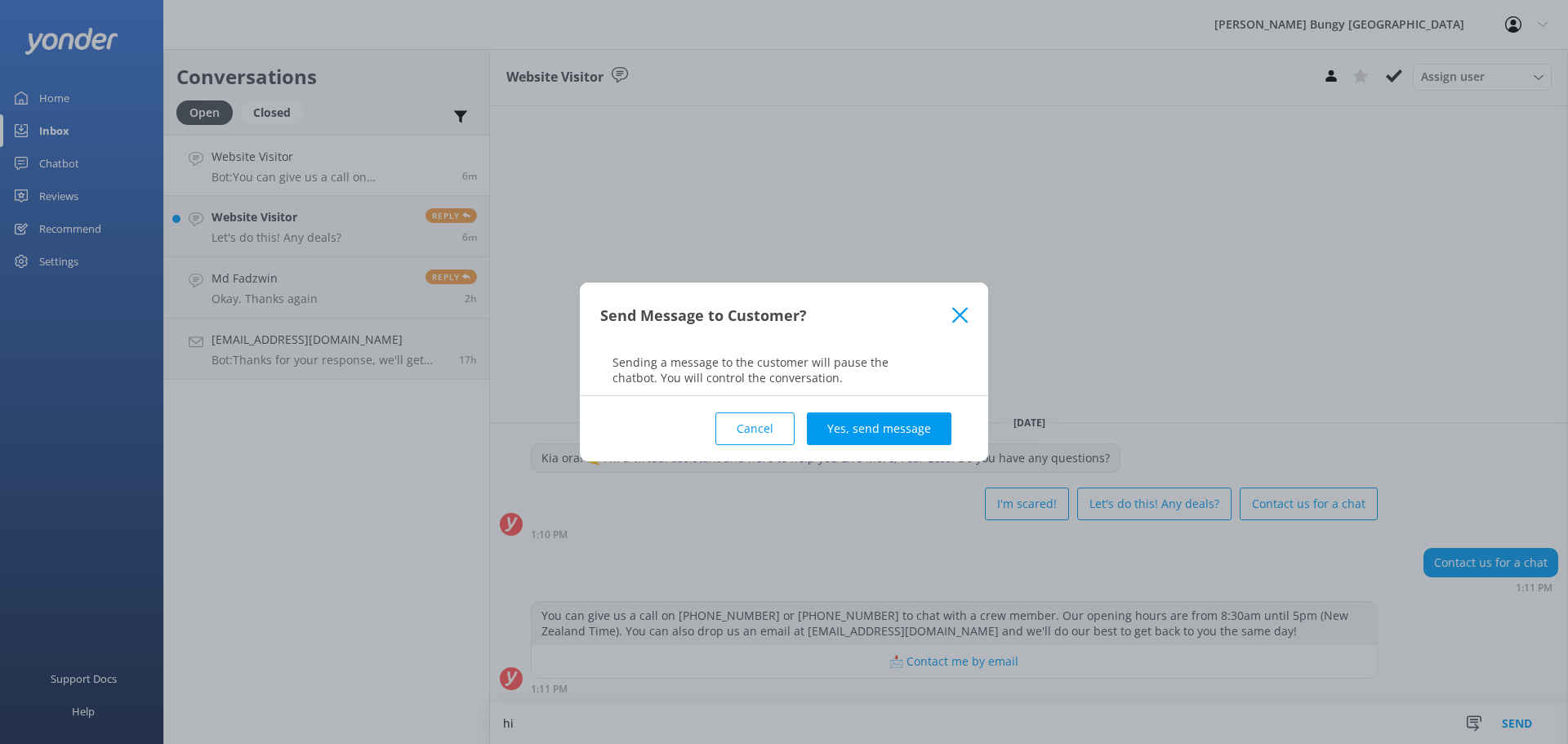
type textarea "hi"
click at [893, 415] on button "Yes, send message" at bounding box center [880, 429] width 145 height 33
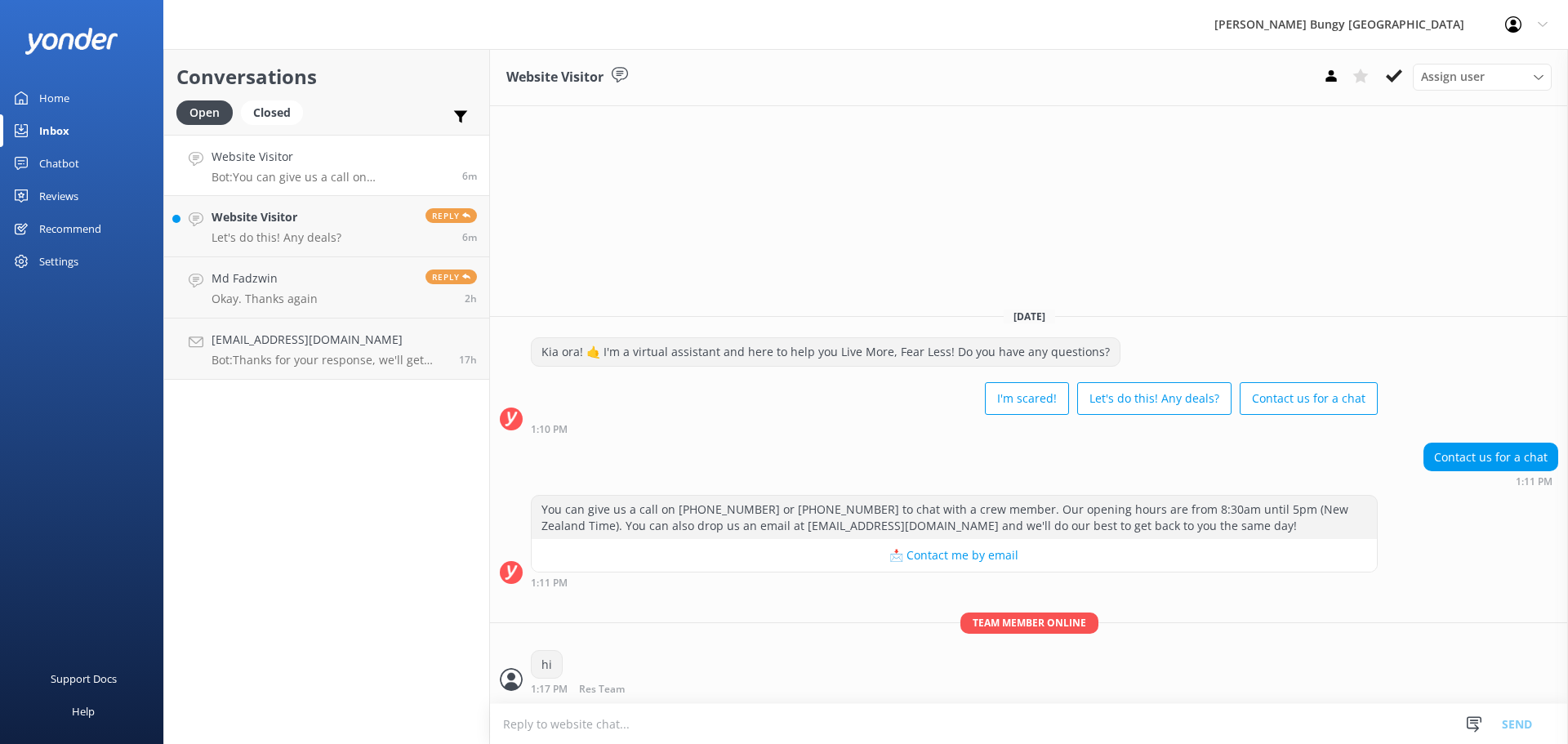
click at [705, 718] on textarea at bounding box center [1029, 724] width 1078 height 40
click at [513, 727] on textarea "how can we help?" at bounding box center [1029, 724] width 1078 height 41
type textarea "How can we help?"
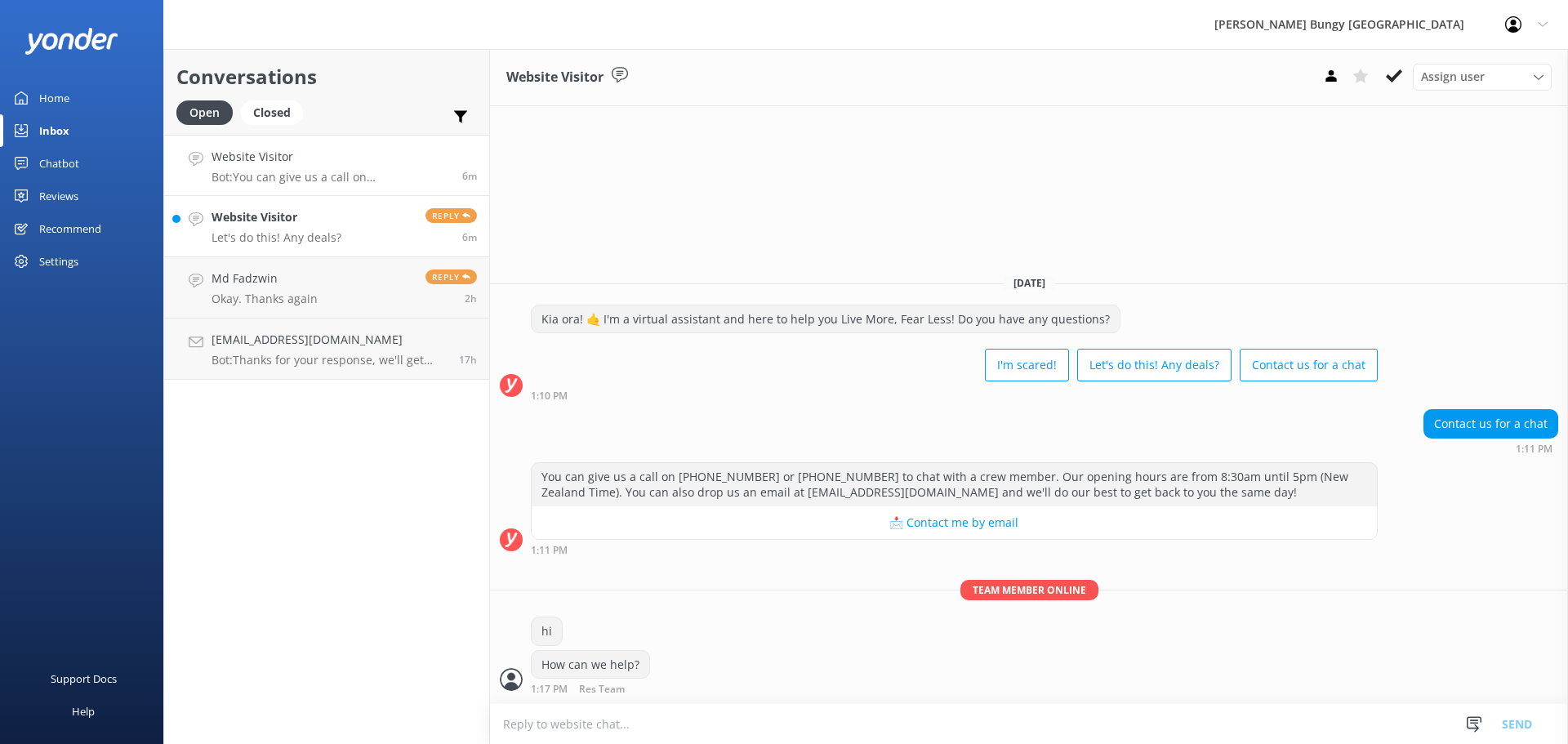
click at [335, 231] on p "Let's do this! Any deals?" at bounding box center [276, 237] width 130 height 14
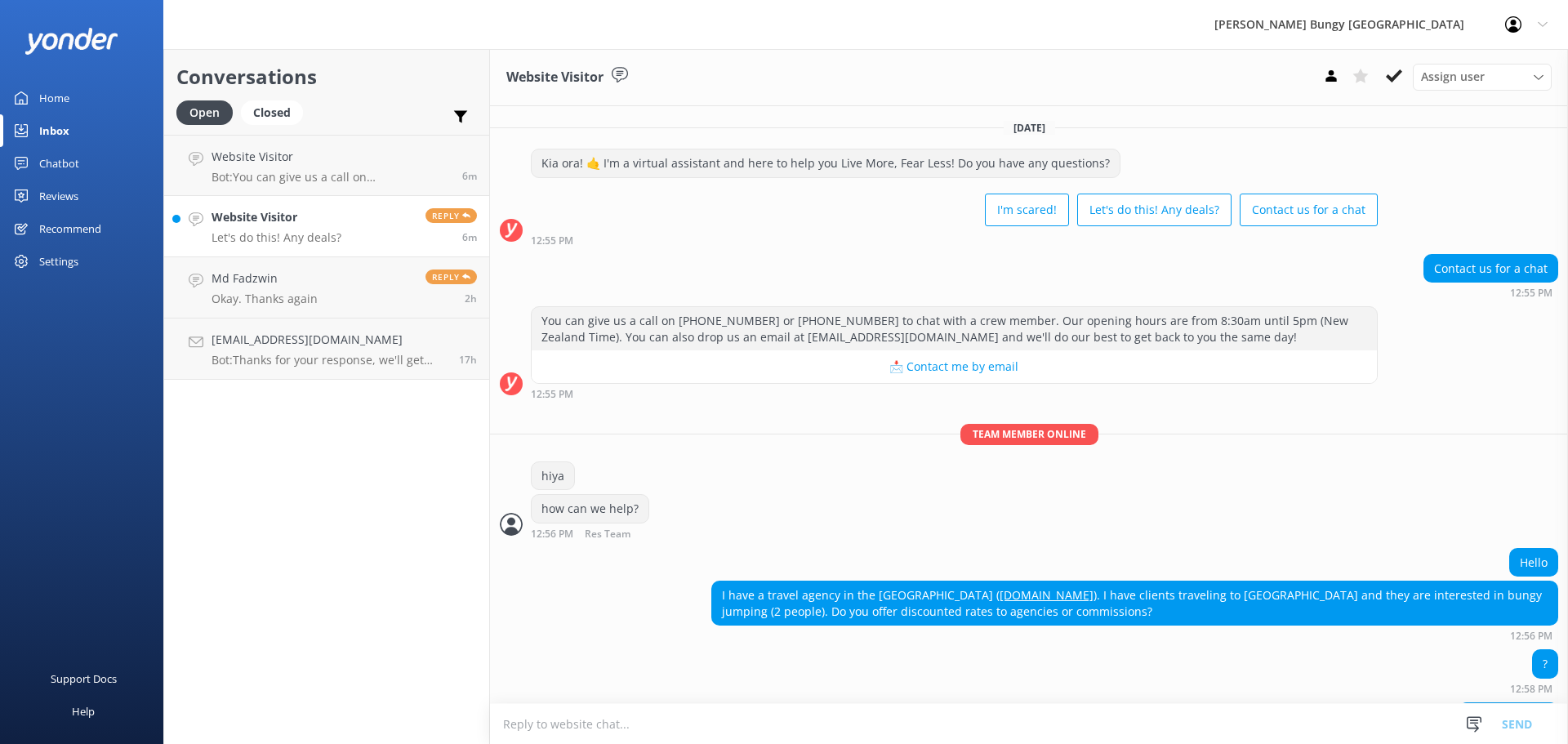
scroll to position [191, 0]
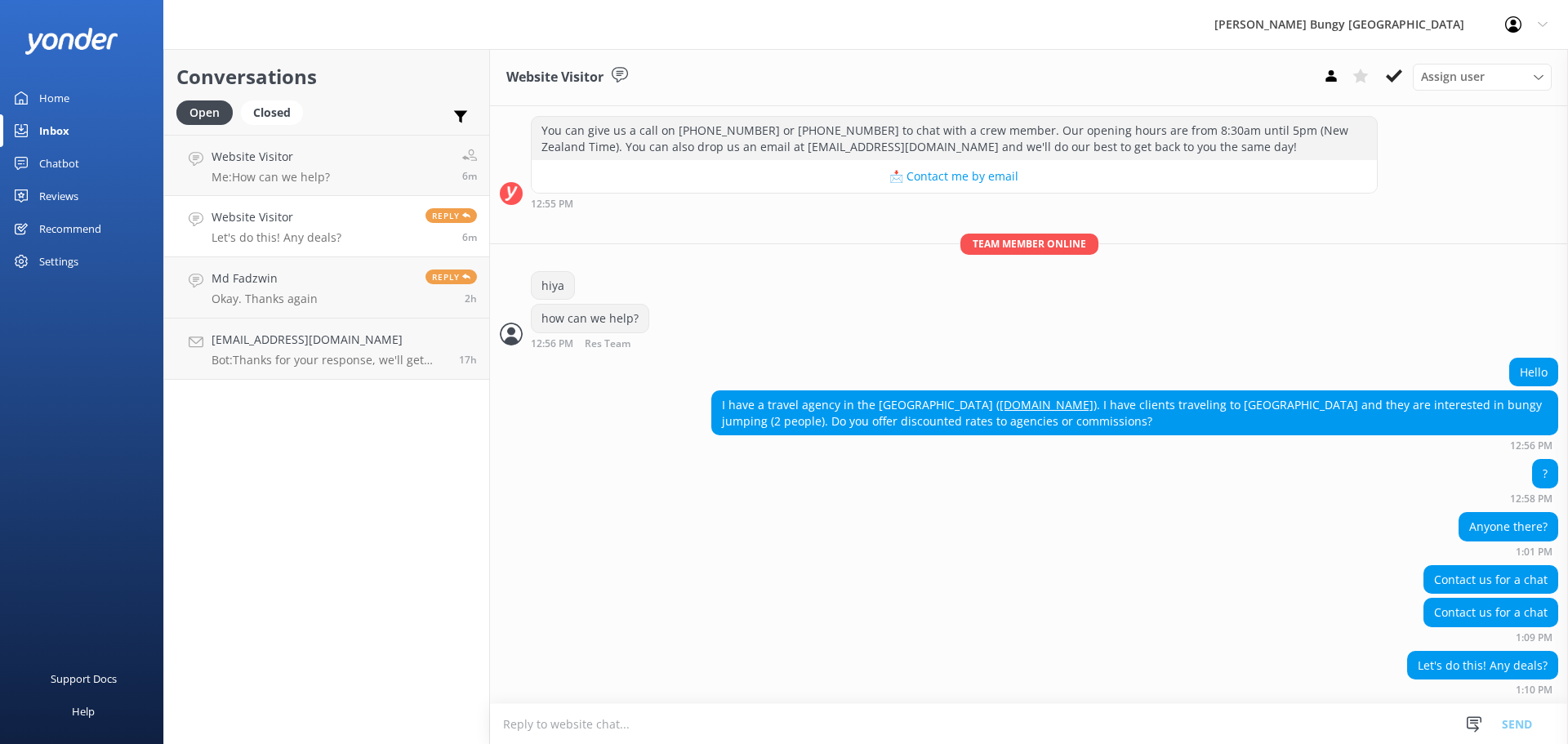
click at [826, 731] on textarea at bounding box center [1029, 724] width 1078 height 40
type textarea "hiya"
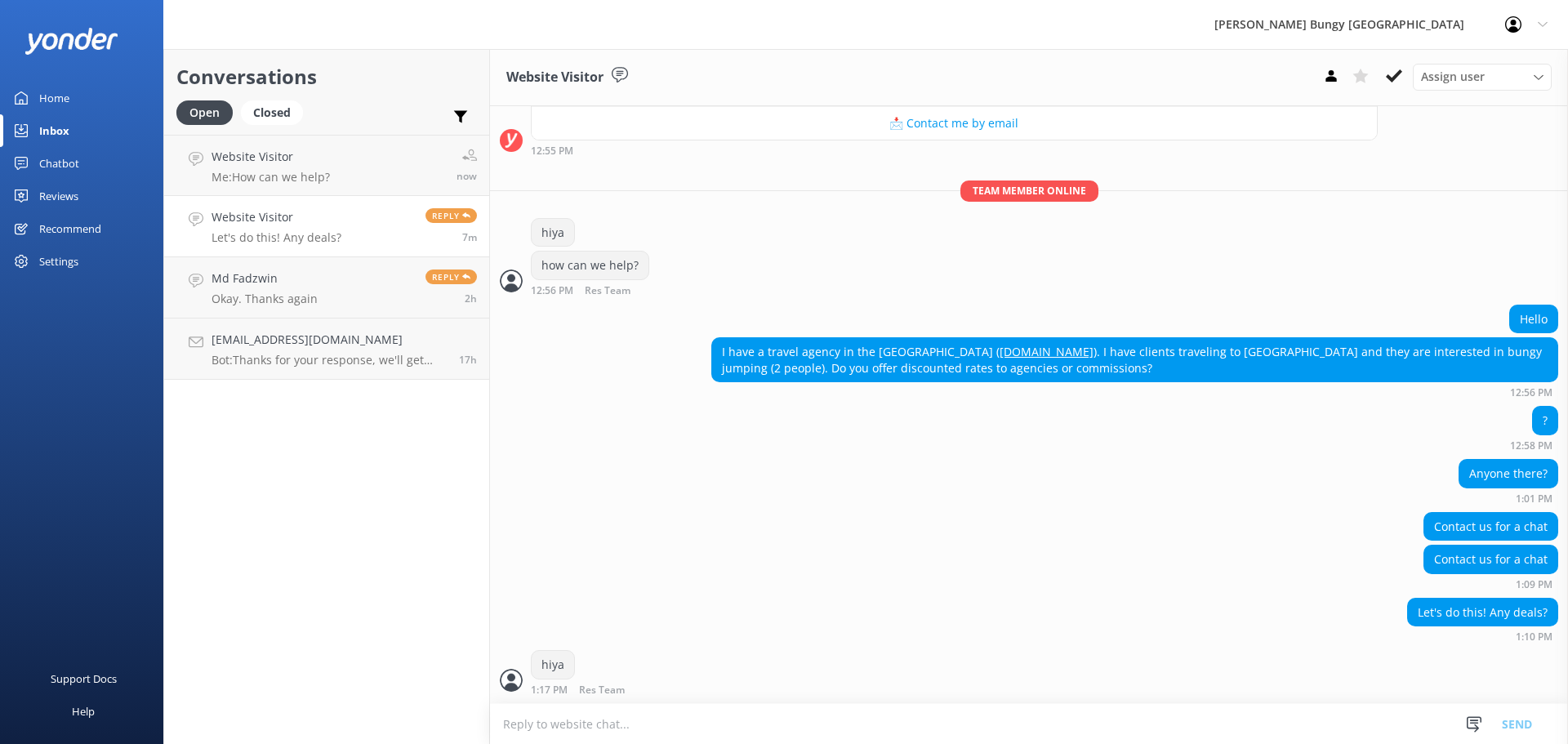
scroll to position [244, 0]
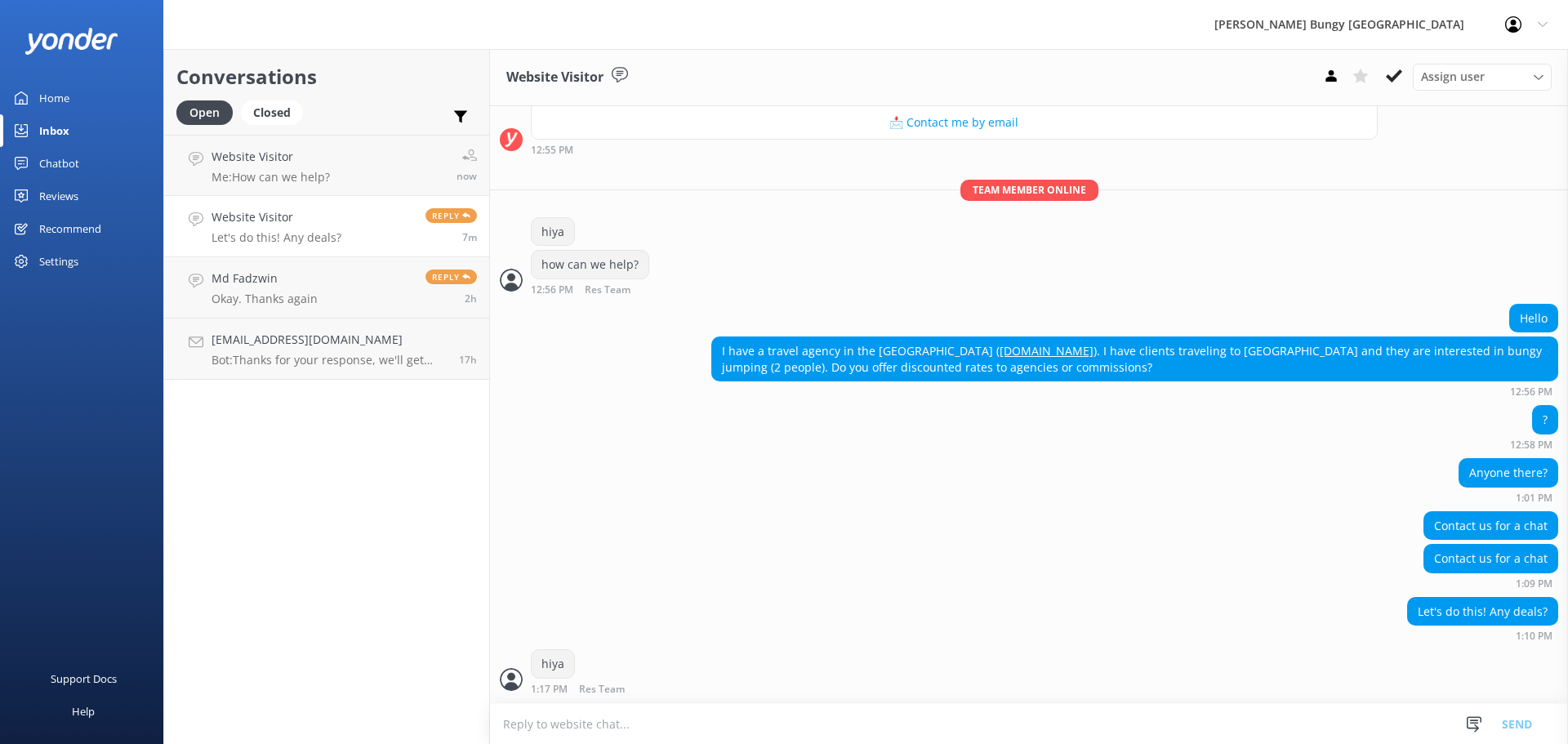
click at [561, 735] on textarea at bounding box center [1029, 724] width 1078 height 40
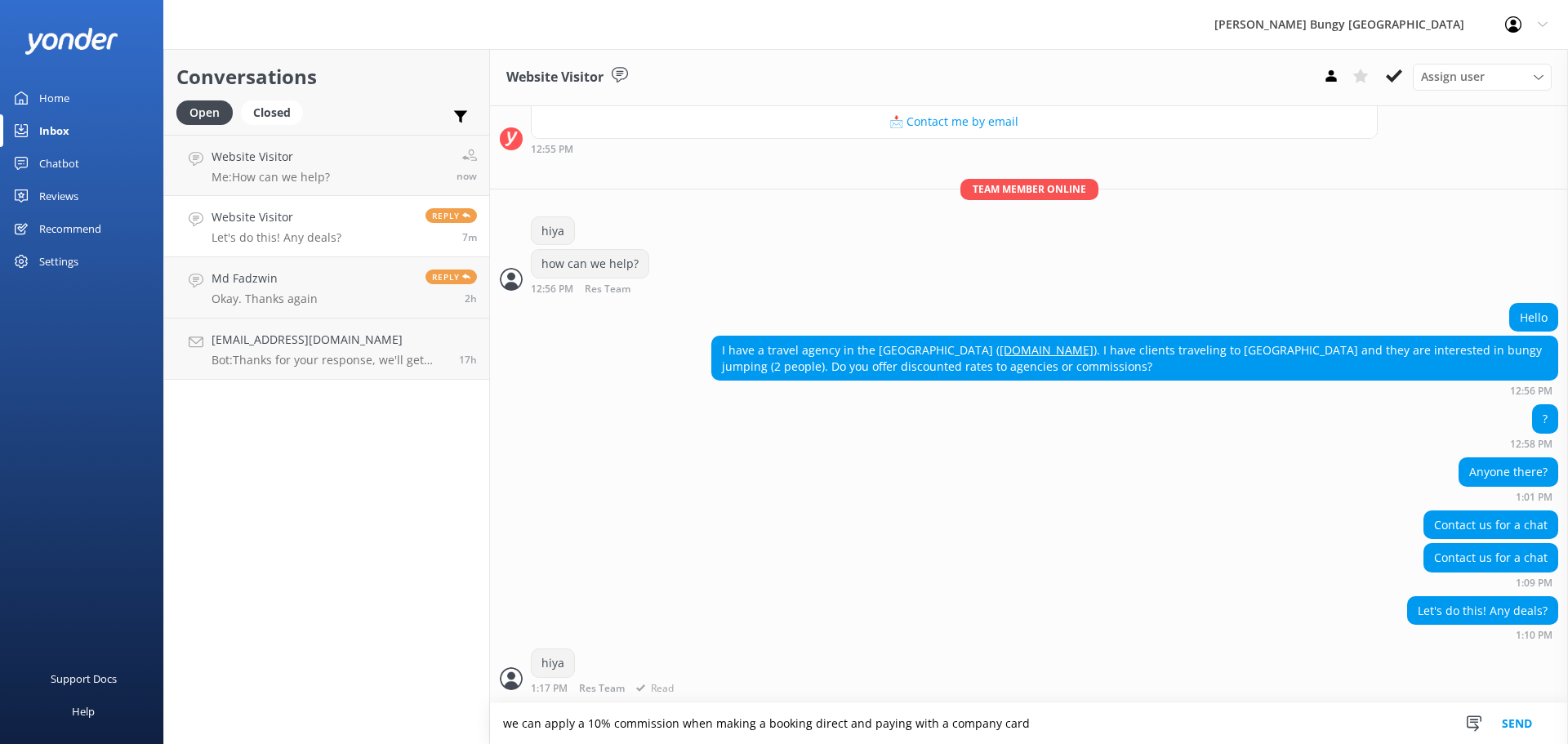
type textarea "we can apply a 10% commission when making a booking direct and paying with a co…"
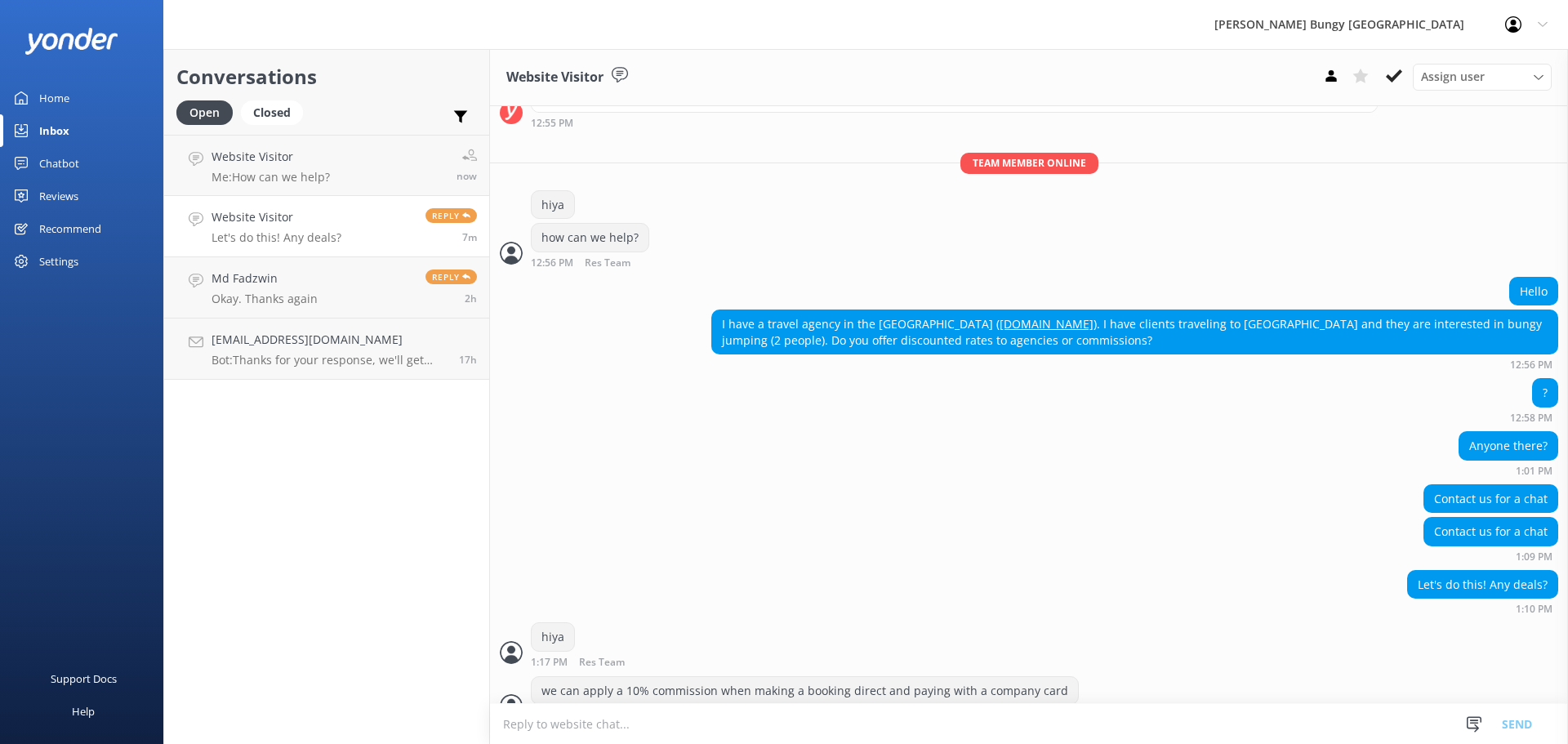
scroll to position [297, 0]
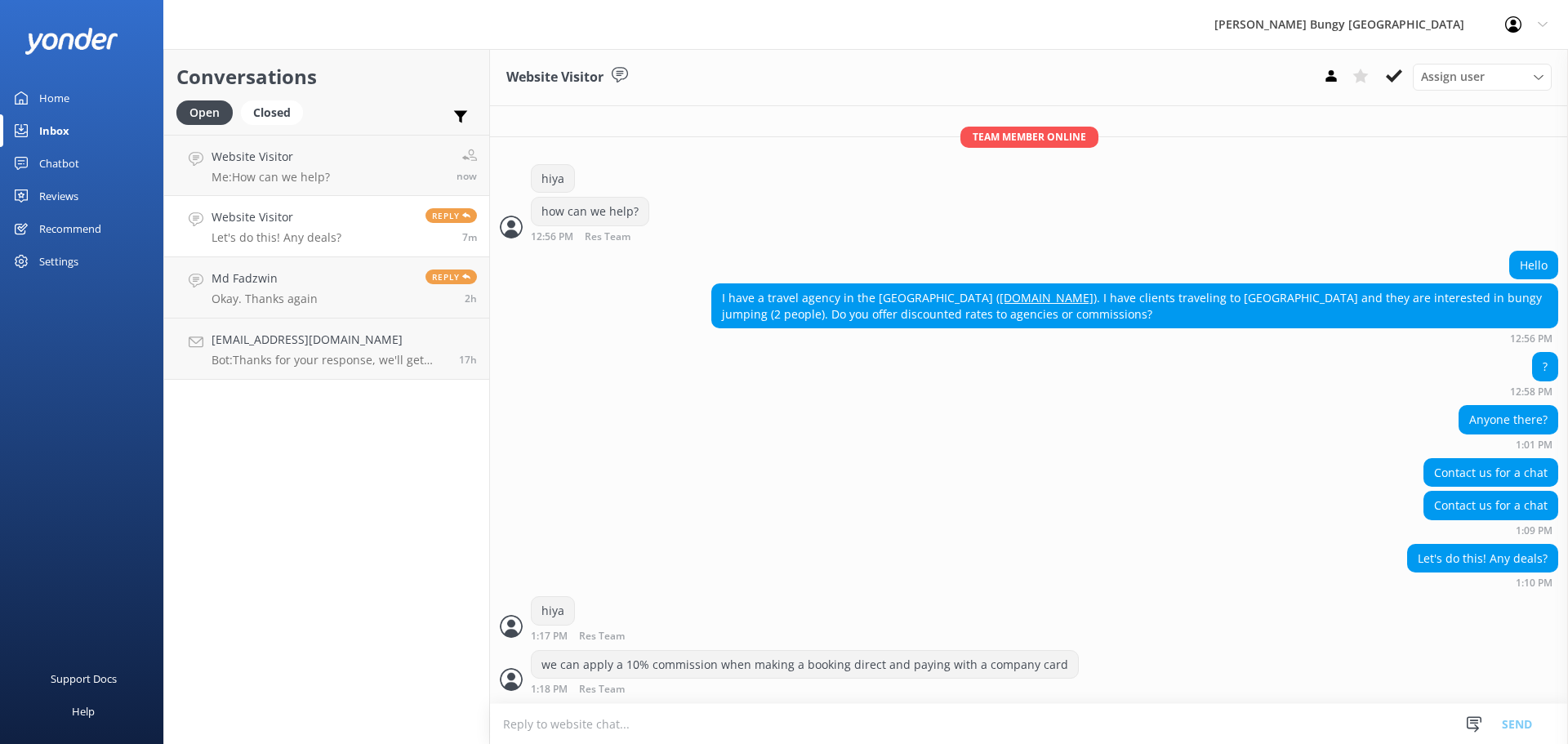
click at [660, 722] on textarea at bounding box center [1029, 724] width 1078 height 40
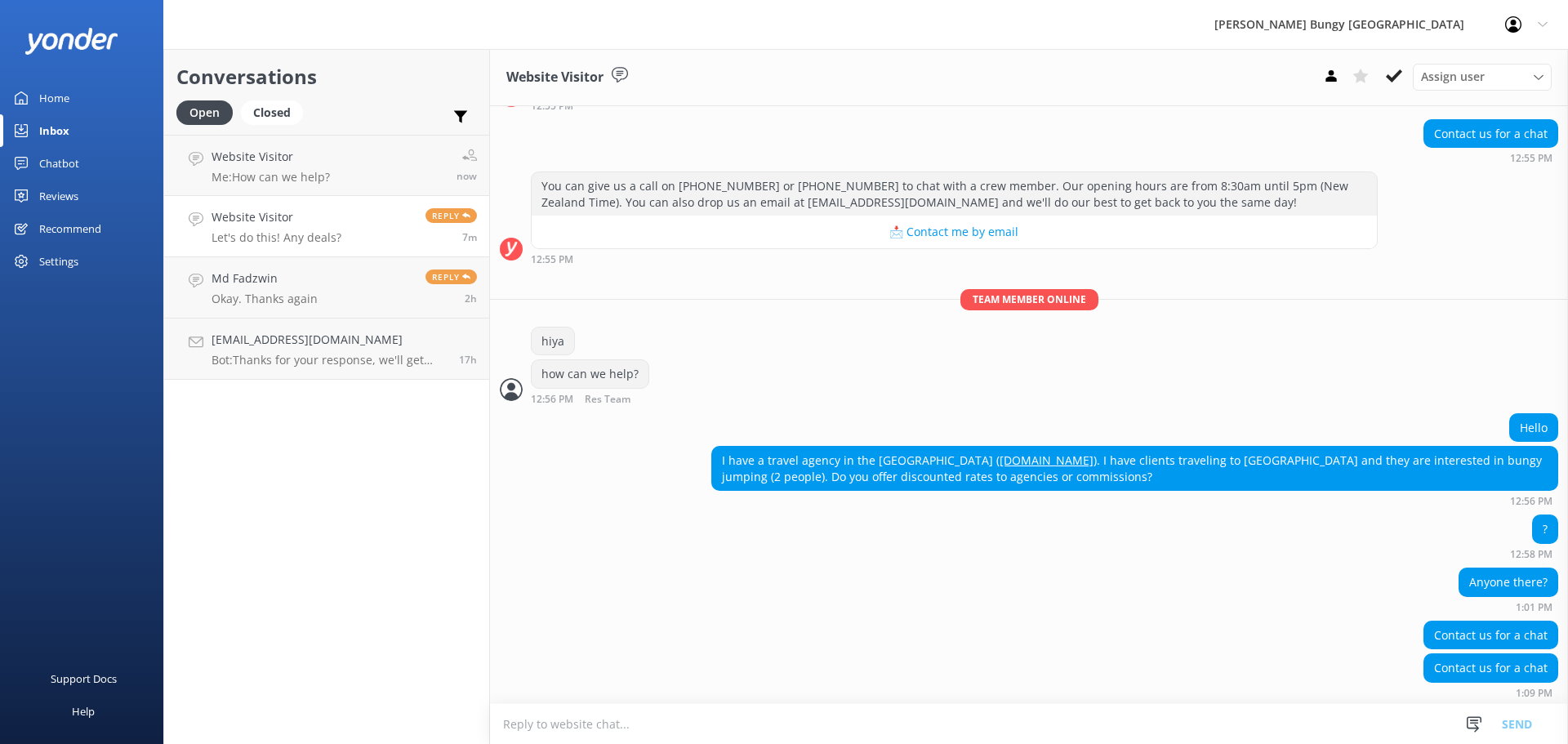
scroll to position [134, 0]
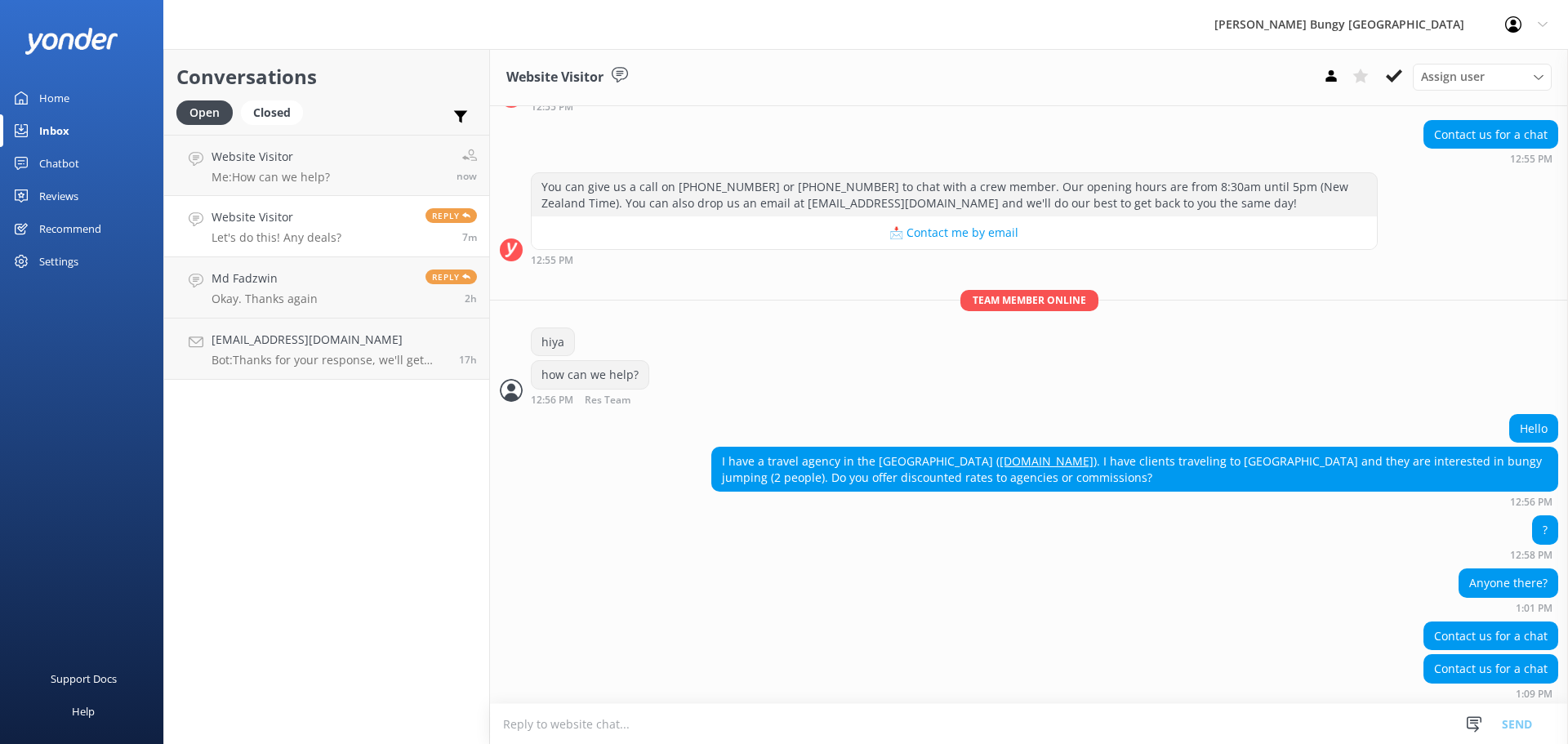
click at [711, 641] on div "Contact us for a chat Contact us for a chat 1:09 PM" at bounding box center [1029, 665] width 1078 height 86
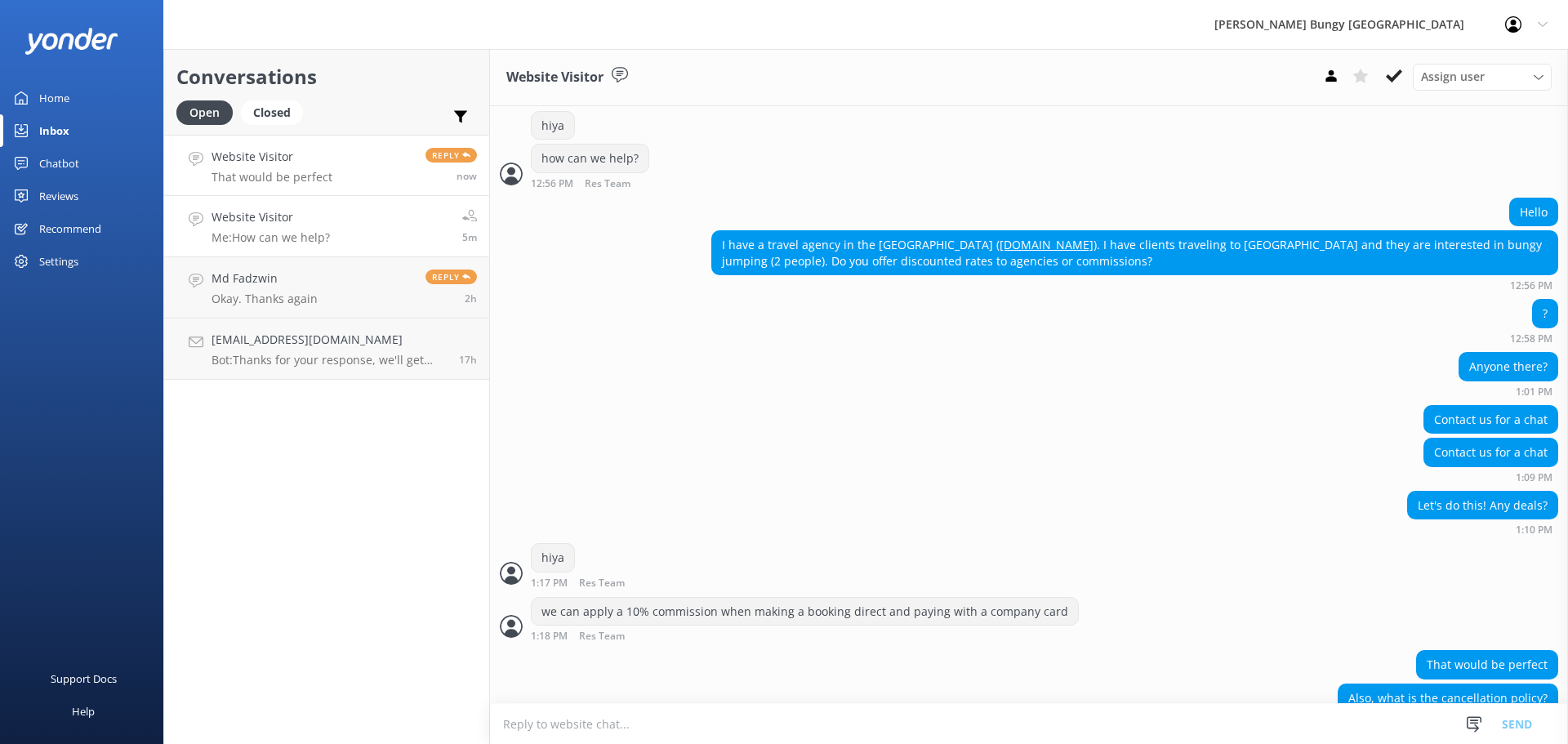
scroll to position [384, 0]
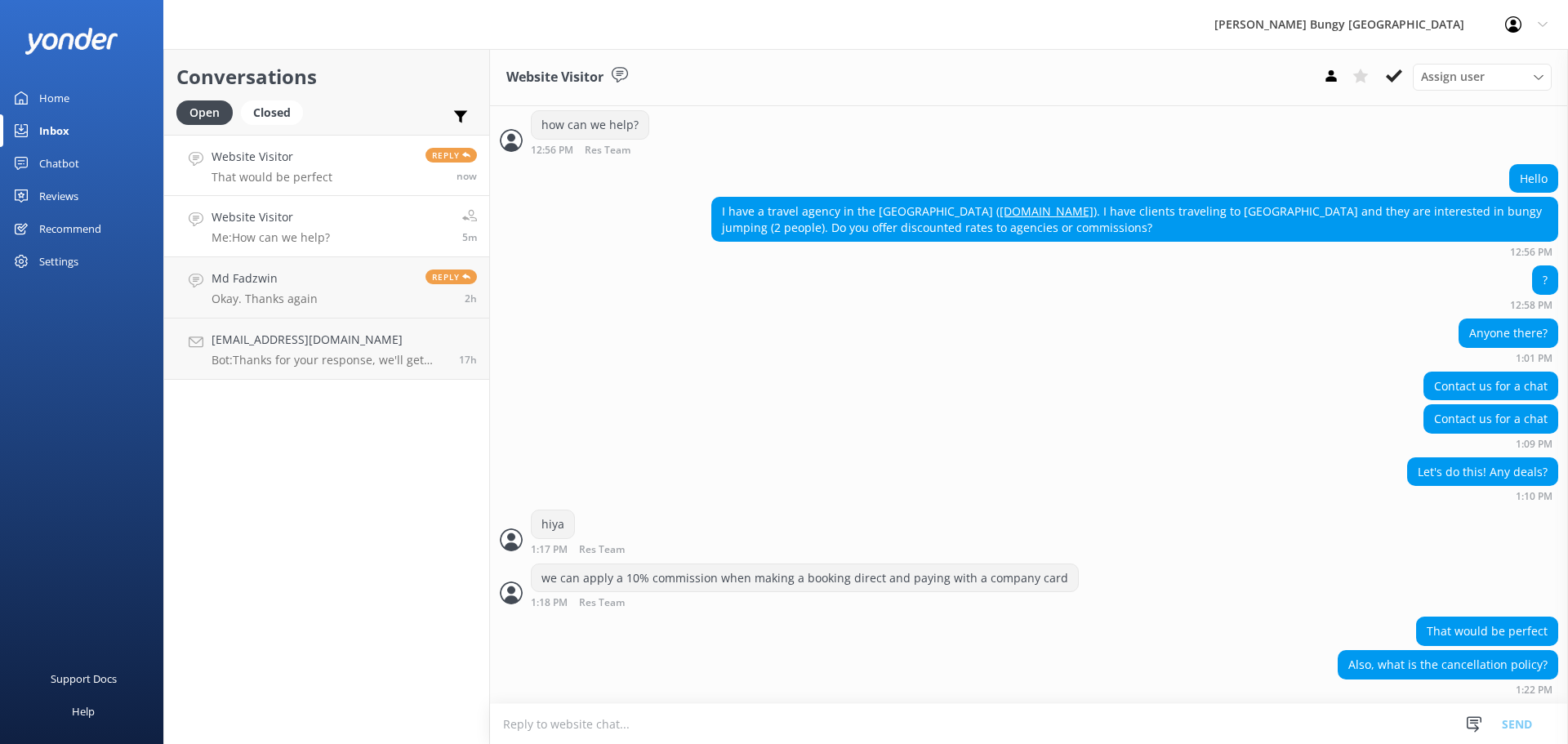
click at [361, 223] on link "Website Visitor Me: How can we help? 5m" at bounding box center [326, 227] width 325 height 61
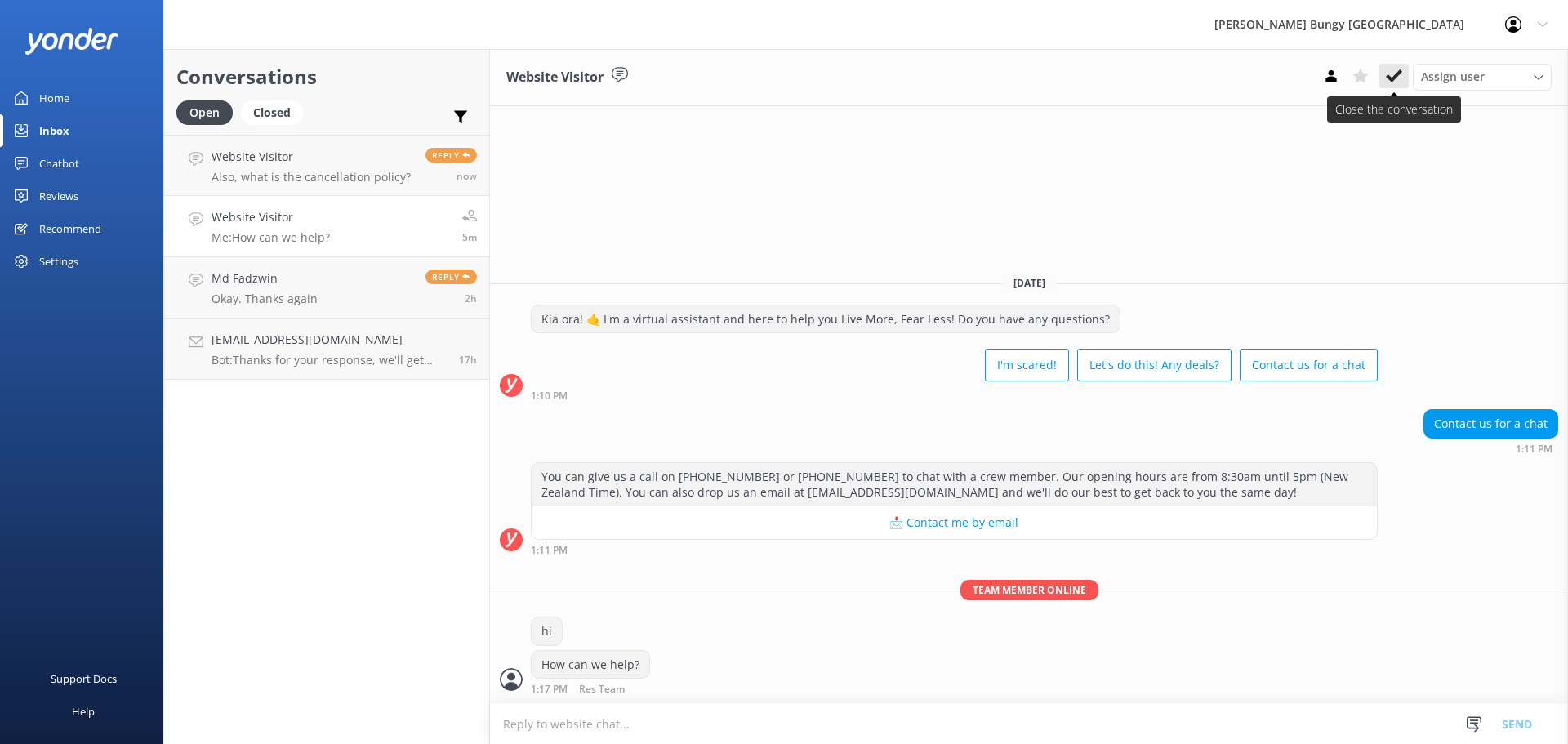
click at [1400, 85] on button at bounding box center [1393, 75] width 30 height 24
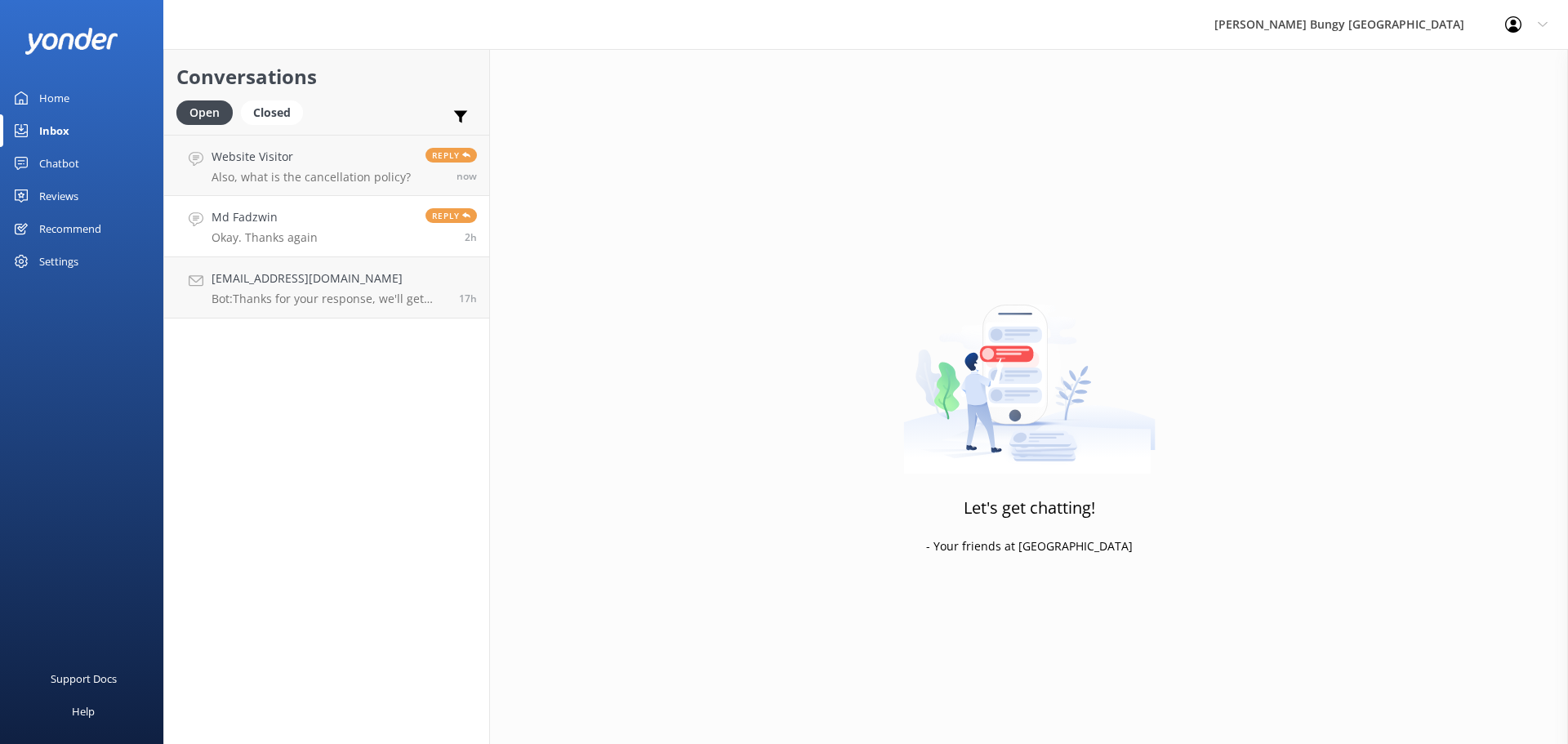
click at [350, 224] on link "Md [PERSON_NAME]. Thanks again Reply 2h" at bounding box center [326, 227] width 325 height 61
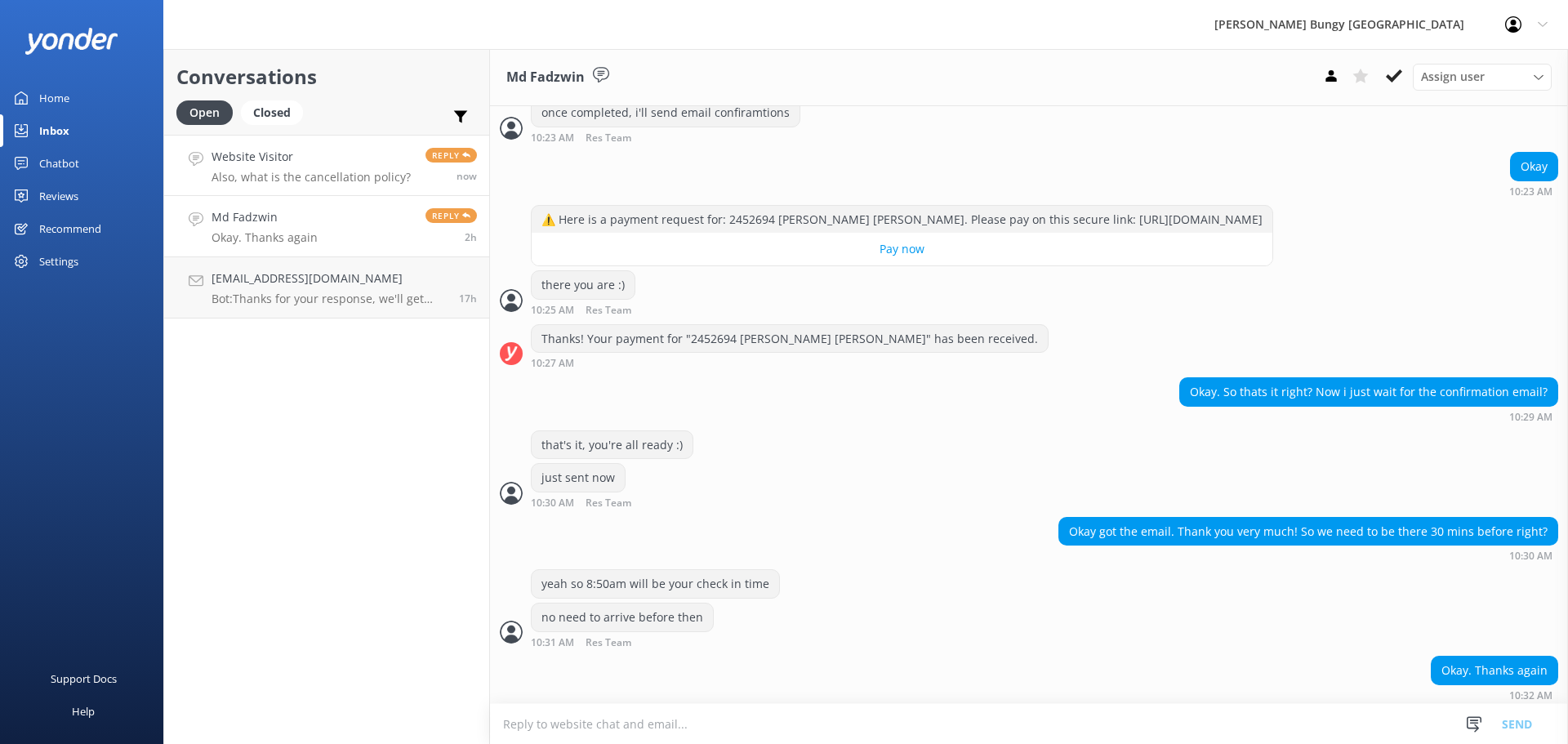
scroll to position [1225, 0]
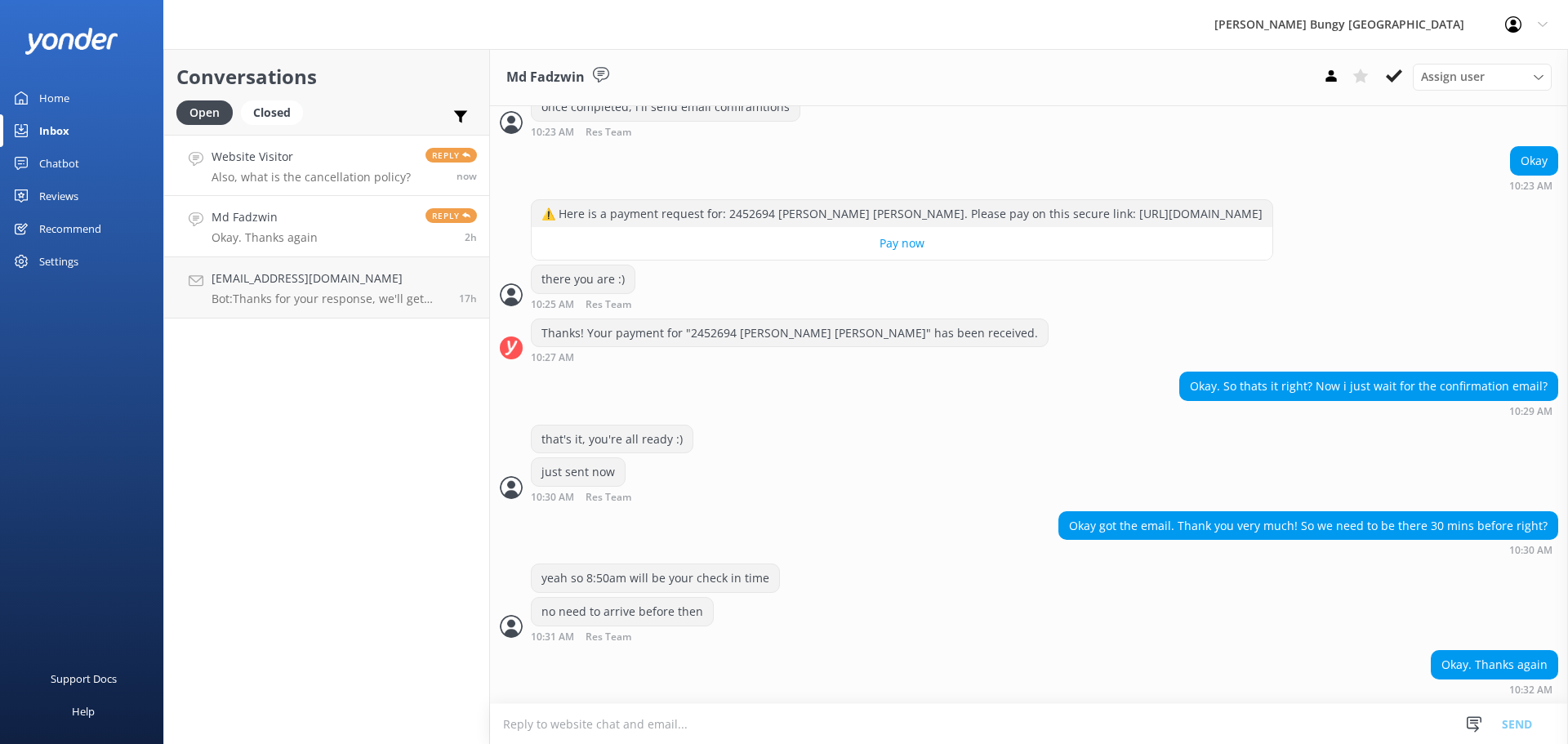
click at [340, 163] on h4 "Website Visitor" at bounding box center [311, 157] width 200 height 18
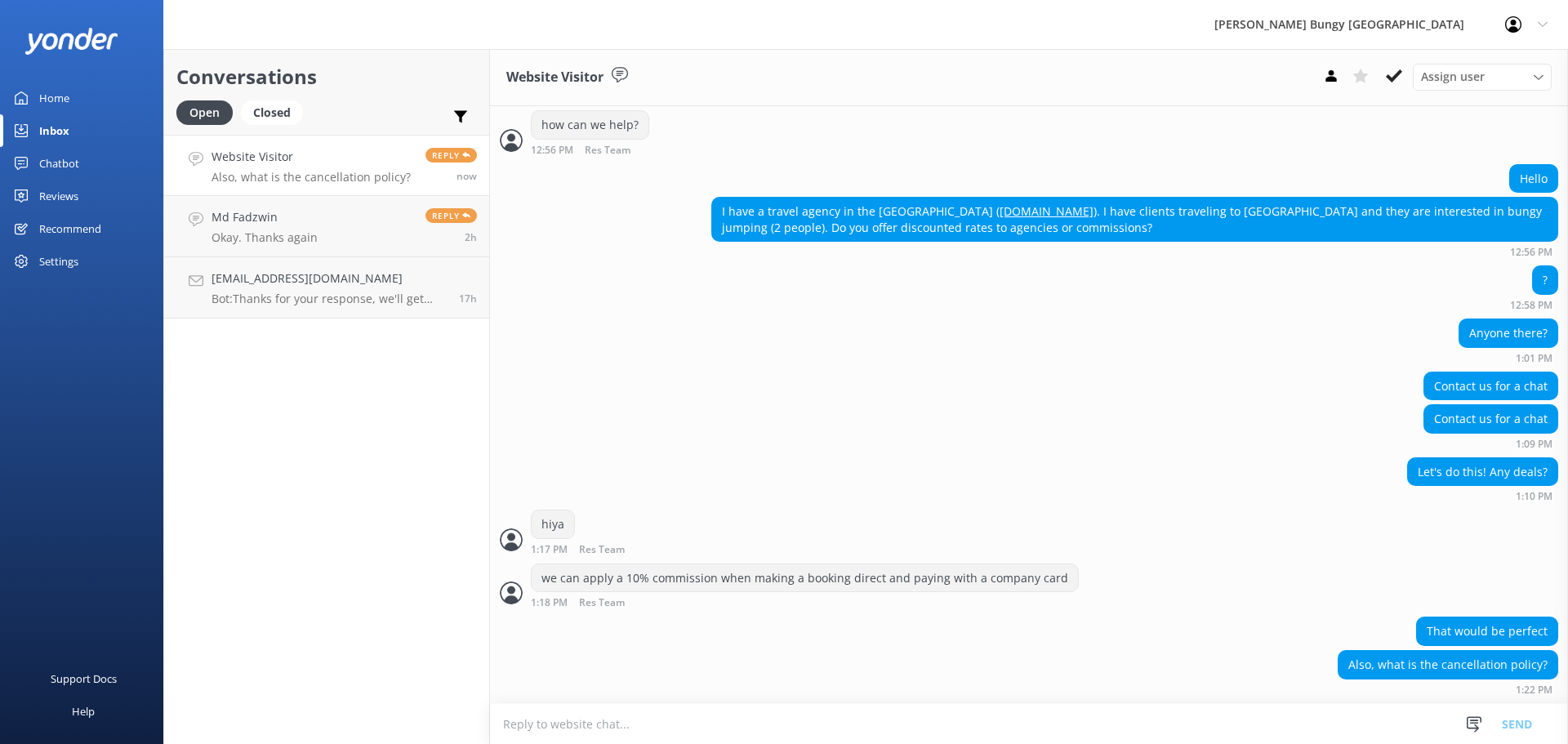
scroll to position [384, 0]
click at [1102, 731] on textarea at bounding box center [1029, 724] width 1078 height 40
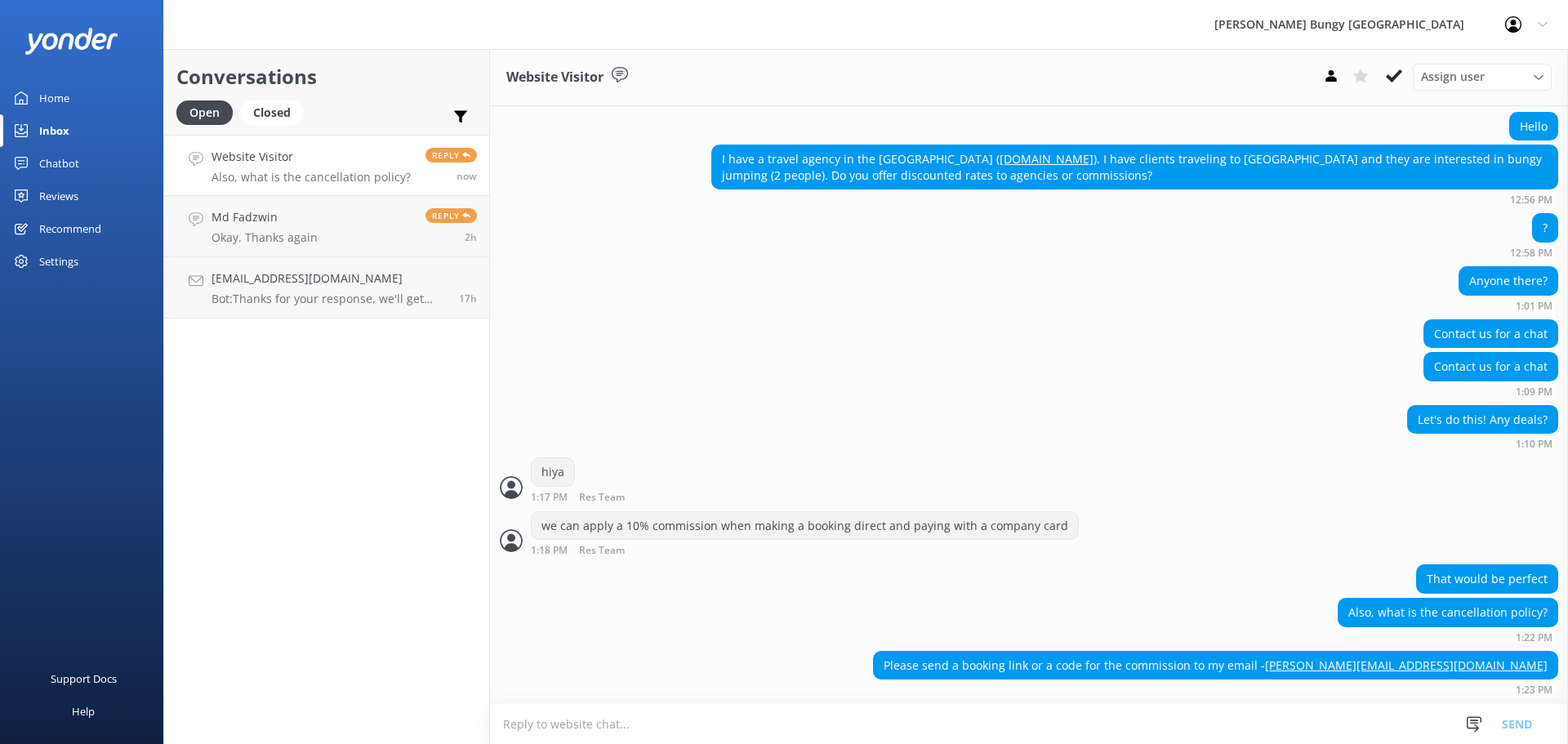
paste textarea "Cancel more than 48 hours ahead, and you get a full refund. Less than 48 hours?…"
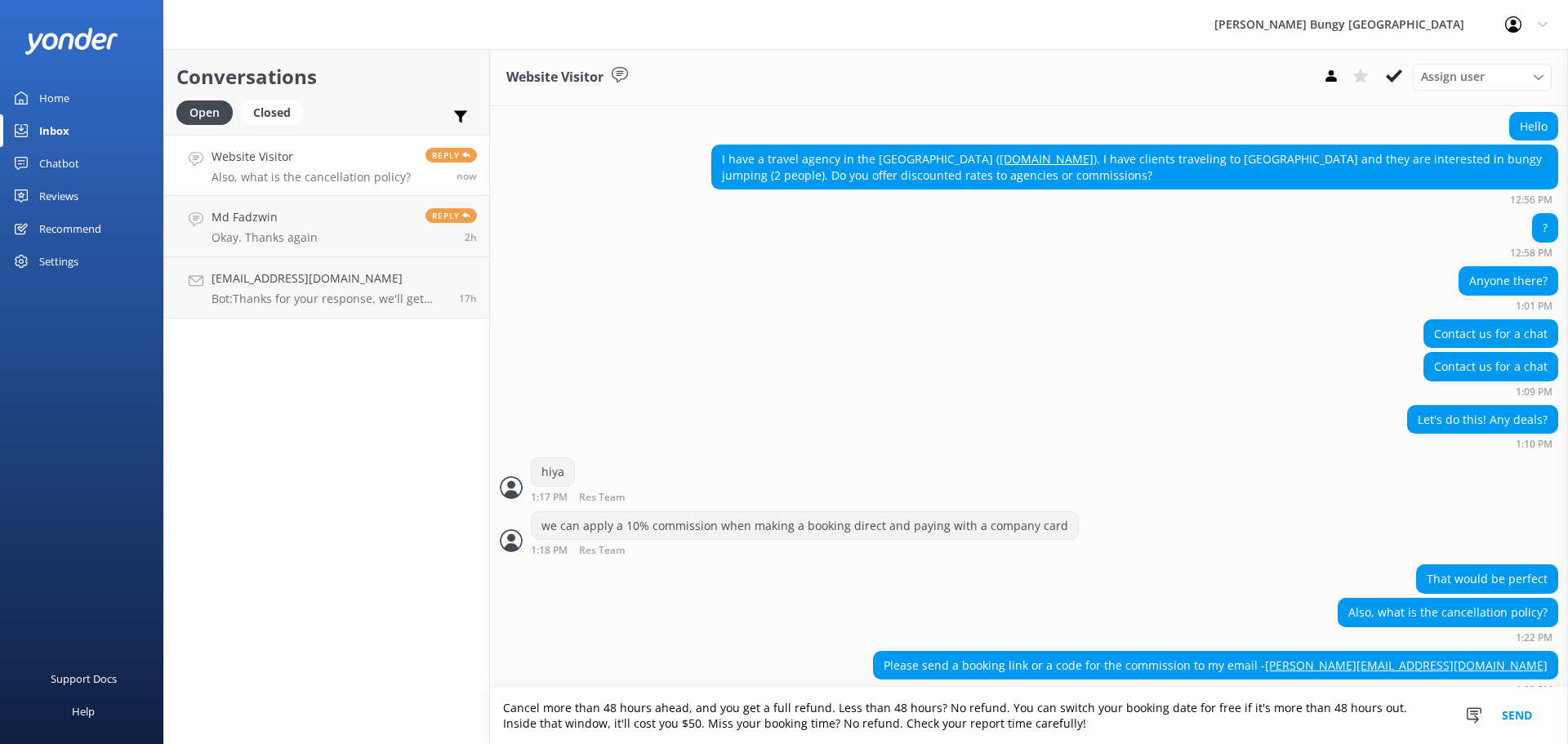
scroll to position [453, 0]
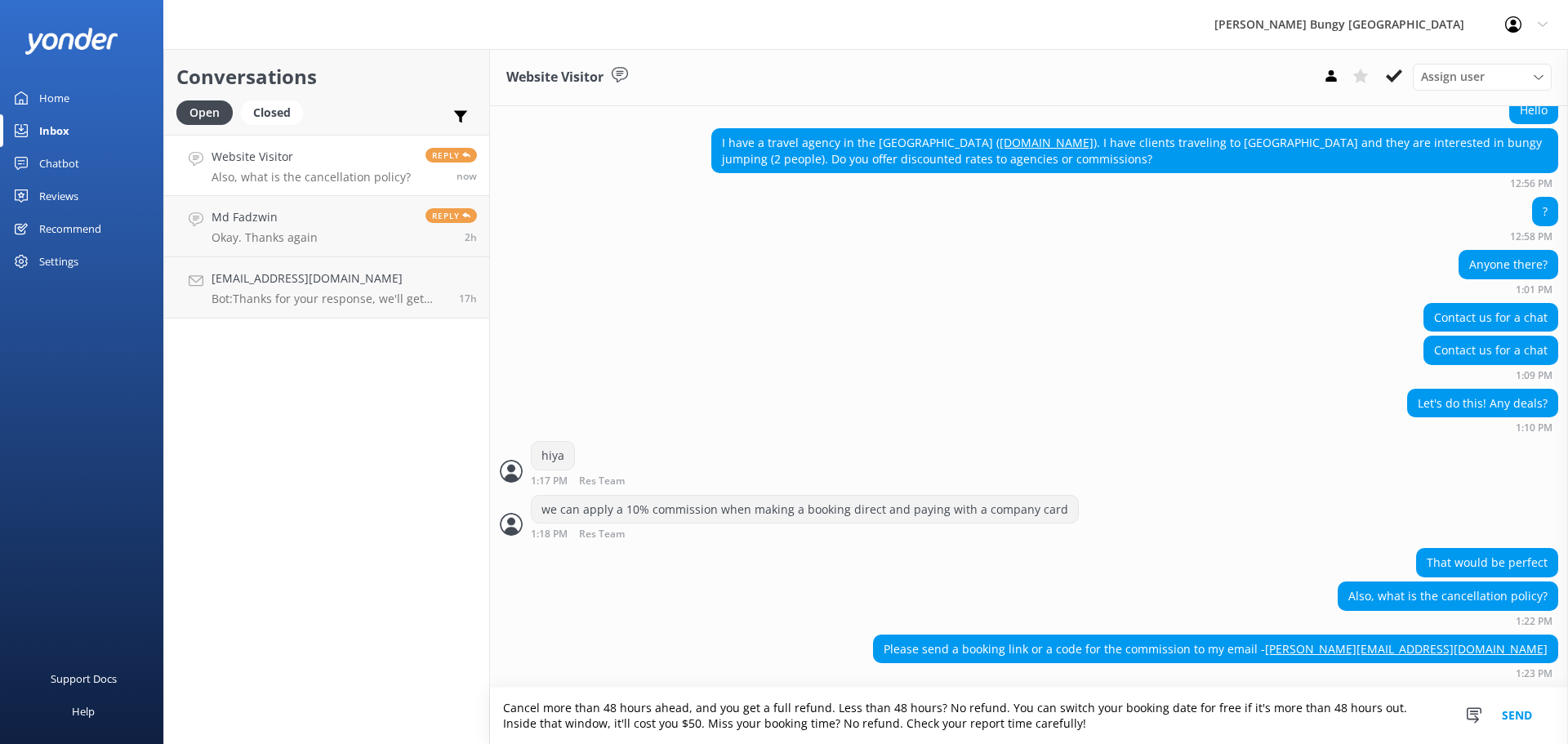
click at [934, 700] on textarea "Cancel more than 48 hours ahead, and you get a full refund. Less than 48 hours?…" at bounding box center [1029, 715] width 1078 height 56
click at [1099, 734] on textarea "Cancel more than 48 hours ahead, and you get a full refund. Less than 48 hours?…" at bounding box center [1029, 715] width 1078 height 56
drag, startPoint x: 1083, startPoint y: 734, endPoint x: 856, endPoint y: 717, distance: 227.6
click at [856, 717] on textarea "Cancel more than 48 hours ahead, and you get a full refund. Less than 48 hours?…" at bounding box center [1029, 715] width 1078 height 56
type textarea "Cancel more than 48 hours ahead, and you get a full refund. Less than 48 hours?…"
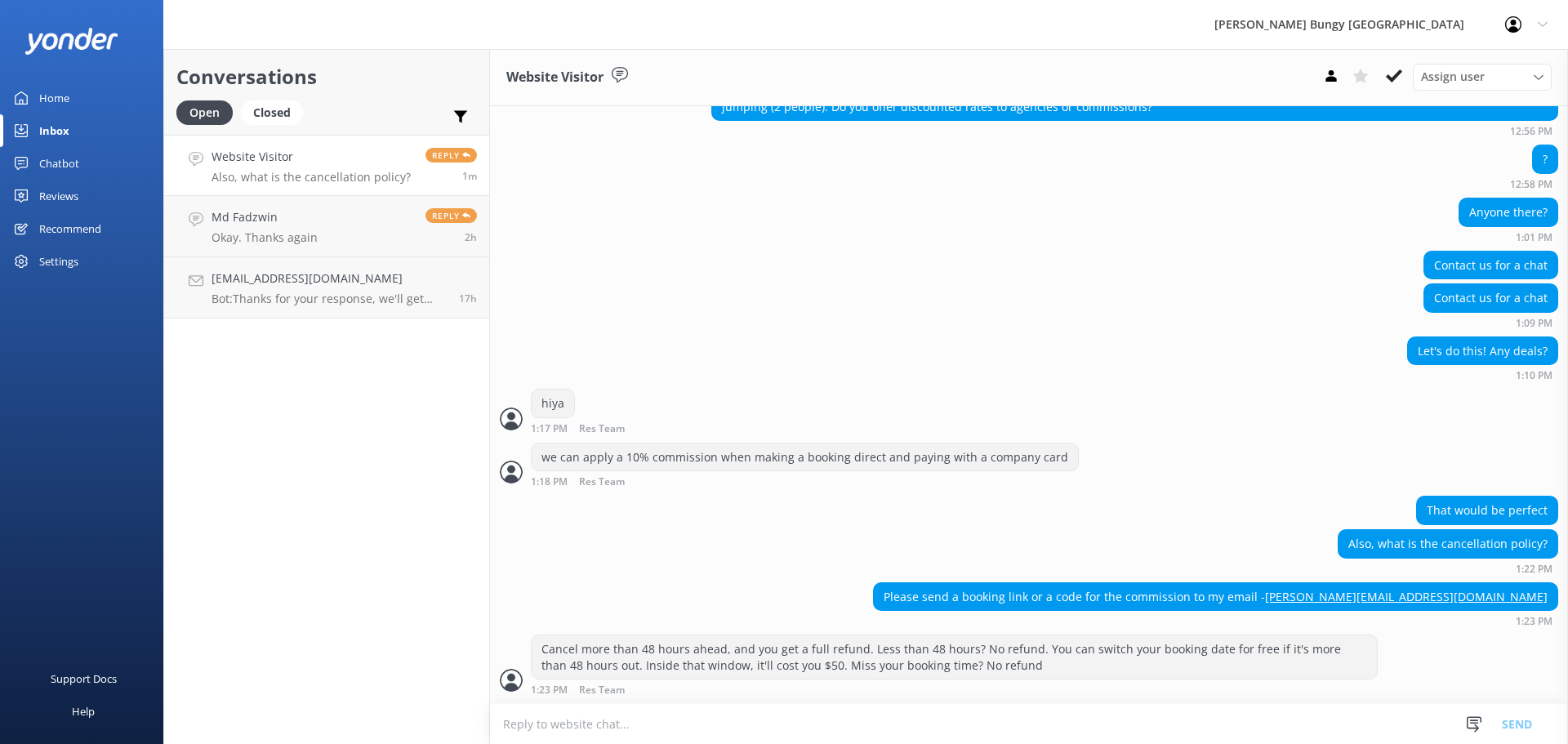
scroll to position [506, 0]
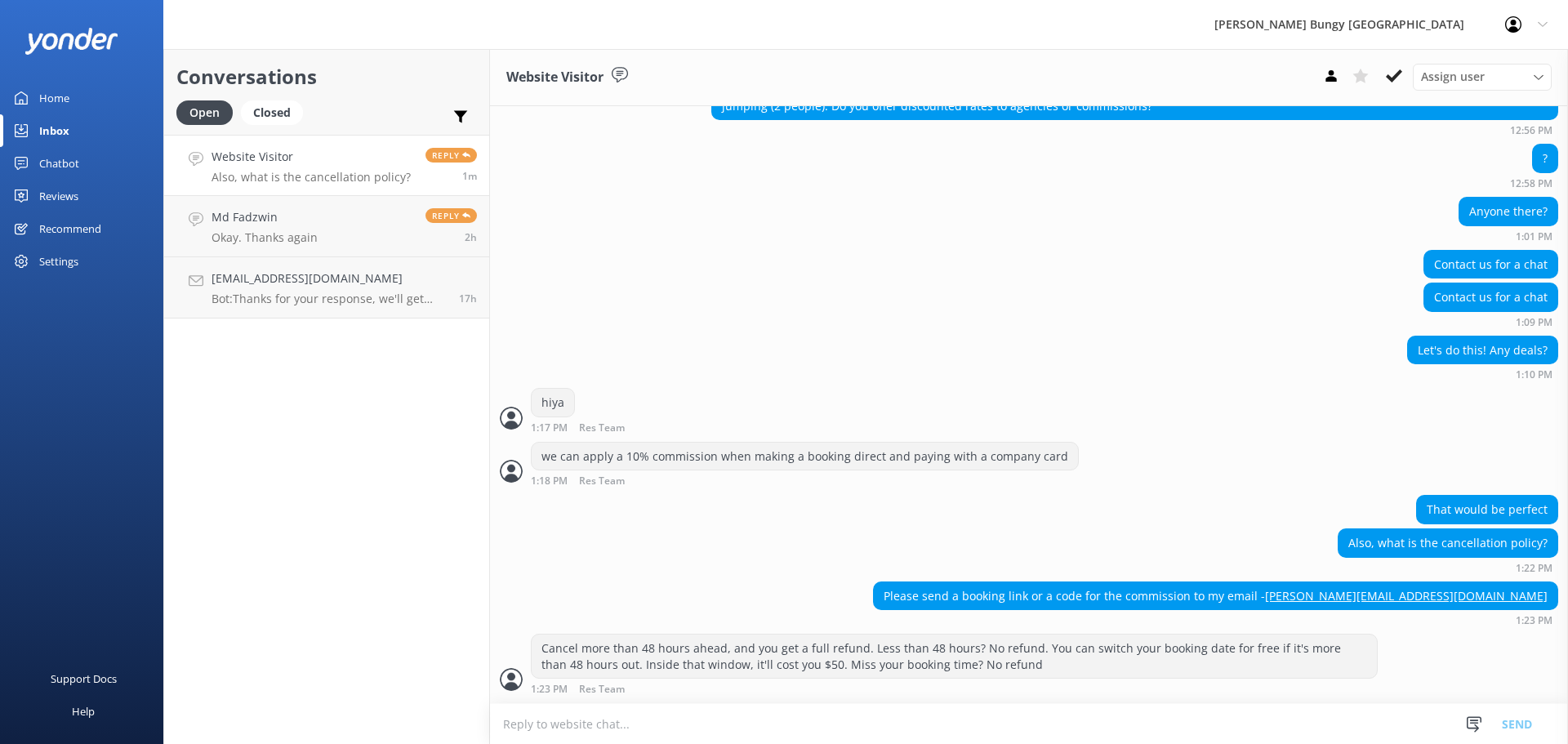
drag, startPoint x: 217, startPoint y: 426, endPoint x: 204, endPoint y: 419, distance: 14.8
click at [217, 426] on div "Conversations Open Closed Important Assigned to me Unassigned Website Visitor A…" at bounding box center [327, 397] width 327 height 696
click at [338, 205] on link "Md Fadzwin Okay. Thanks again Reply 2h" at bounding box center [326, 227] width 325 height 61
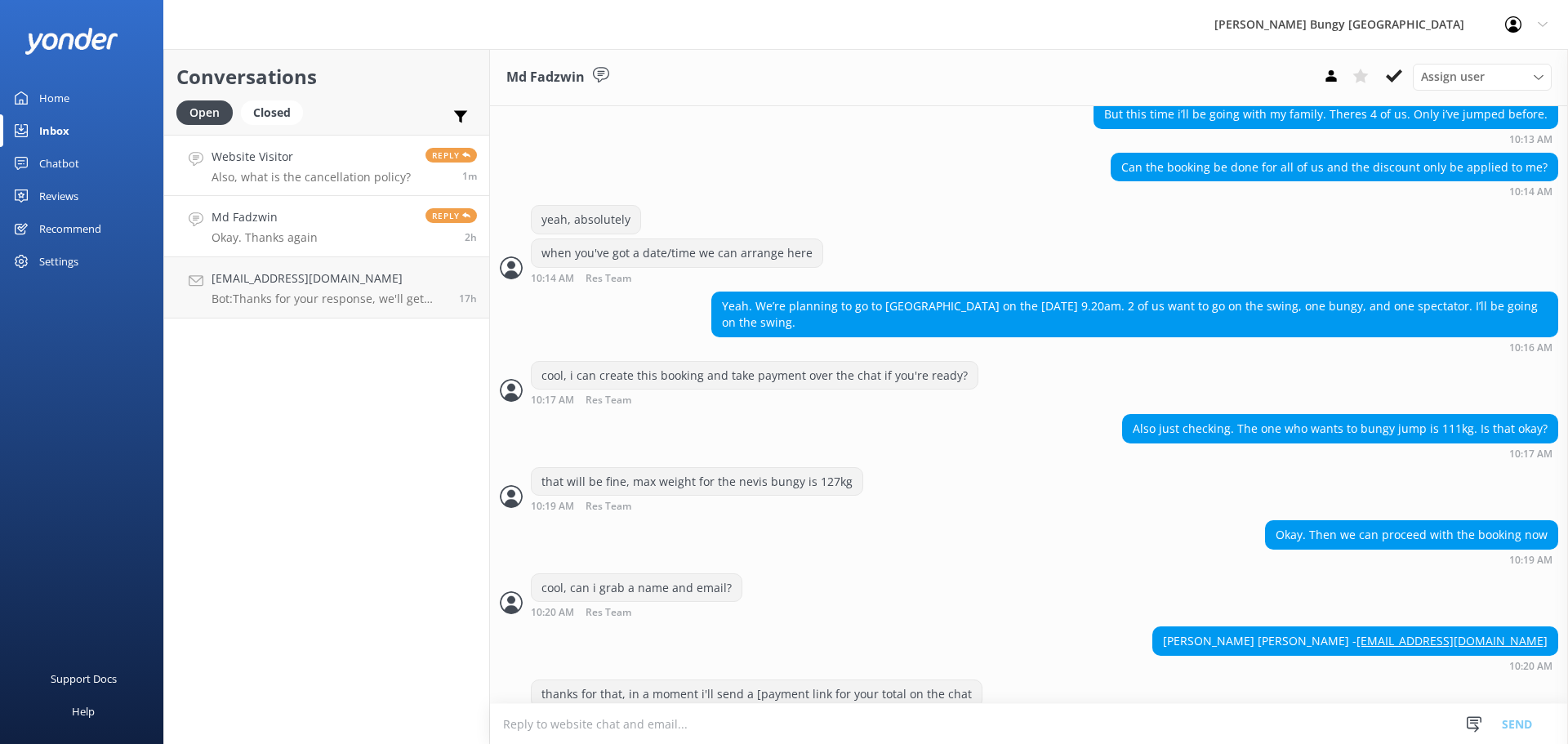
click at [351, 154] on h4 "Website Visitor" at bounding box center [311, 157] width 200 height 18
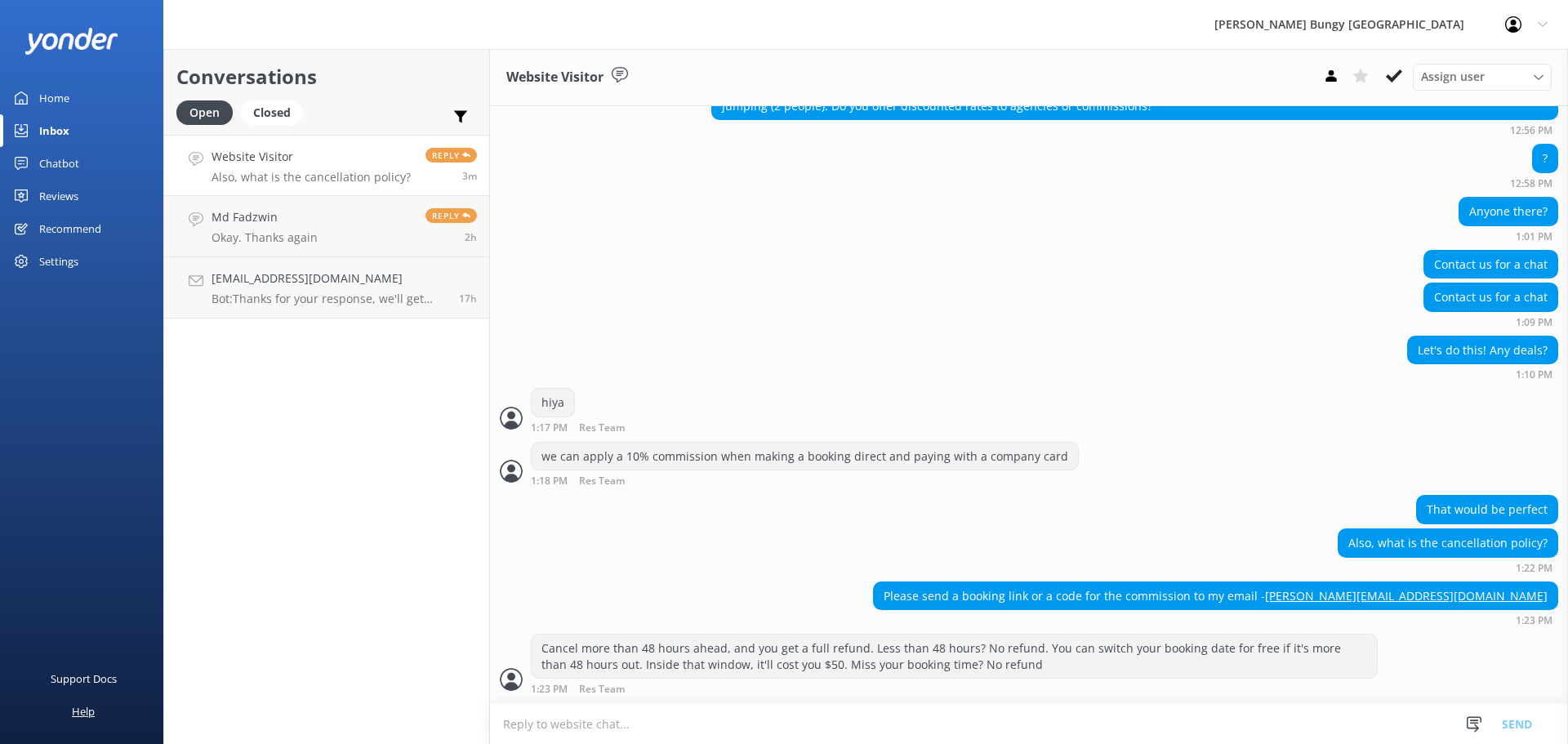
scroll to position [592, 0]
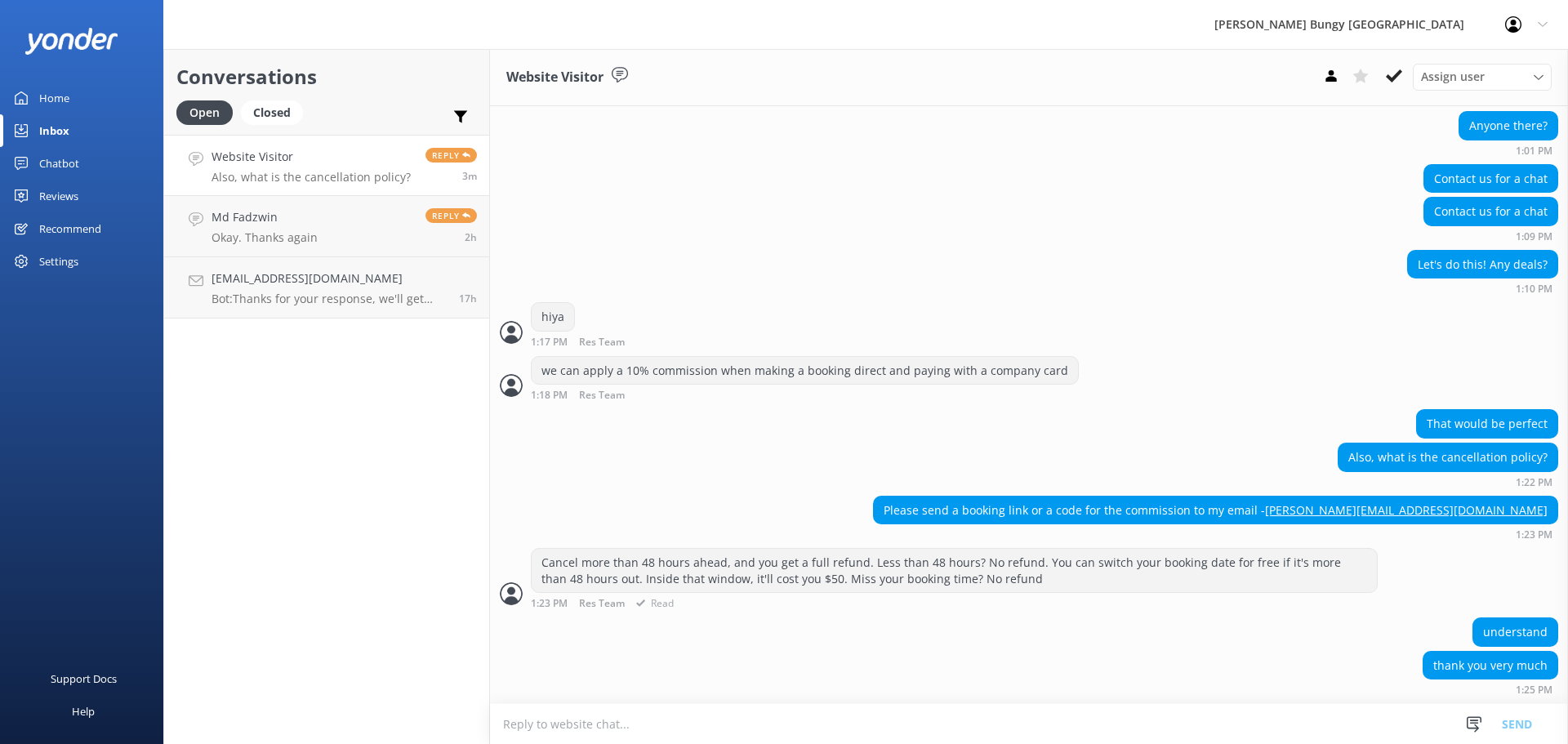
click at [784, 610] on div "1:23 PM Res Team Read" at bounding box center [954, 603] width 847 height 13
drag, startPoint x: 1000, startPoint y: 725, endPoint x: 1023, endPoint y: 592, distance: 135.0
click at [1023, 592] on div "Website Visitor Assign user Mike Voyce Michelle Gillard Tech Admin Dan Waugh Re…" at bounding box center [1029, 397] width 1078 height 696
drag, startPoint x: 1038, startPoint y: 608, endPoint x: 1383, endPoint y: 769, distance: 380.7
click at [1383, 744] on html "AJ Hackett Bungy New Zealand Profile Settings Logout Home Inbox Chatbot Content…" at bounding box center [784, 372] width 1568 height 744
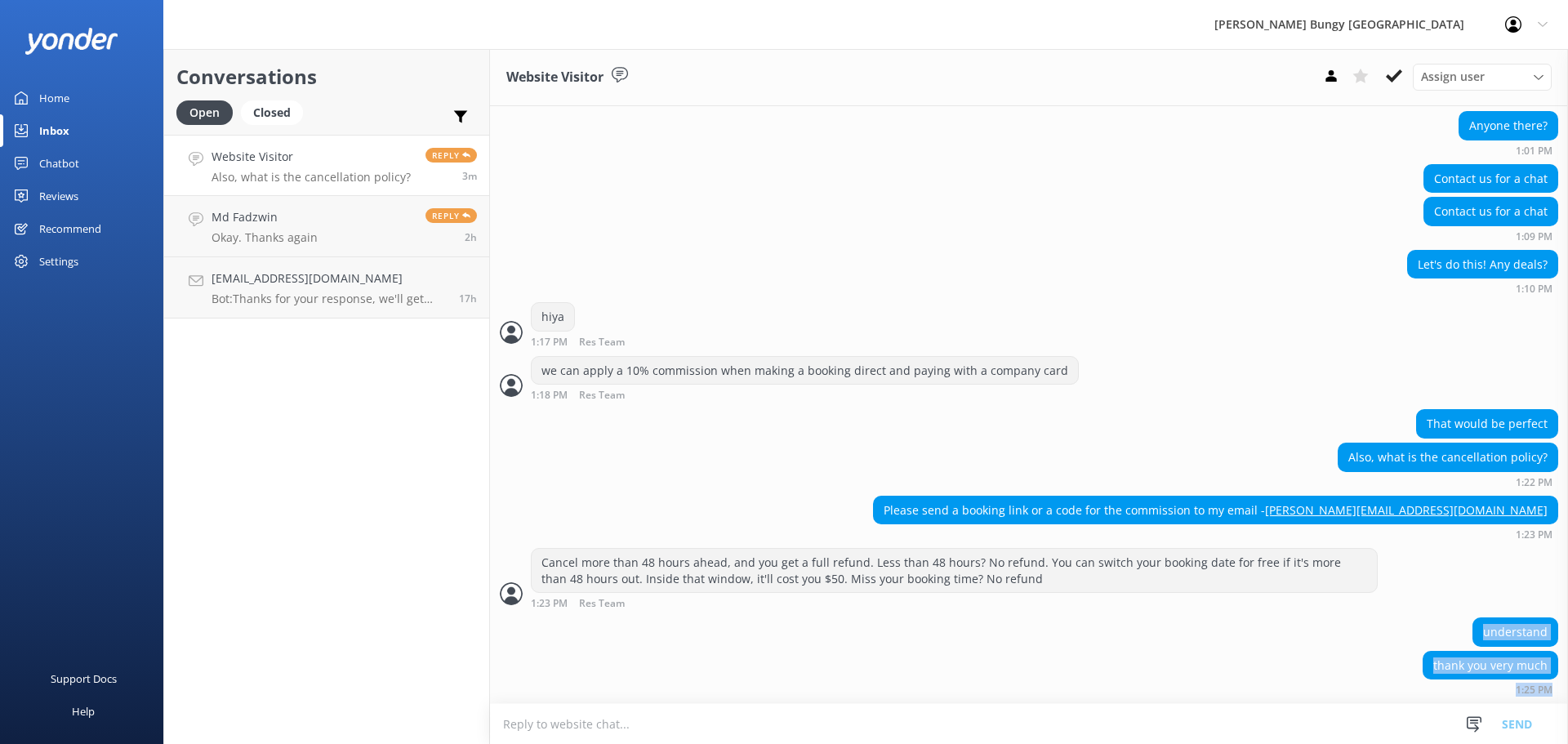
click at [1404, 680] on div "thank you very much 1:25 PM" at bounding box center [1029, 673] width 1078 height 45
drag, startPoint x: 1542, startPoint y: 685, endPoint x: 1436, endPoint y: 623, distance: 122.8
click at [1436, 623] on div "understand thank you very much 1:25 PM" at bounding box center [1029, 661] width 1078 height 86
click at [301, 355] on div "Conversations Open Closed Important Assigned to me Unassigned Website Visitor A…" at bounding box center [327, 397] width 327 height 696
click at [325, 429] on div "Conversations Open Closed Important Assigned to me Unassigned Website Visitor A…" at bounding box center [327, 397] width 327 height 696
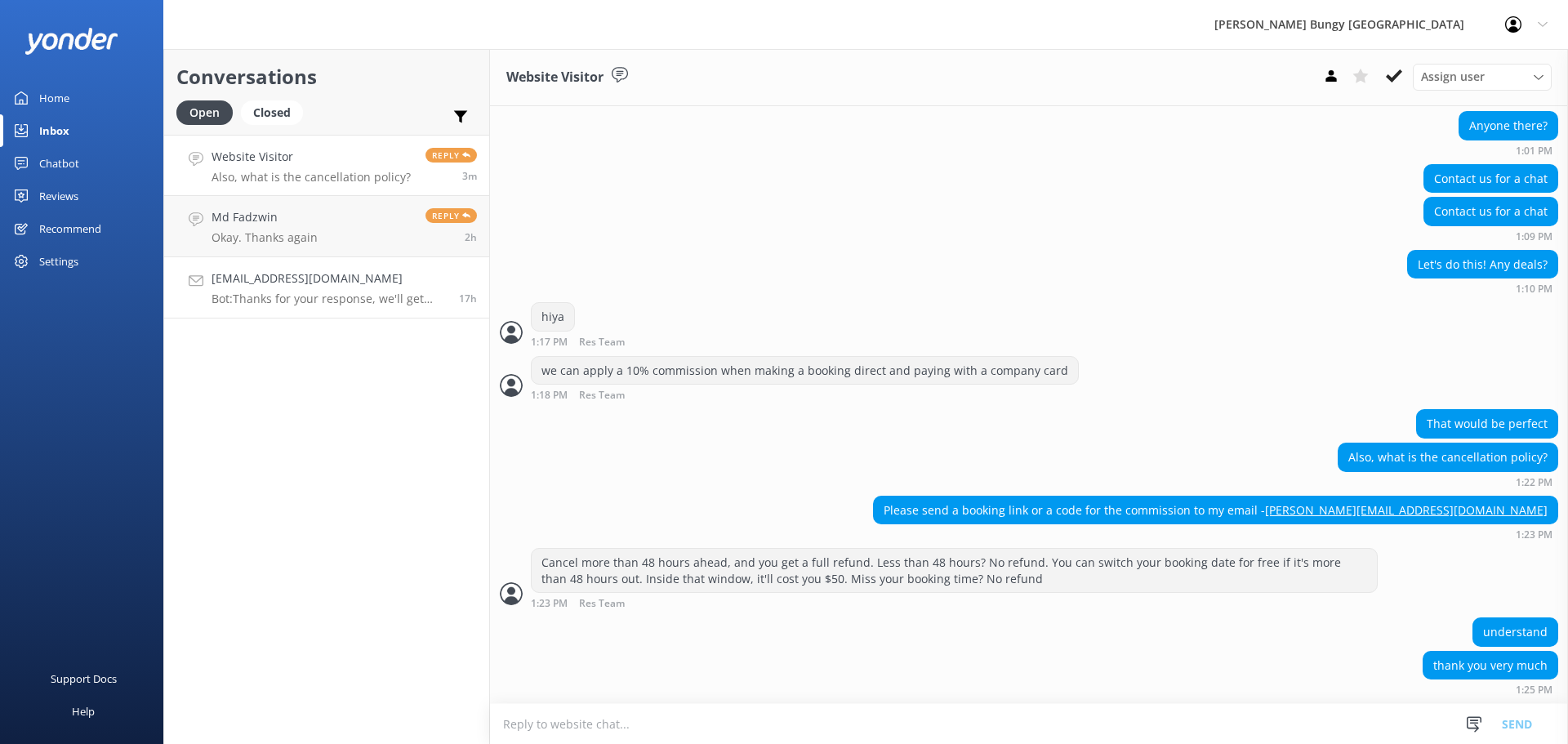
click at [338, 282] on h4 "[EMAIL_ADDRESS][DOMAIN_NAME]" at bounding box center [328, 278] width 235 height 18
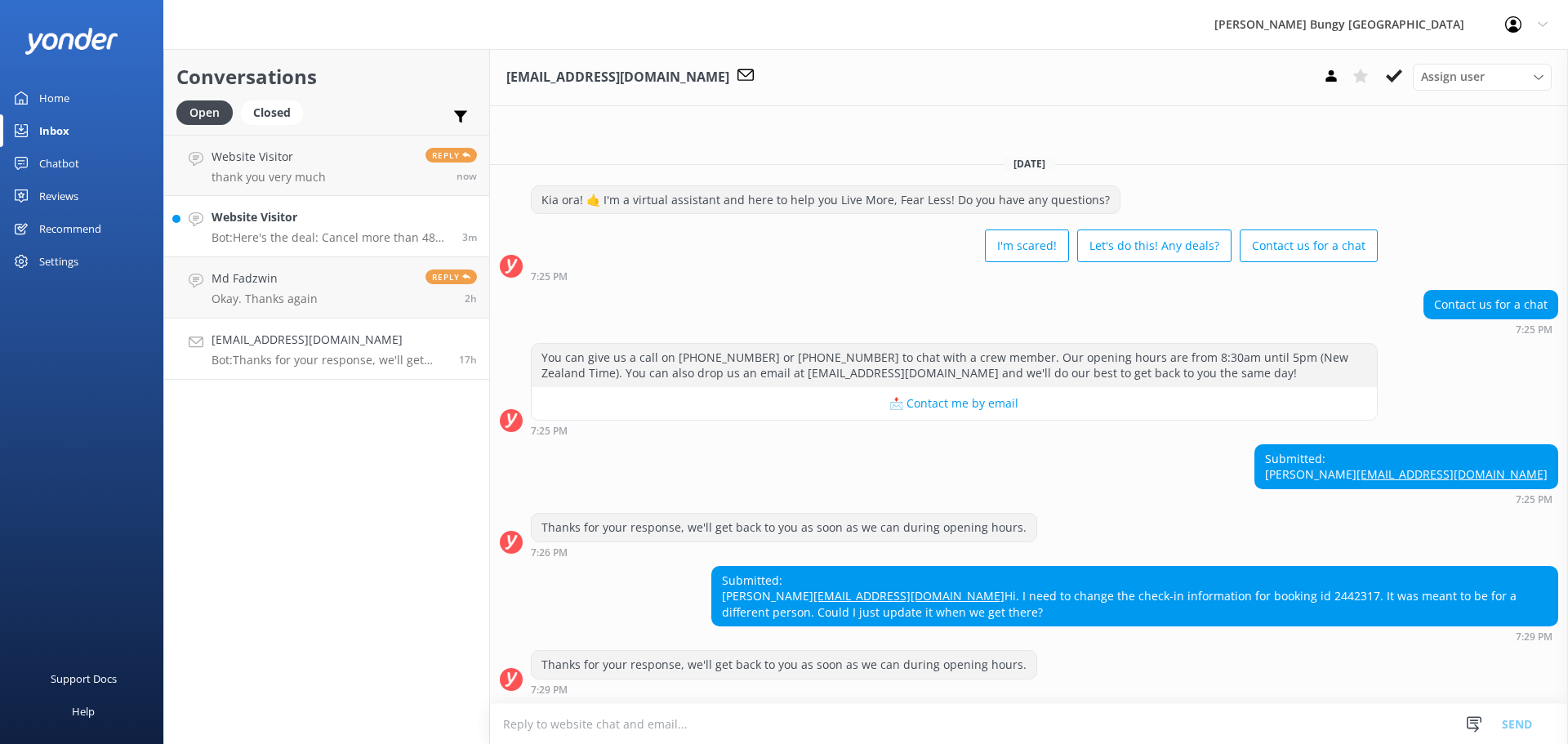
click at [338, 250] on link "Website Visitor Bot: Here's the deal: Cancel more than 48 hours ahead, and you …" at bounding box center [326, 227] width 325 height 61
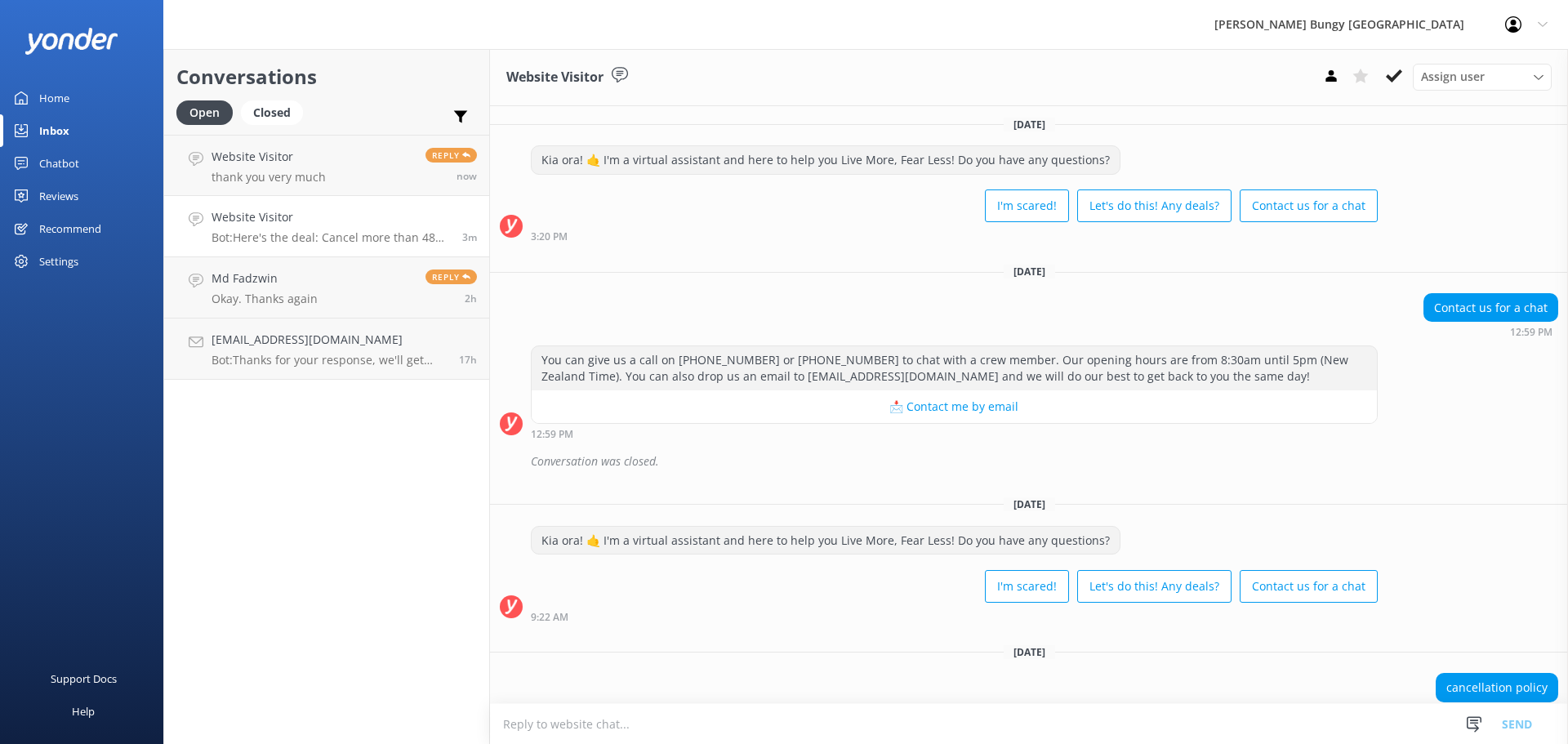
scroll to position [2245, 0]
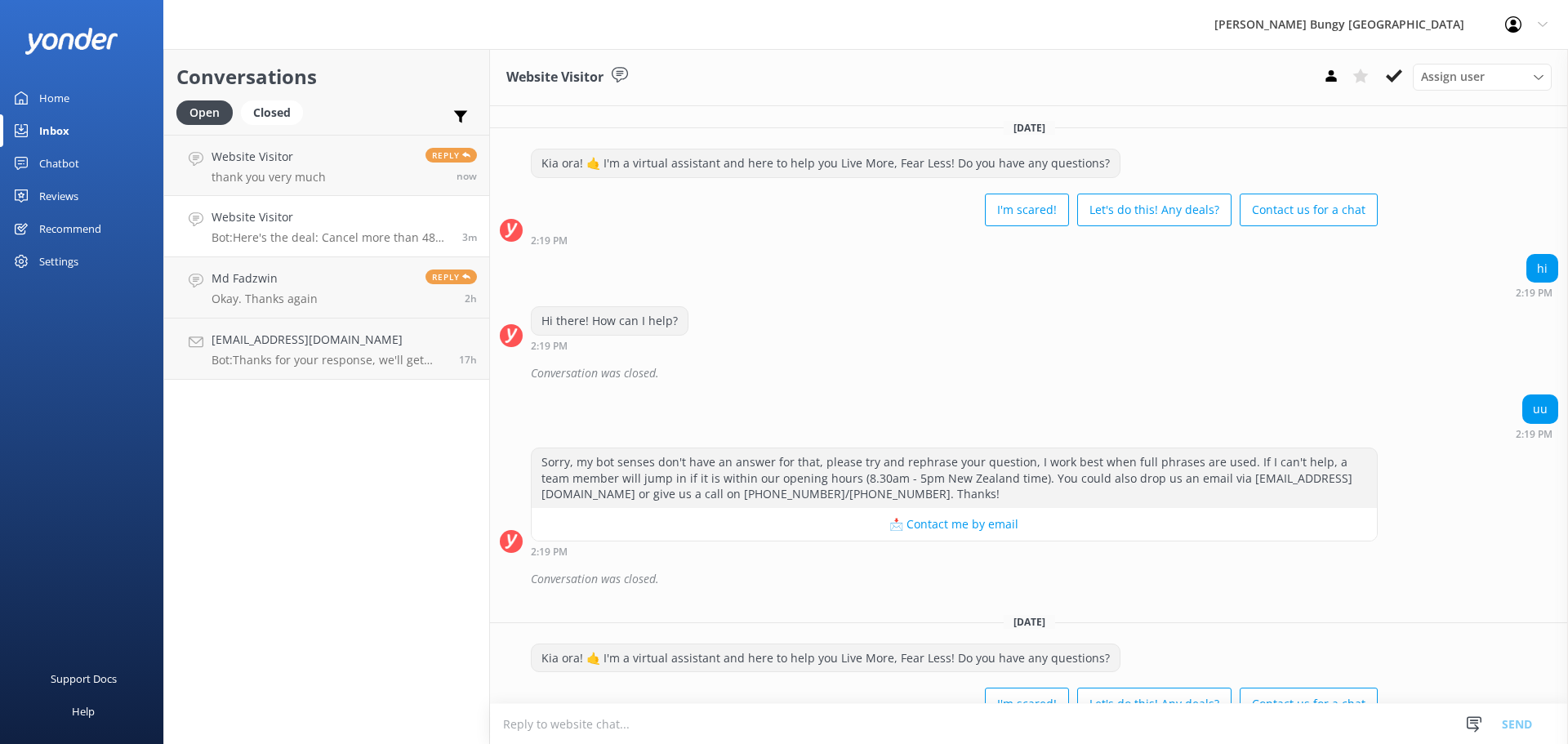
scroll to position [2245, 0]
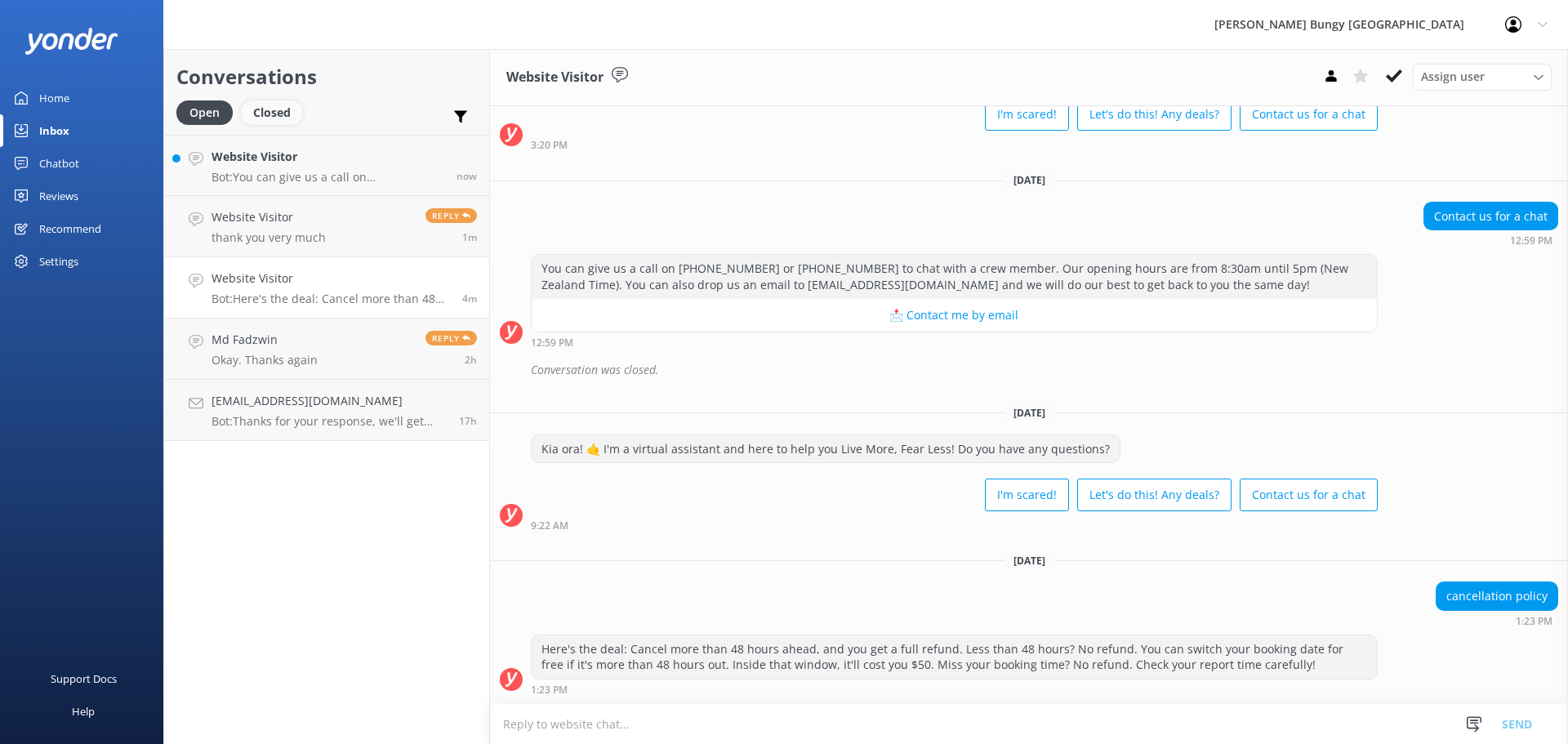
click at [293, 111] on div "Closed" at bounding box center [271, 112] width 62 height 24
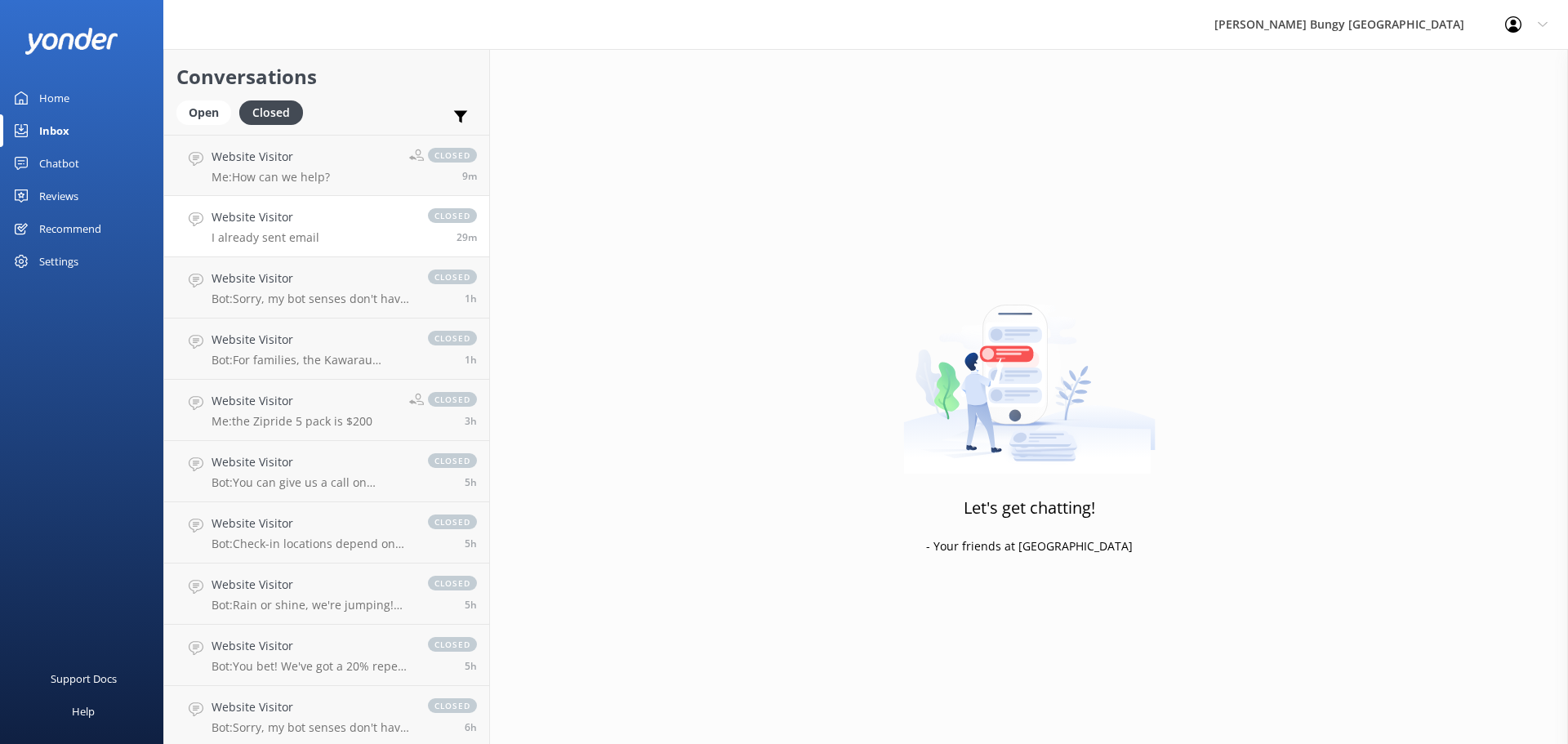
click at [308, 236] on p "I already sent email" at bounding box center [265, 237] width 107 height 14
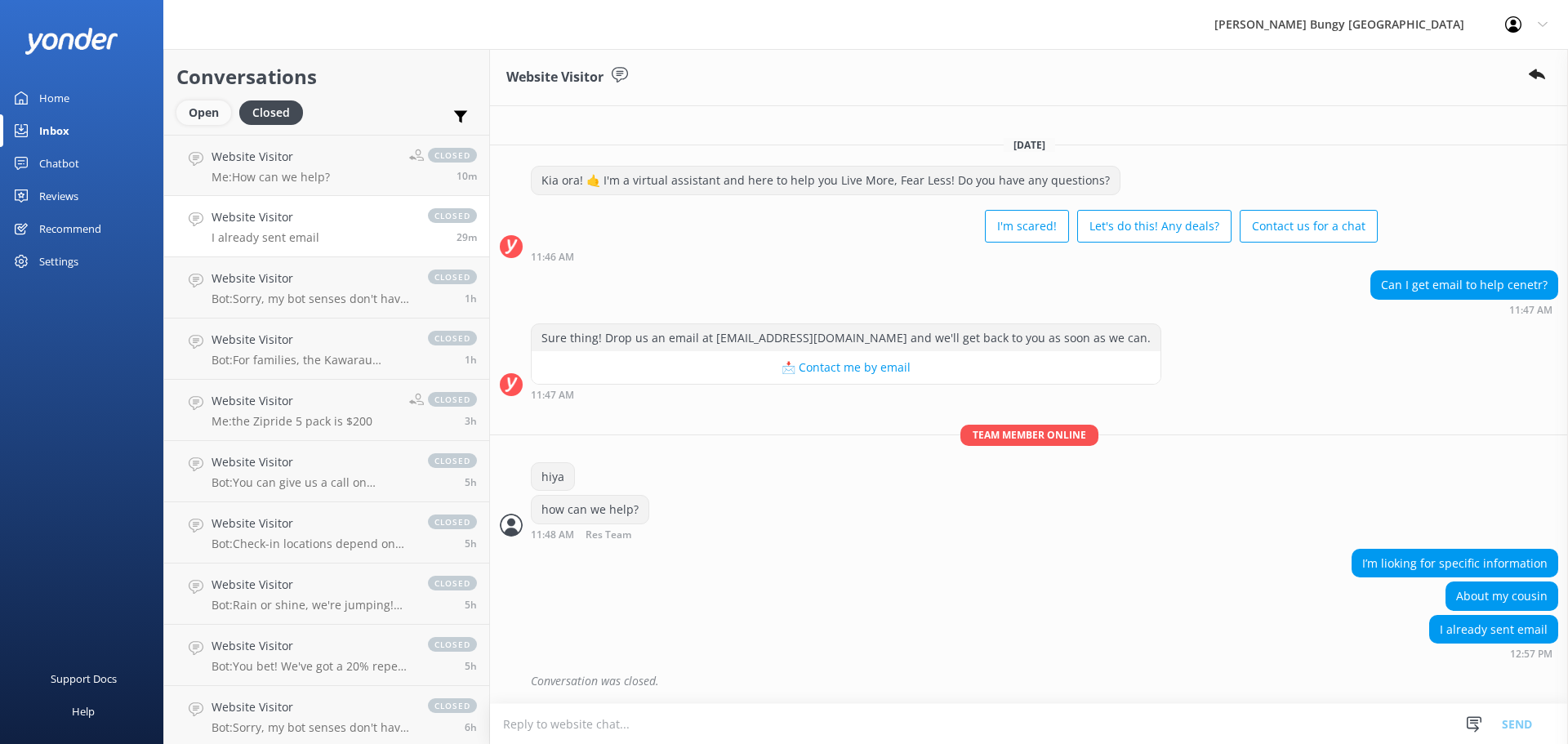
click at [210, 107] on div "Open" at bounding box center [203, 112] width 55 height 24
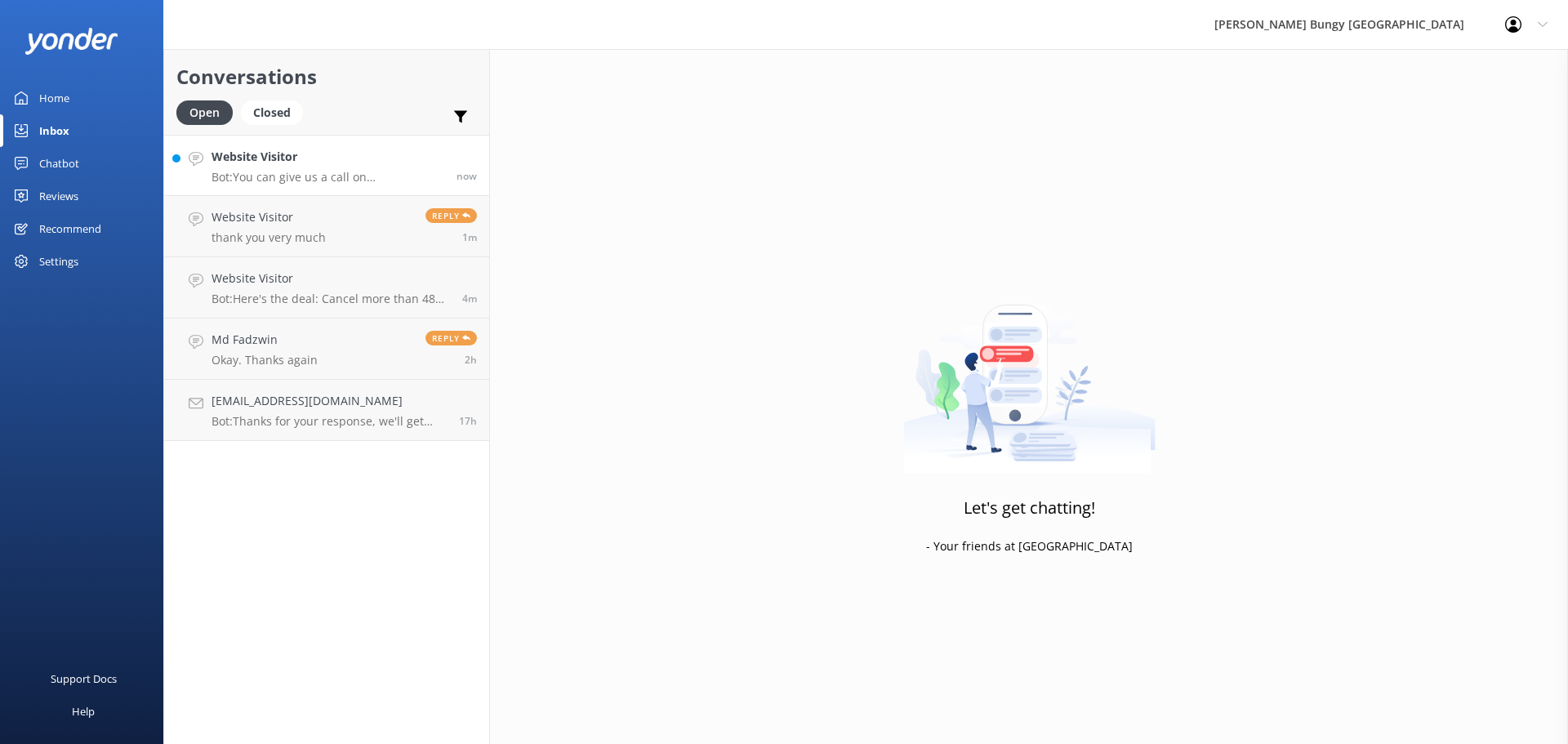
click at [304, 164] on h4 "Website Visitor" at bounding box center [328, 157] width 233 height 18
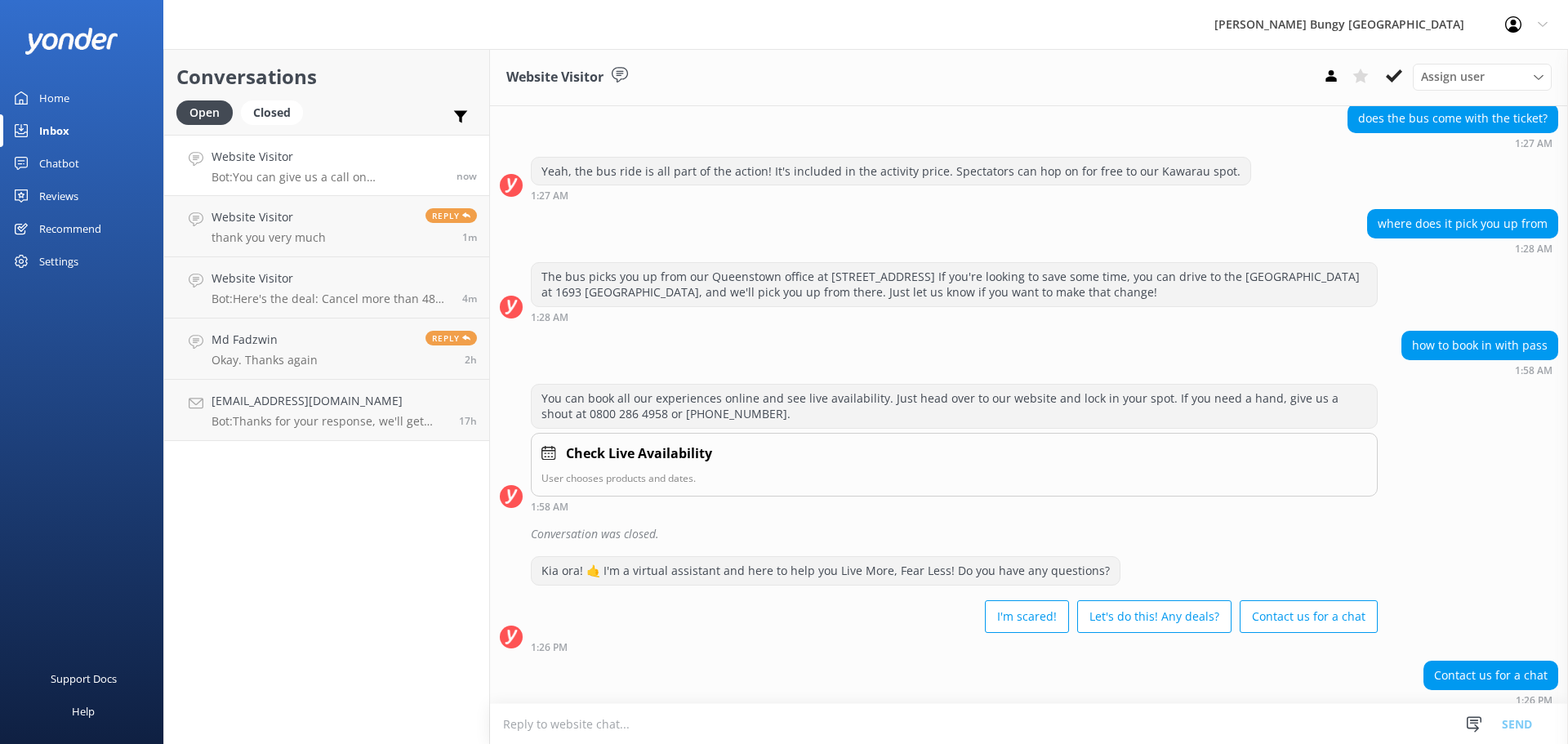
scroll to position [399, 0]
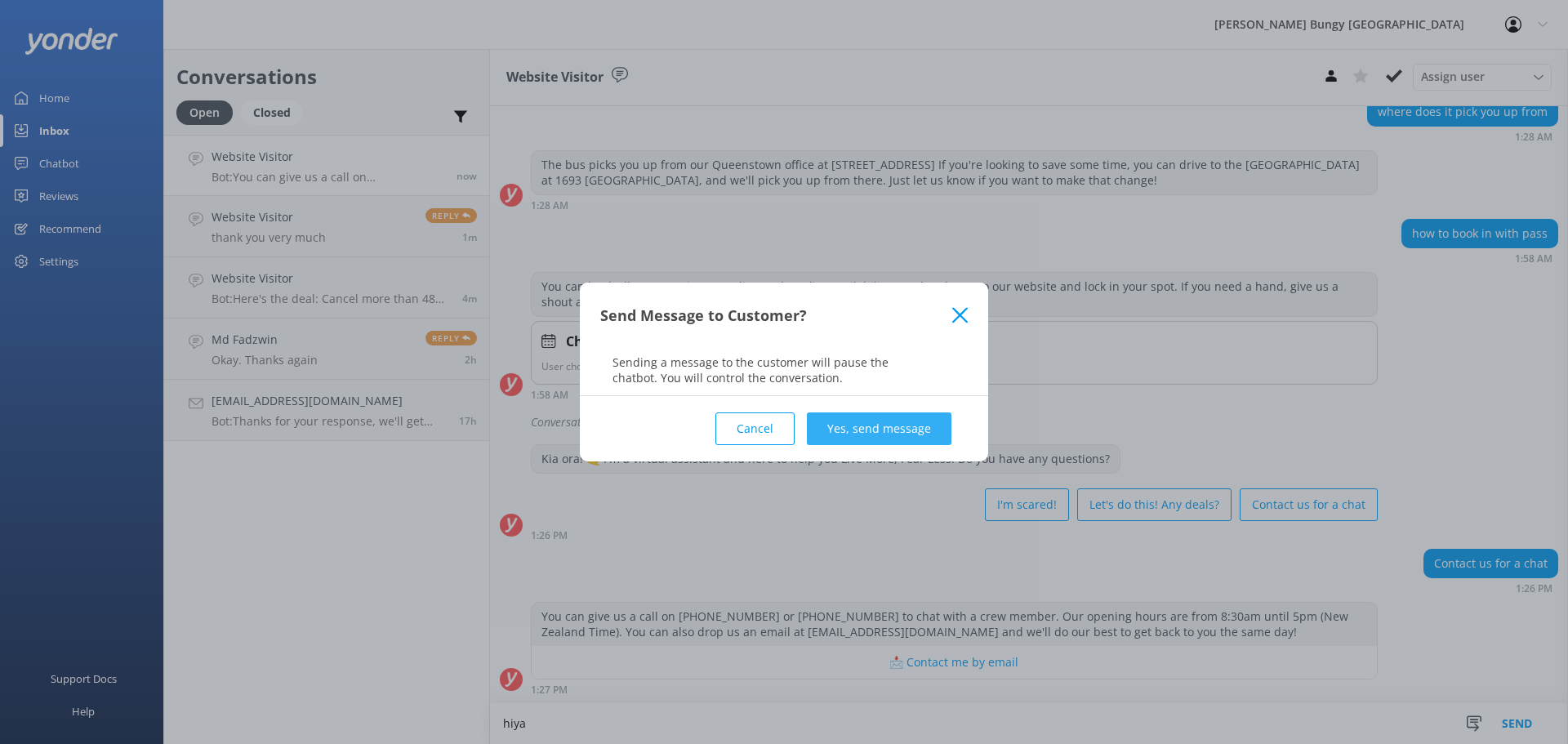
type textarea "hiya"
click at [940, 435] on button "Yes, send message" at bounding box center [880, 429] width 145 height 33
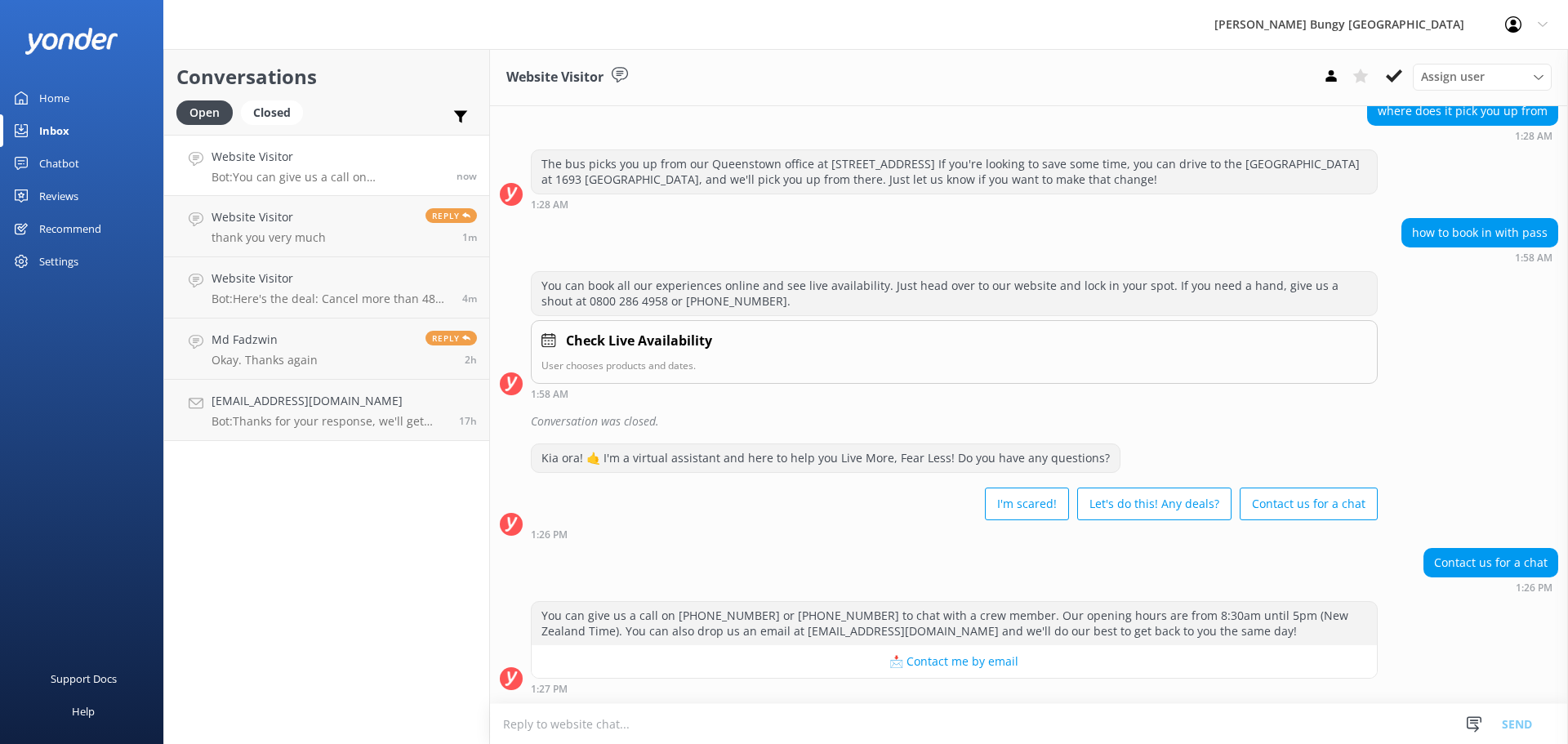
scroll to position [506, 0]
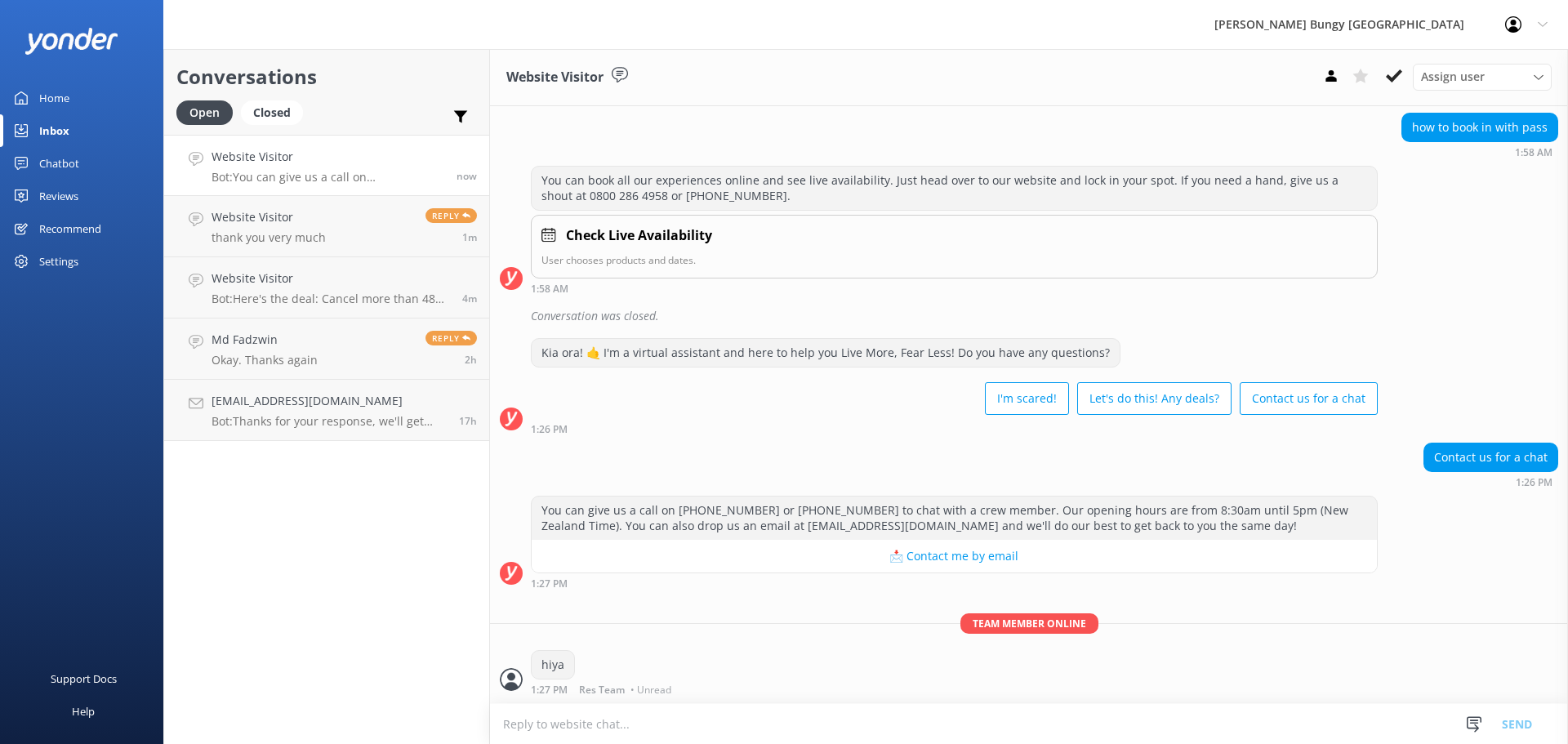
click at [892, 725] on textarea at bounding box center [1029, 724] width 1078 height 40
type textarea "how can we help?"
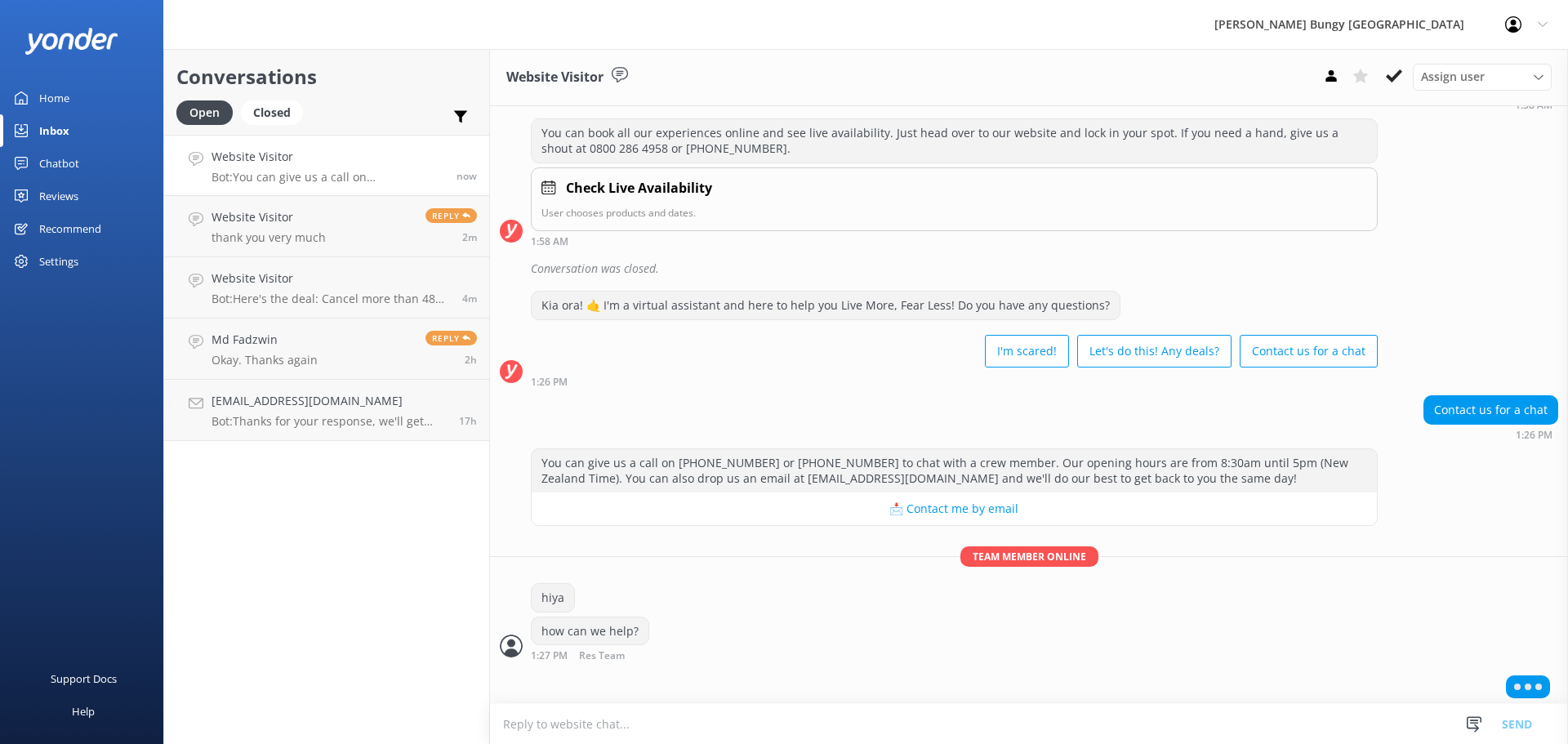
scroll to position [558, 0]
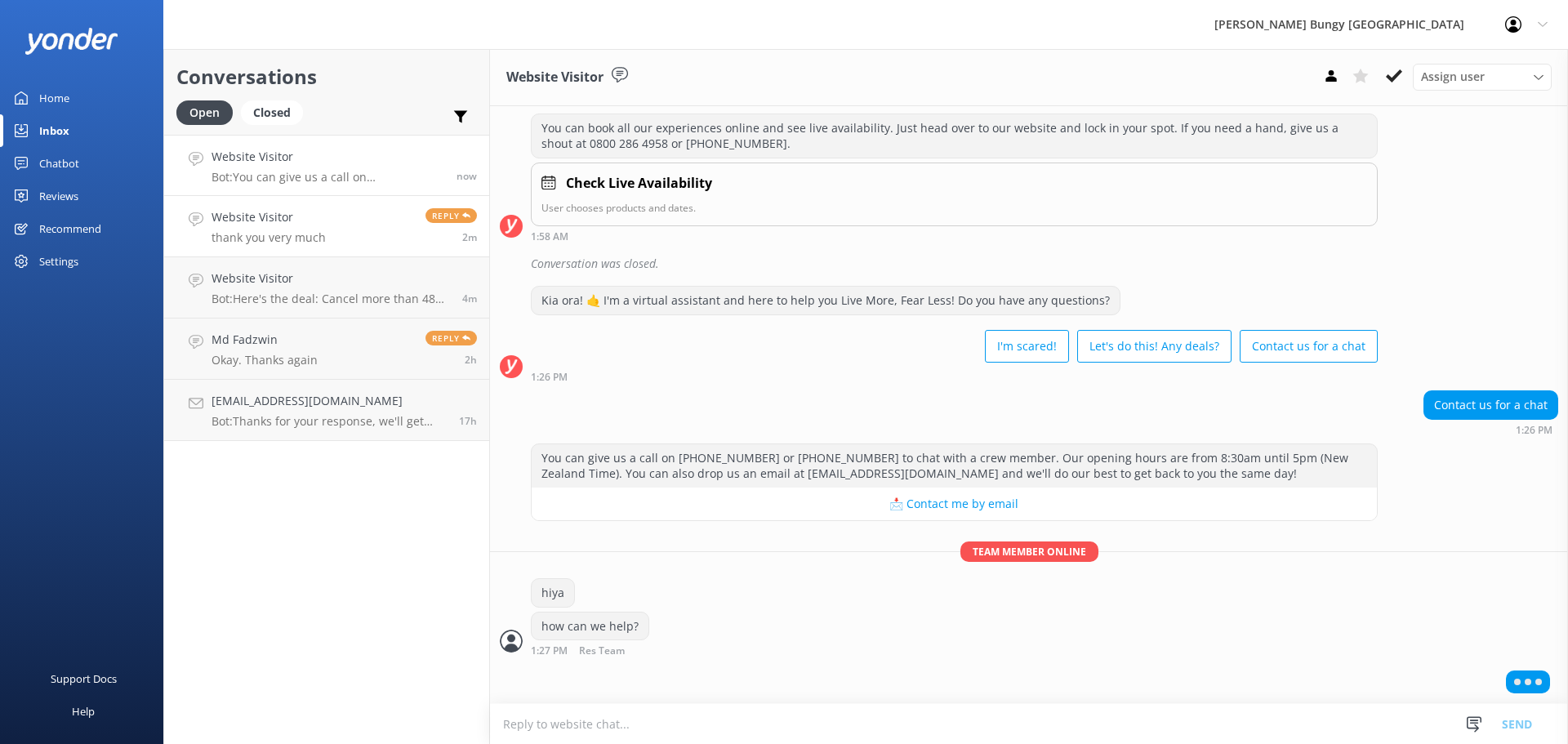
click at [339, 215] on link "Website Visitor thank you very much Reply 2m" at bounding box center [326, 227] width 325 height 61
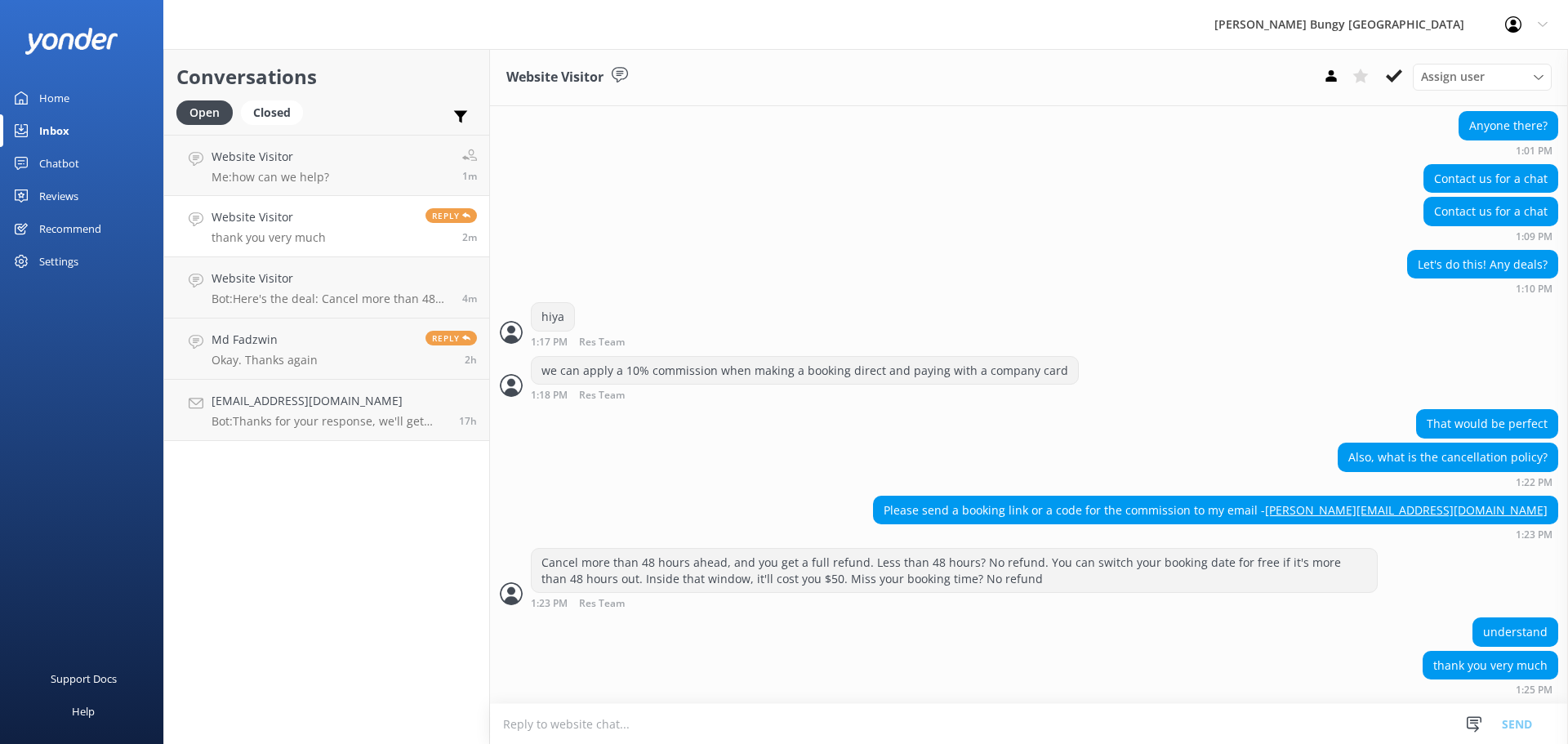
scroll to position [592, 0]
click at [304, 185] on link "Website Visitor Me: how can we help? 1m" at bounding box center [326, 166] width 325 height 61
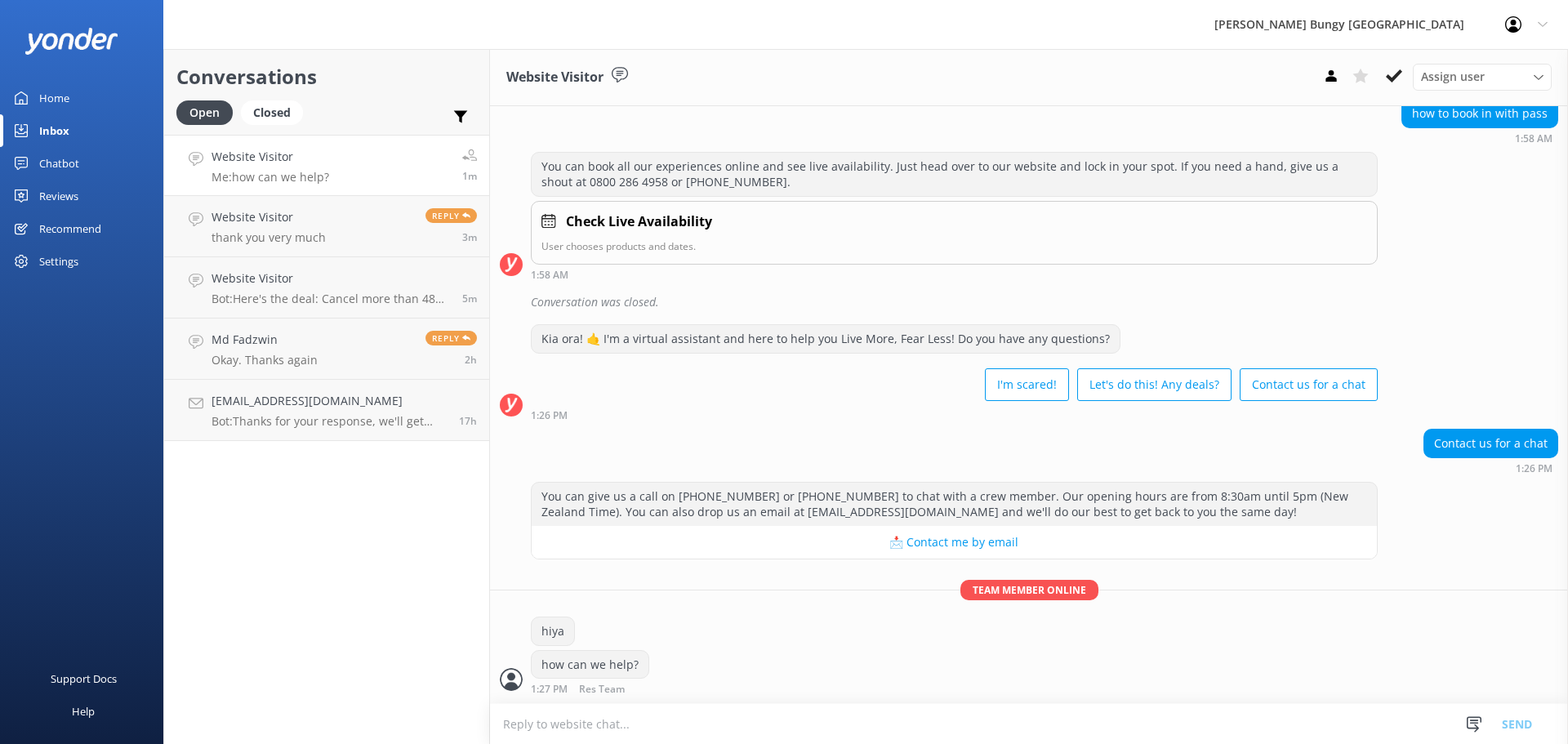
scroll to position [573, 0]
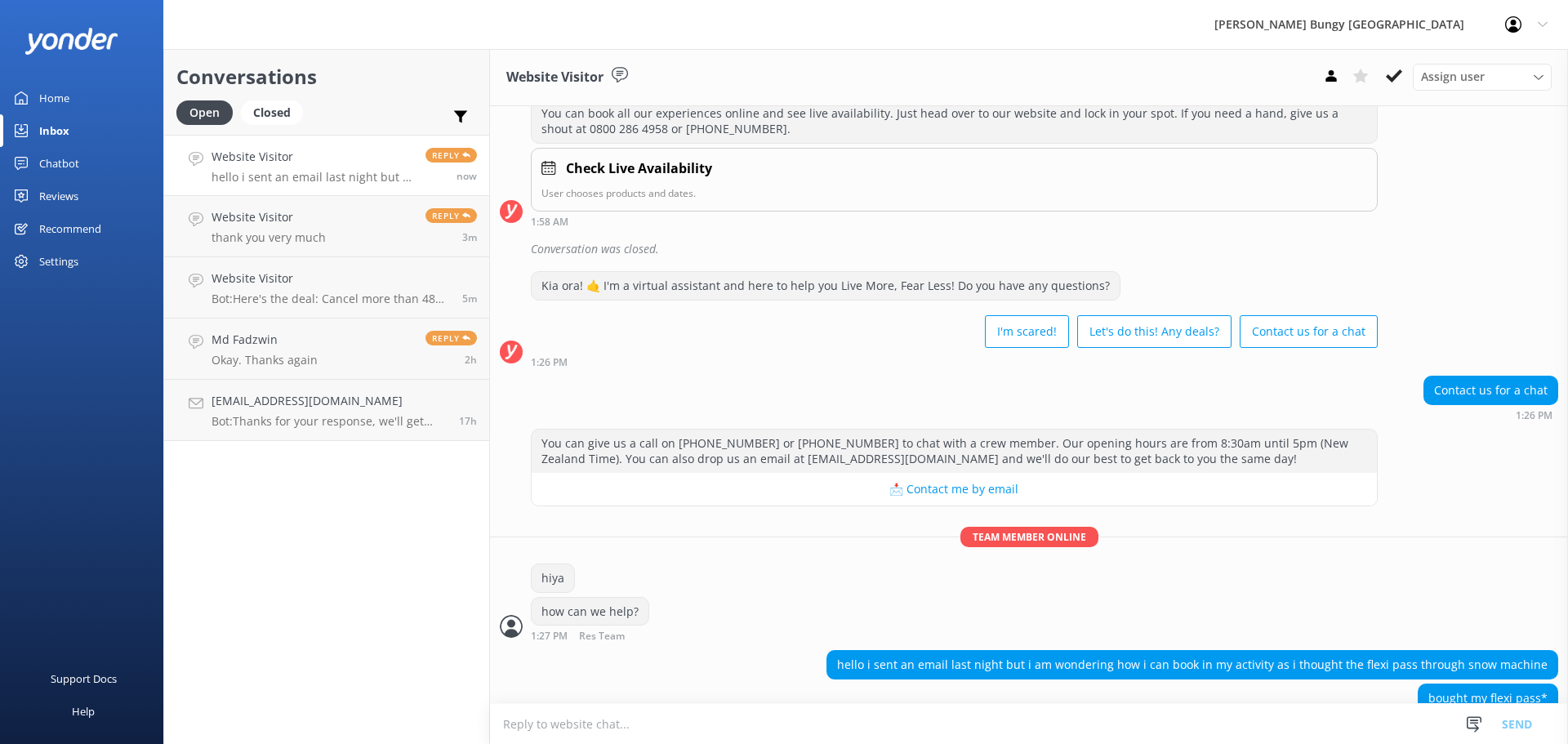
scroll to position [606, 0]
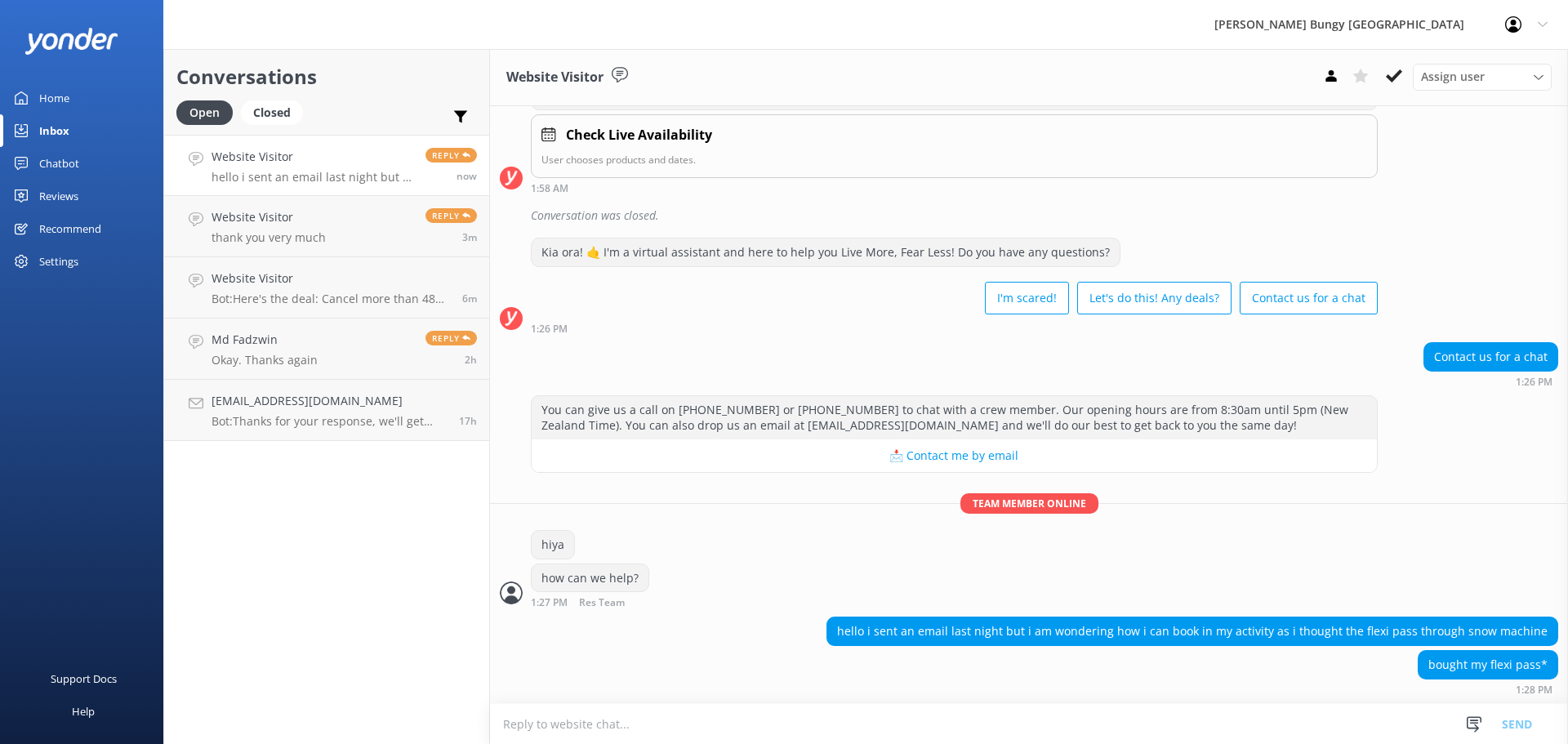
click at [1233, 716] on textarea at bounding box center [1029, 724] width 1078 height 40
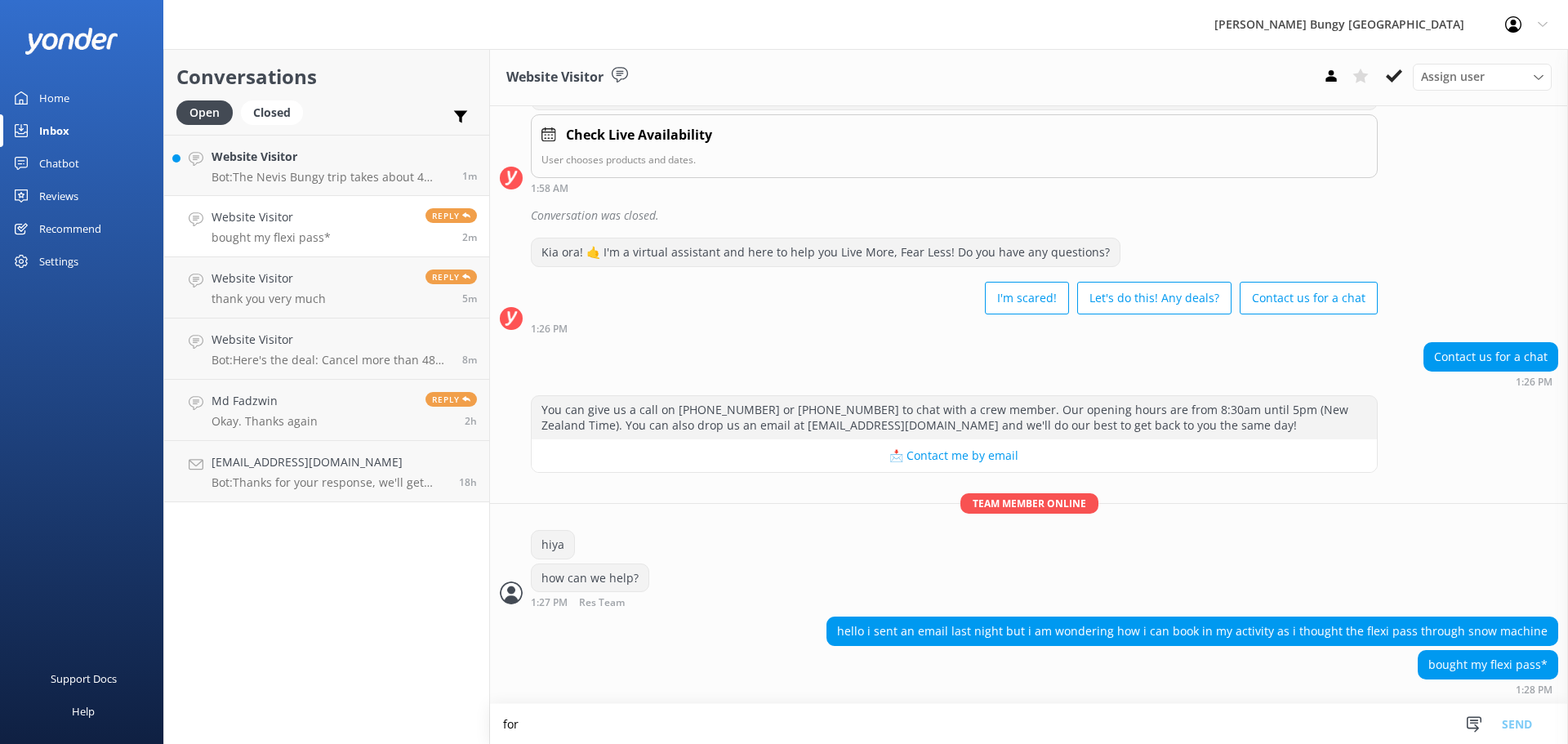
scroll to position [607, 0]
type textarea "for booking in the flexi pass"
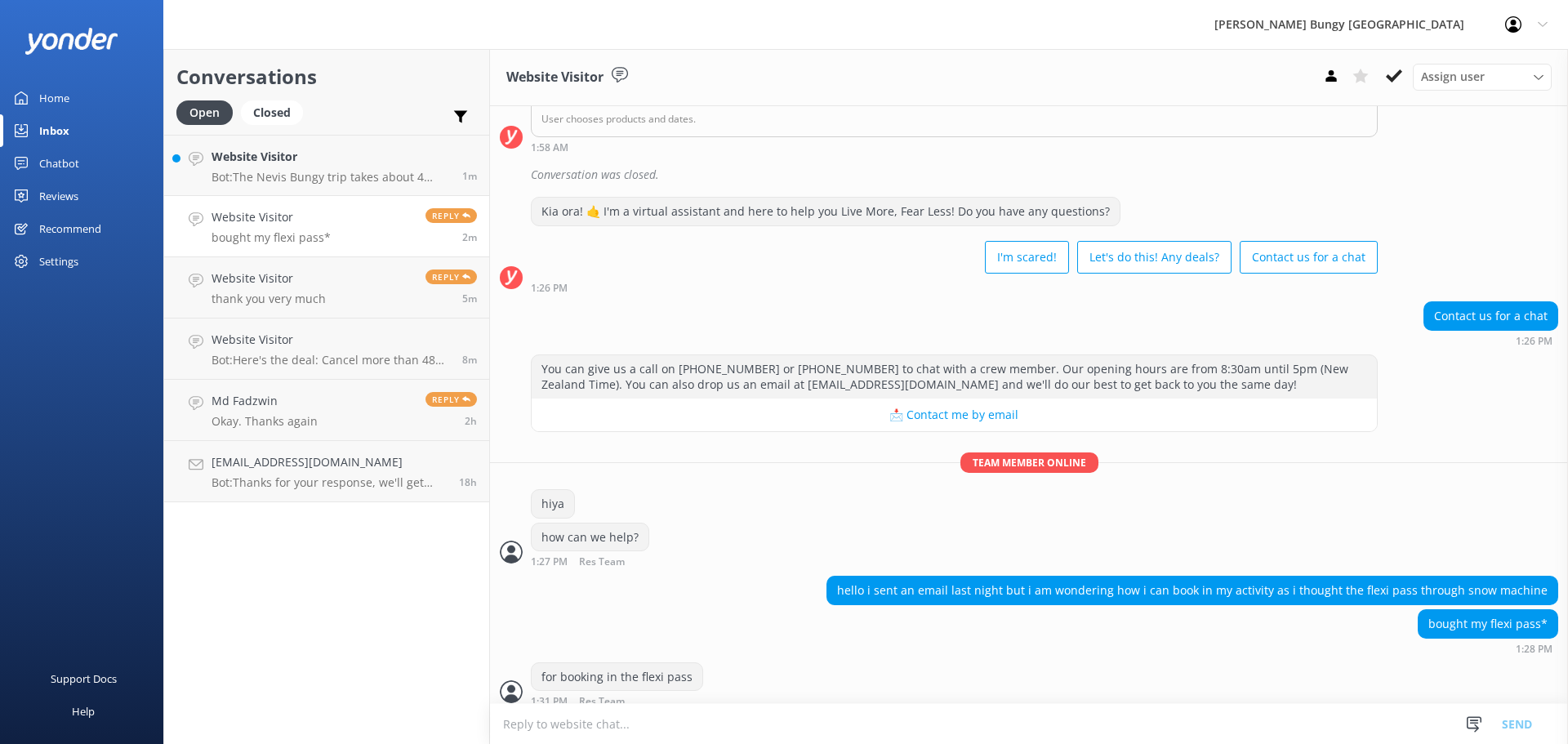
click at [1080, 711] on textarea at bounding box center [1029, 724] width 1078 height 40
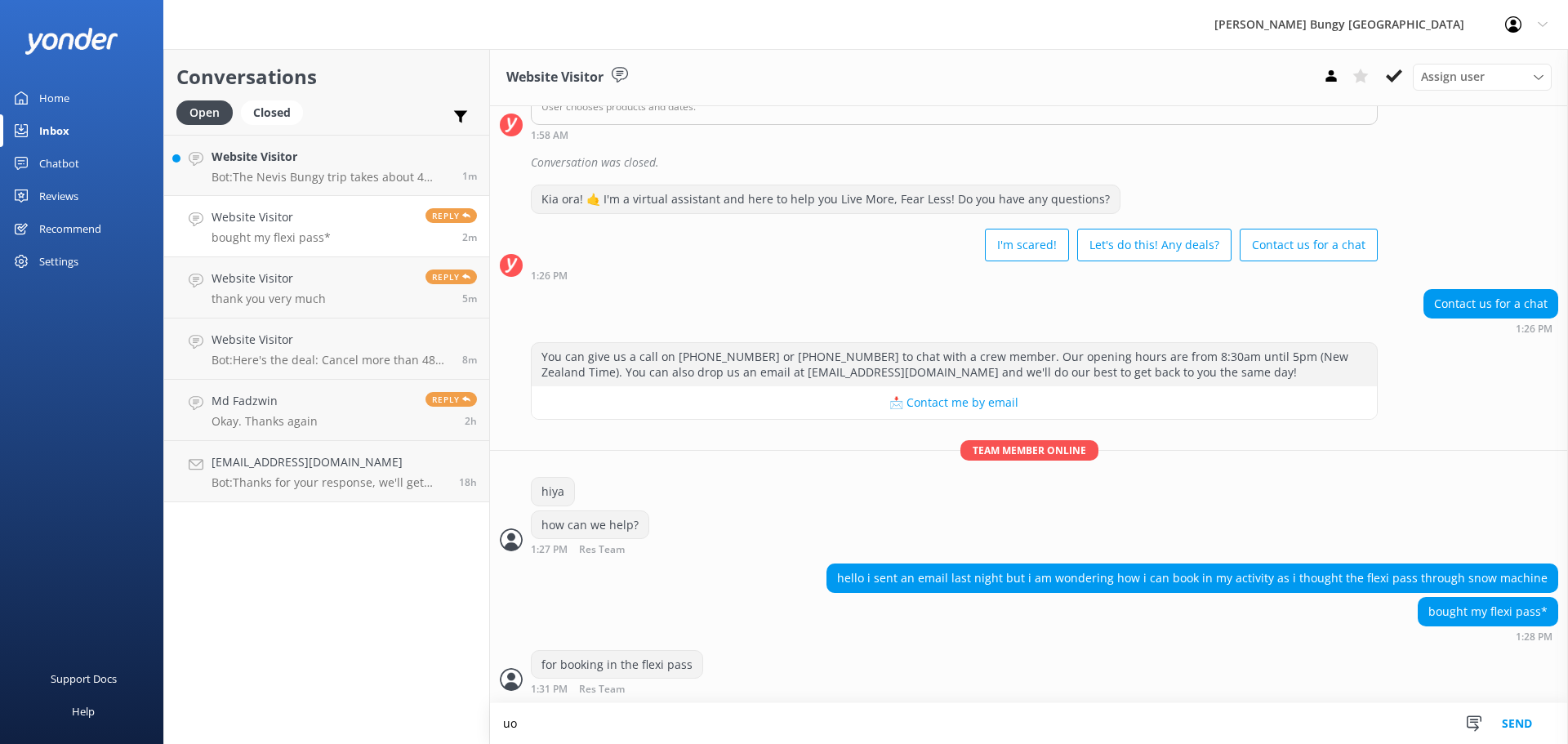
type textarea "u"
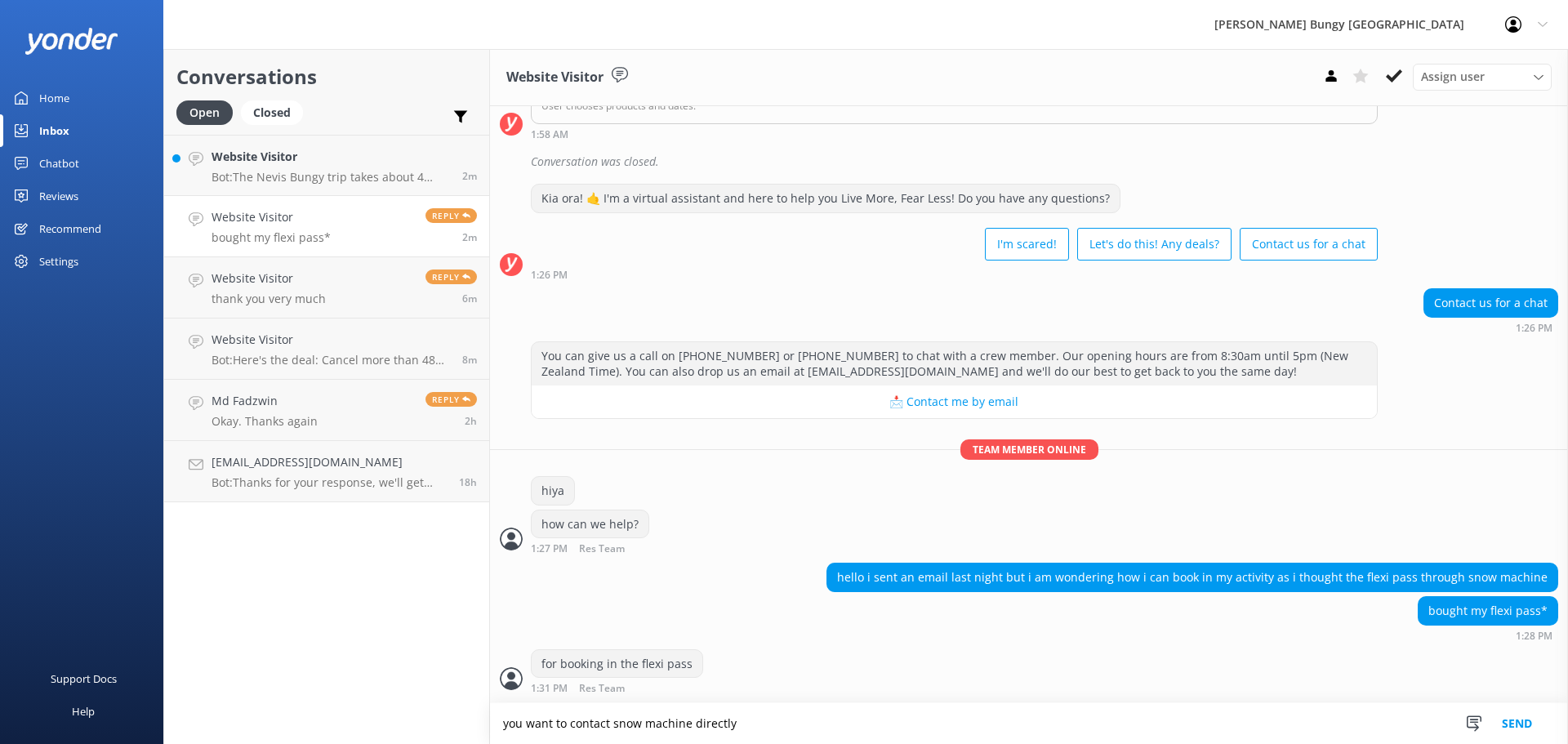
type textarea "you want to contact snow machine directly"
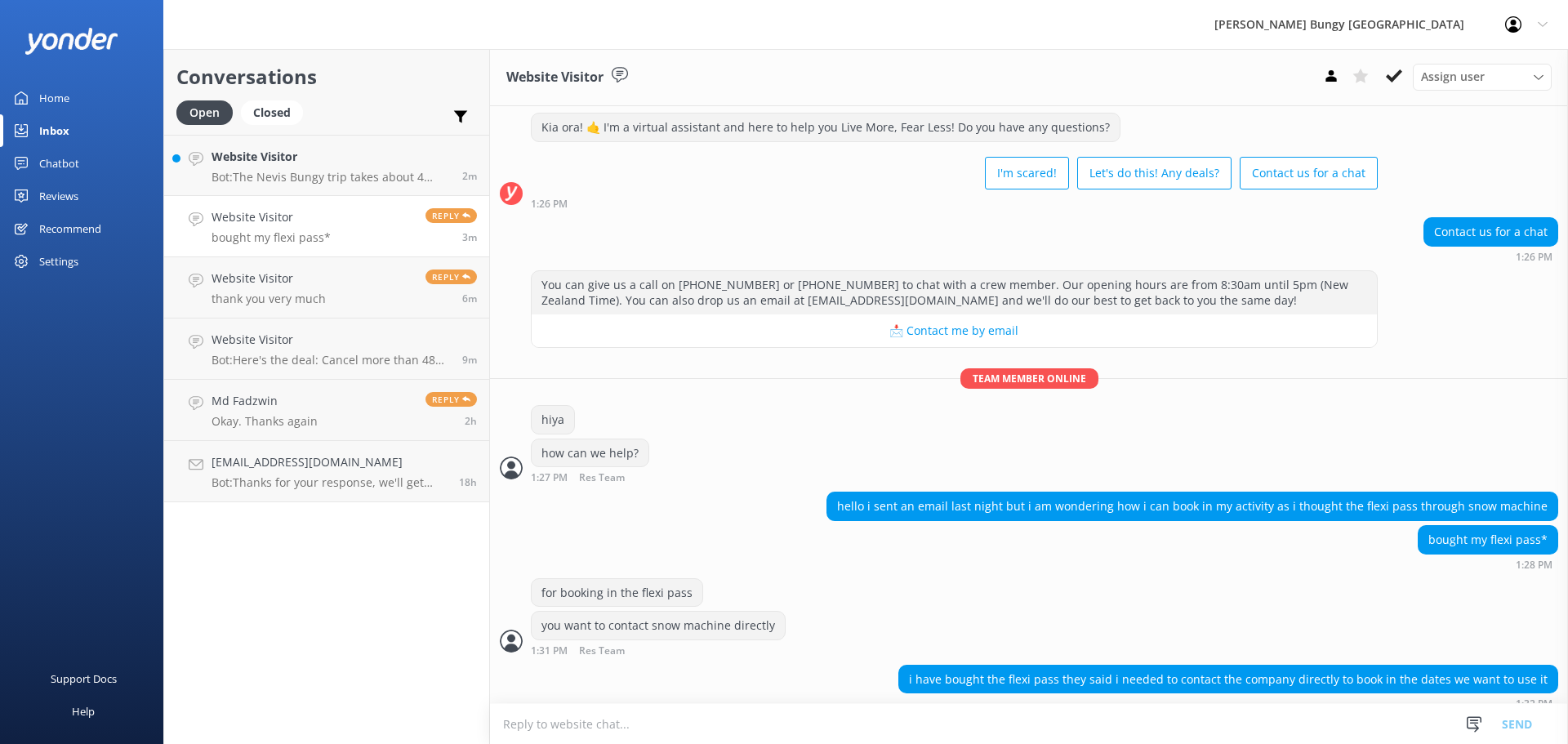
scroll to position [745, 0]
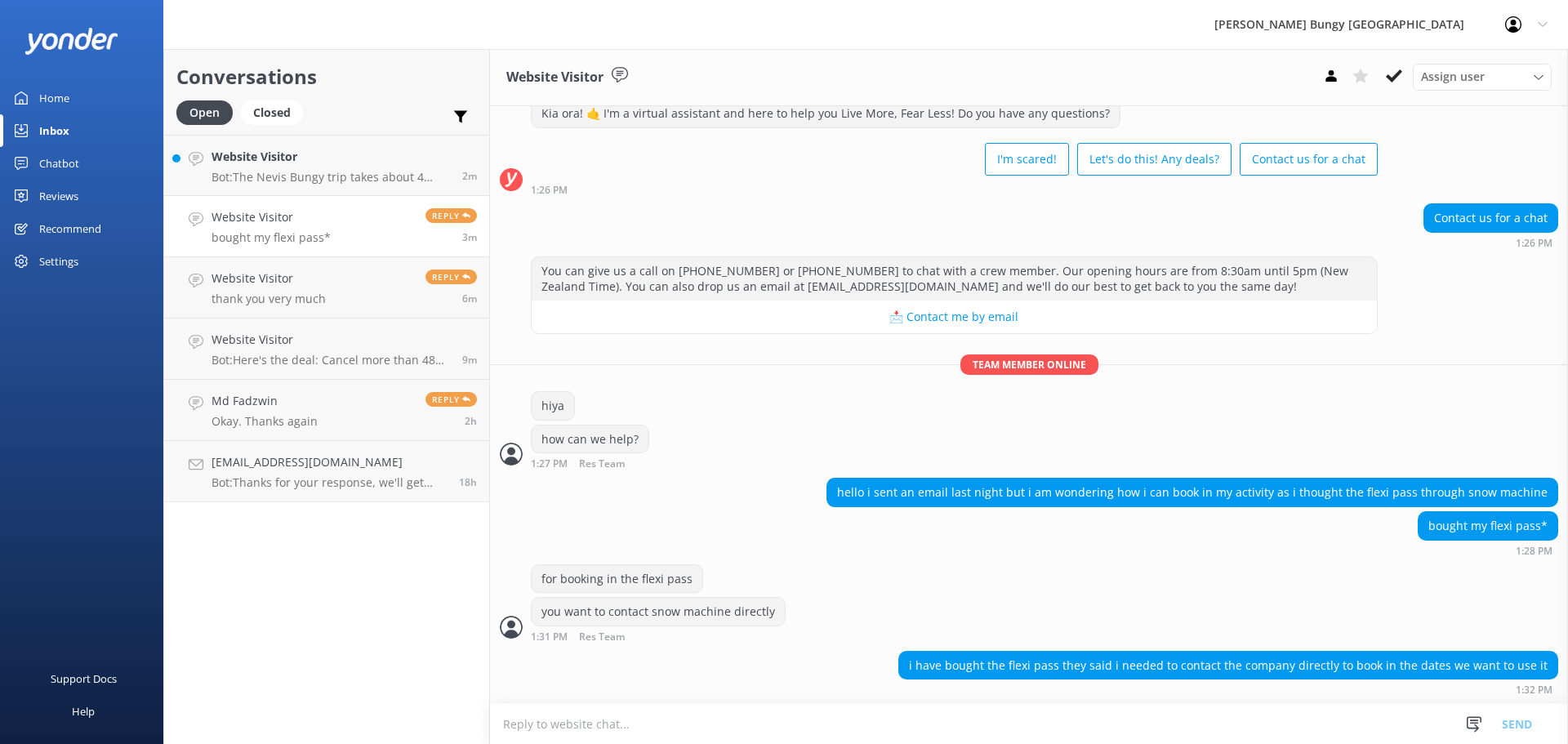
click at [794, 717] on textarea at bounding box center [1029, 724] width 1078 height 40
click at [289, 158] on h4 "Website Visitor" at bounding box center [330, 157] width 238 height 18
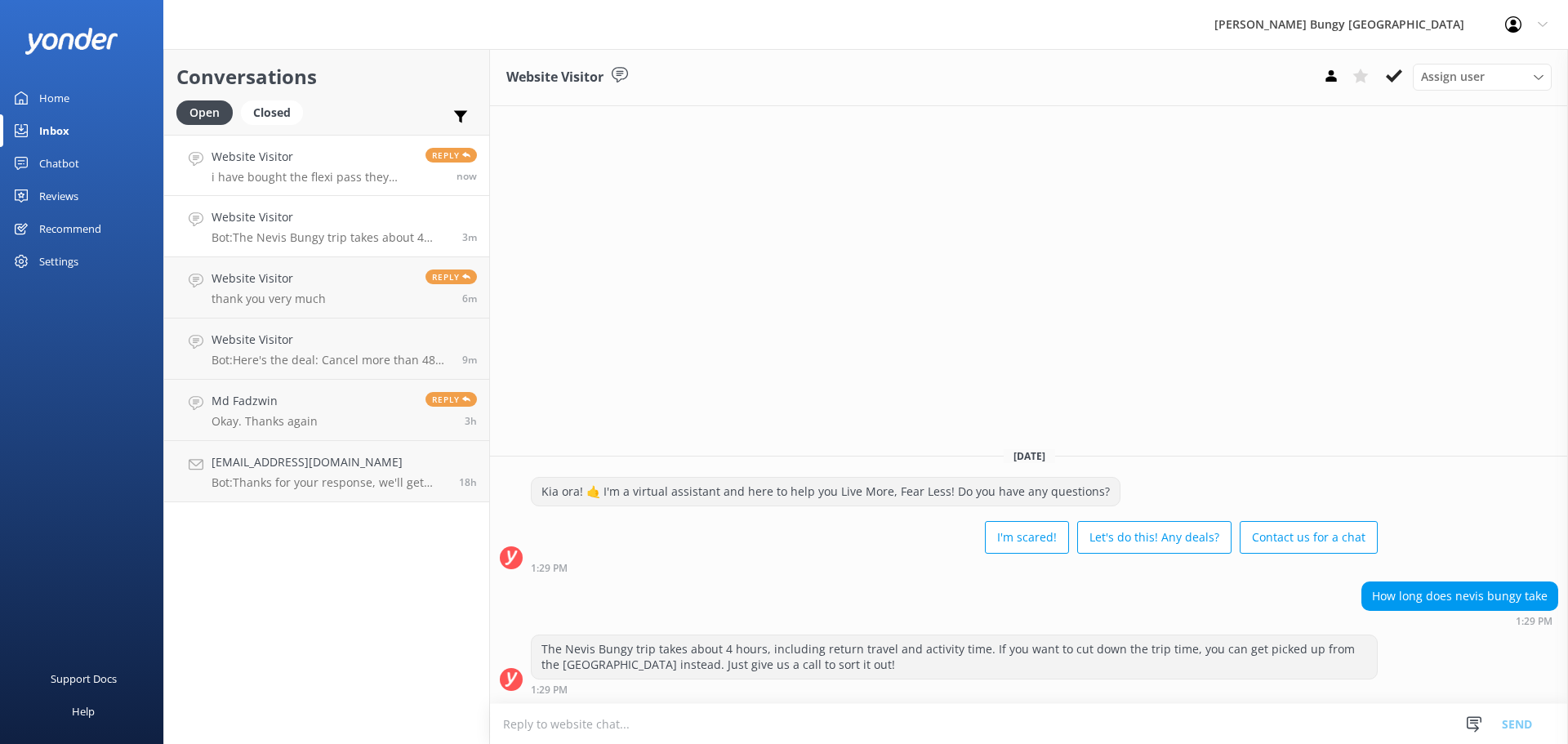
click at [421, 179] on div "Reply now" at bounding box center [445, 165] width 64 height 35
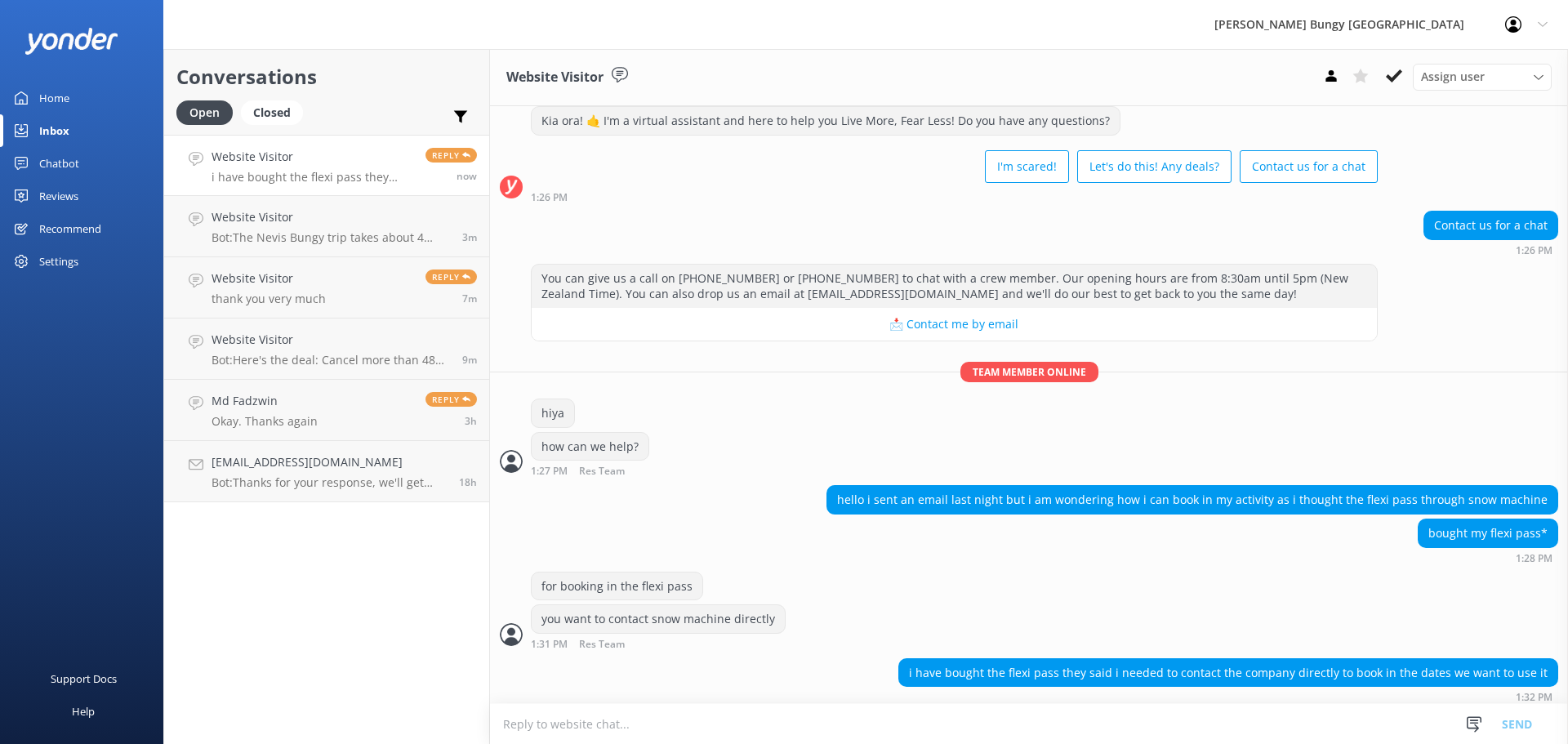
scroll to position [745, 0]
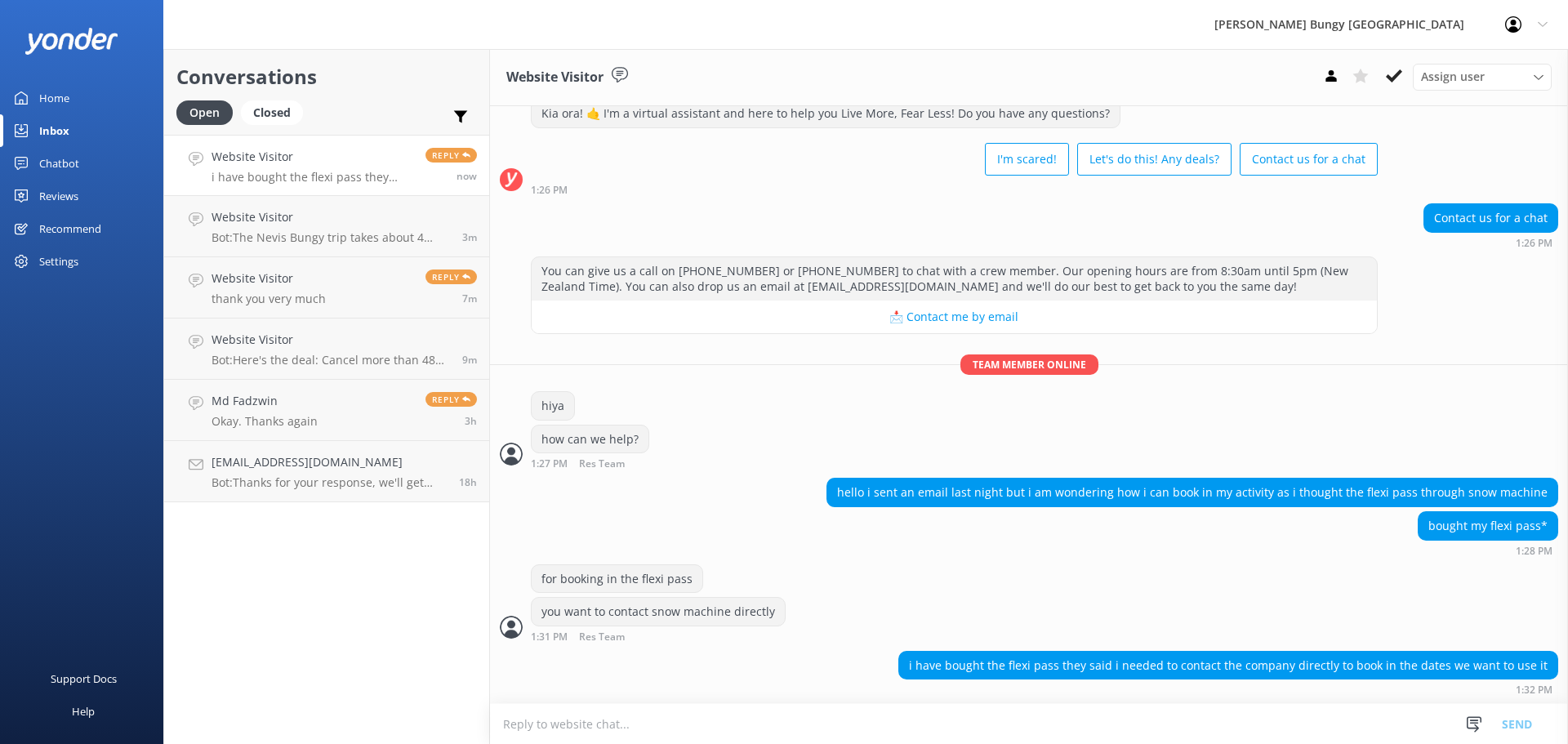
click at [1120, 724] on textarea at bounding box center [1029, 724] width 1078 height 40
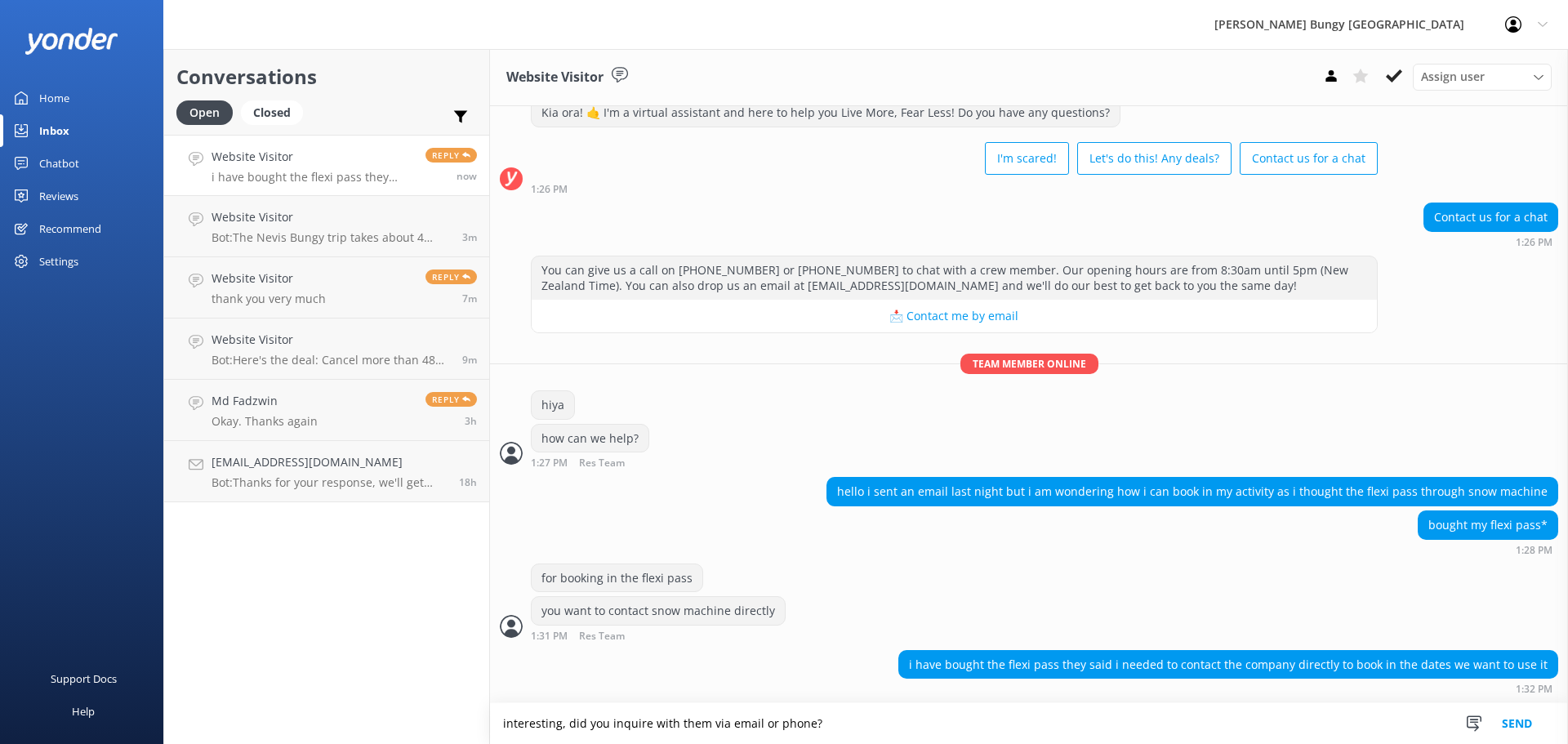
type textarea "interesting, did you inquire with them via email or phone?"
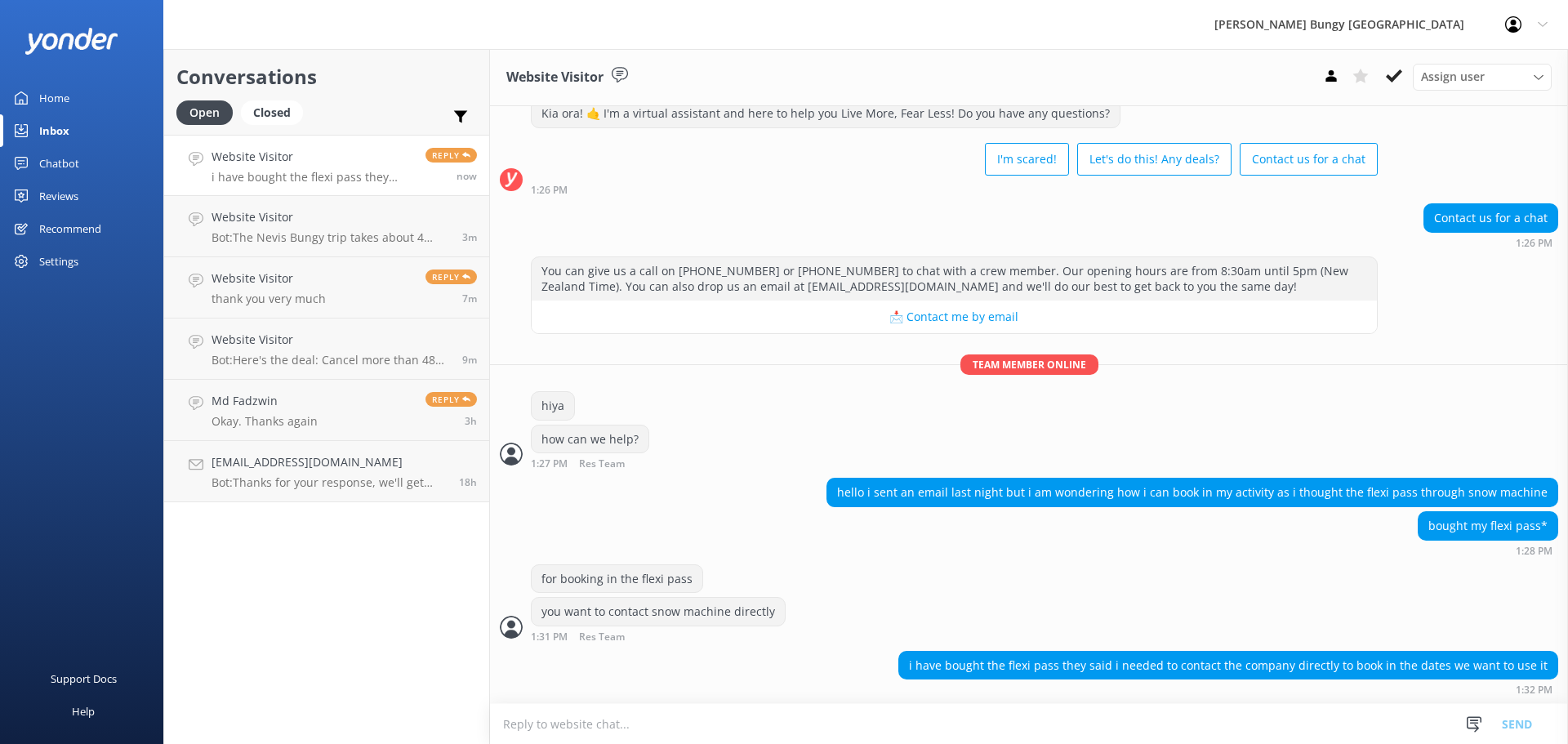
scroll to position [800, 0]
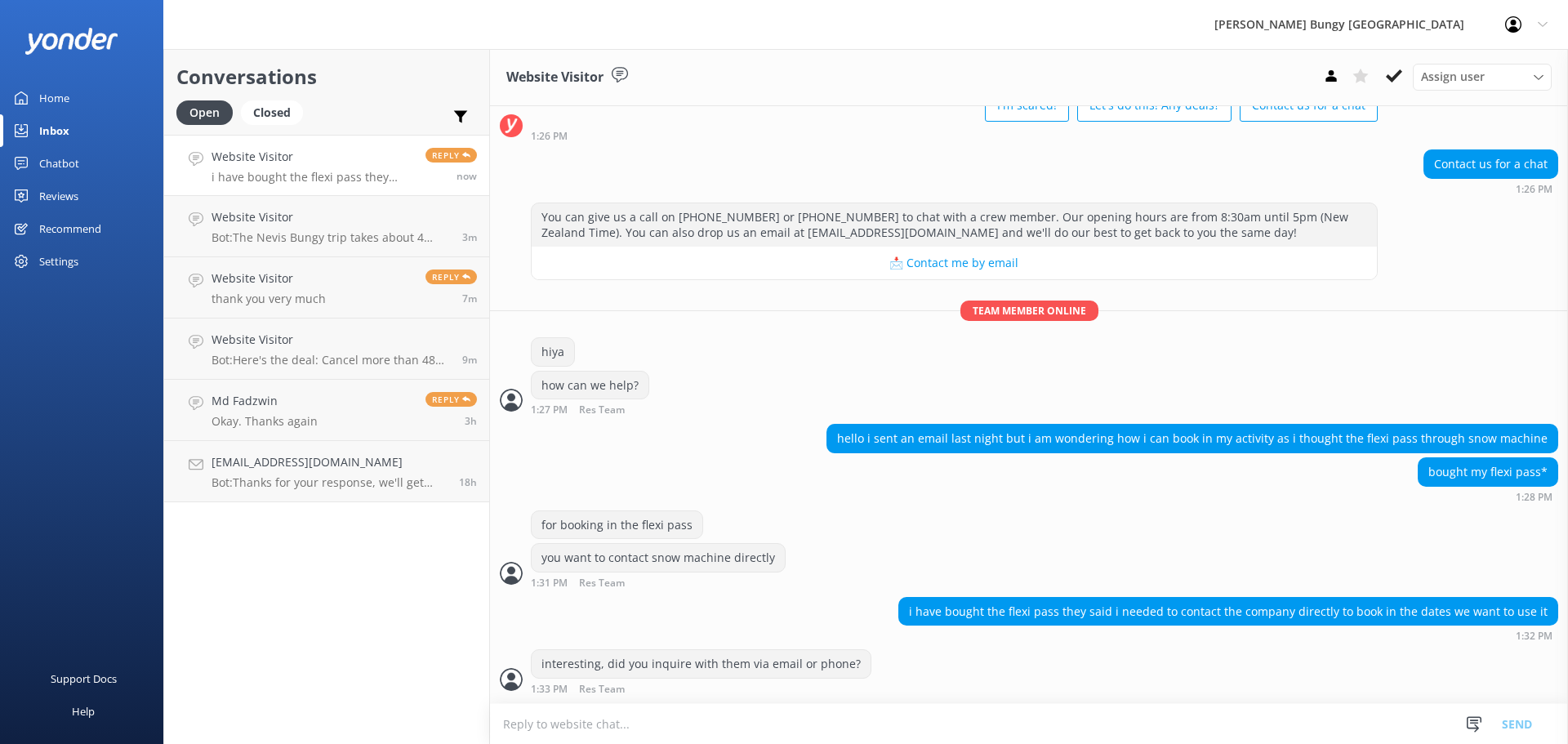
click at [745, 706] on textarea at bounding box center [1029, 724] width 1078 height 40
type textarea "all other passes have been booked through the same agent purchased with"
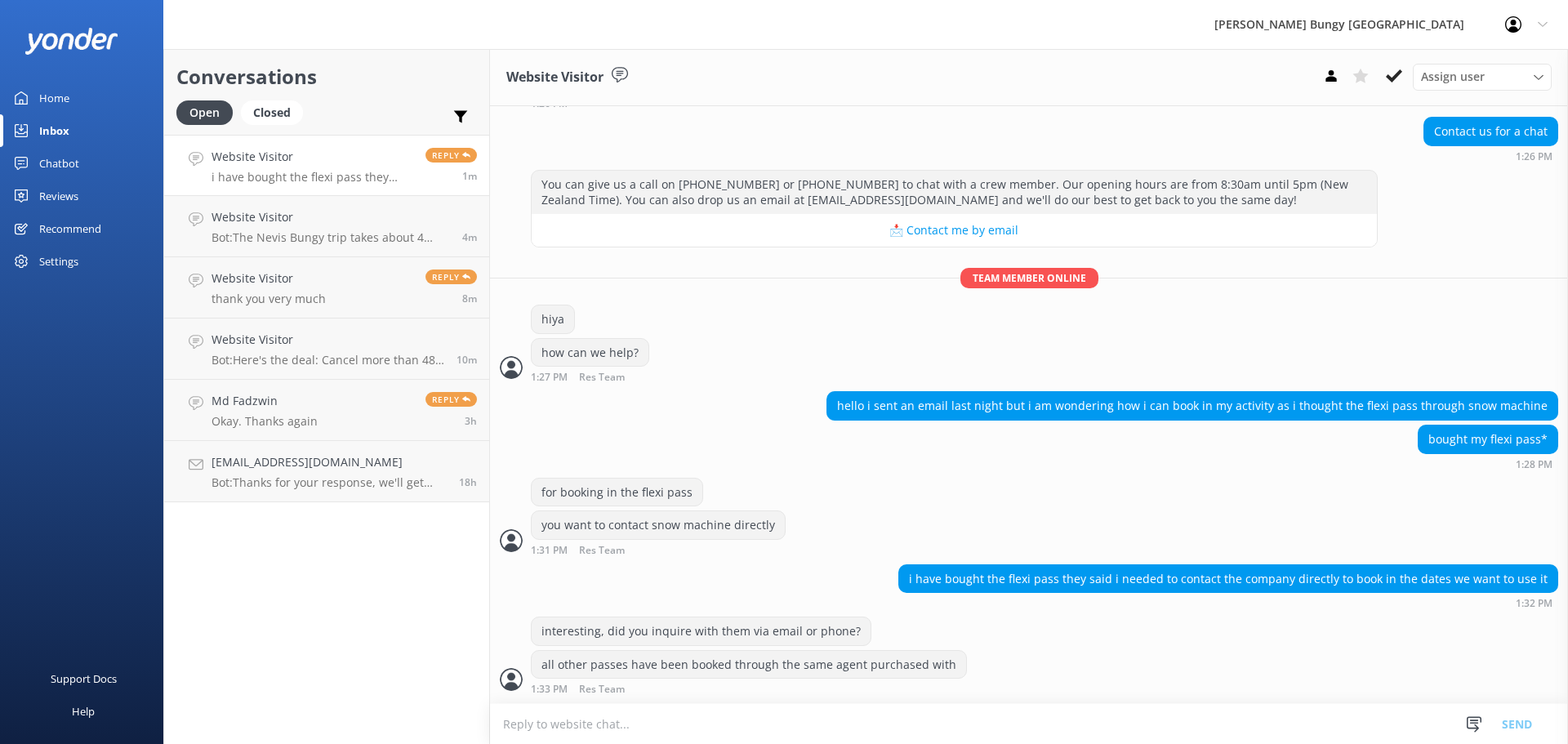
scroll to position [885, 0]
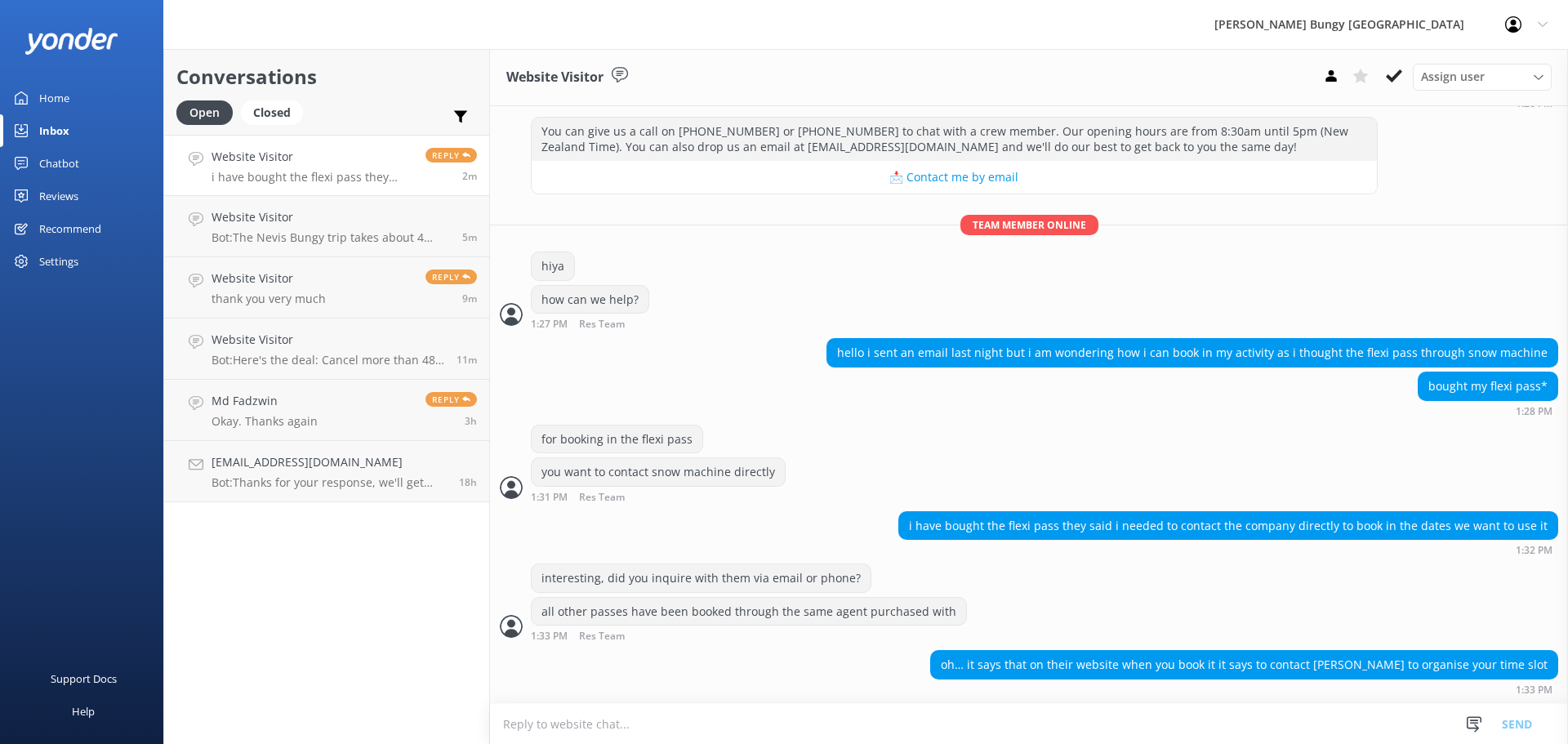
click at [823, 731] on textarea at bounding box center [1029, 724] width 1078 height 40
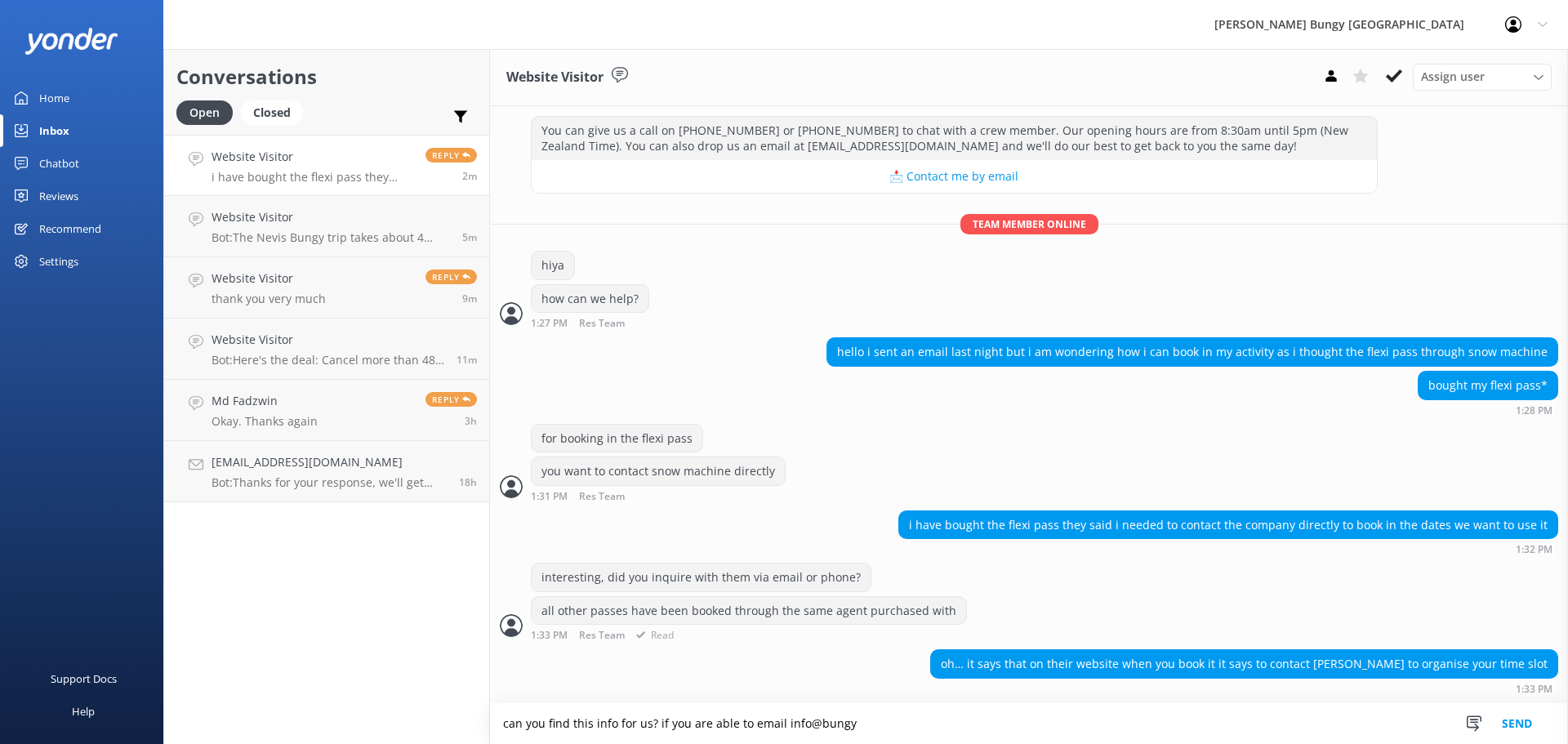
scroll to position [938, 0]
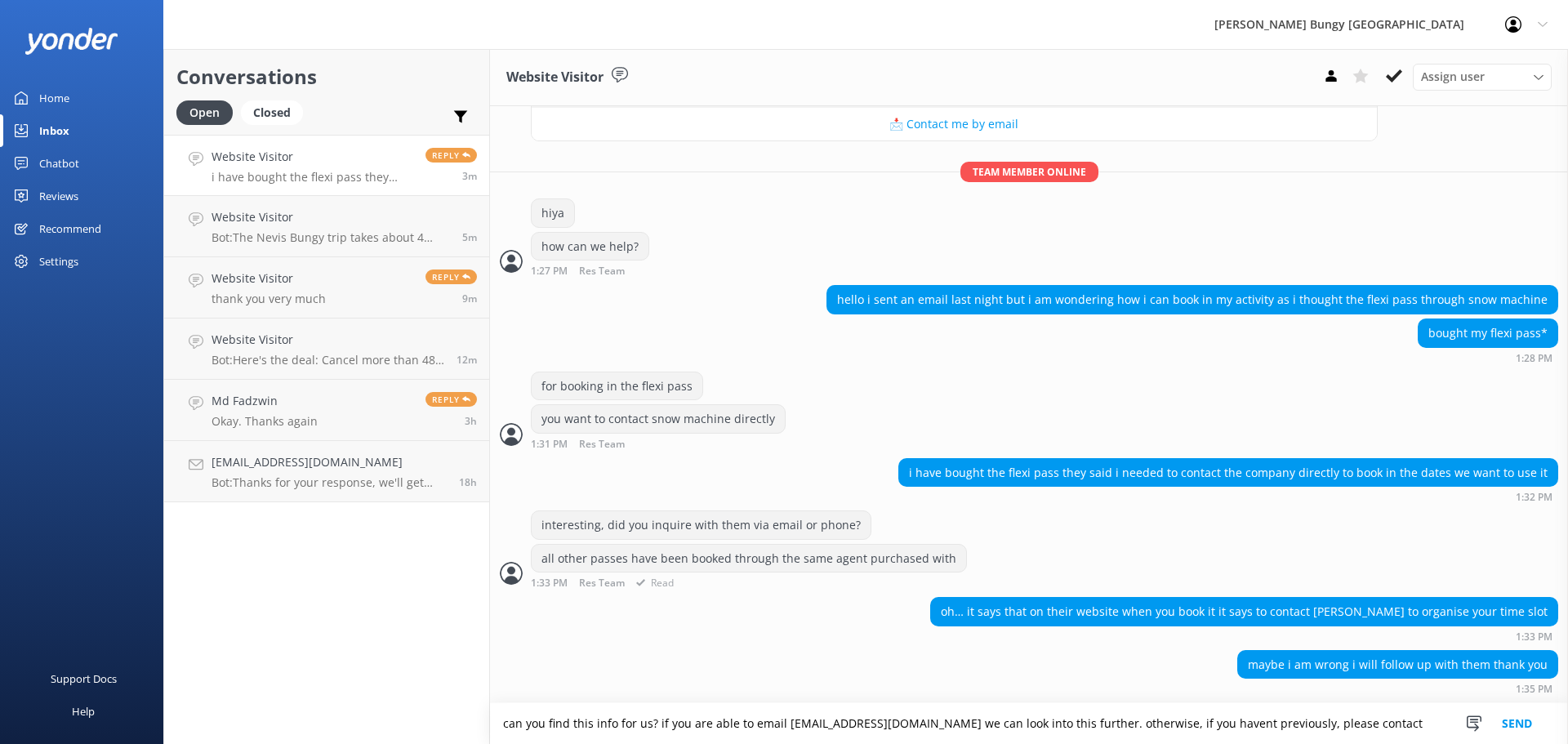
paste textarea "[EMAIL_ADDRESS][DOMAIN_NAME]"
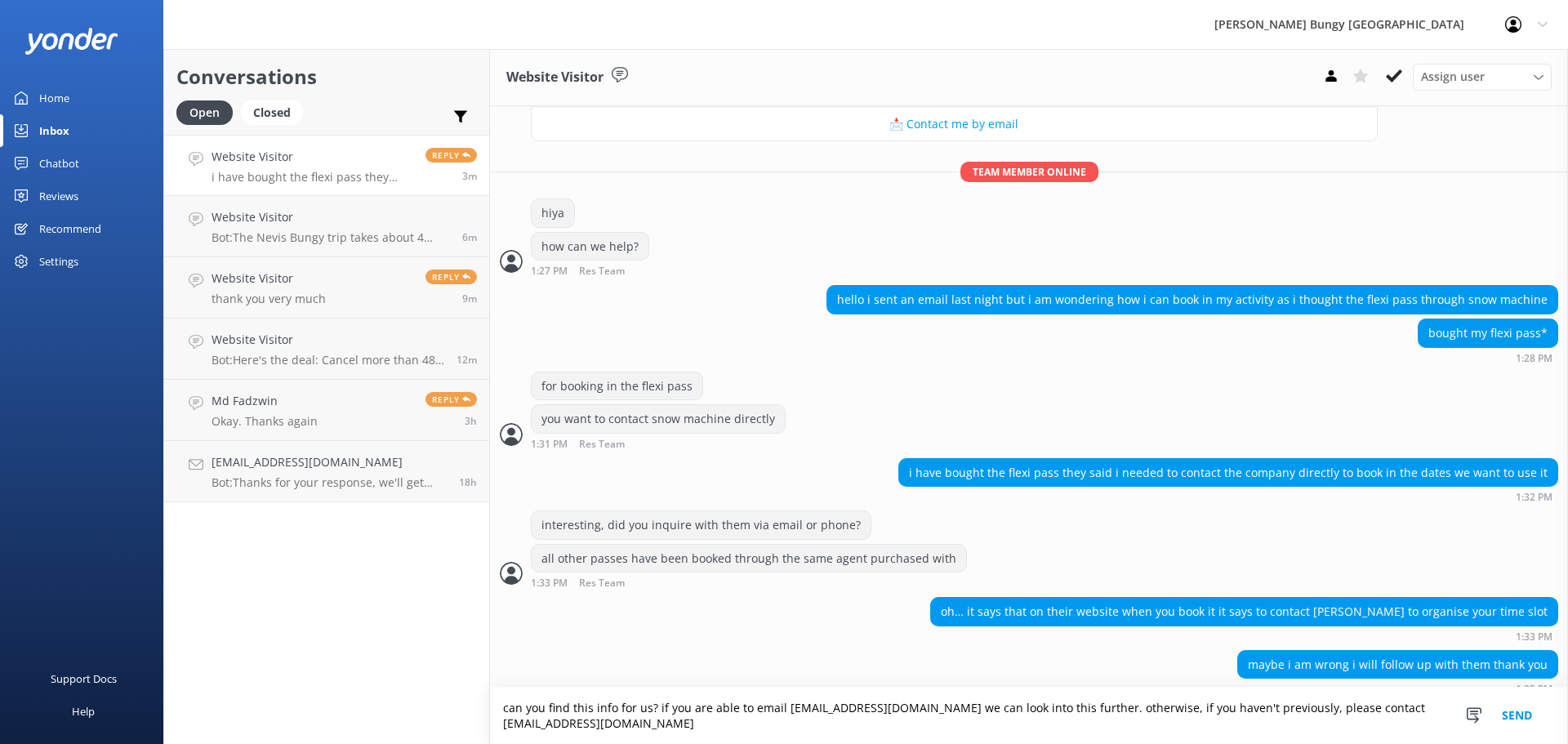
click at [1295, 724] on textarea "can you find this info for us? if you are able to email info@bungy.co.nz we can…" at bounding box center [1029, 715] width 1078 height 56
type textarea "can you find this info for us? if you are able to email info@bungy.co.nz we can…"
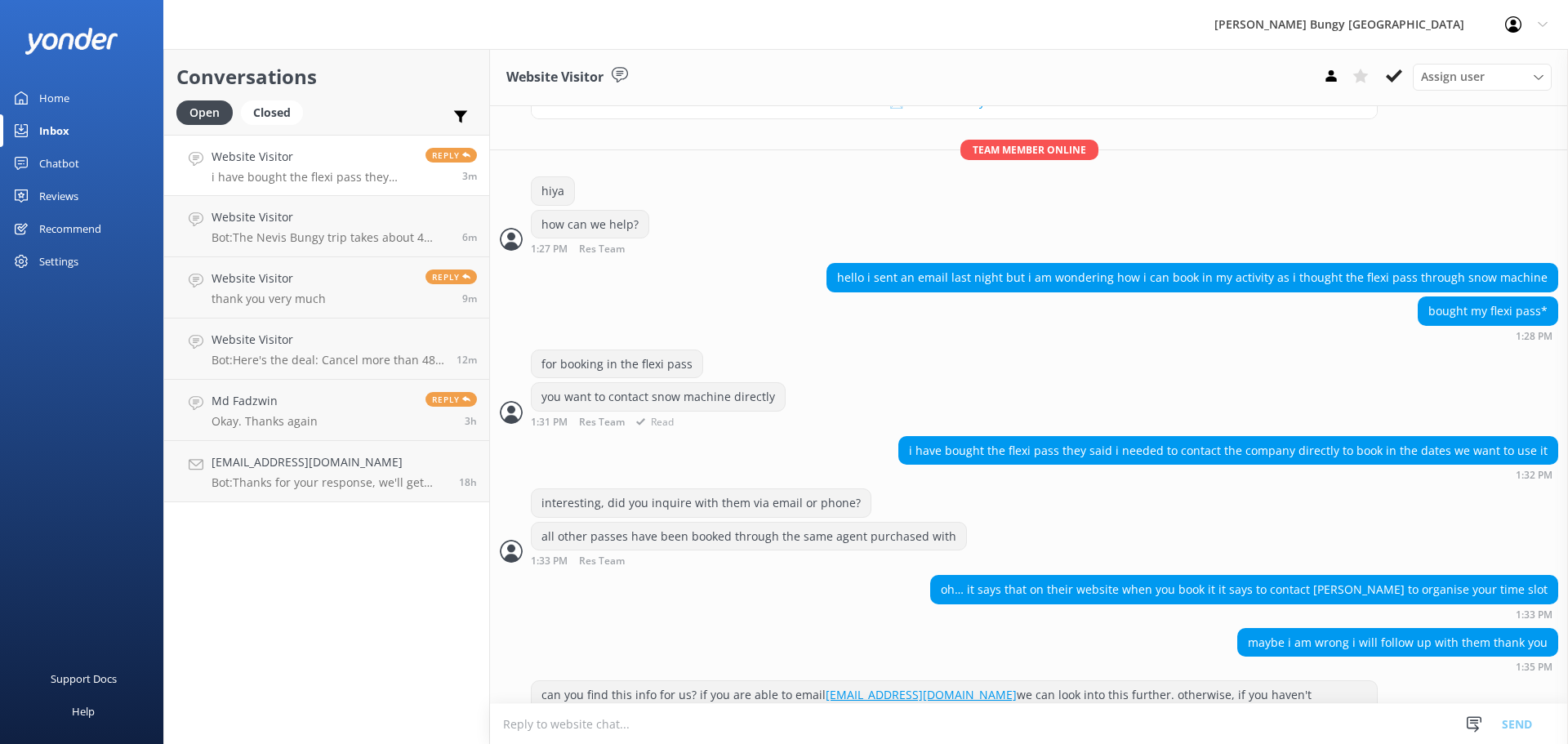
scroll to position [1006, 0]
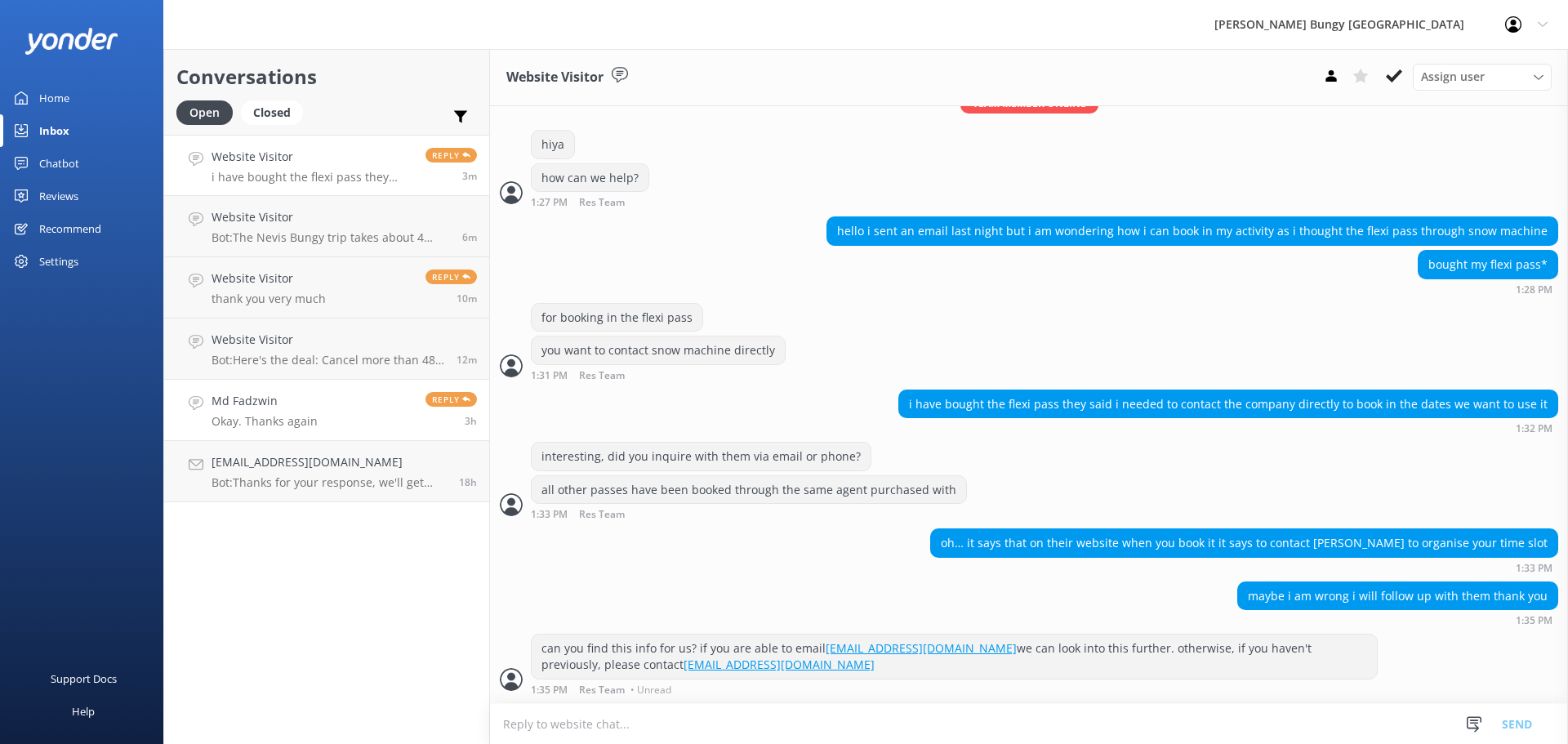
click at [350, 405] on link "Md Fadzwin Okay. Thanks again Reply 3h" at bounding box center [326, 410] width 325 height 61
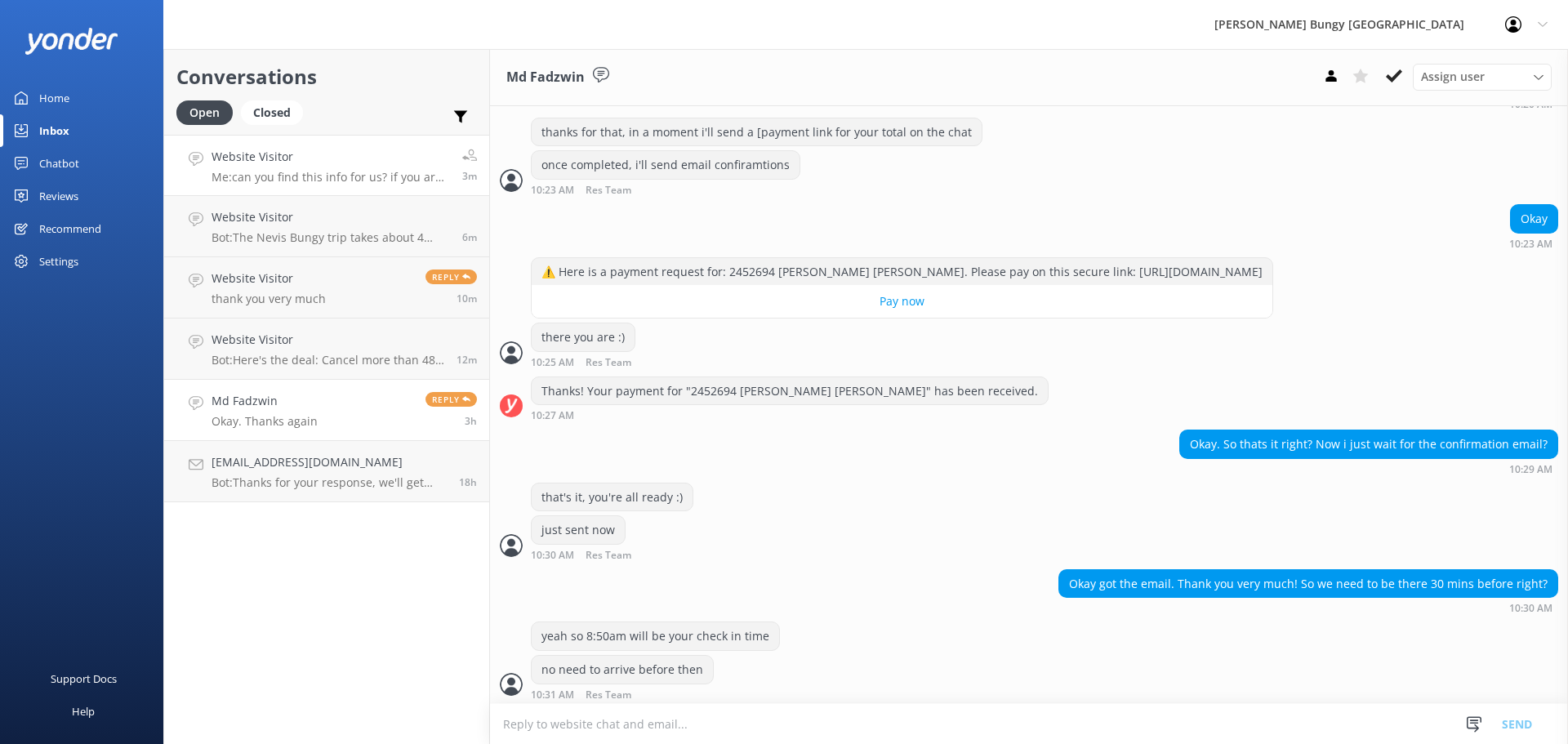
click at [323, 166] on h4 "Website Visitor" at bounding box center [330, 157] width 238 height 18
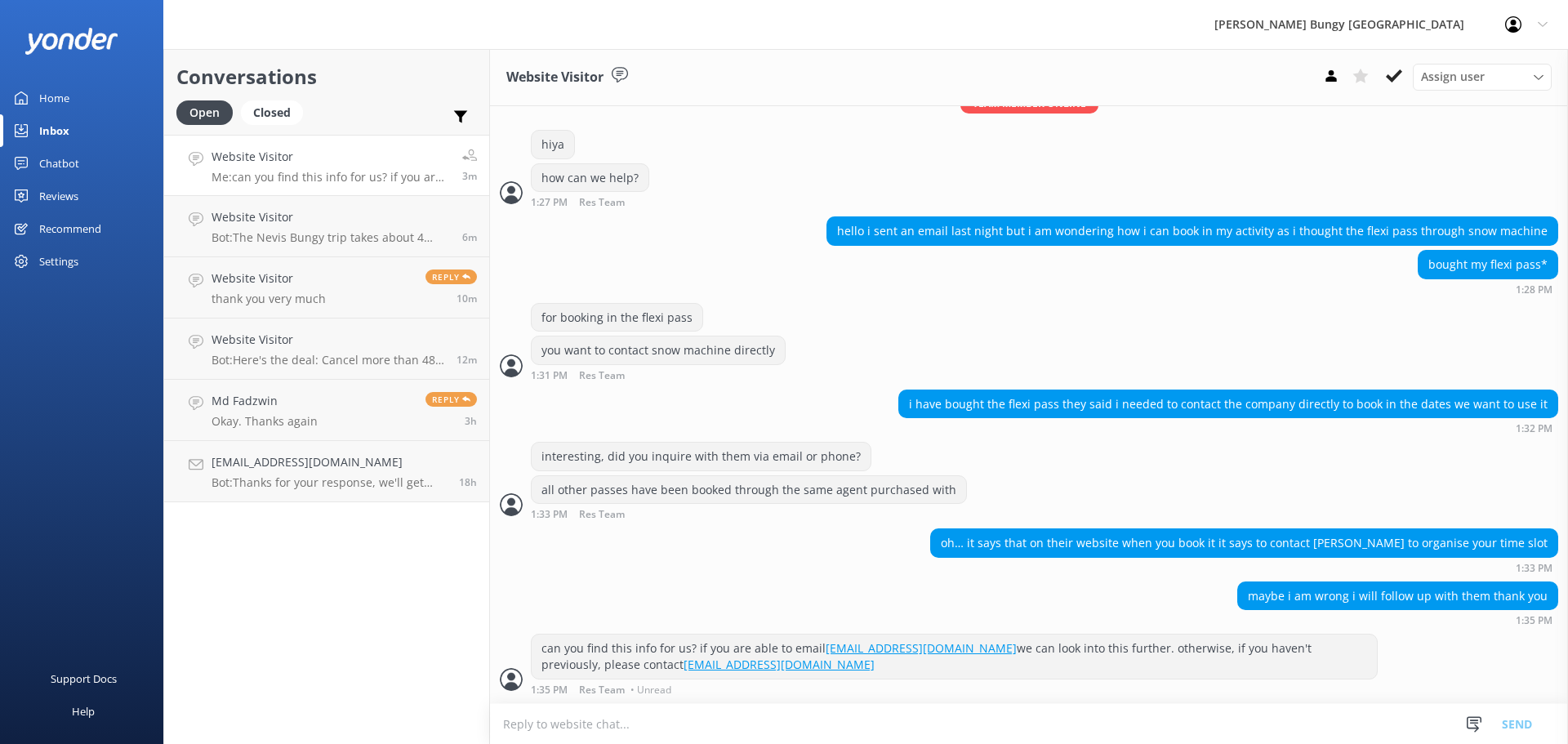
click at [313, 167] on div "Website Visitor Me: can you find this info for us? if you are able to email inf…" at bounding box center [330, 165] width 238 height 35
click at [1395, 76] on use at bounding box center [1394, 76] width 16 height 13
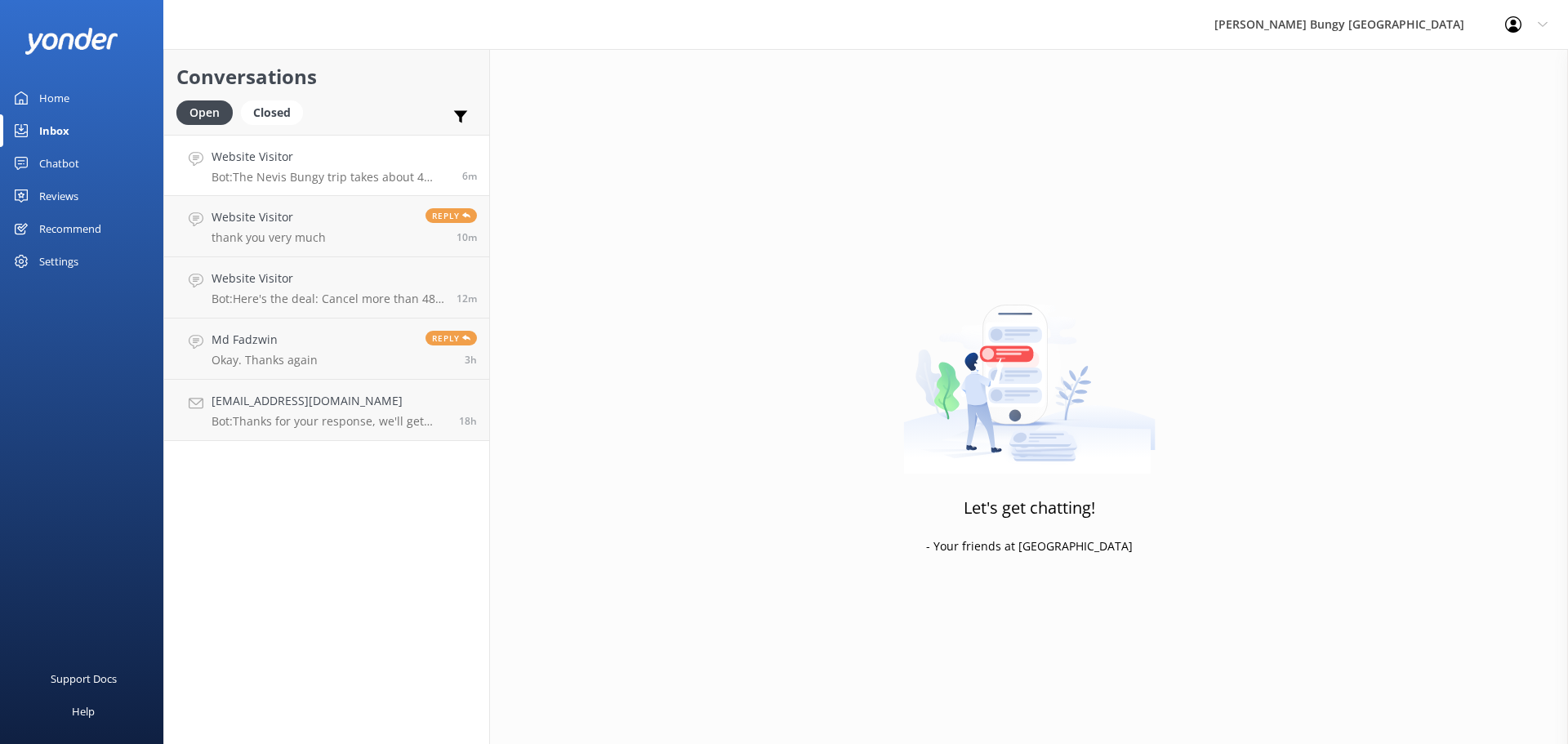
click at [397, 158] on h4 "Website Visitor" at bounding box center [330, 157] width 238 height 18
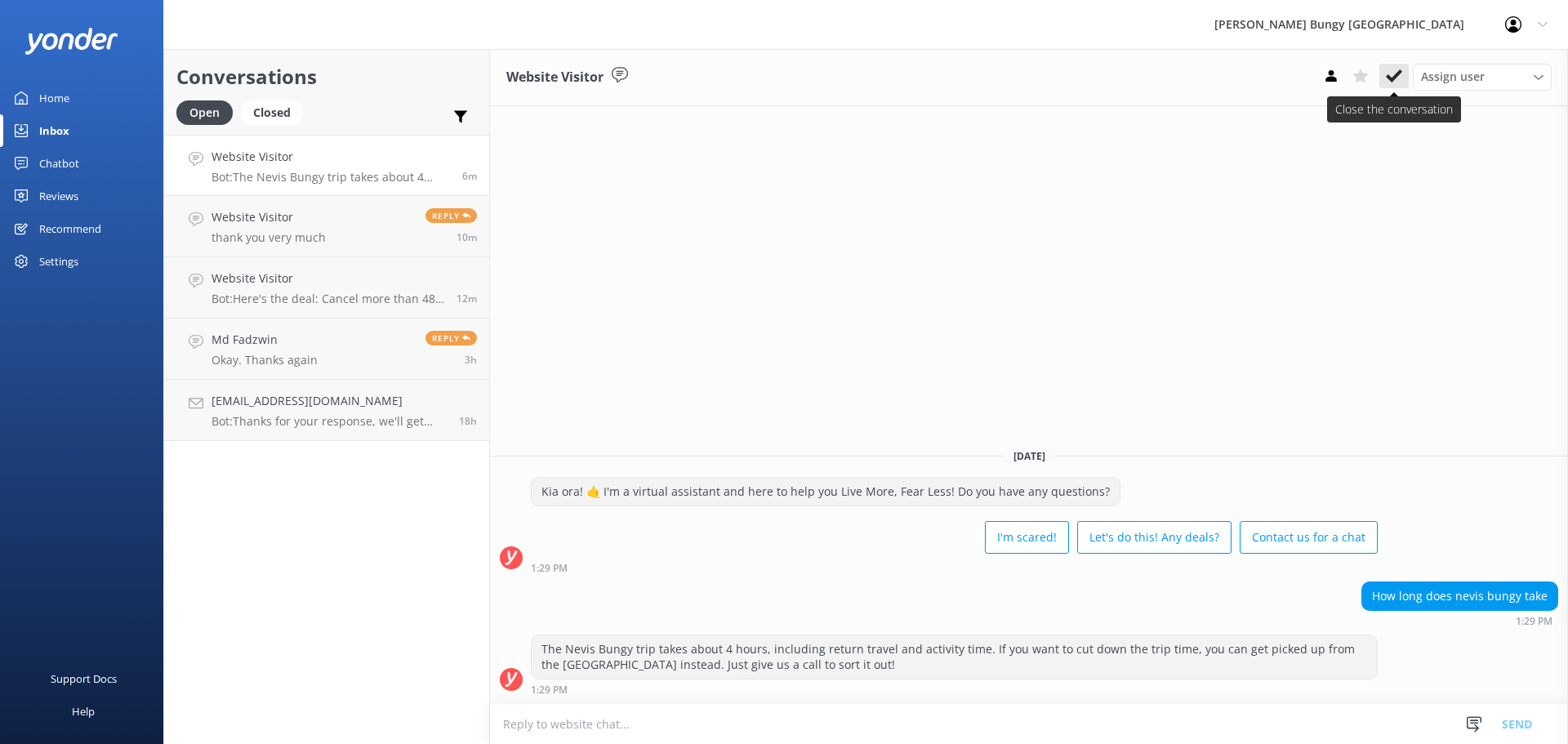
click at [1386, 82] on icon at bounding box center [1394, 76] width 16 height 16
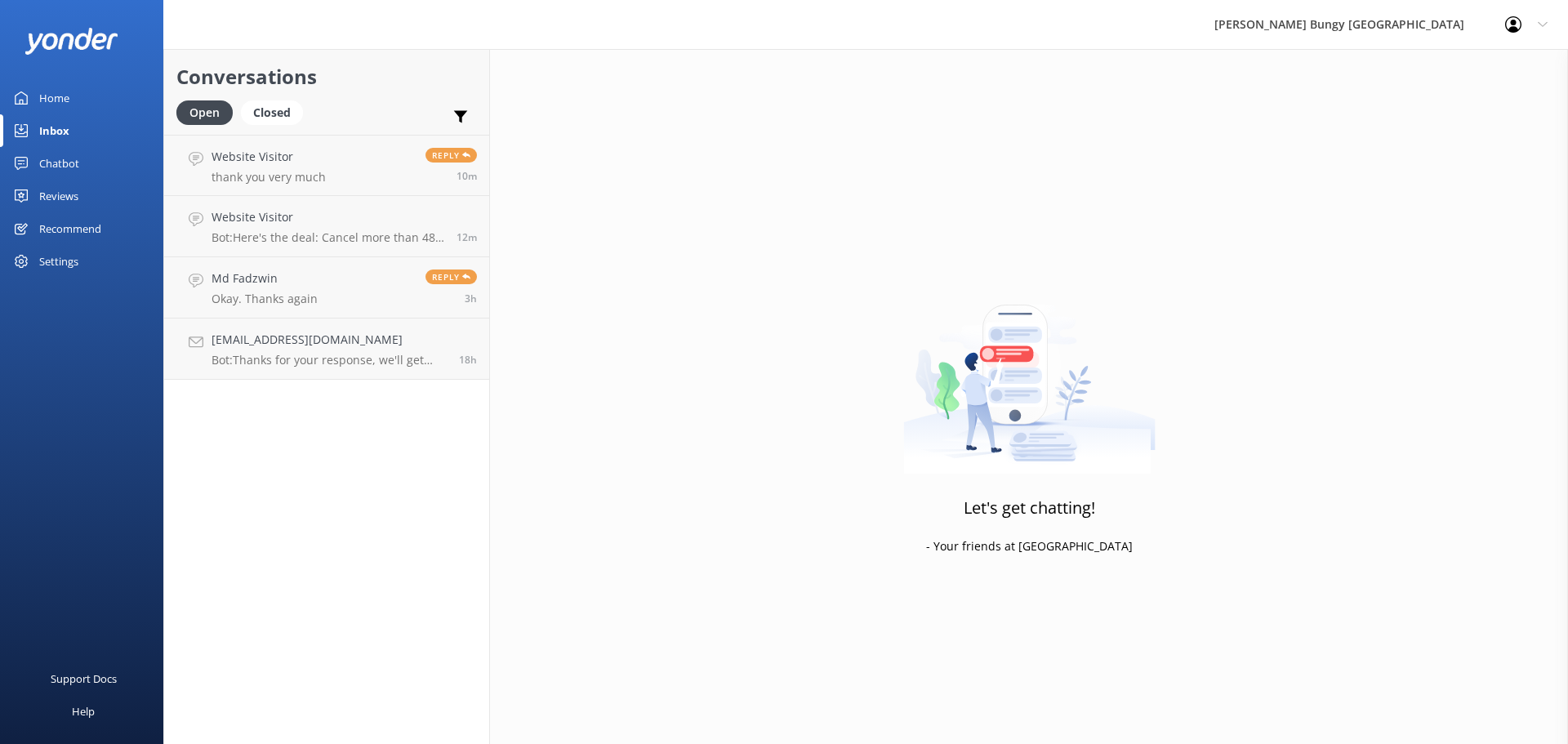
click at [427, 182] on div "10m" at bounding box center [451, 176] width 51 height 13
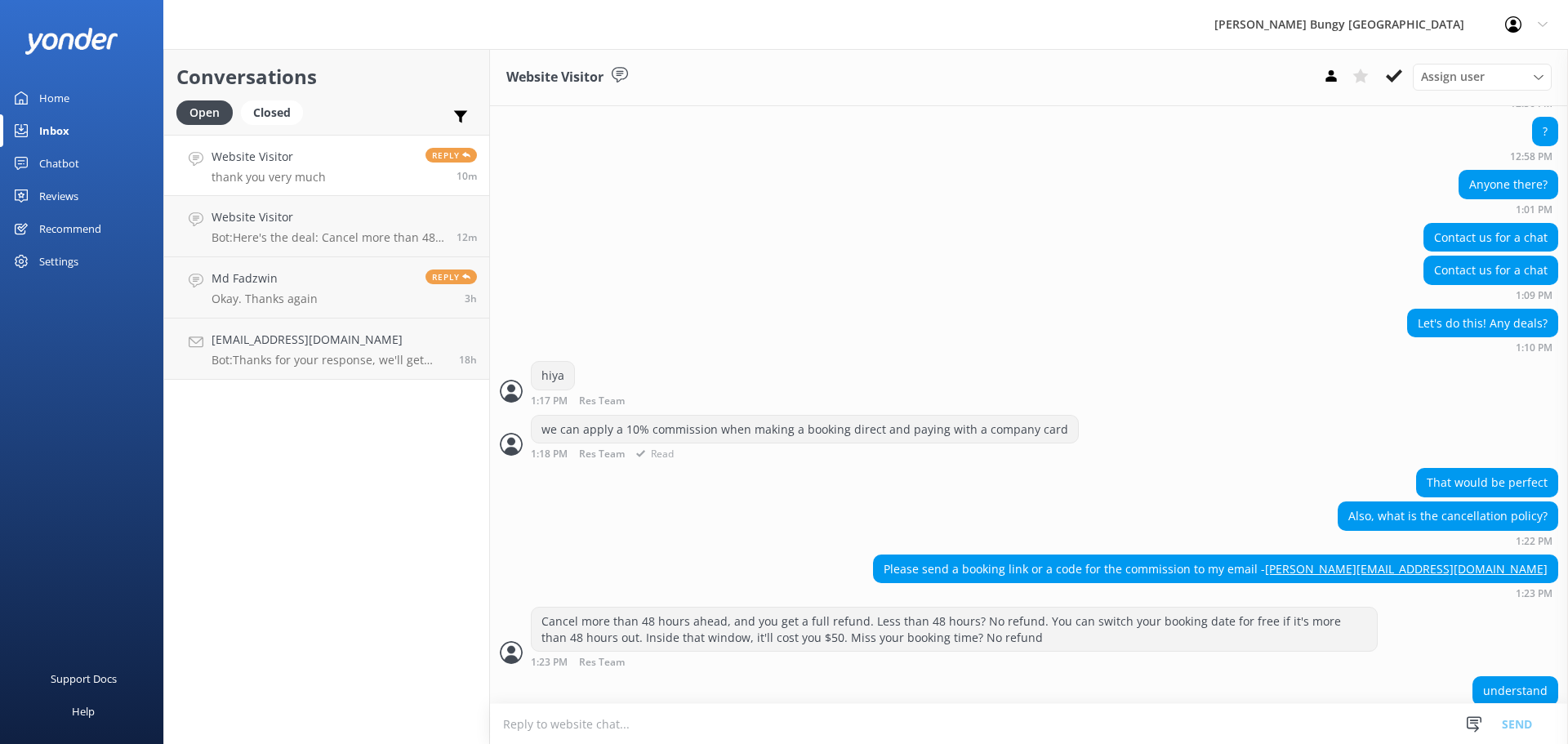
scroll to position [592, 0]
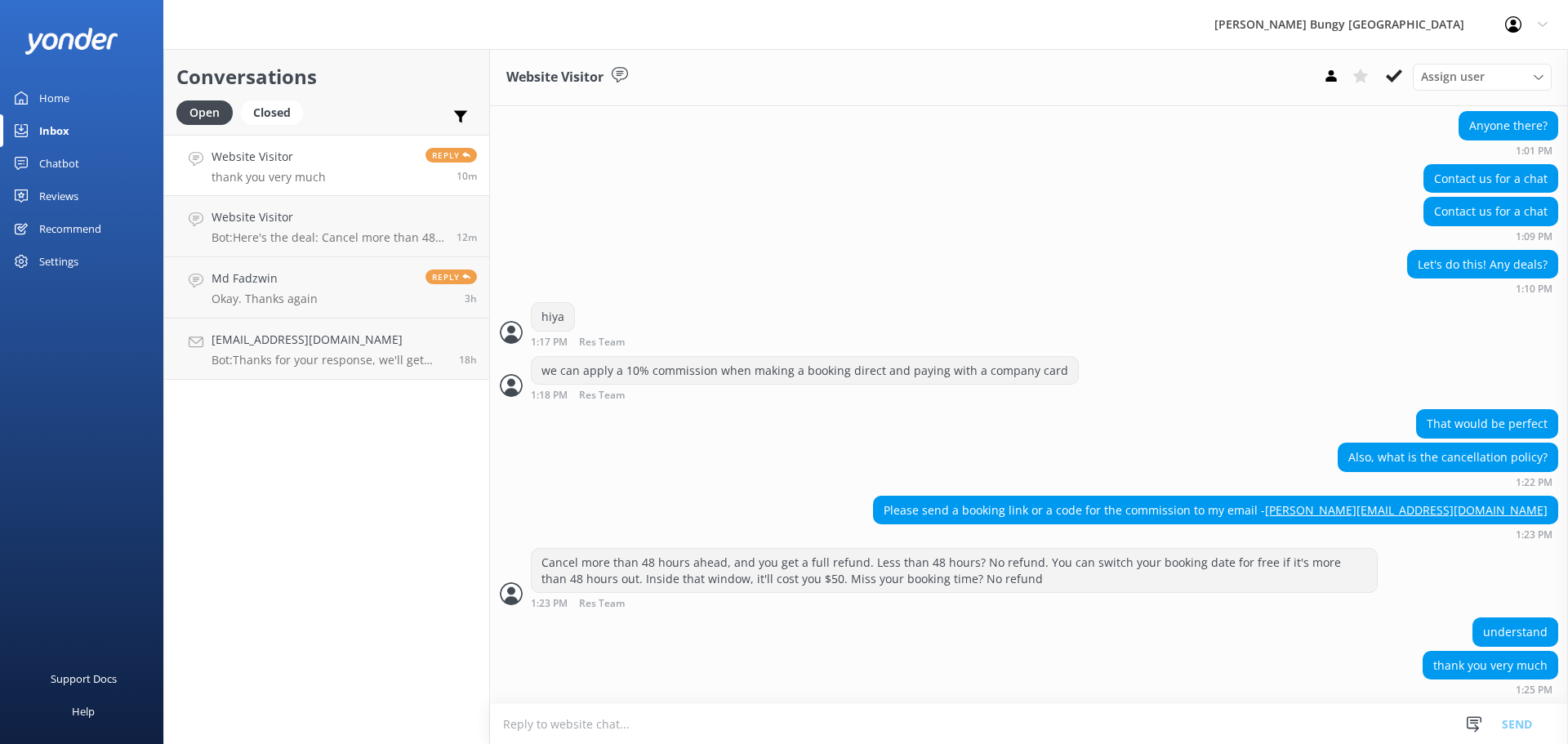
click at [1142, 733] on textarea at bounding box center [1029, 724] width 1078 height 40
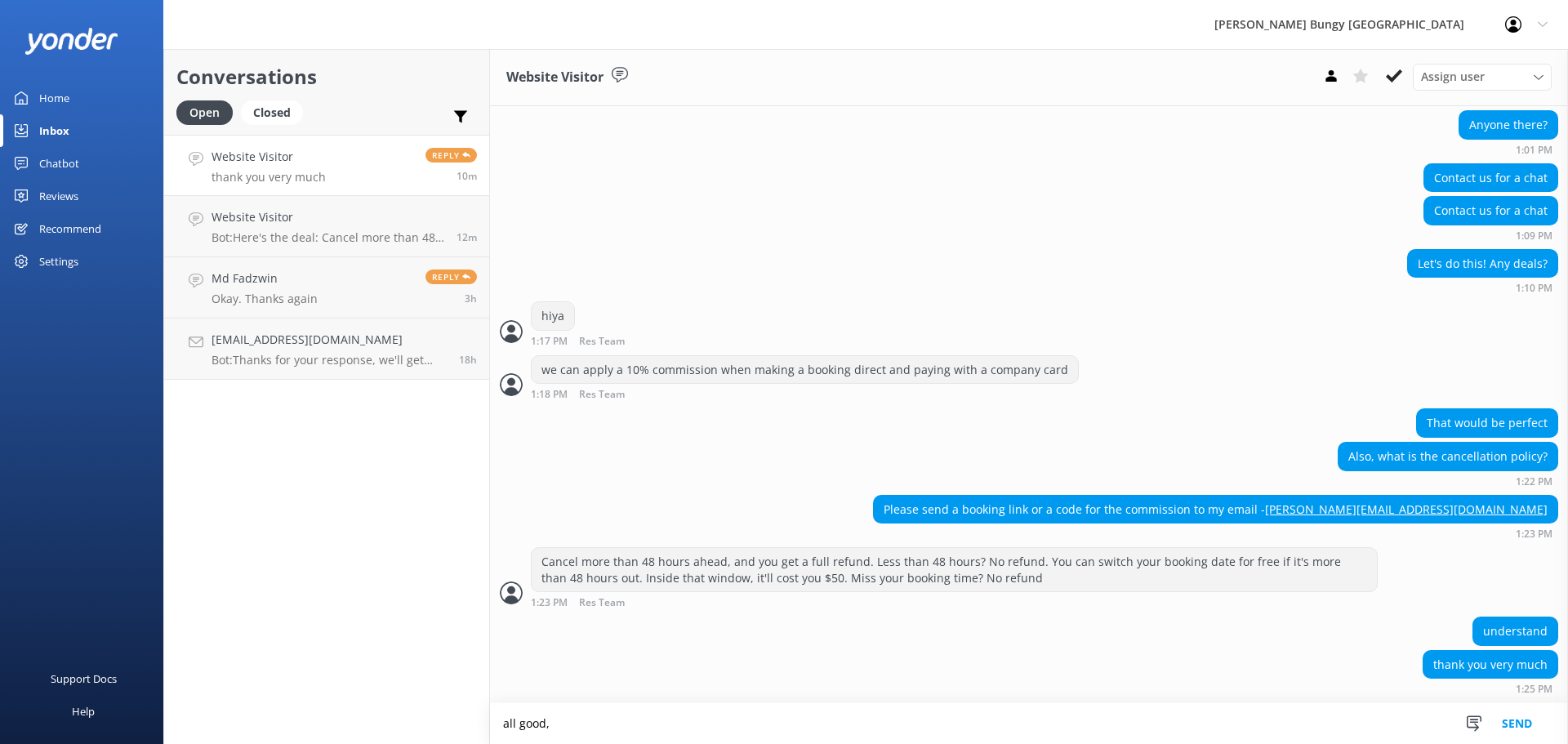
type textarea "all good,"
drag, startPoint x: 627, startPoint y: 714, endPoint x: 444, endPoint y: 673, distance: 187.5
click at [444, 673] on div "Conversations Open Closed Important Assigned to me Unassigned Website Visitor t…" at bounding box center [866, 397] width 1405 height 696
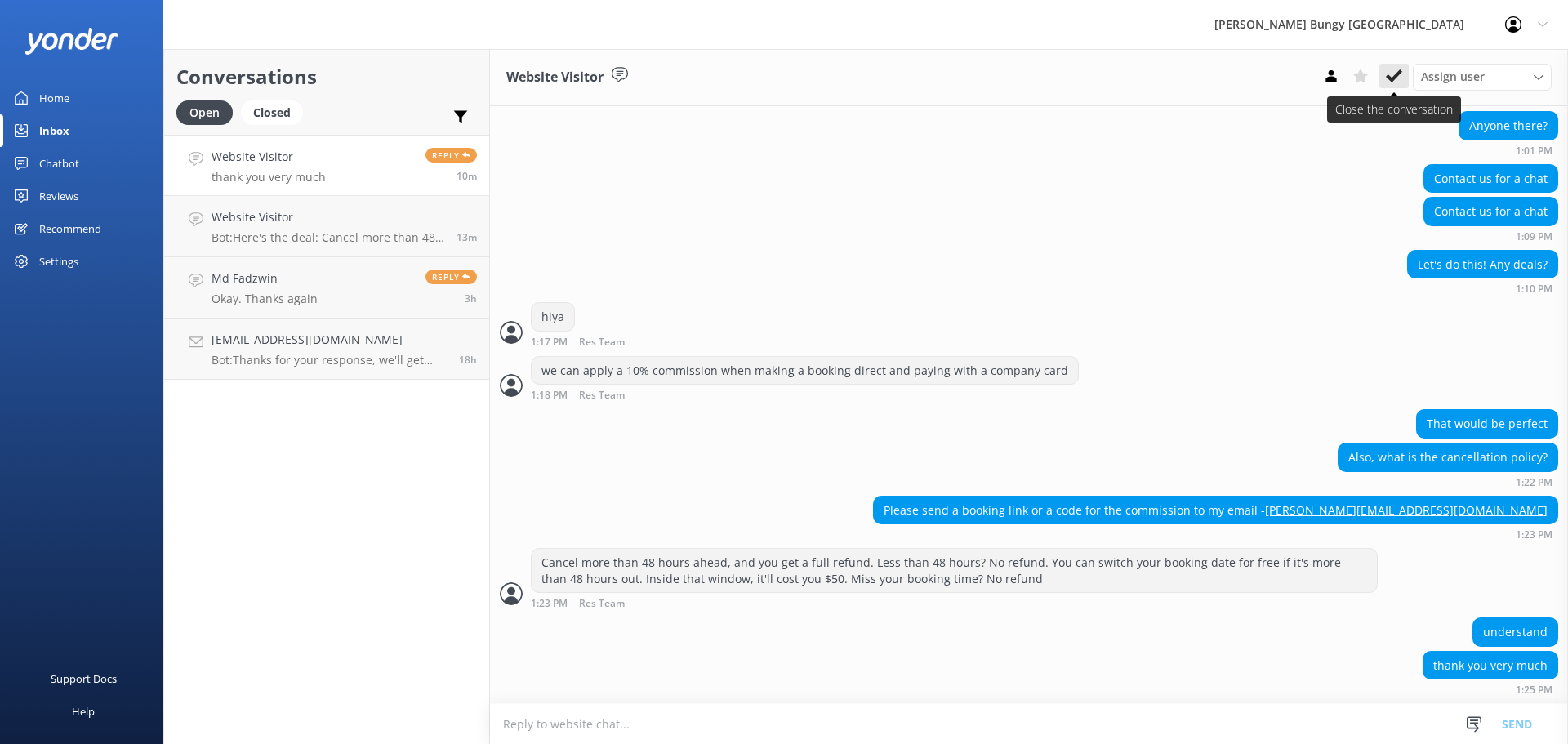
click at [1404, 71] on button at bounding box center [1393, 75] width 30 height 24
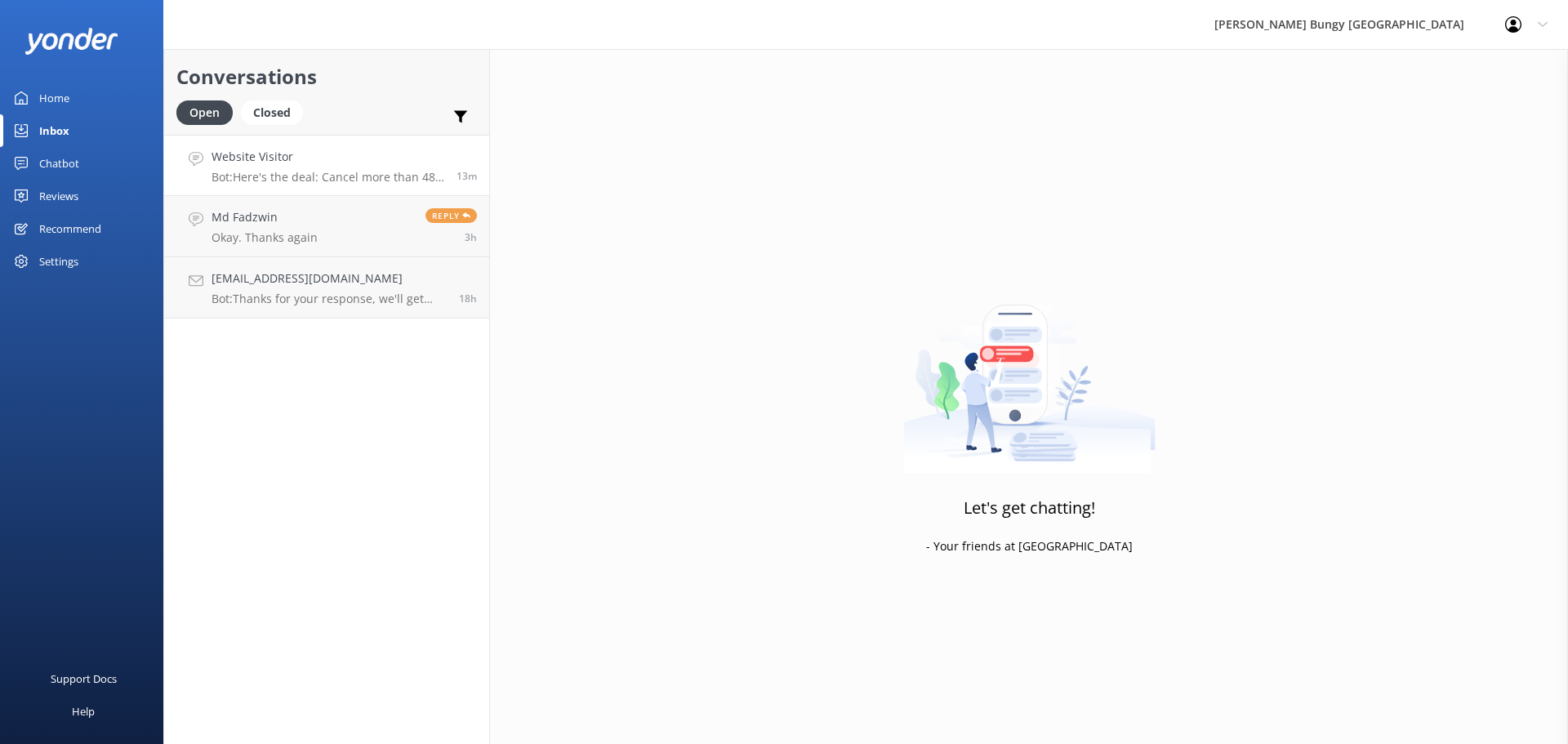
click at [270, 178] on p "Bot: Here's the deal: Cancel more than 48 hours ahead, and you get a full refun…" at bounding box center [328, 177] width 233 height 14
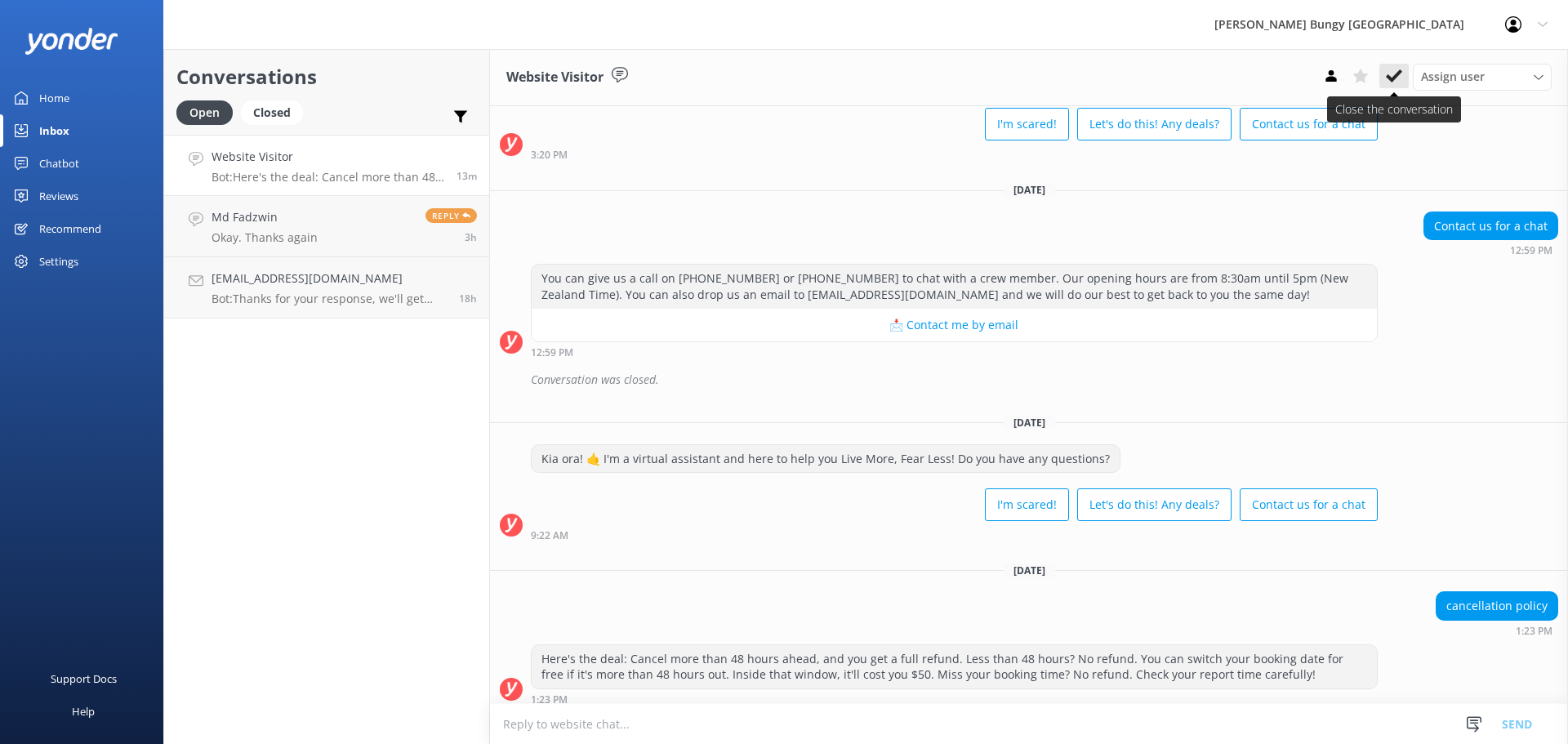
scroll to position [2245, 0]
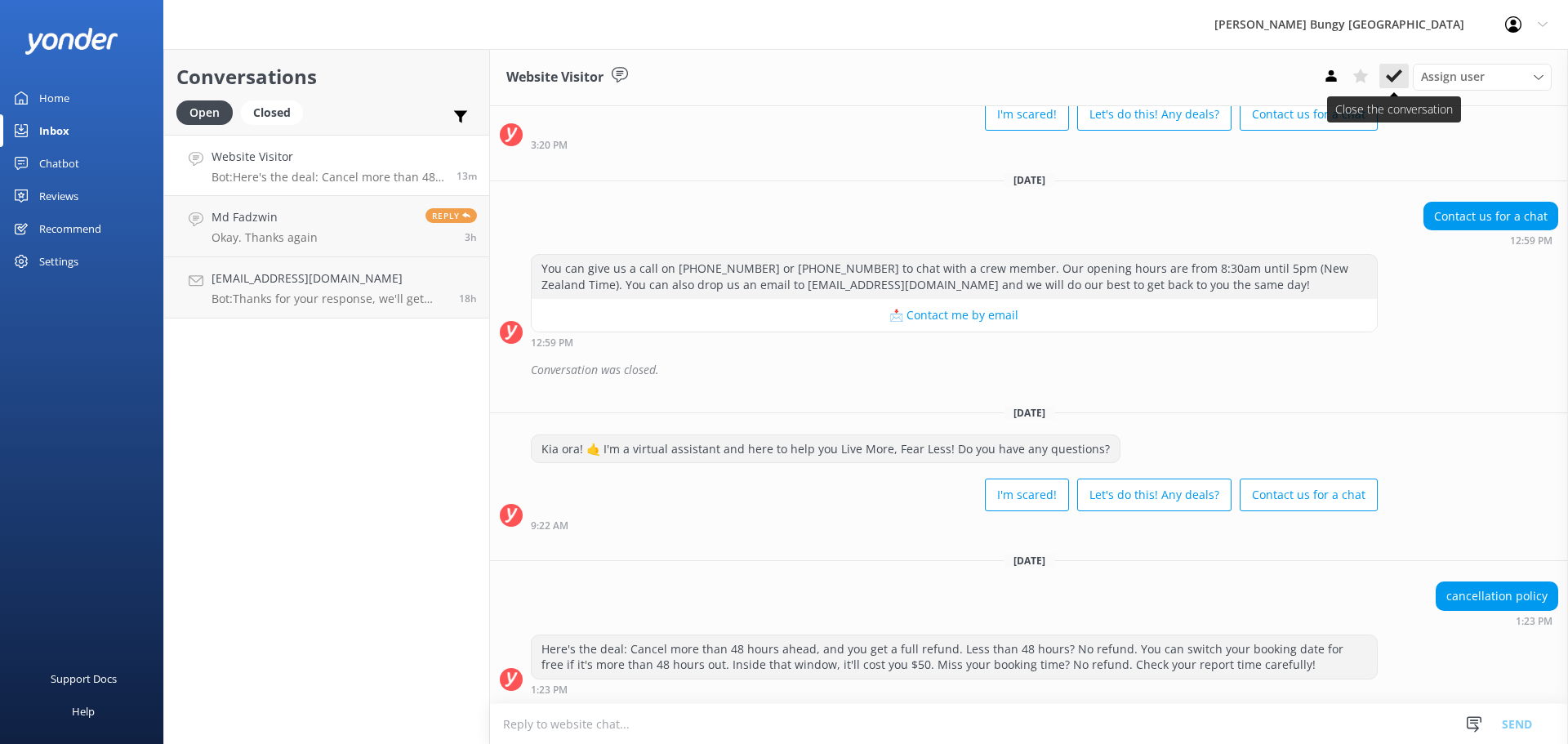
click at [1402, 73] on button at bounding box center [1393, 75] width 30 height 24
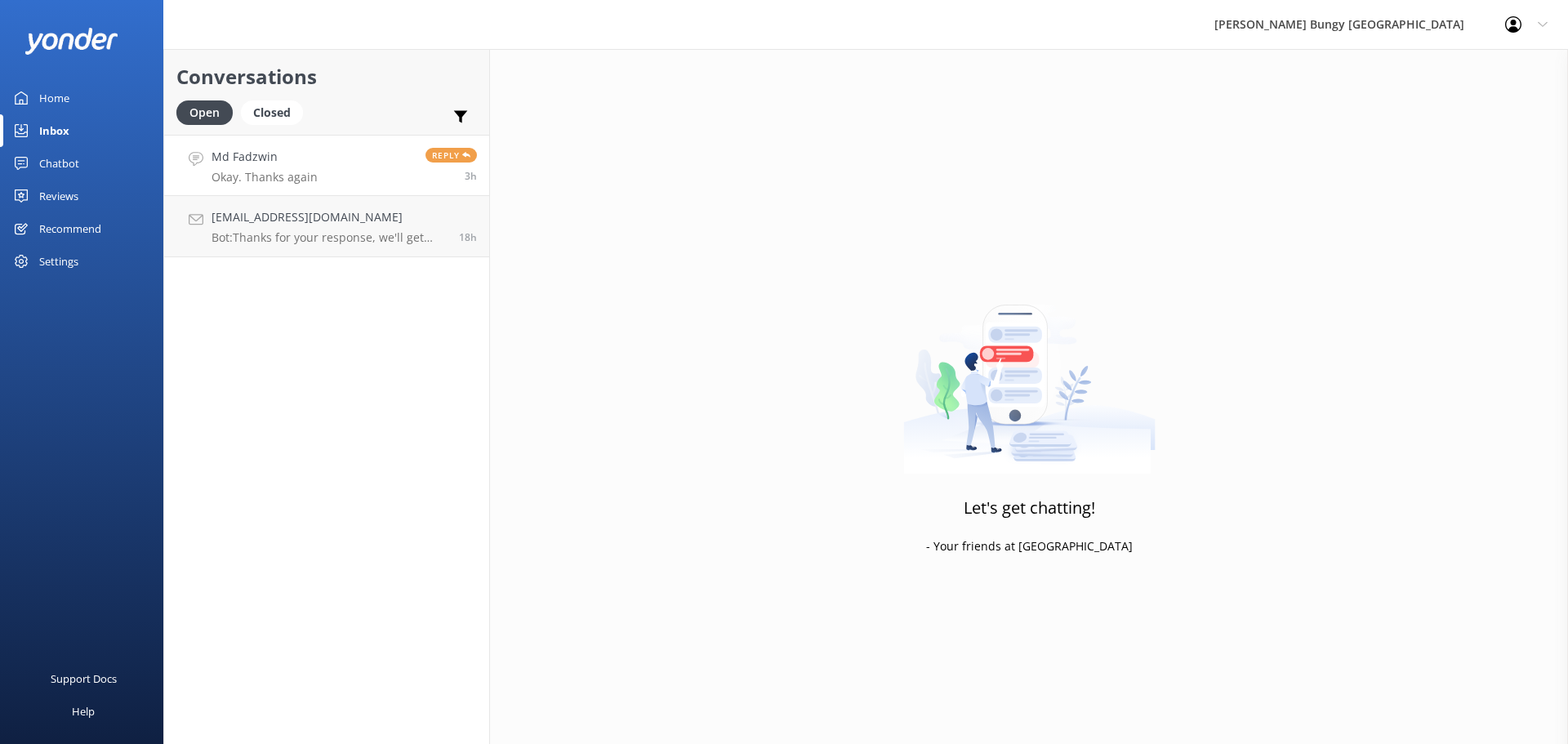
click at [341, 165] on link "Md Fadzwin Okay. Thanks again Reply 3h" at bounding box center [326, 166] width 325 height 61
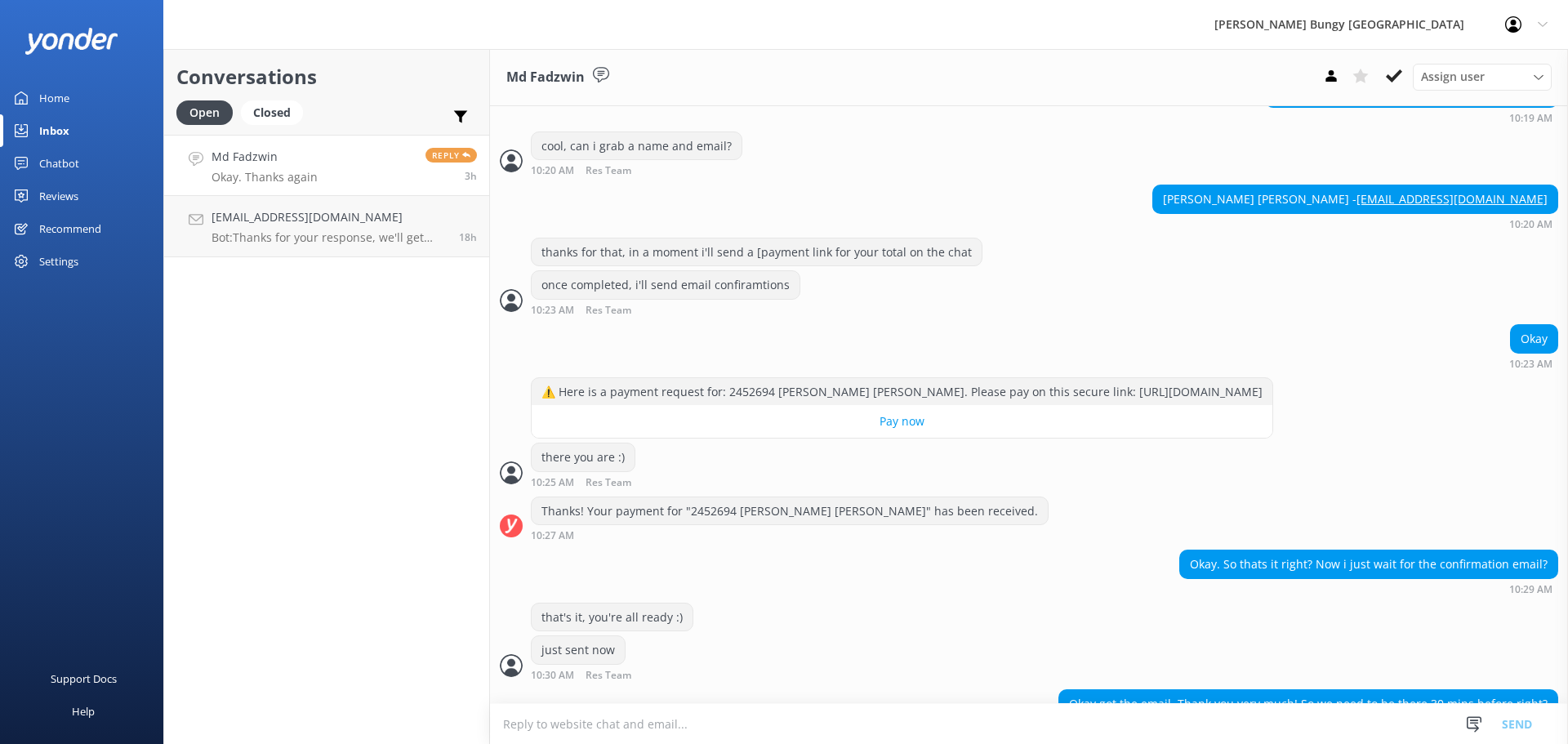
scroll to position [1225, 0]
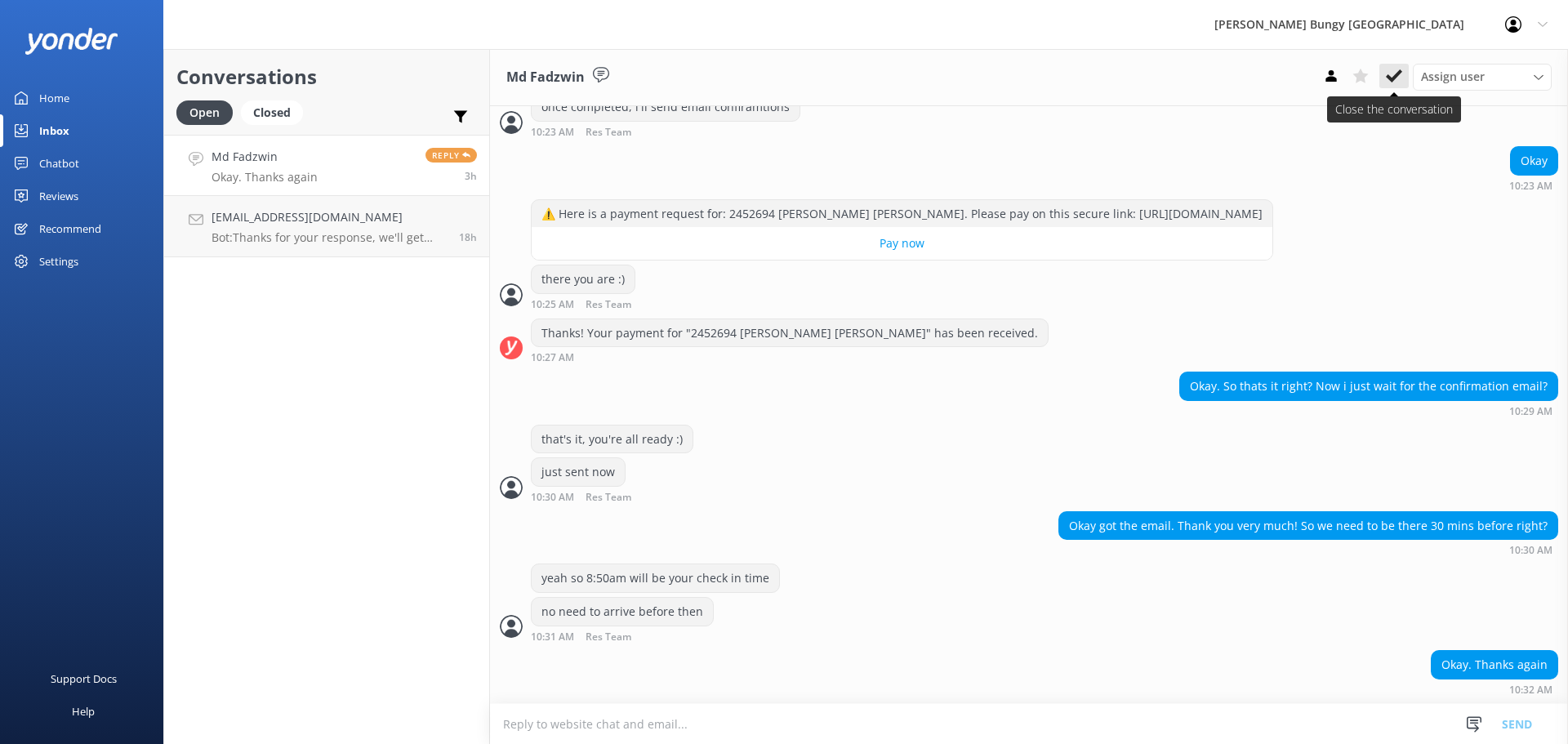
click at [1393, 72] on icon at bounding box center [1394, 76] width 16 height 16
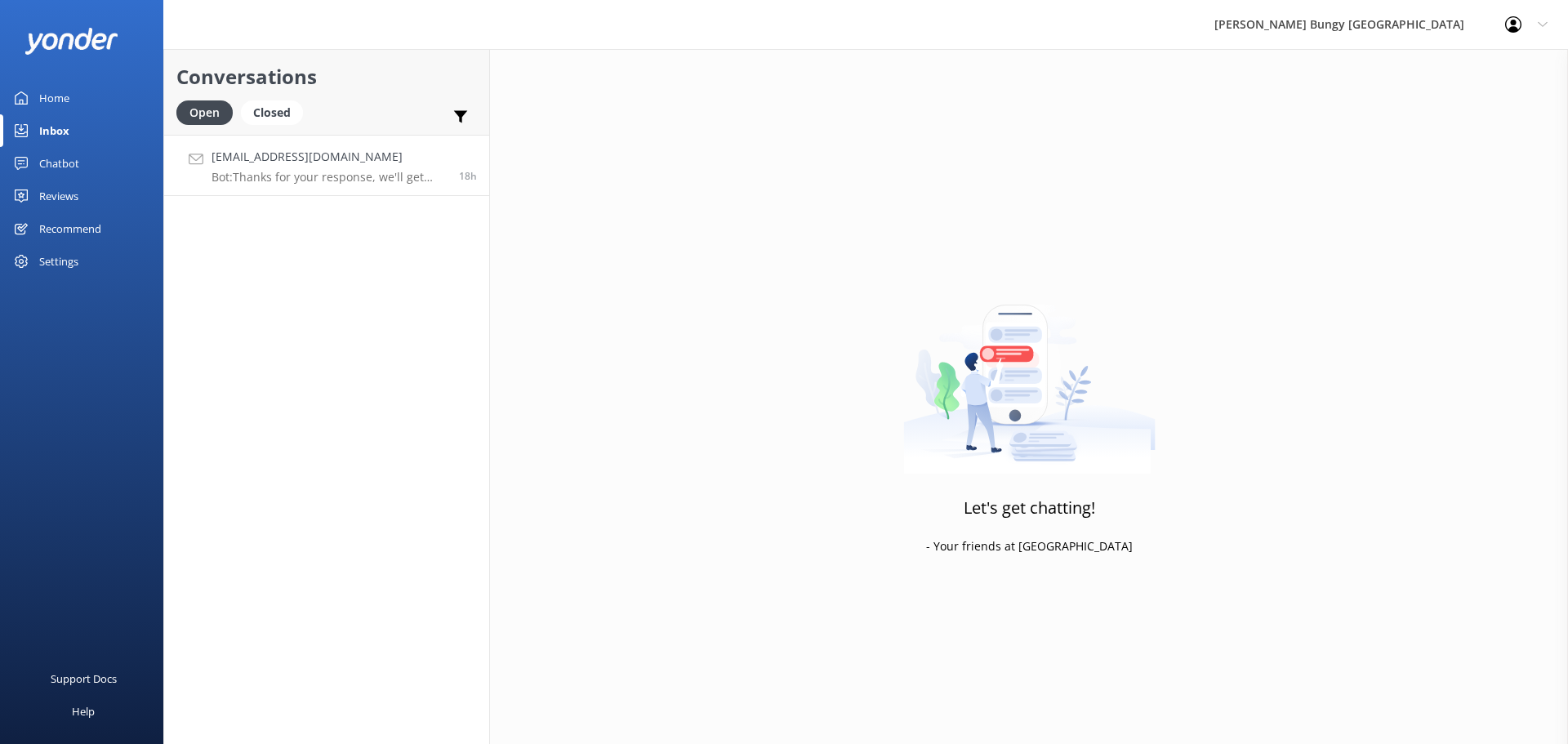
click at [381, 187] on link "Aboutcozette@gmail.com Bot: Thanks for your response, we'll get back to you as …" at bounding box center [326, 166] width 325 height 61
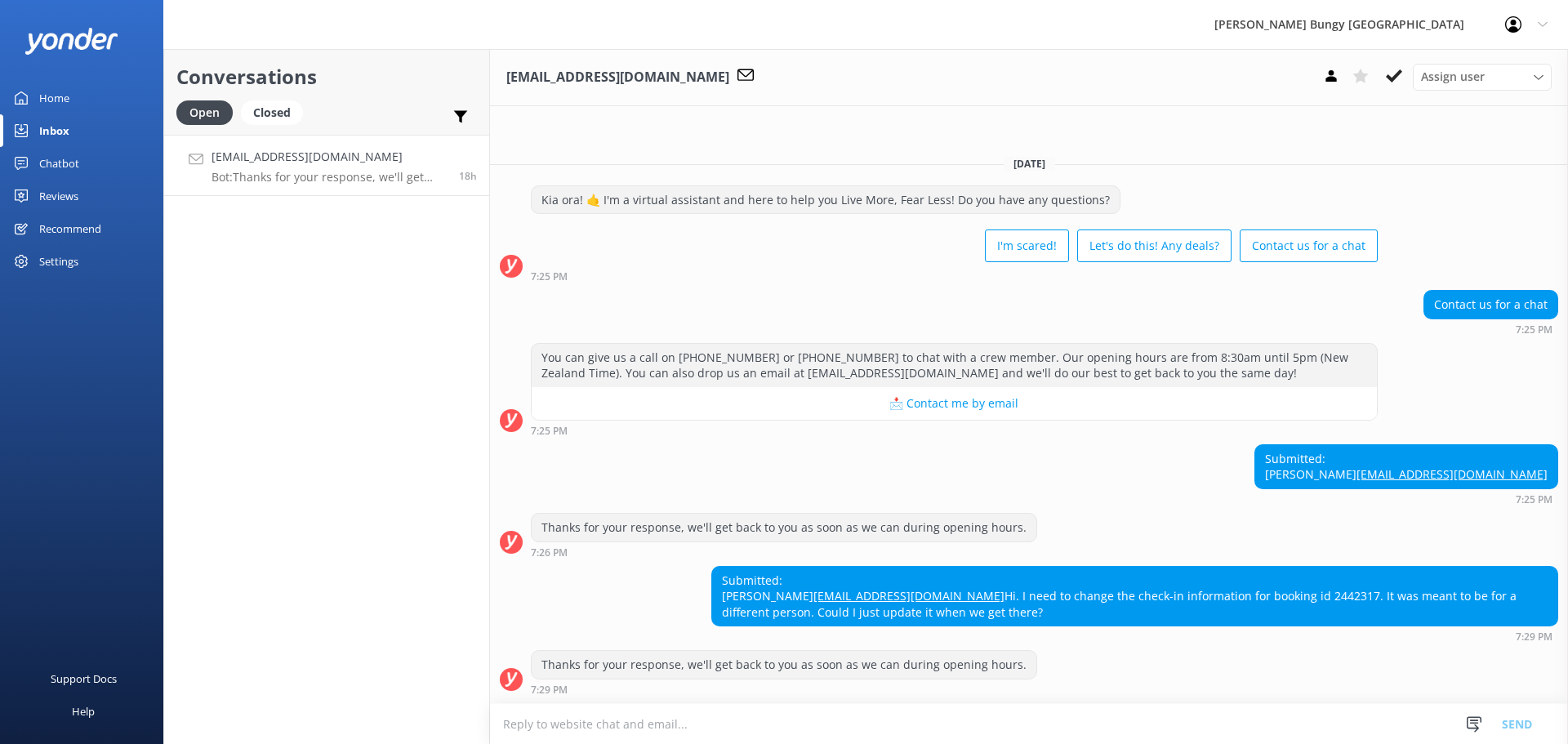
click at [1049, 723] on textarea at bounding box center [1029, 724] width 1078 height 40
click at [1073, 610] on div "Submitted: Cozette Constantino Aboutcozette@gmail.com Hi. I need to change the …" at bounding box center [1135, 596] width 846 height 60
copy div "2442317"
click at [302, 291] on div "Conversations Open Closed Important Assigned to me Unassigned Aboutcozette@gmai…" at bounding box center [327, 397] width 327 height 696
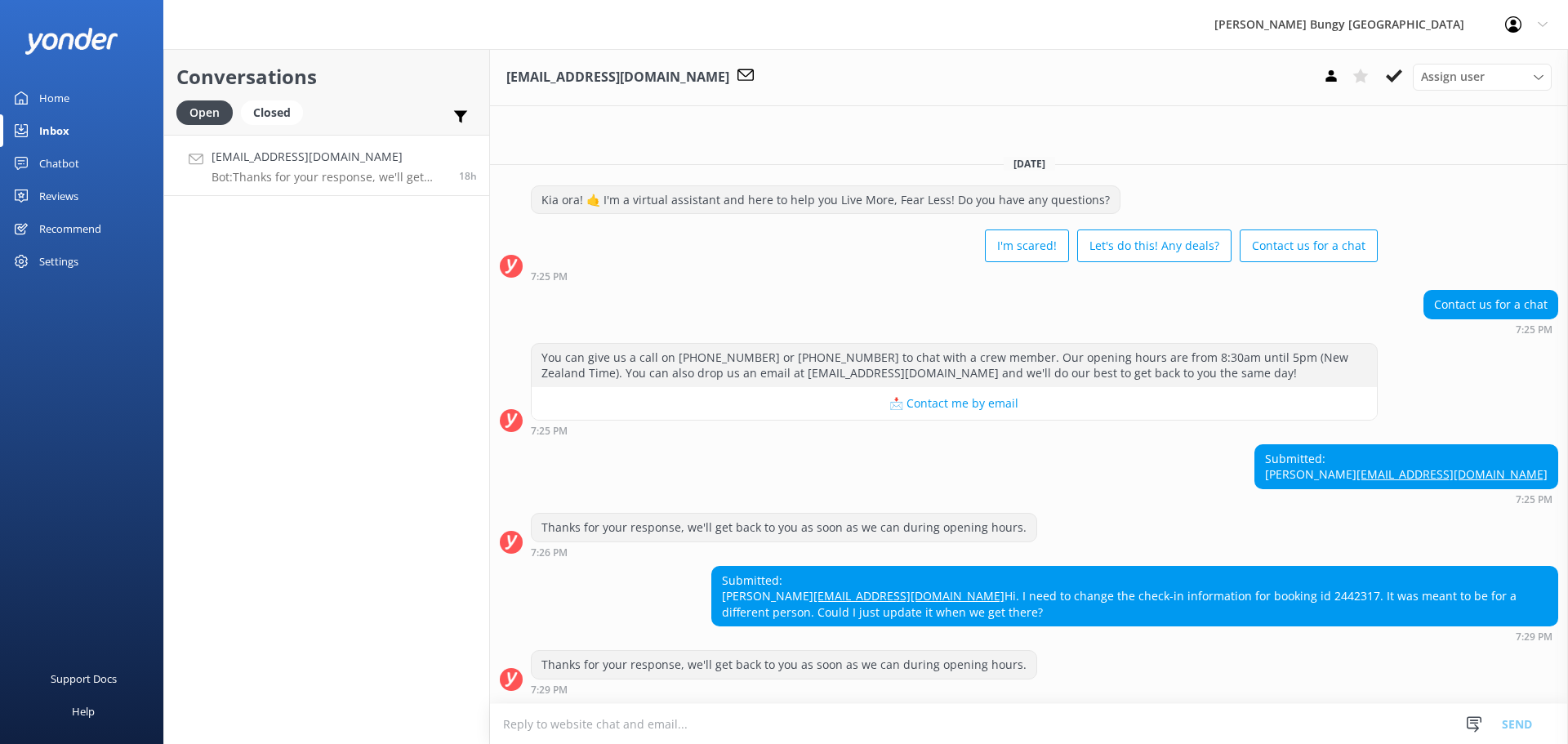
click at [434, 645] on div "Conversations Open Closed Important Assigned to me Unassigned Aboutcozette@gmai…" at bounding box center [327, 397] width 327 height 696
click at [397, 335] on div "Conversations Open Closed Important Assigned to me Unassigned Aboutcozette@gmai…" at bounding box center [327, 397] width 327 height 696
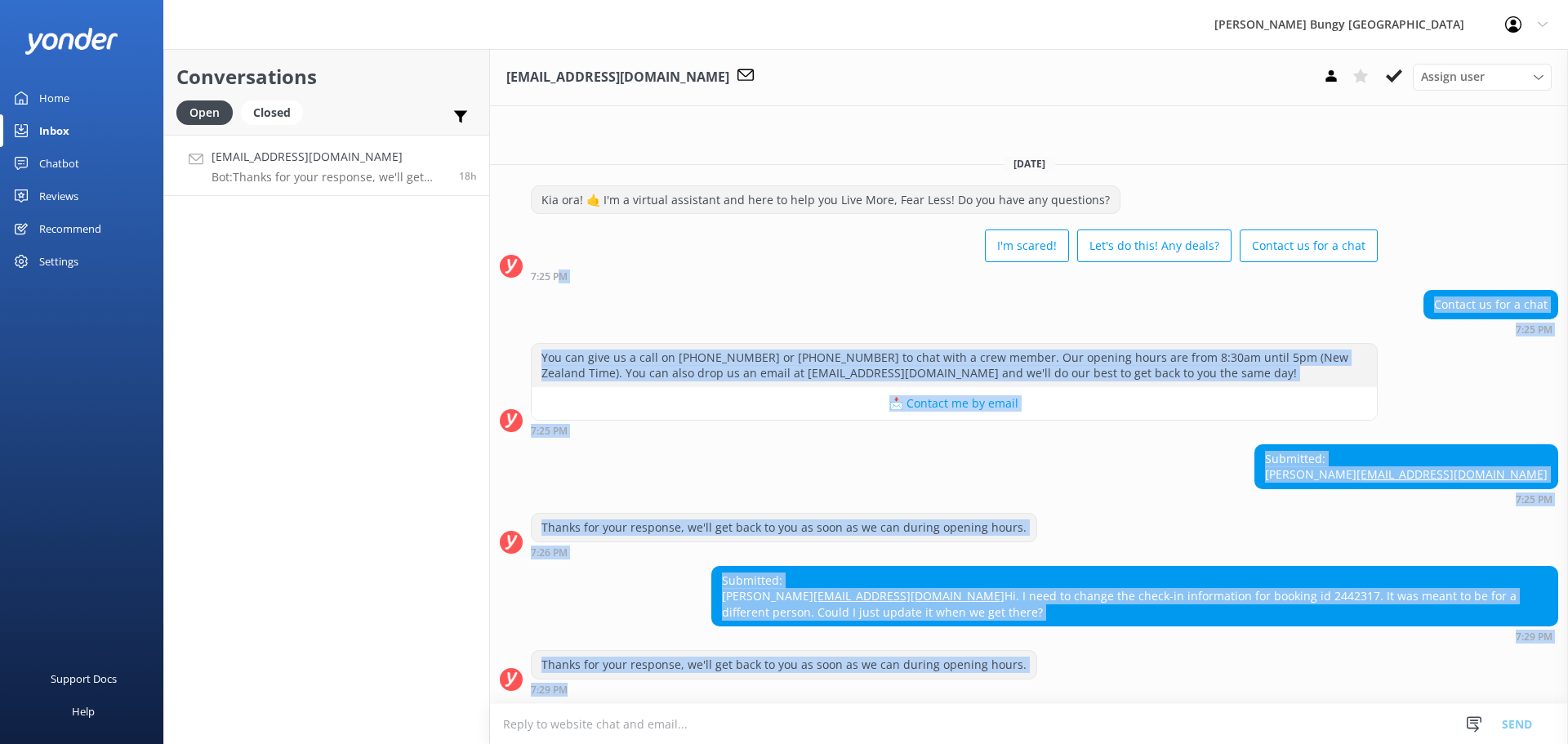
drag, startPoint x: 559, startPoint y: 250, endPoint x: 993, endPoint y: 742, distance: 656.1
click at [993, 742] on div "[EMAIL_ADDRESS][DOMAIN_NAME] Assign user [PERSON_NAME] [PERSON_NAME] Tech Admin…" at bounding box center [1029, 397] width 1078 height 696
click at [712, 444] on div "Submitted: [PERSON_NAME] [EMAIL_ADDRESS][DOMAIN_NAME] 7:25 PM" at bounding box center [1029, 475] width 1078 height 61
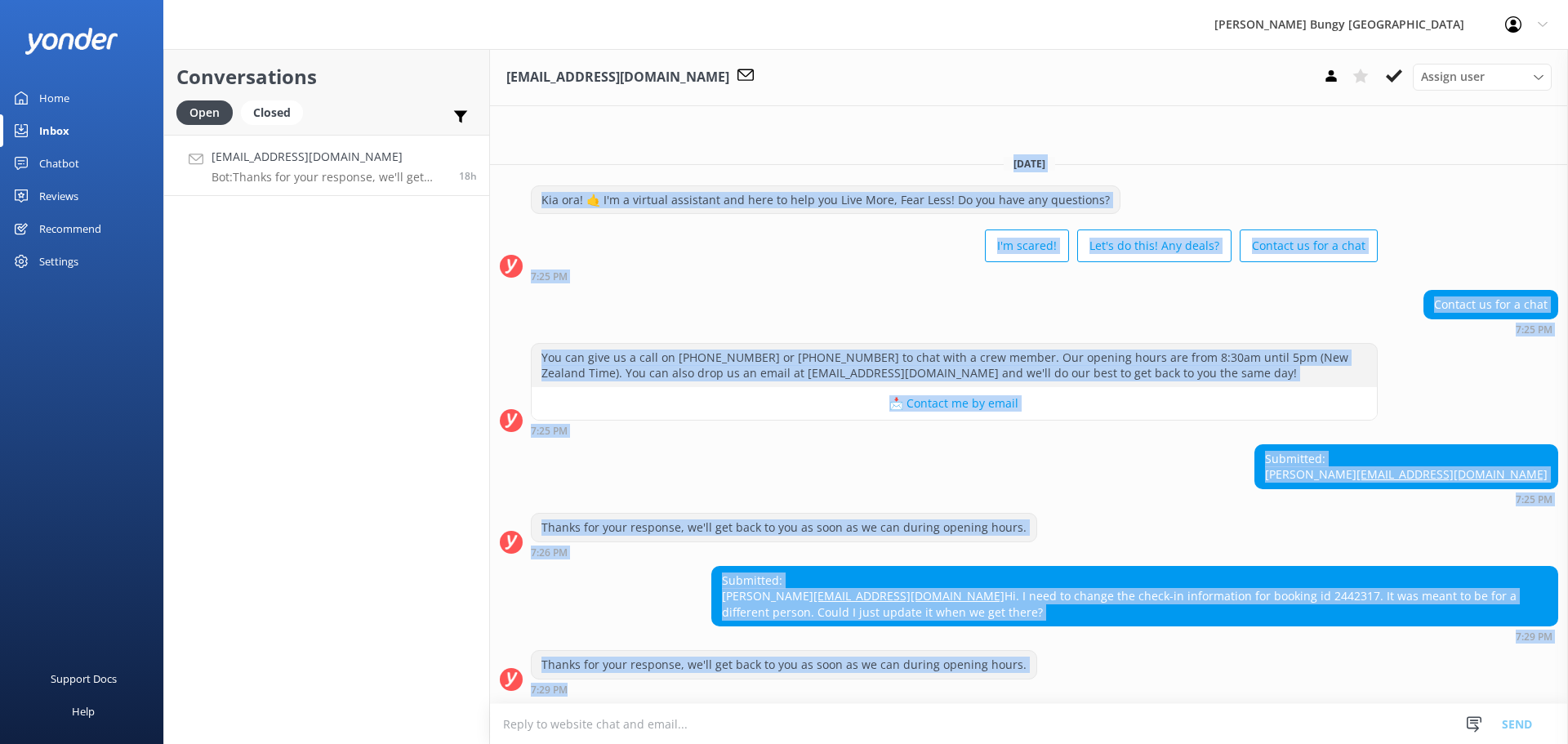
drag, startPoint x: 615, startPoint y: 681, endPoint x: 900, endPoint y: 138, distance: 613.2
click at [900, 142] on div "[DATE] Kia ora! 🤙 I'm a virtual assistant and here to help you Live More, Fear …" at bounding box center [1029, 423] width 1078 height 561
click at [576, 453] on div "Submitted: [PERSON_NAME] [EMAIL_ADDRESS][DOMAIN_NAME] 7:25 PM" at bounding box center [1029, 475] width 1078 height 61
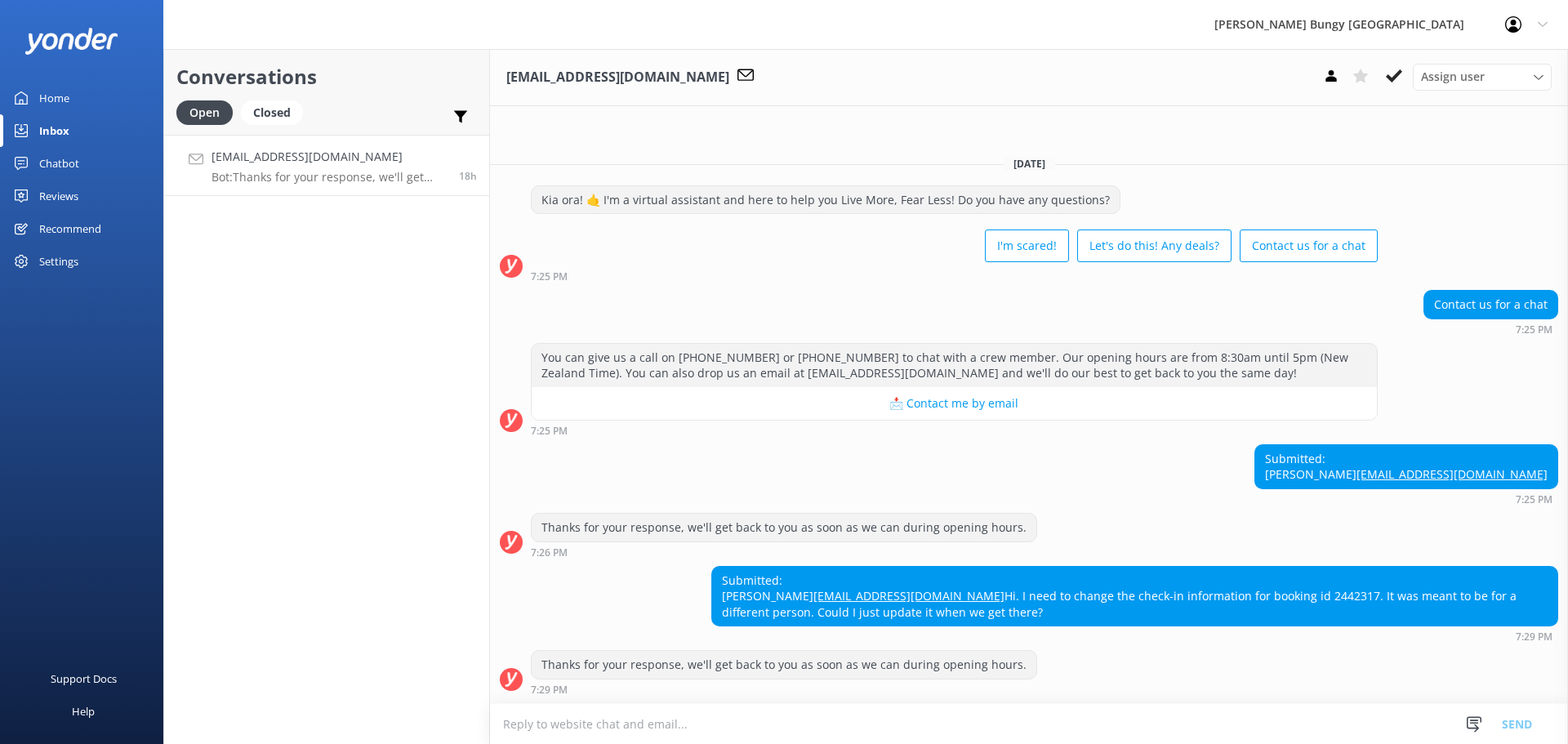
click at [576, 582] on div "Submitted: [PERSON_NAME] [EMAIL_ADDRESS][DOMAIN_NAME] Hi. I need to change the …" at bounding box center [1029, 604] width 1078 height 77
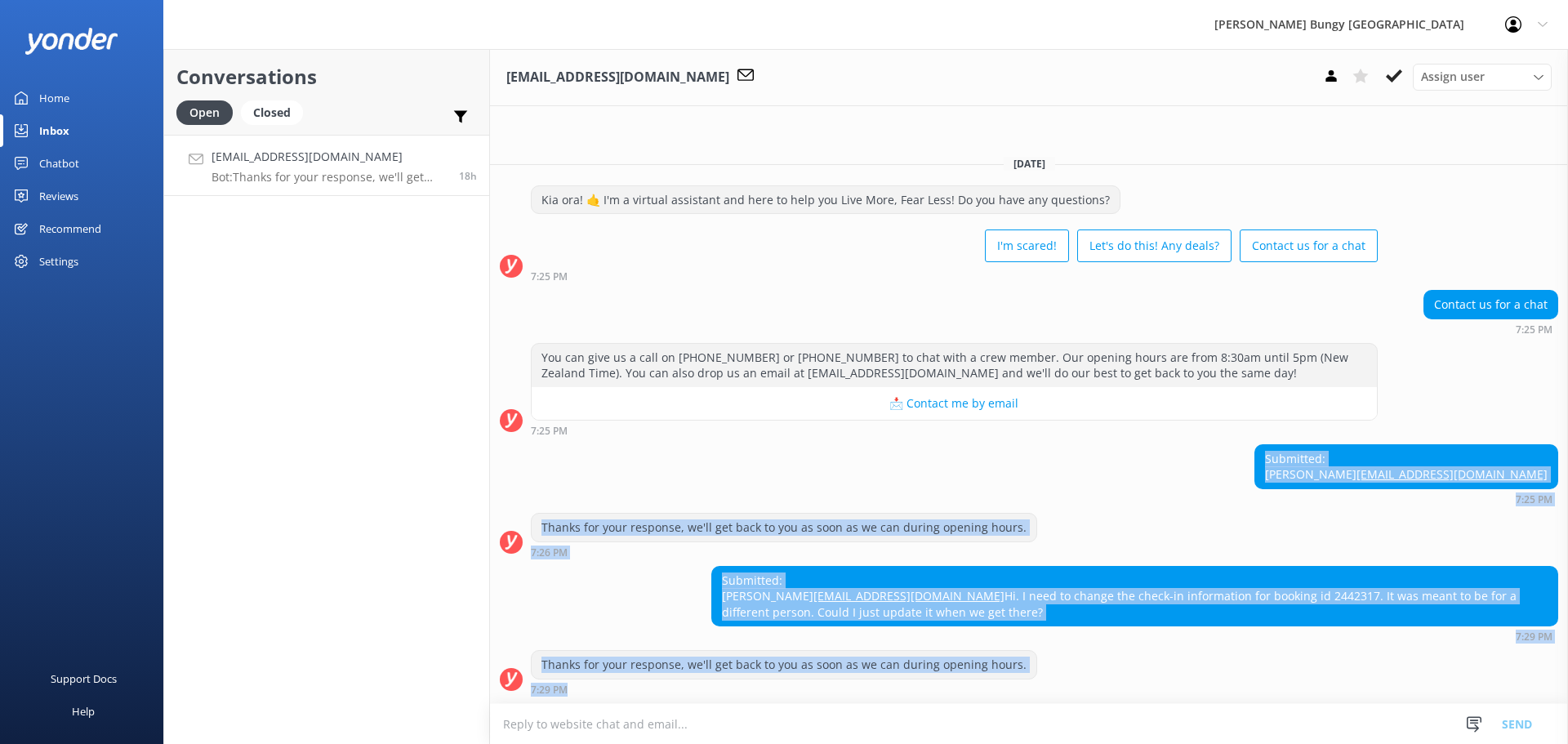
drag, startPoint x: 682, startPoint y: 407, endPoint x: 937, endPoint y: 725, distance: 407.6
click at [937, 725] on div "[EMAIL_ADDRESS][DOMAIN_NAME] Assign user [PERSON_NAME] [PERSON_NAME] Tech Admin…" at bounding box center [1029, 397] width 1078 height 696
click at [689, 583] on div "Submitted: Cozette Constantino Aboutcozette@gmail.com Hi. I need to change the …" at bounding box center [1029, 604] width 1078 height 77
drag, startPoint x: 576, startPoint y: 698, endPoint x: 555, endPoint y: 487, distance: 212.0
click at [555, 487] on div "Yesterday Kia ora! 🤙 I'm a virtual assistant and here to help you Live More, Fe…" at bounding box center [1029, 423] width 1078 height 561
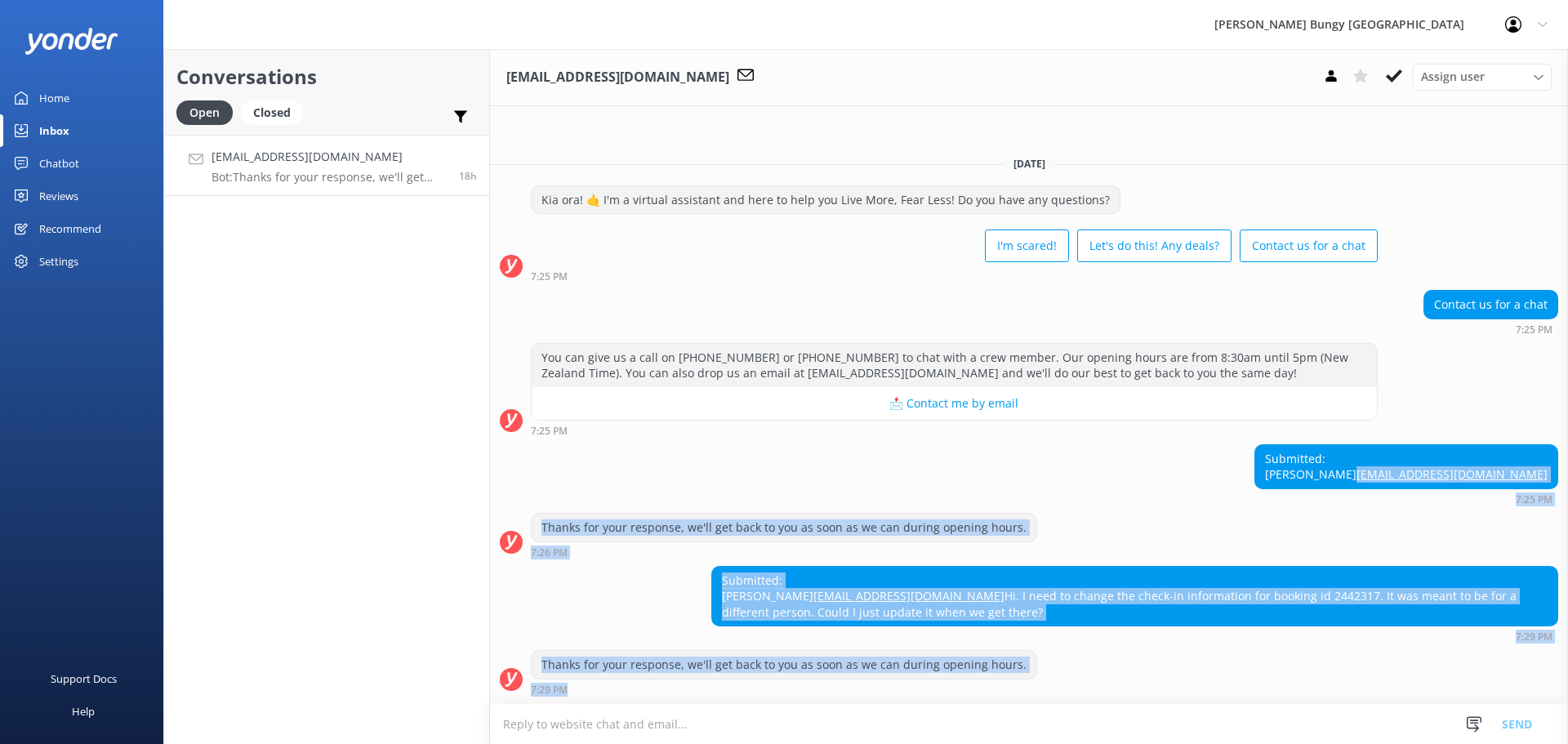
drag, startPoint x: 558, startPoint y: 453, endPoint x: 1091, endPoint y: 746, distance: 608.2
click at [1091, 744] on html "AJ Hackett Bungy New Zealand Profile Settings Logout Home Inbox Chatbot Content…" at bounding box center [784, 372] width 1568 height 744
click at [1010, 658] on div "Thanks for your response, we'll get back to you as soon as we can during openin…" at bounding box center [784, 664] width 505 height 28
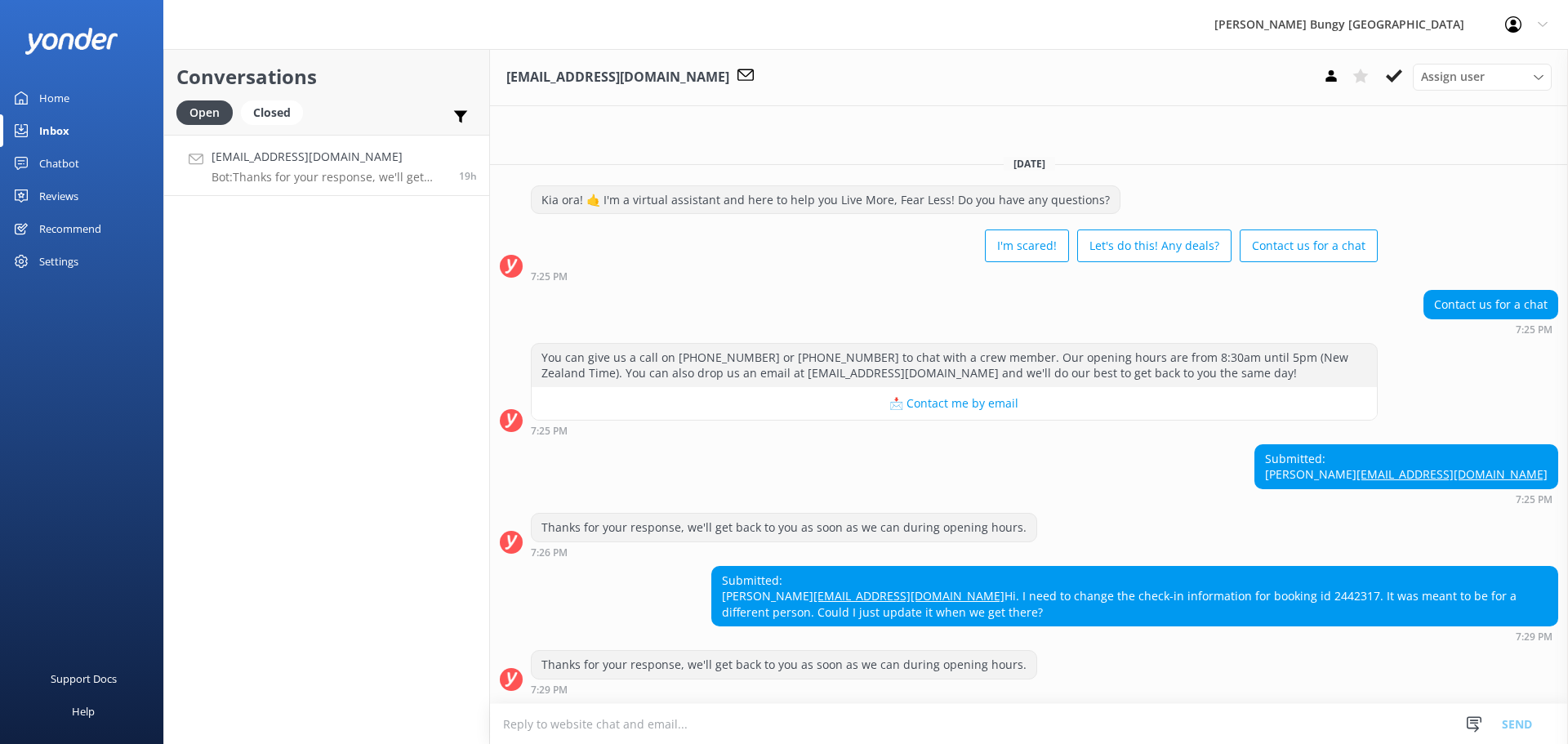
click at [409, 192] on link "Aboutcozette@gmail.com Bot: Thanks for your response, we'll get back to you as …" at bounding box center [326, 166] width 325 height 61
click at [403, 241] on div "Conversations Open Closed Important Assigned to me Unassigned Aboutcozette@gmai…" at bounding box center [327, 397] width 327 height 696
click at [403, 649] on div "Conversations Open Closed Important Assigned to me Unassigned [EMAIL_ADDRESS][D…" at bounding box center [327, 397] width 327 height 696
click at [318, 176] on p "Bot: Sorry, my bot senses don't have an answer for that, please try and rephras…" at bounding box center [328, 177] width 233 height 14
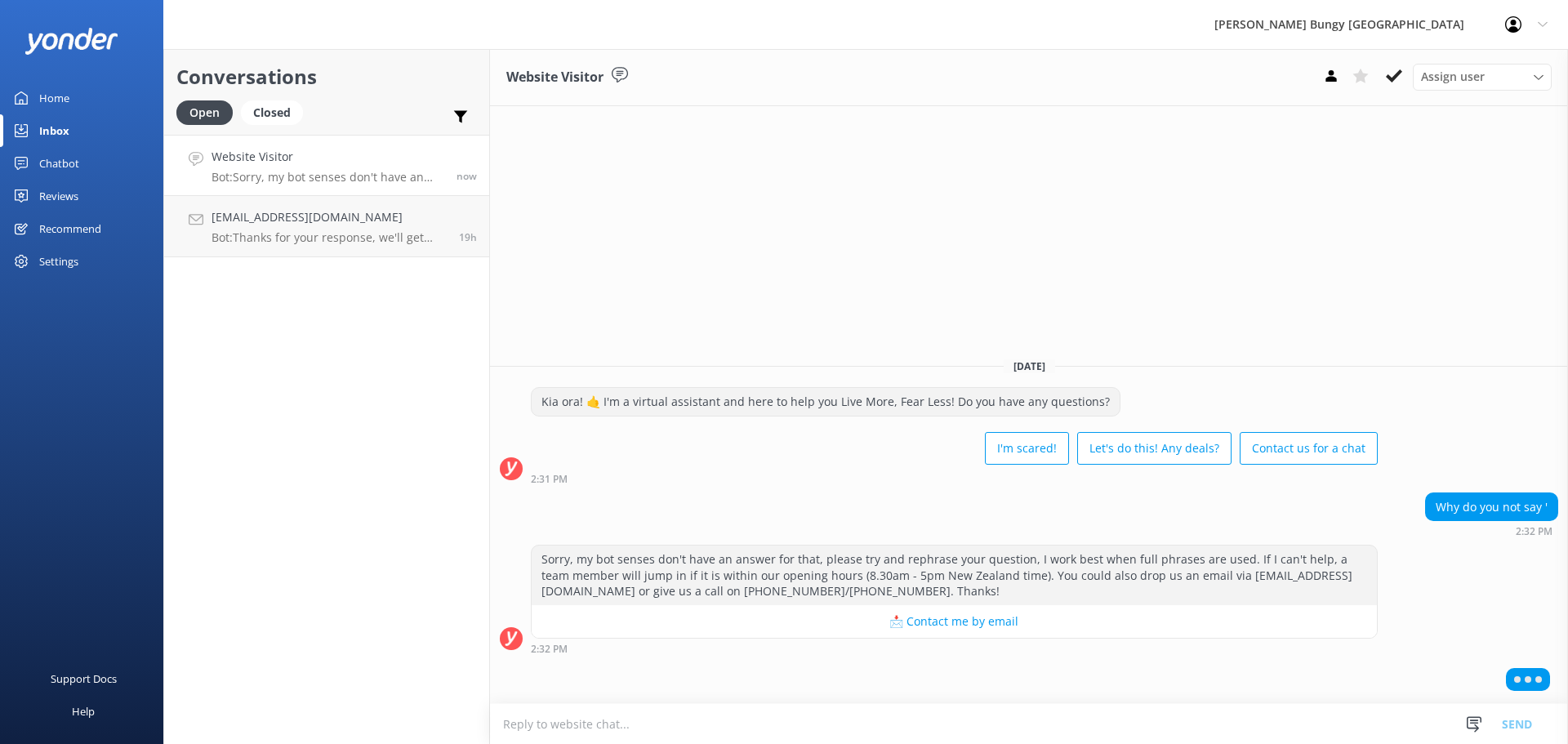
click at [371, 714] on div "Conversations Open Closed Important Assigned to me Unassigned Website Visitor B…" at bounding box center [327, 397] width 327 height 696
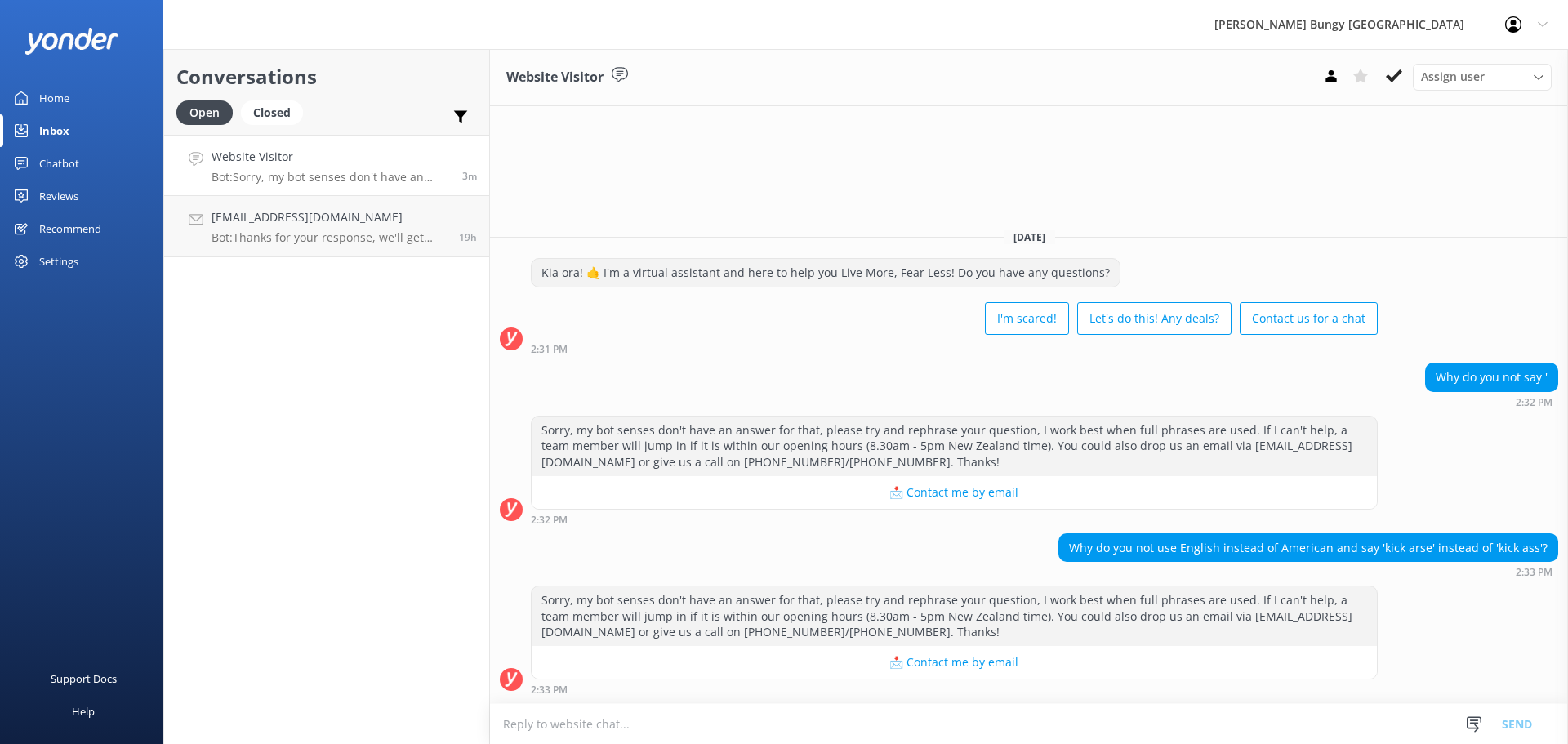
click at [403, 597] on div "Conversations Open Closed Important Assigned to me Unassigned Website Visitor B…" at bounding box center [327, 397] width 327 height 696
click at [429, 669] on div "Conversations Open Closed Important Assigned to me Unassigned Website Visitor B…" at bounding box center [327, 397] width 327 height 696
click at [422, 688] on div "Conversations Open Closed Important Assigned to me Unassigned Website Visitor B…" at bounding box center [327, 397] width 327 height 696
